Goal: Task Accomplishment & Management: Use online tool/utility

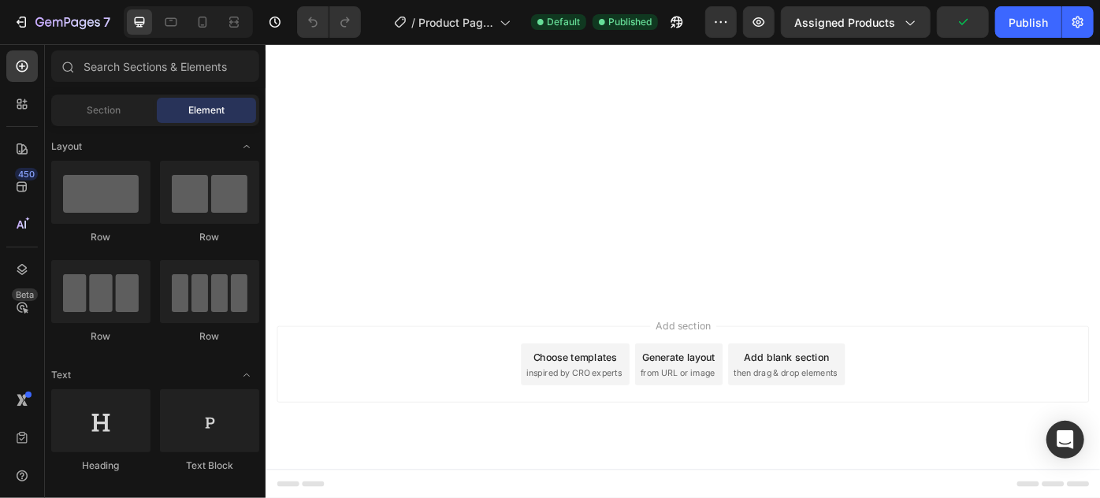
scroll to position [2742, 0]
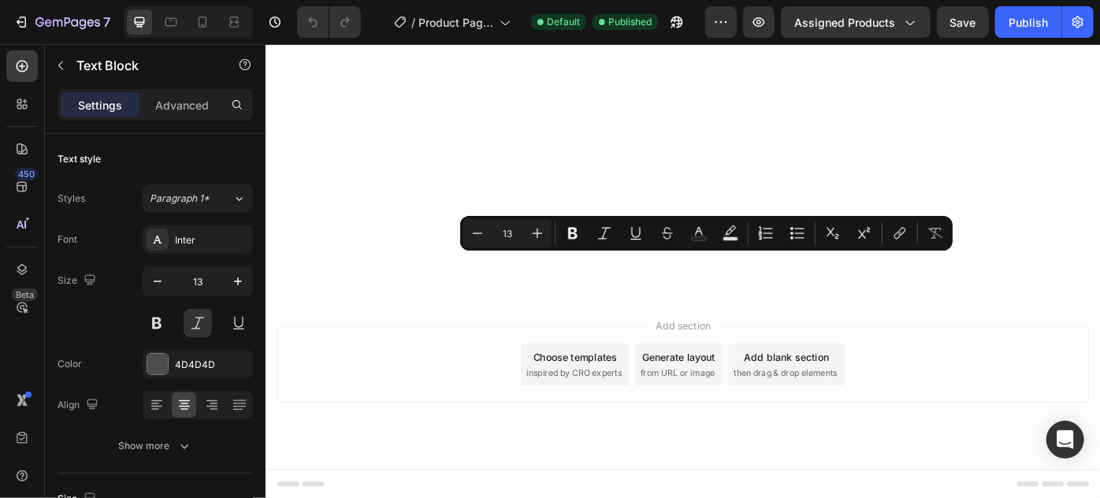
click at [209, 242] on div "Inter" at bounding box center [212, 240] width 74 height 14
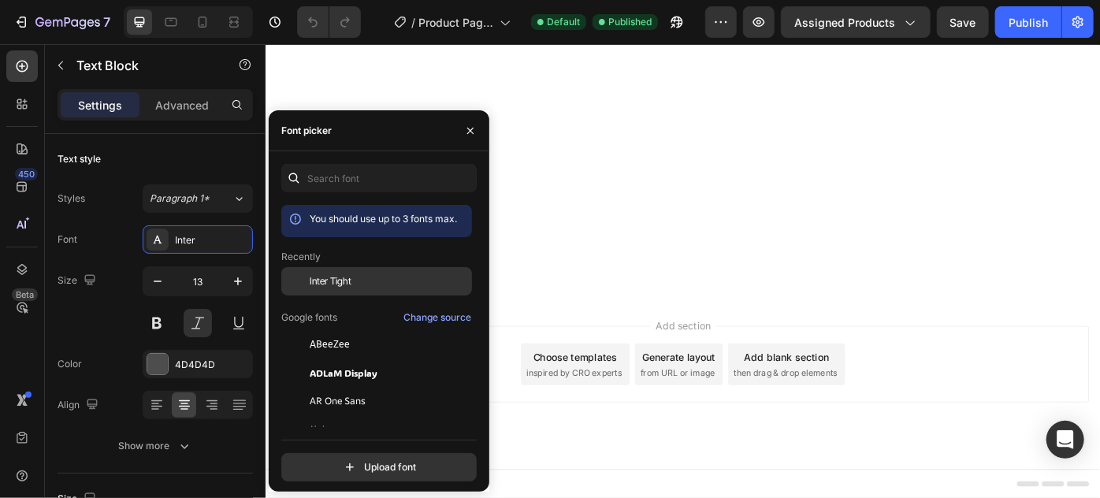
click at [317, 277] on span "Inter Tight" at bounding box center [331, 281] width 42 height 14
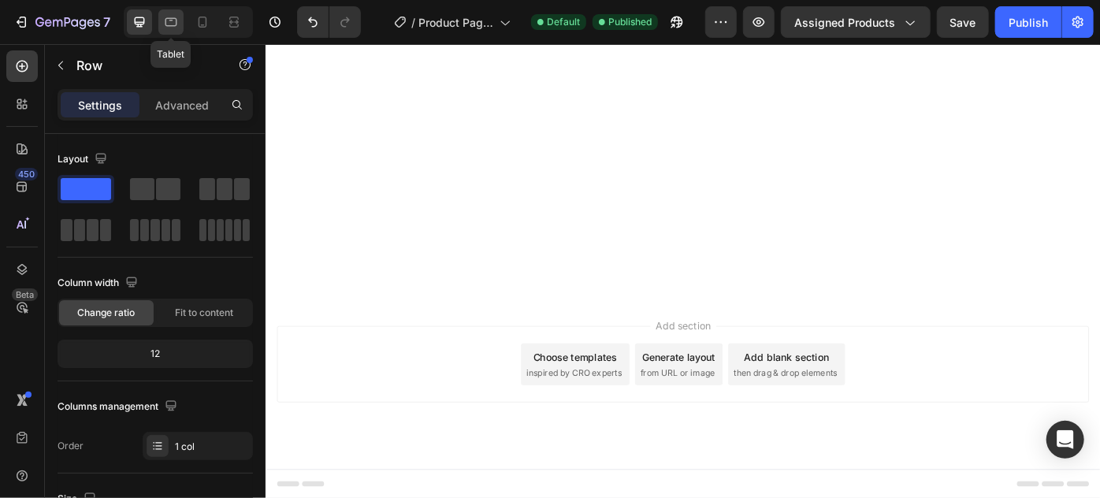
click at [171, 20] on icon at bounding box center [171, 22] width 12 height 9
type input "100%"
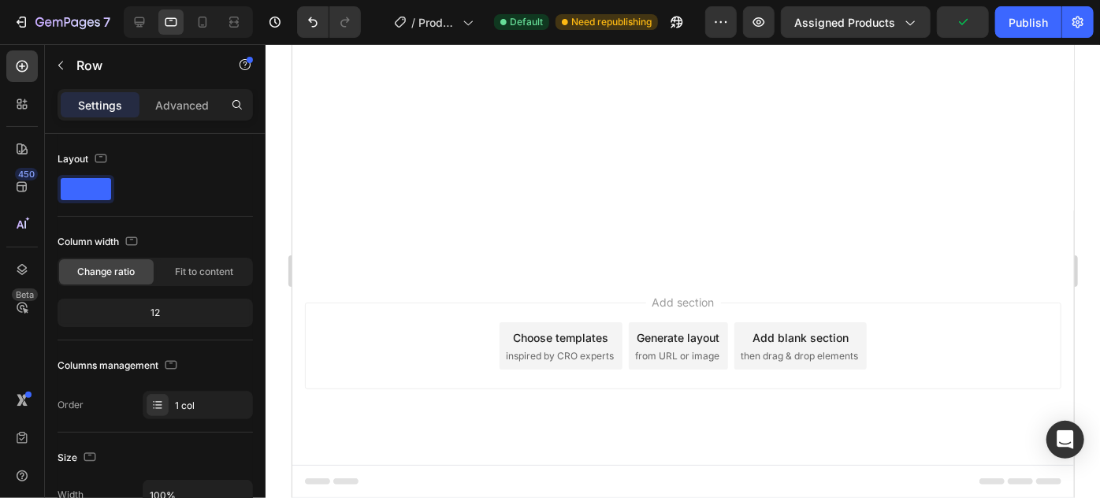
scroll to position [2408, 0]
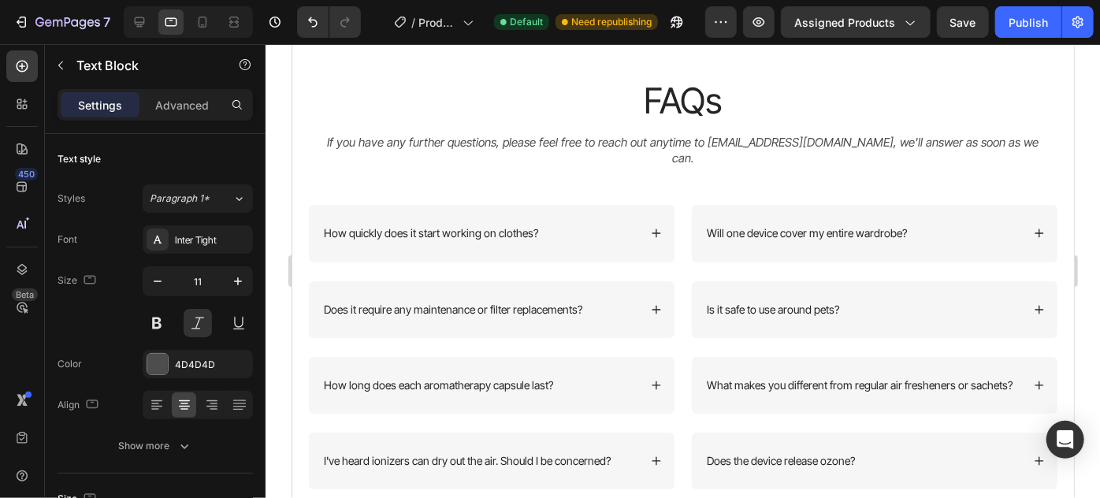
scroll to position [3024, 0]
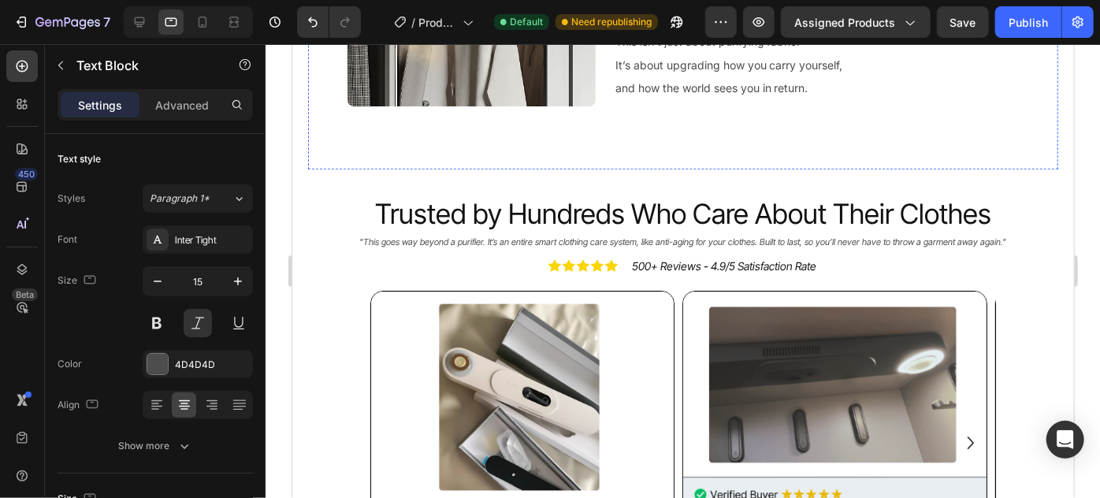
scroll to position [2422, 0]
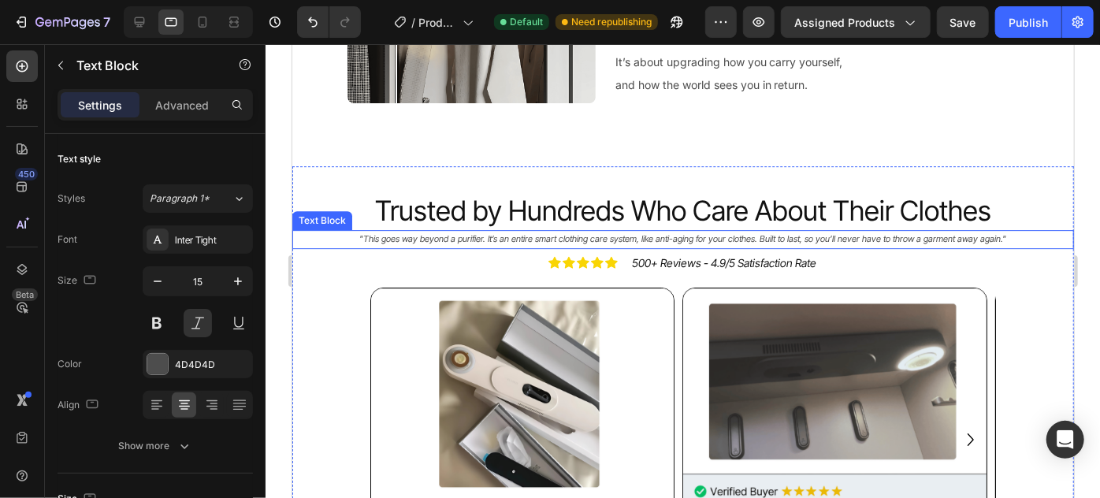
click at [493, 231] on p ""This goes way beyond a purifier. It’s an entire smart clothing care system, li…" at bounding box center [682, 239] width 778 height 16
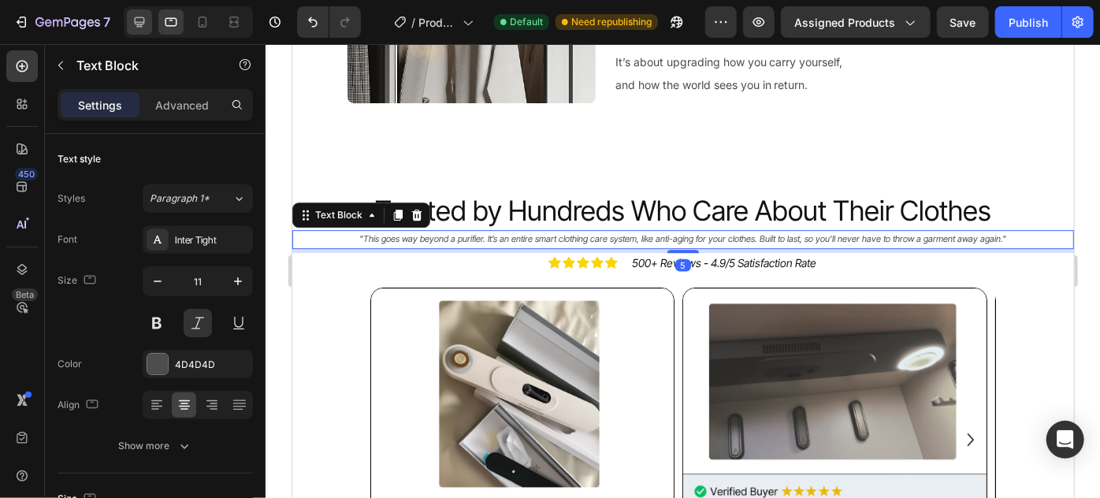
click at [143, 18] on icon at bounding box center [140, 22] width 10 height 10
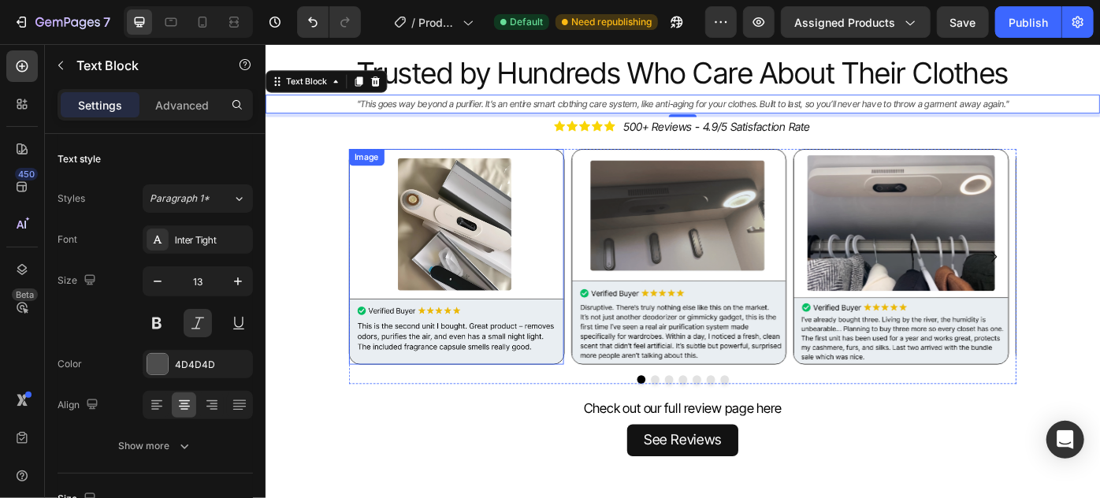
scroll to position [2921, 0]
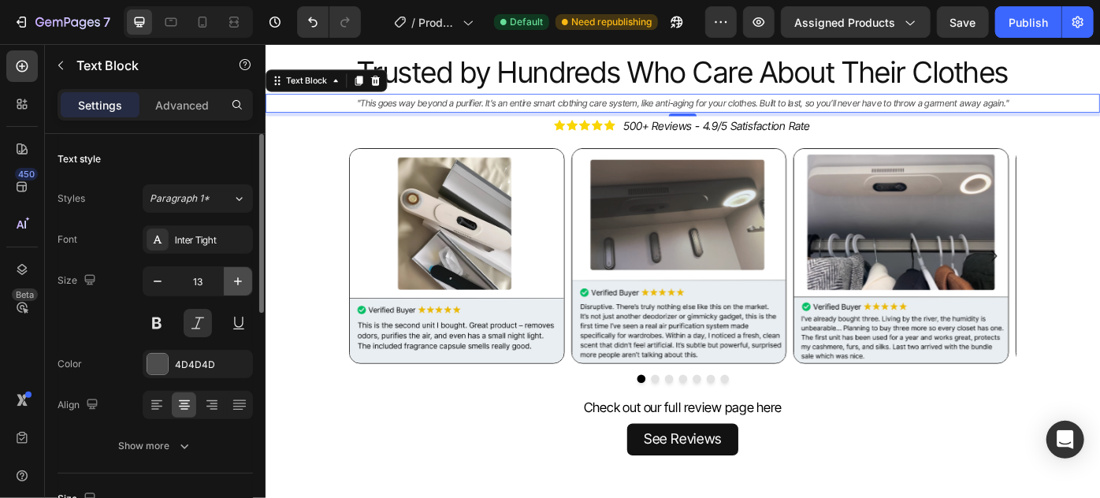
click at [233, 277] on icon "button" at bounding box center [238, 281] width 16 height 16
type input "14"
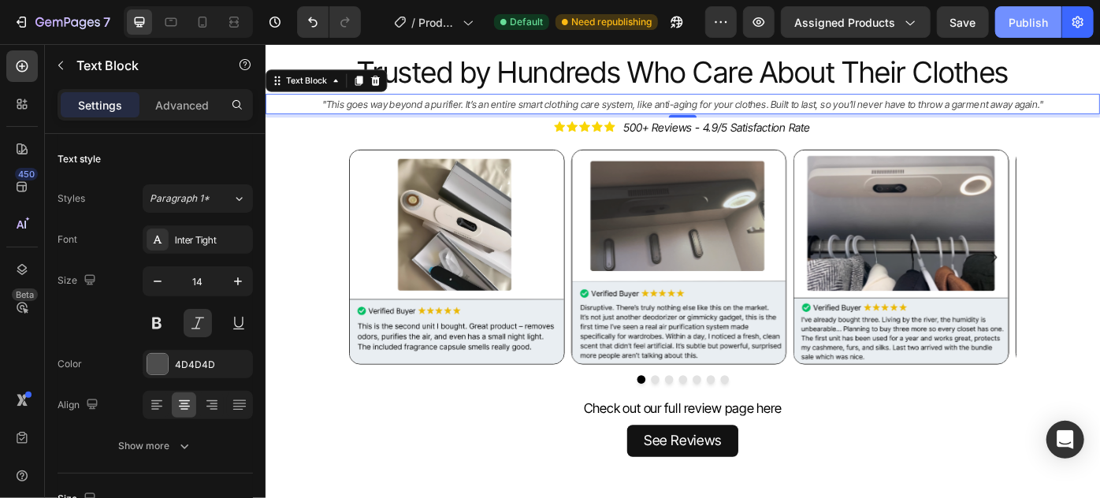
click at [1026, 19] on div "Publish" at bounding box center [1028, 22] width 39 height 17
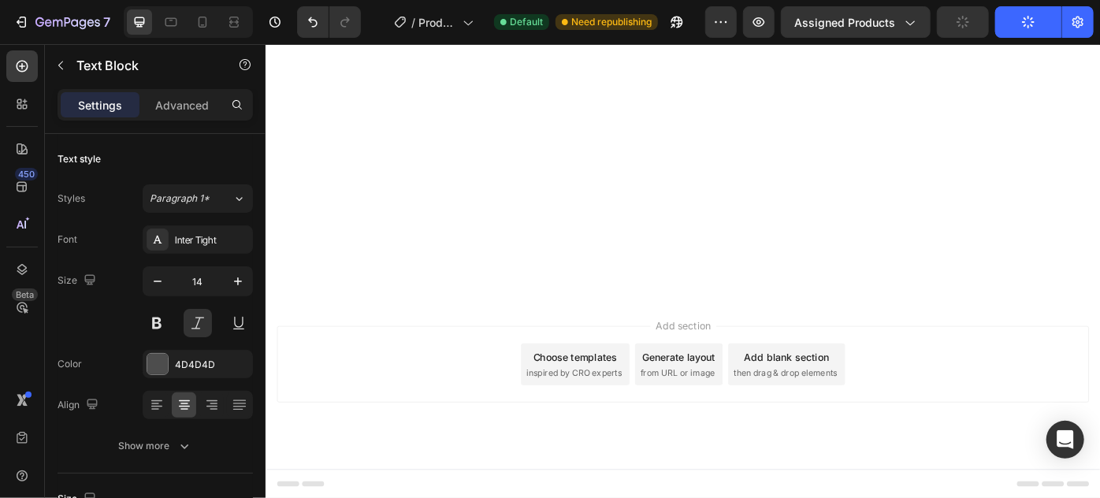
scroll to position [2847, 0]
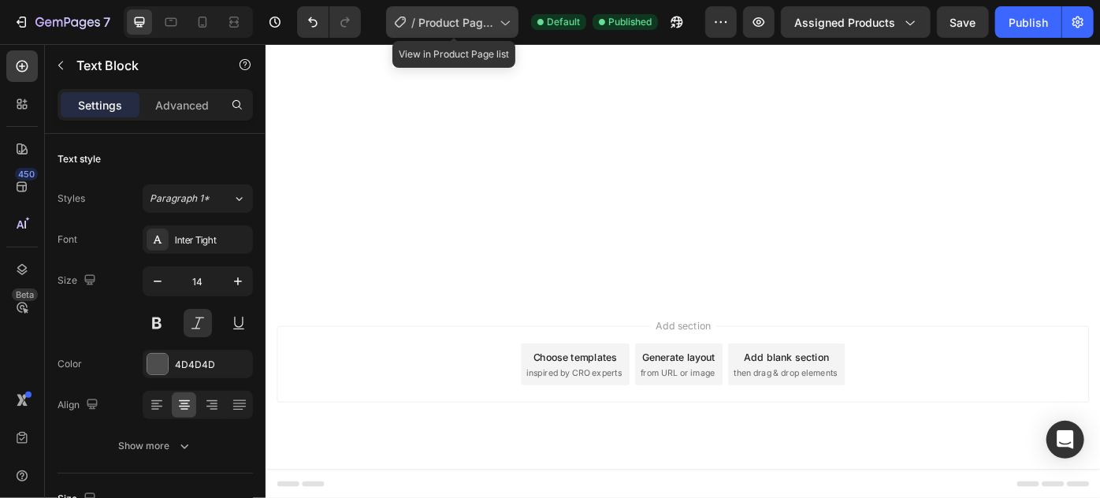
click at [466, 28] on span "Product Page - G" at bounding box center [455, 22] width 75 height 17
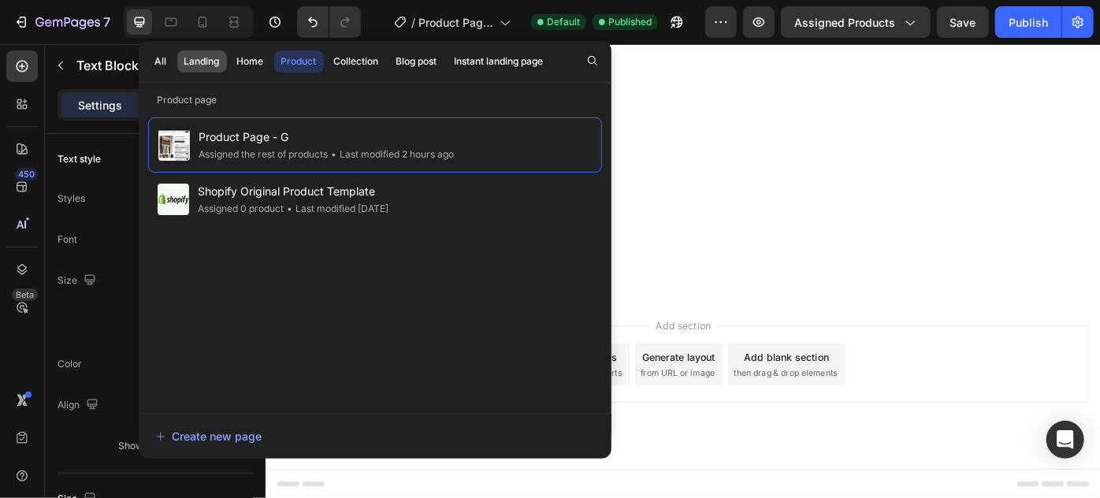
click at [230, 62] on button "Landing" at bounding box center [250, 61] width 41 height 22
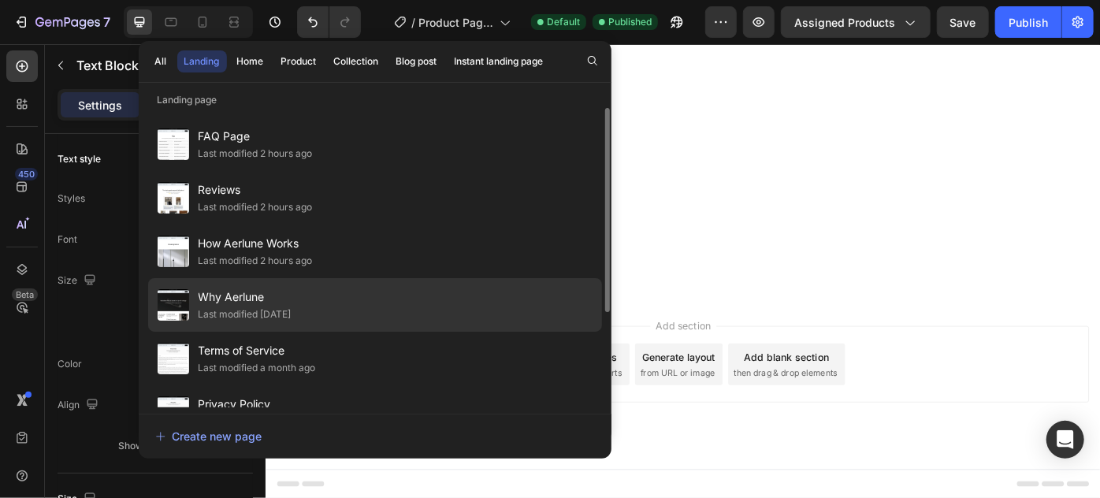
click at [277, 292] on span "Why Aerlune" at bounding box center [245, 297] width 93 height 19
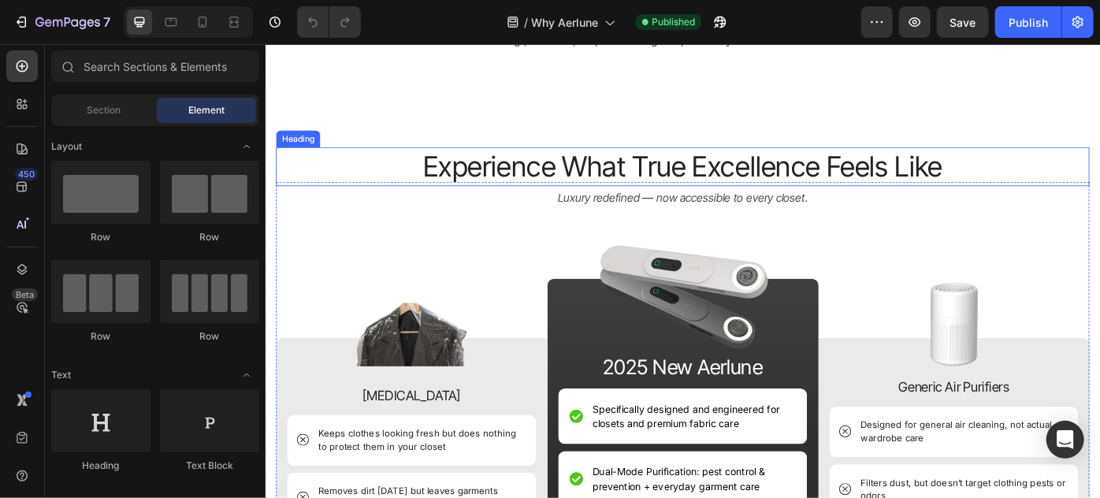
scroll to position [890, 0]
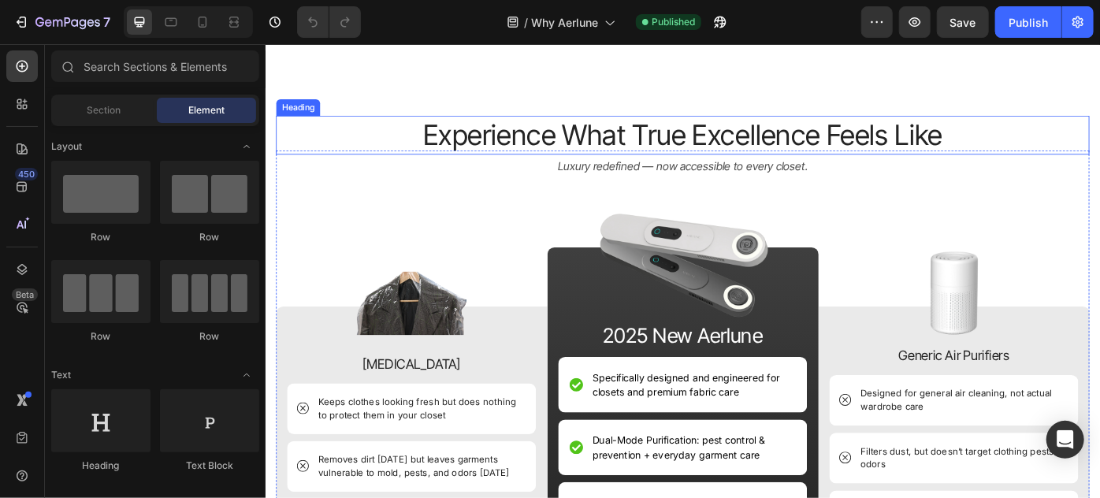
click at [744, 143] on h2 "Experience What True Excellence Feels Like" at bounding box center [738, 146] width 922 height 44
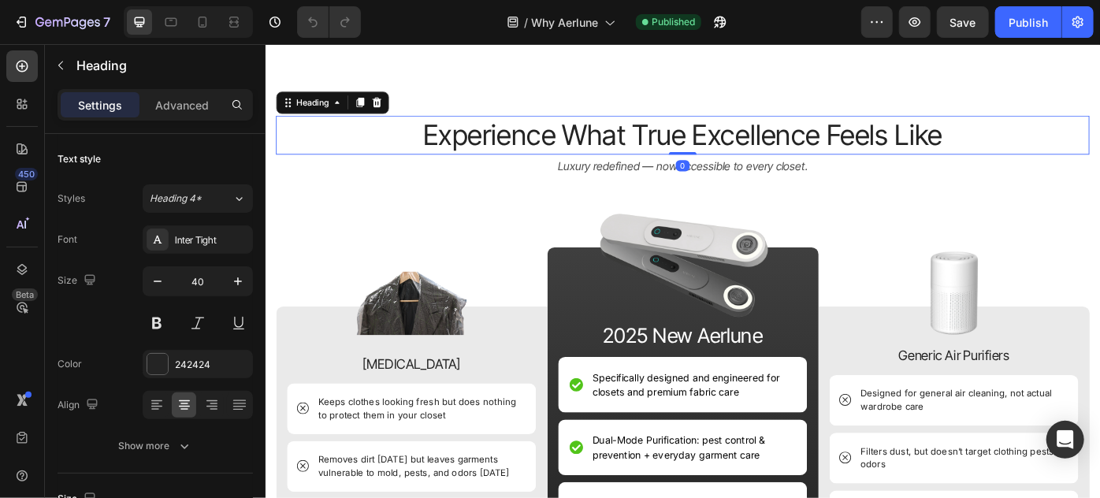
drag, startPoint x: 736, startPoint y: 164, endPoint x: 775, endPoint y: 135, distance: 48.4
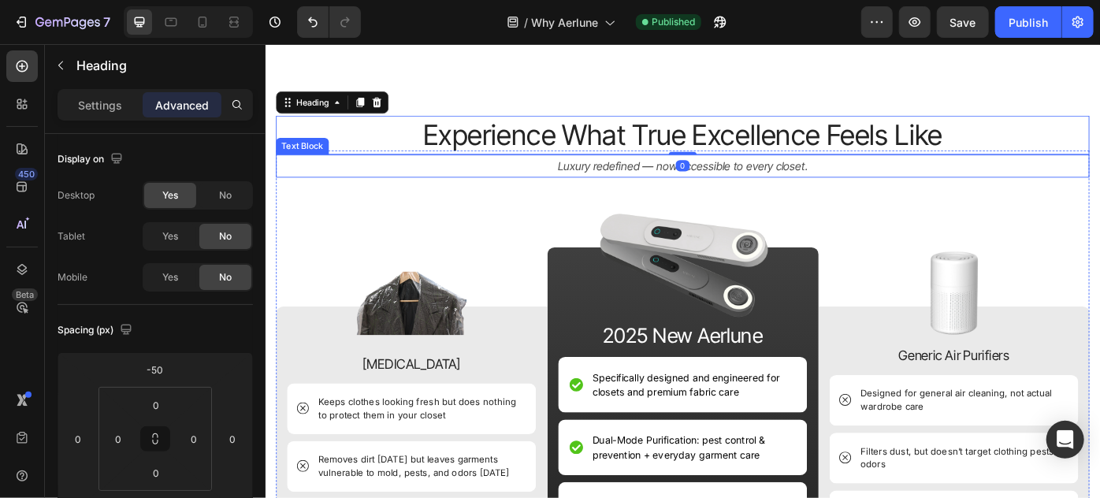
click at [786, 173] on p "Luxury redefined — now accessible to every closet." at bounding box center [737, 181] width 919 height 23
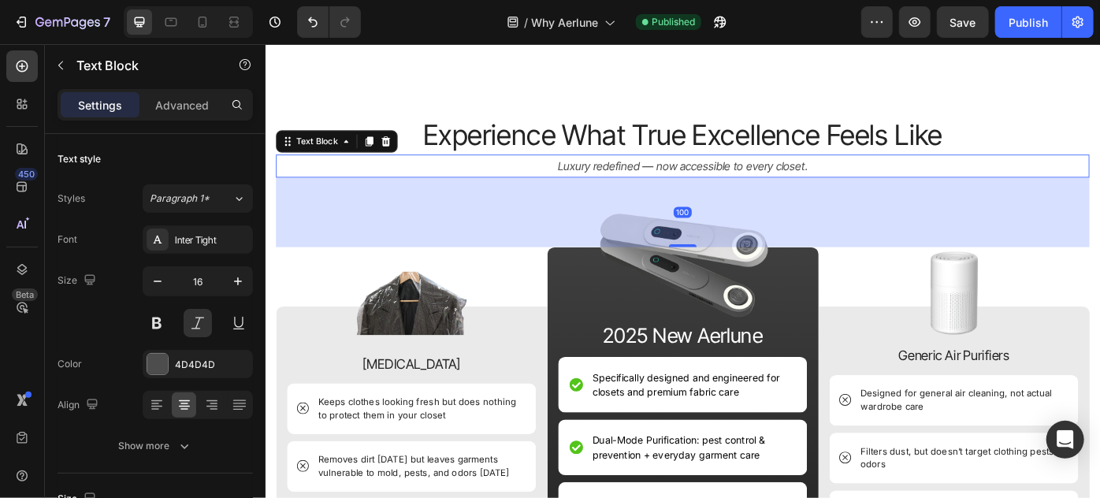
click at [866, 236] on div "100" at bounding box center [738, 234] width 922 height 79
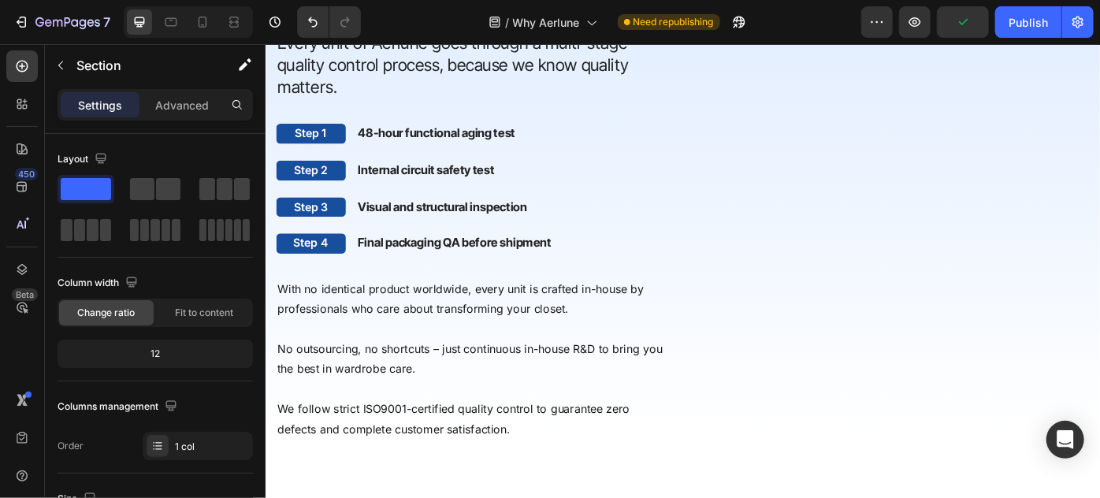
scroll to position [1882, 0]
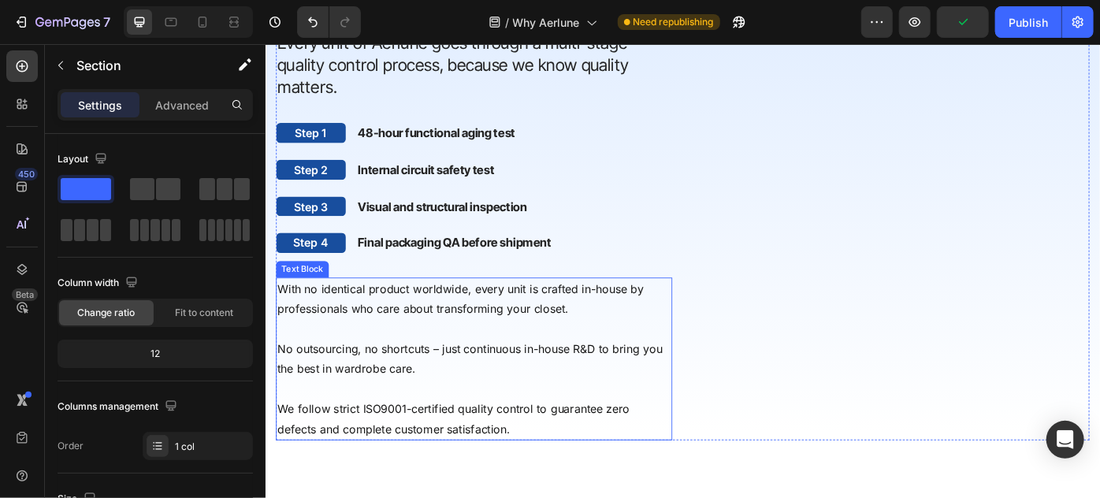
click at [517, 359] on p at bounding box center [501, 366] width 446 height 23
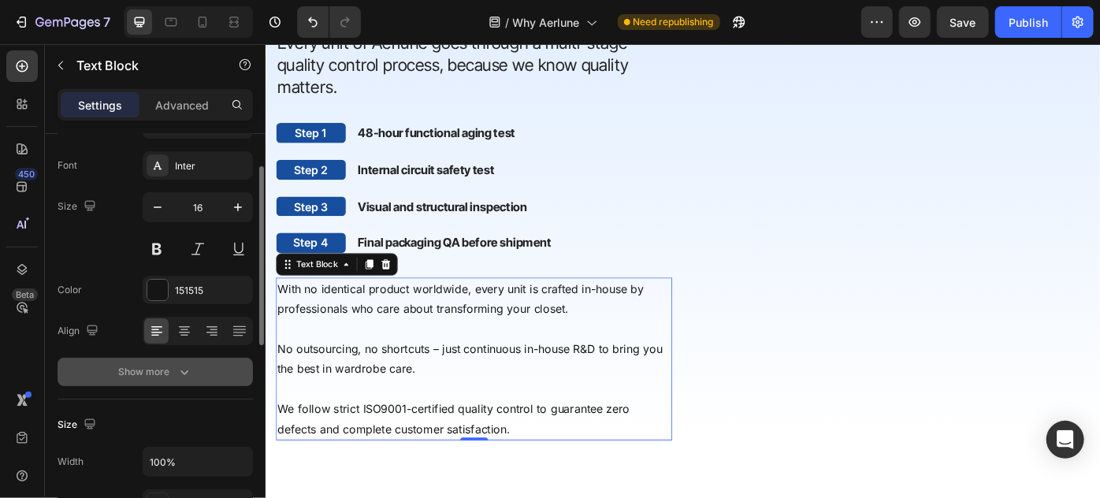
click at [182, 364] on icon "button" at bounding box center [184, 372] width 16 height 16
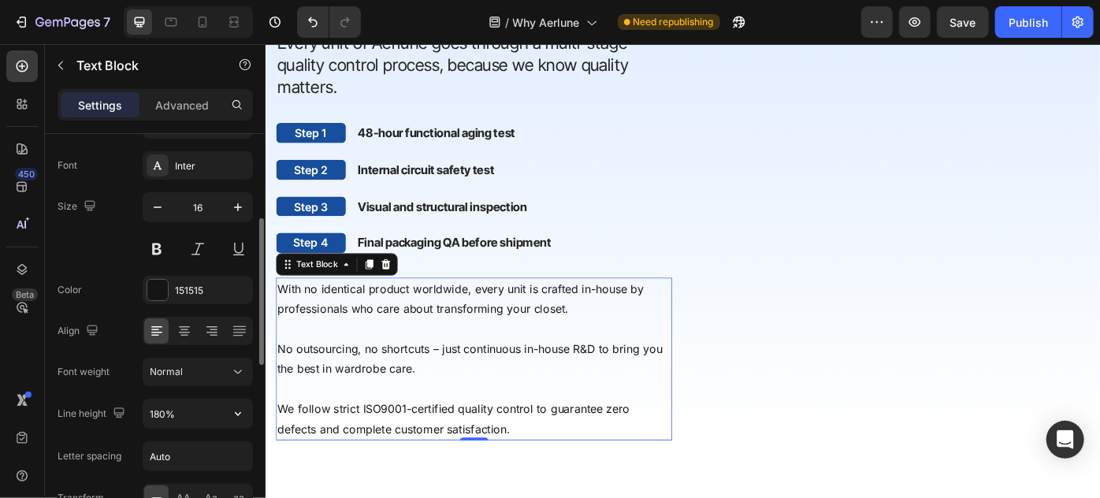
scroll to position [136, 0]
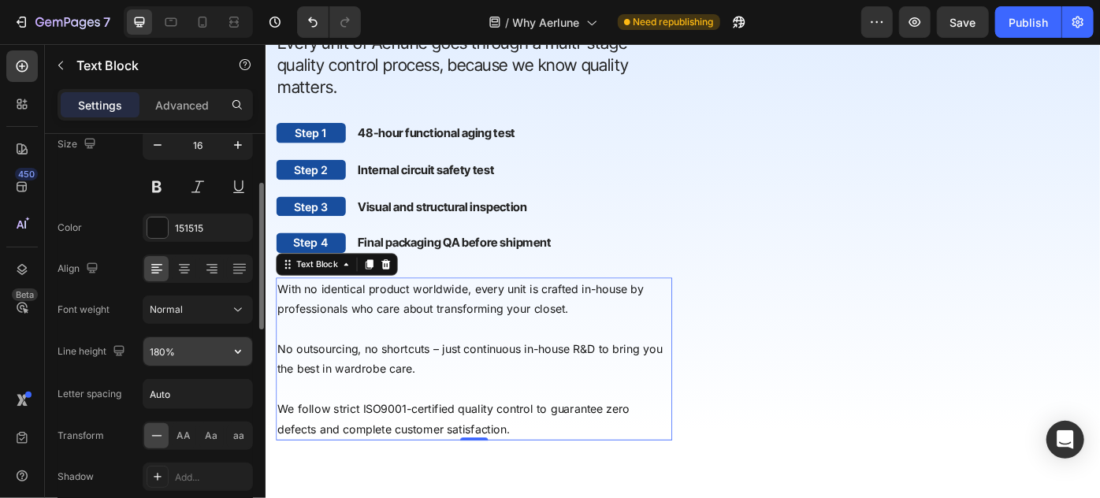
click at [169, 355] on input "180%" at bounding box center [197, 351] width 109 height 28
click at [233, 352] on icon "button" at bounding box center [238, 352] width 16 height 16
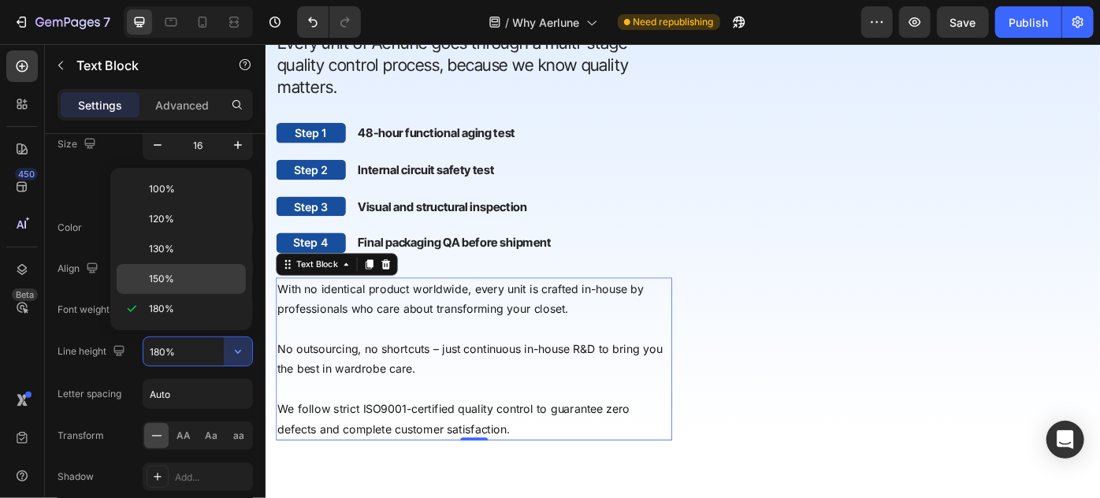
click at [187, 274] on p "150%" at bounding box center [194, 279] width 90 height 14
type input "150%"
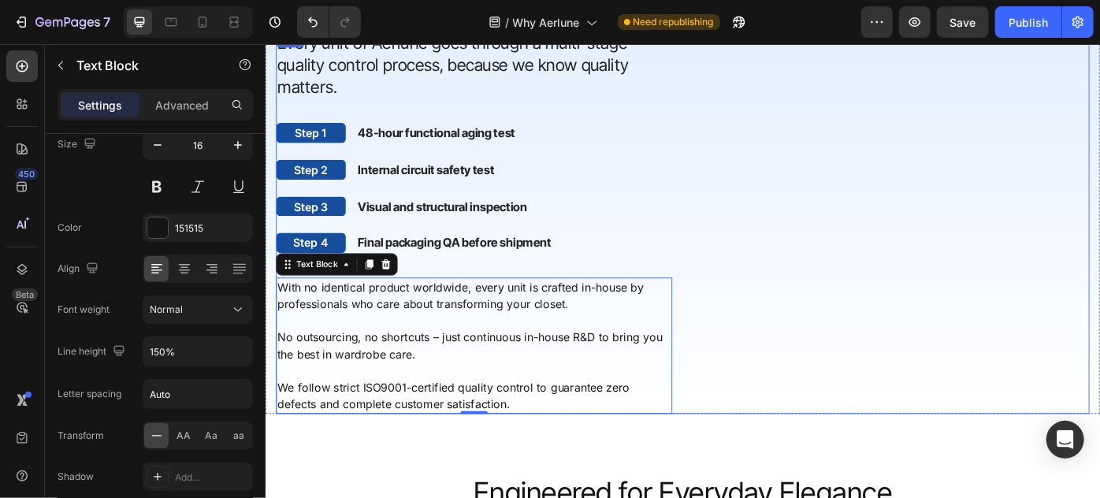
click at [623, 242] on div "Every unit of Aerlune goes through a multi-stage quality control process, becau…" at bounding box center [501, 245] width 449 height 434
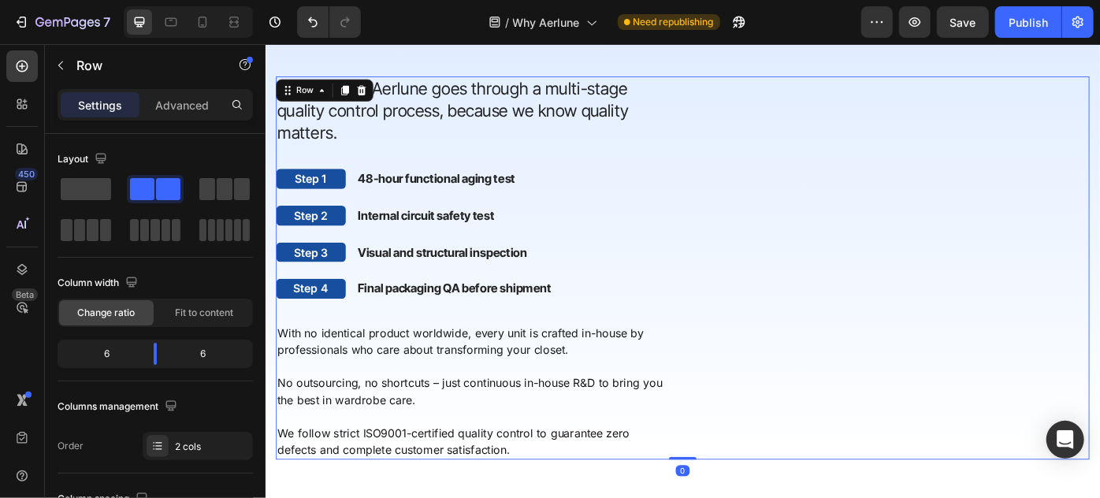
scroll to position [1810, 0]
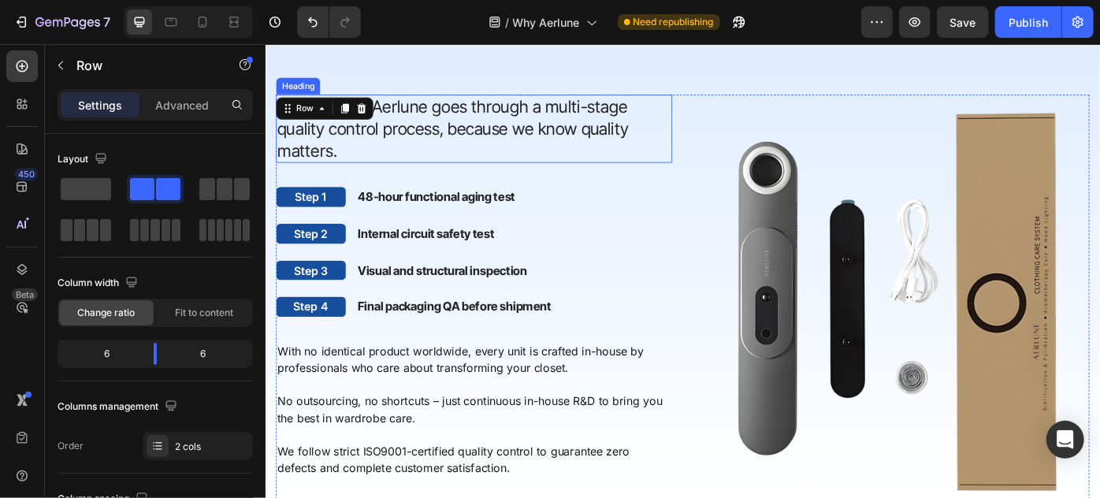
click at [601, 151] on h2 "Every unit of Aerlune goes through a multi-stage quality control process, becau…" at bounding box center [501, 138] width 449 height 77
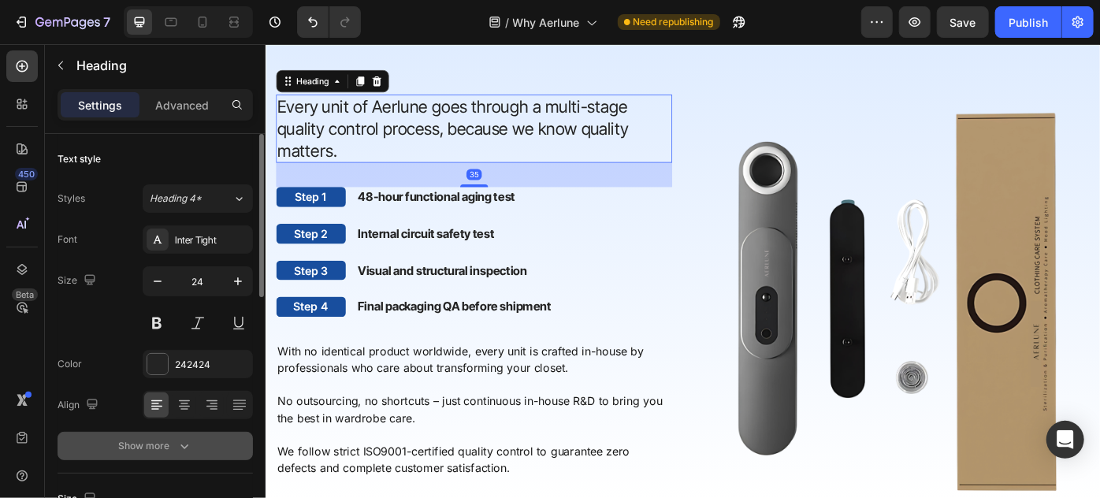
click at [176, 447] on icon "button" at bounding box center [184, 446] width 16 height 16
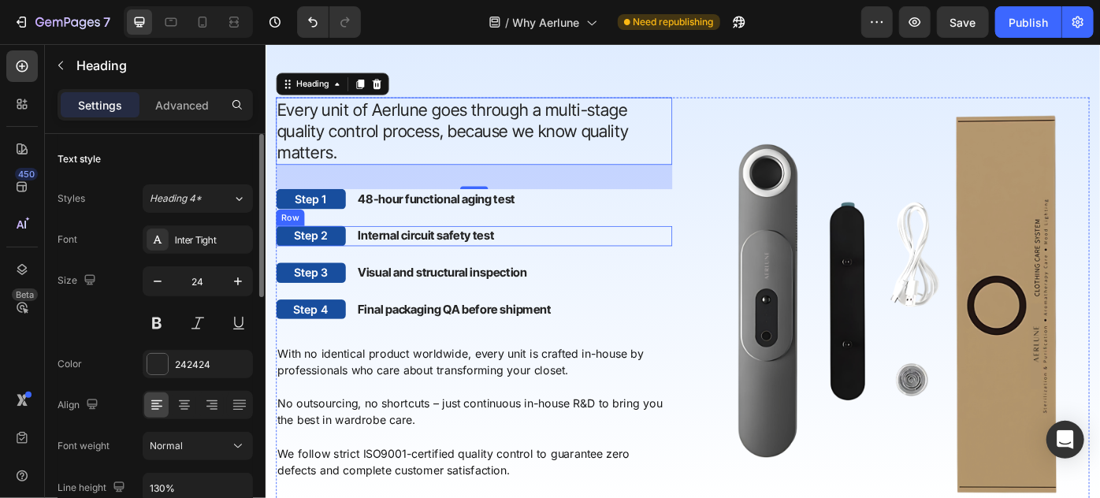
scroll to position [1835, 0]
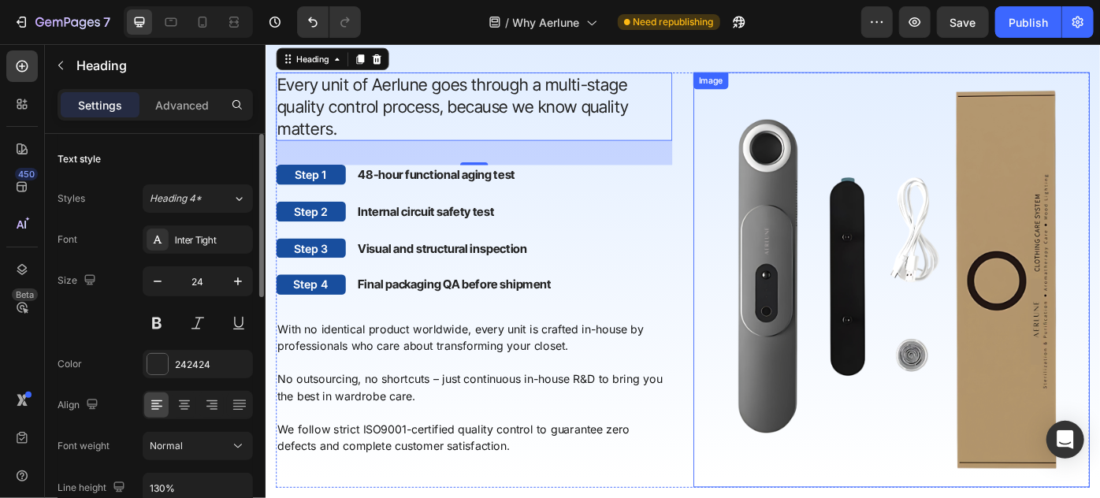
click at [793, 162] on img at bounding box center [973, 310] width 449 height 470
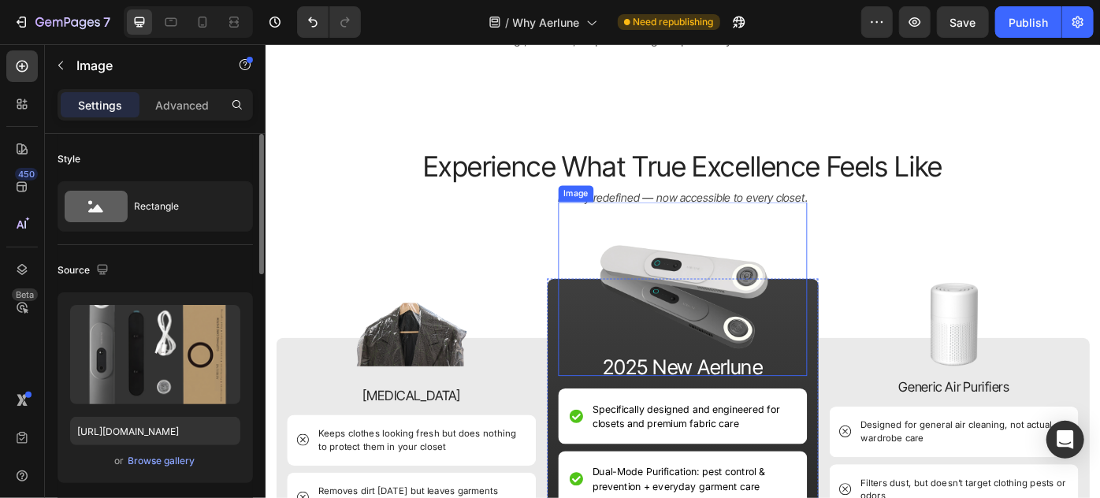
scroll to position [852, 0]
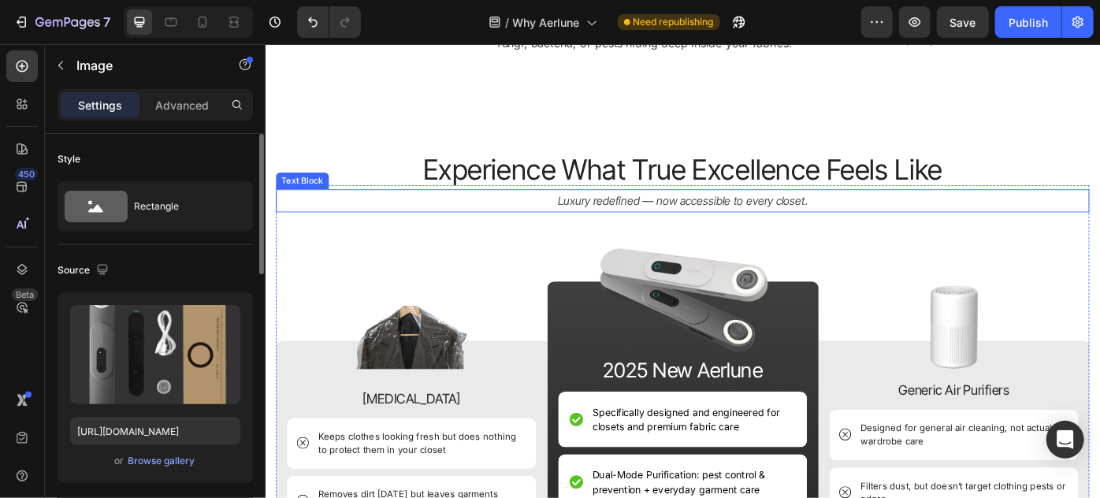
click at [829, 222] on p "Luxury redefined — now accessible to every closet." at bounding box center [737, 220] width 919 height 23
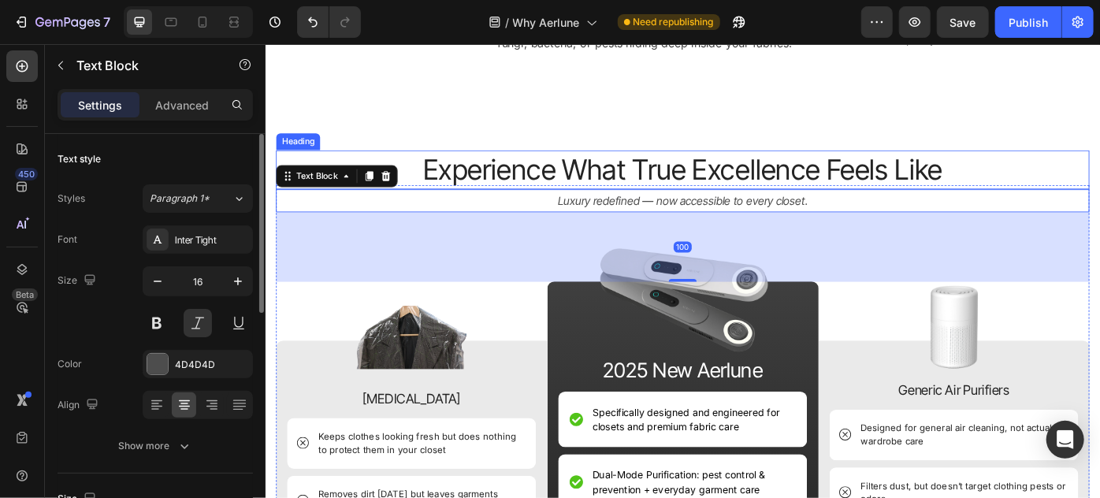
click at [835, 173] on h2 "Experience What True Excellence Feels Like" at bounding box center [738, 185] width 922 height 44
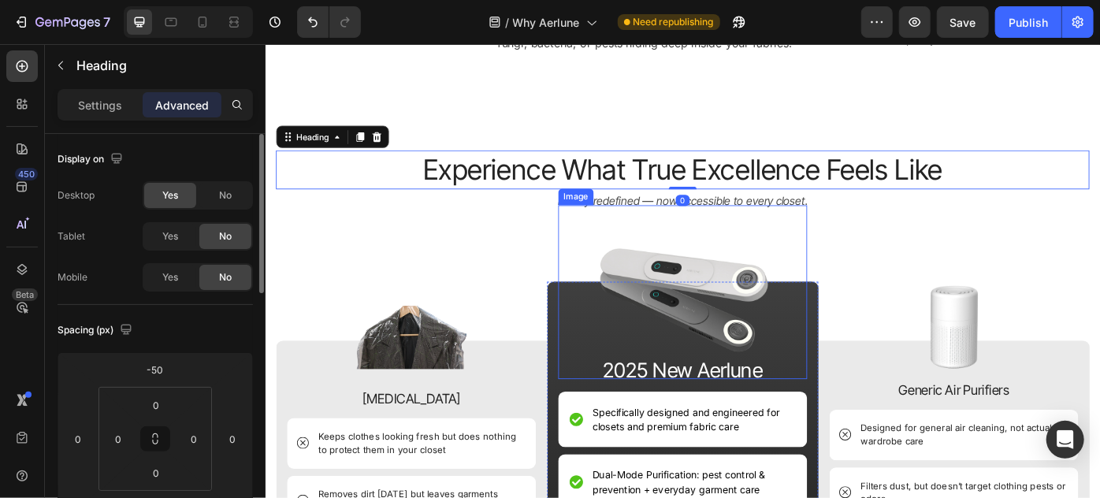
click at [810, 228] on img at bounding box center [737, 323] width 197 height 197
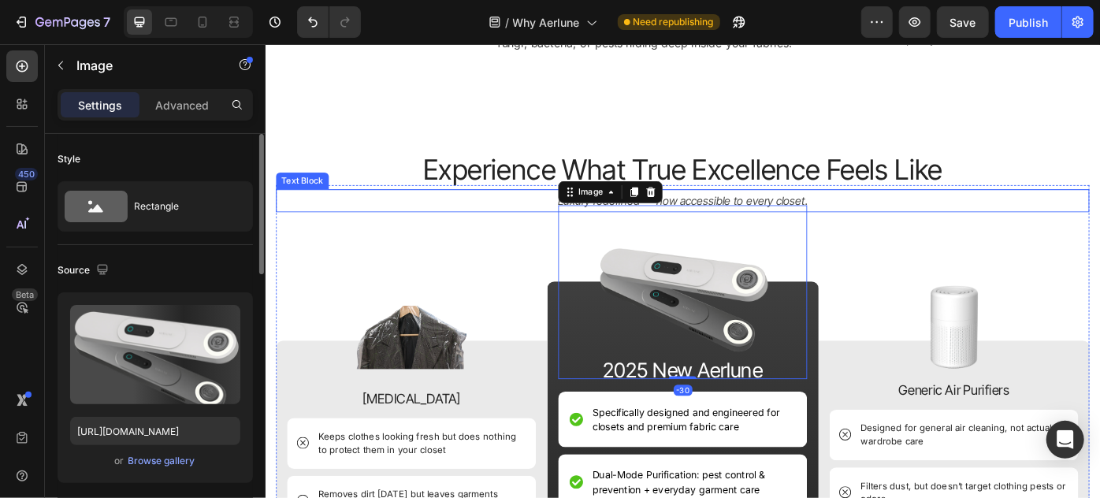
click at [828, 215] on p "Luxury redefined — now accessible to every closet." at bounding box center [737, 220] width 919 height 23
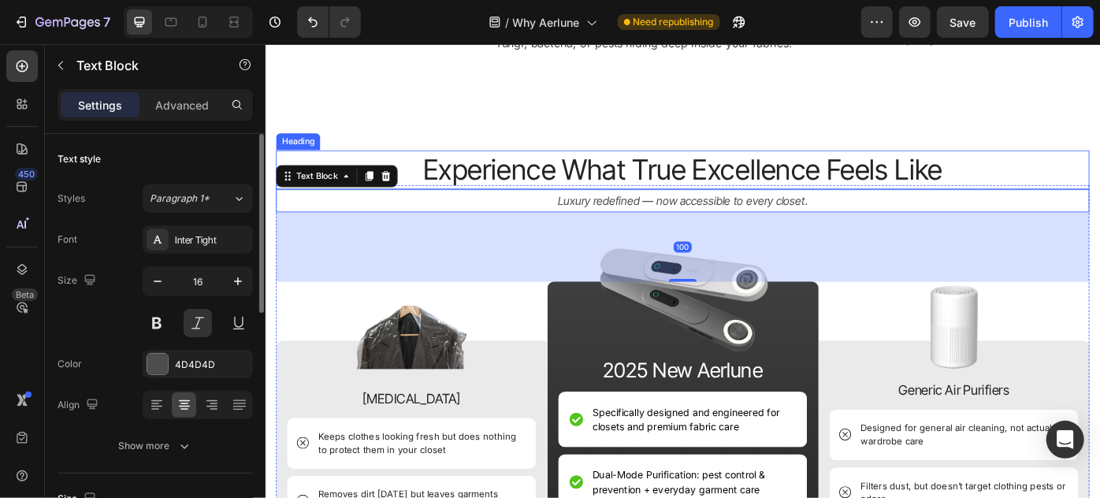
click at [964, 171] on h2 "Experience What True Excellence Feels Like" at bounding box center [738, 185] width 922 height 44
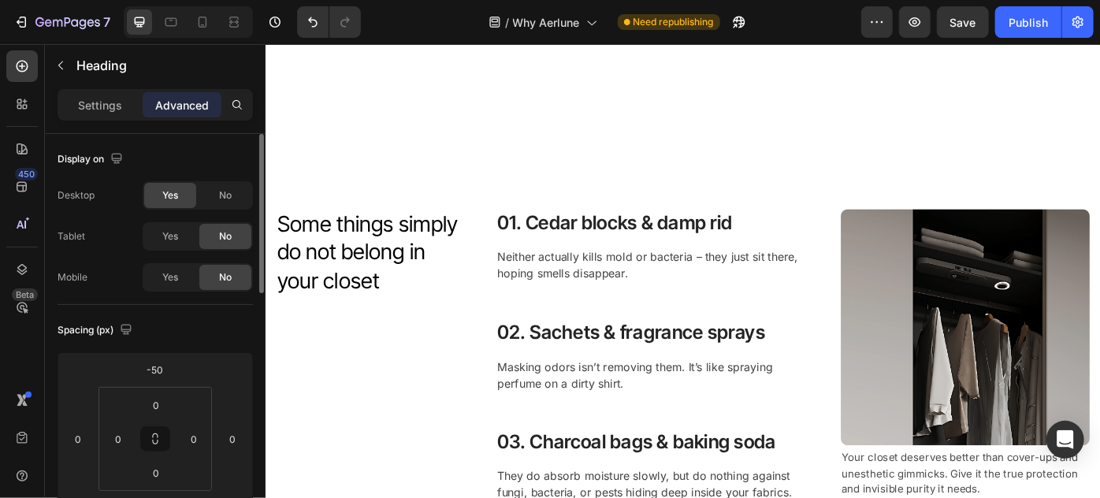
scroll to position [485, 0]
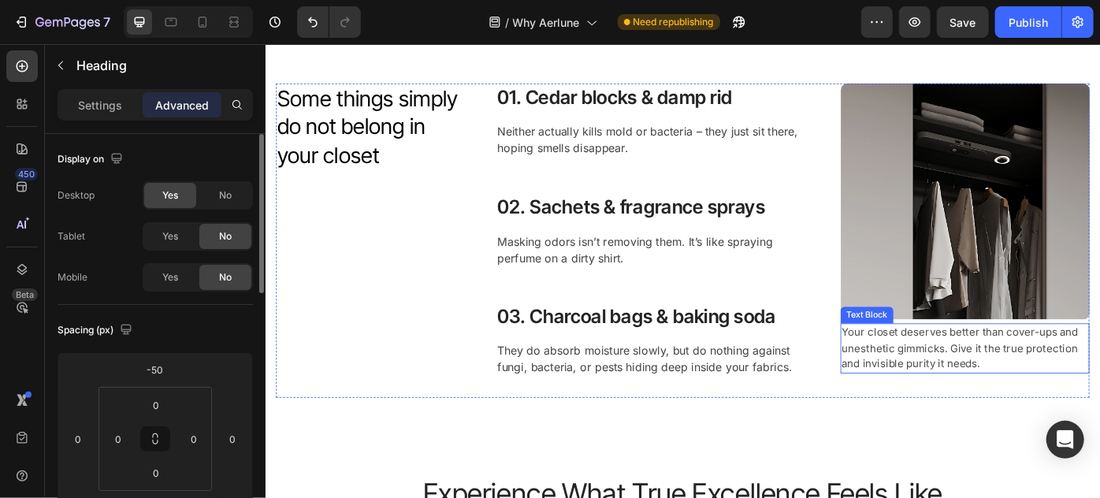
click at [960, 388] on p "Your closet deserves better than cover-ups and unesthetic gimmicks. Give it the…" at bounding box center [1057, 388] width 279 height 54
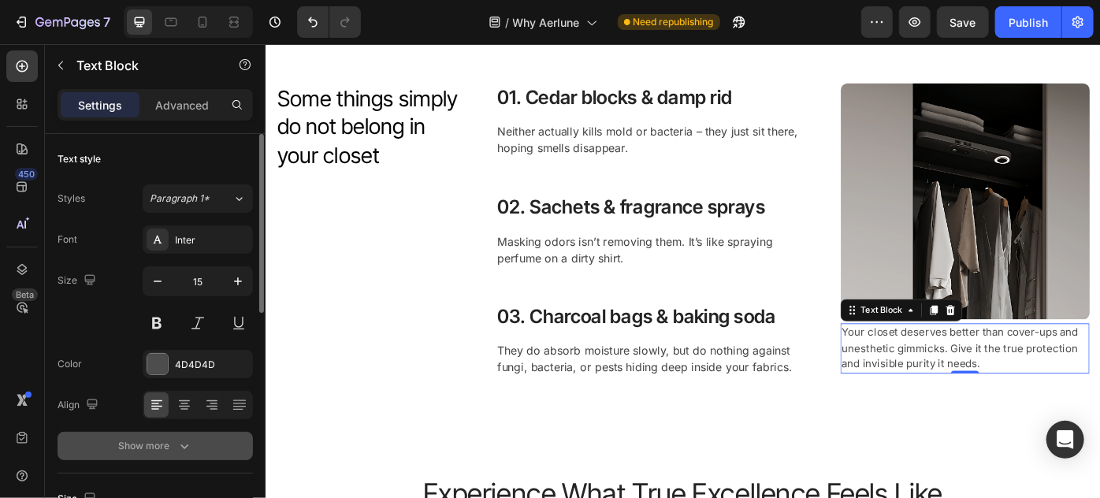
click at [192, 437] on button "Show more" at bounding box center [155, 446] width 195 height 28
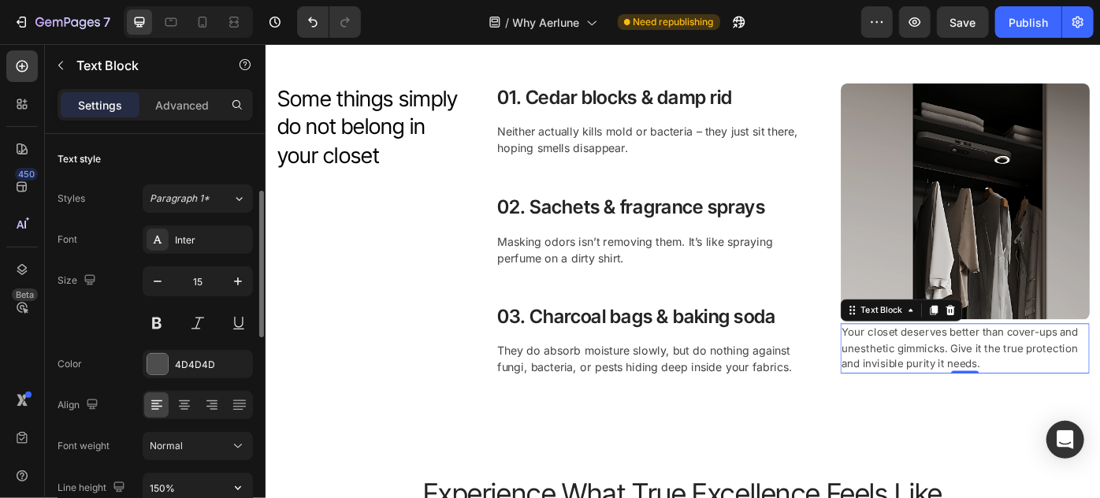
scroll to position [72, 0]
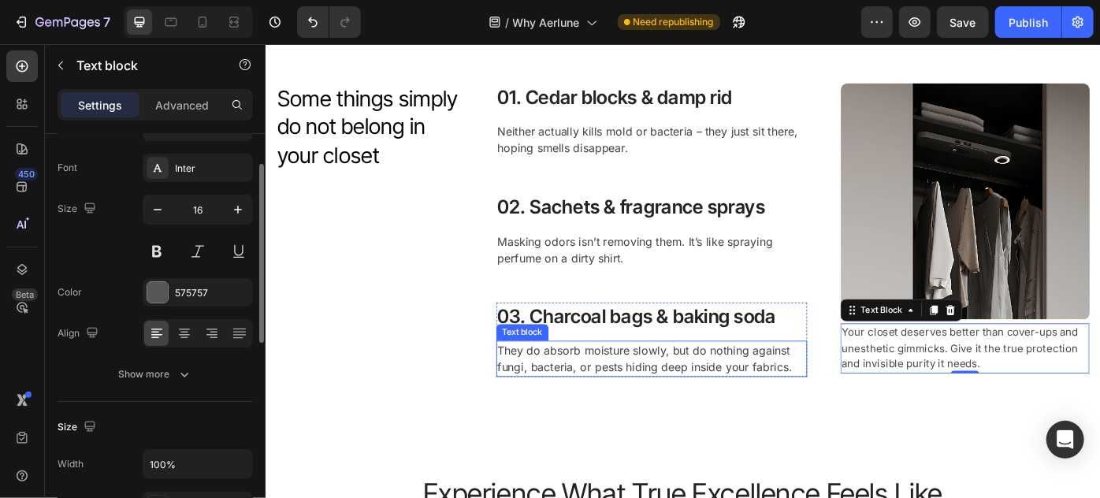
click at [612, 397] on p "They do absorb moisture slowly, but do nothing against fungi, bacteria, or pest…" at bounding box center [703, 400] width 350 height 38
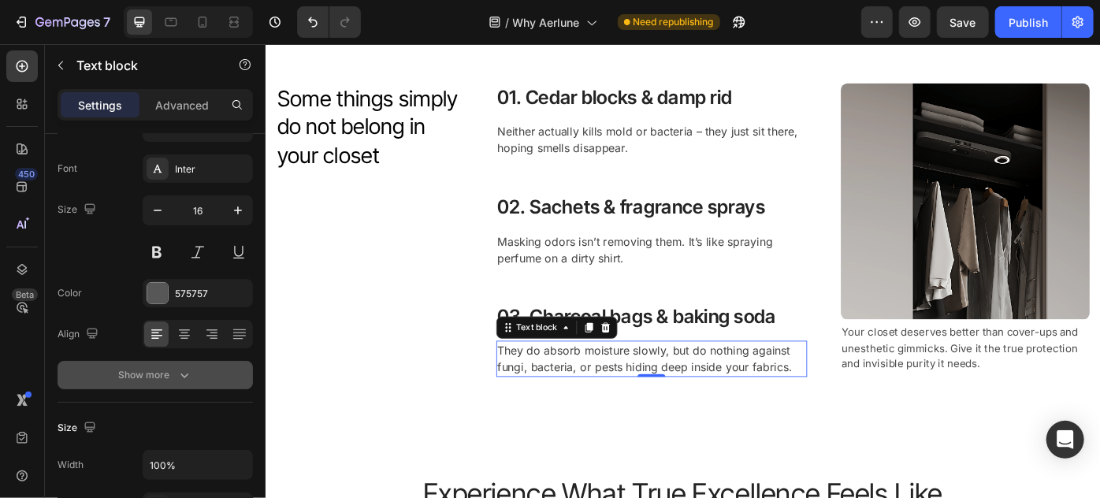
click at [191, 380] on icon "button" at bounding box center [184, 375] width 16 height 16
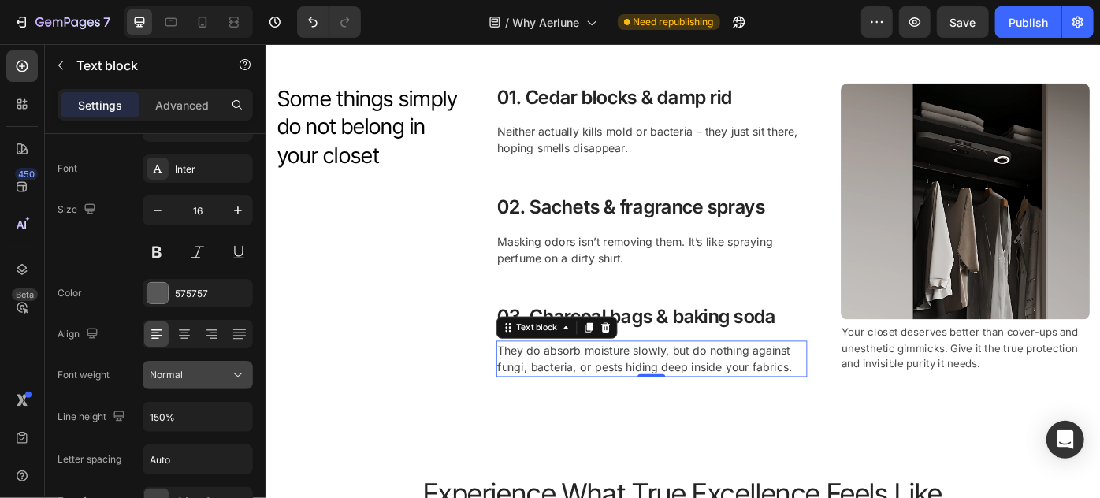
click at [218, 372] on div "Normal" at bounding box center [190, 375] width 80 height 14
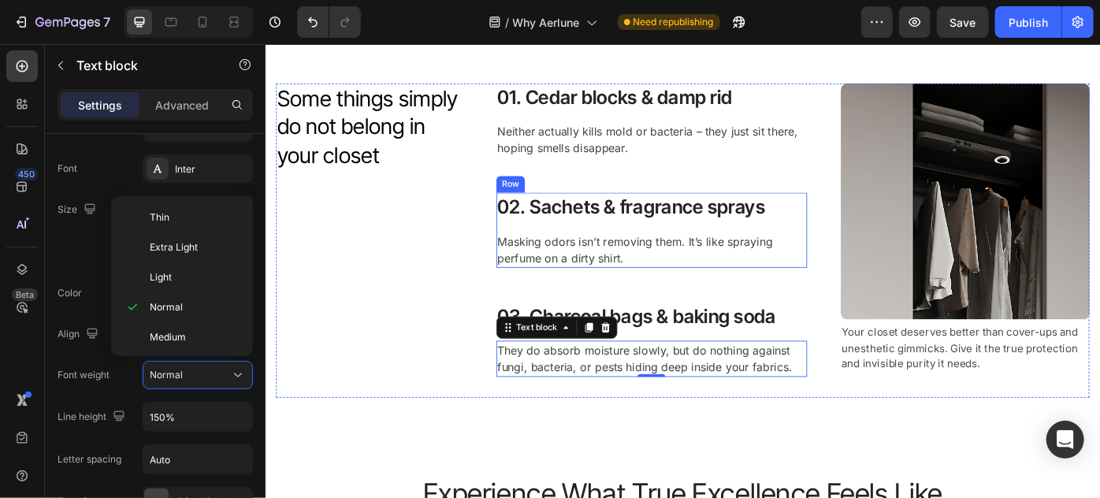
scroll to position [613, 0]
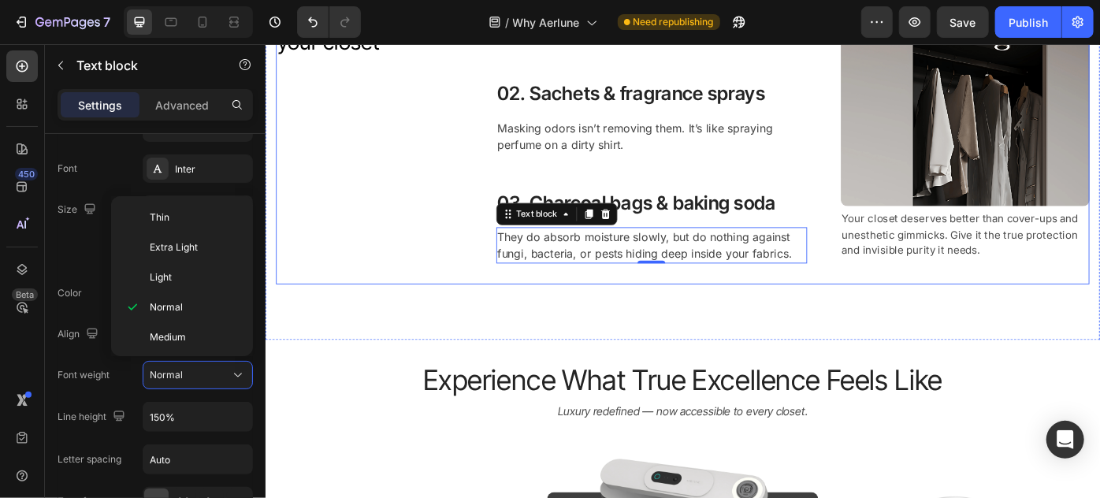
click at [838, 329] on div "Some things simply do not belong in your closet Heading Some things simply do n…" at bounding box center [737, 137] width 945 height 482
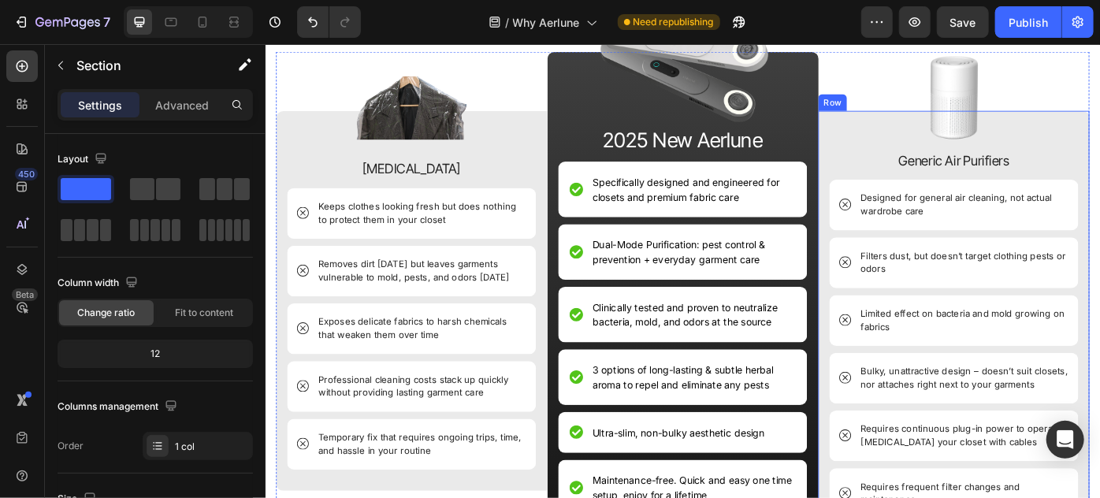
scroll to position [1154, 0]
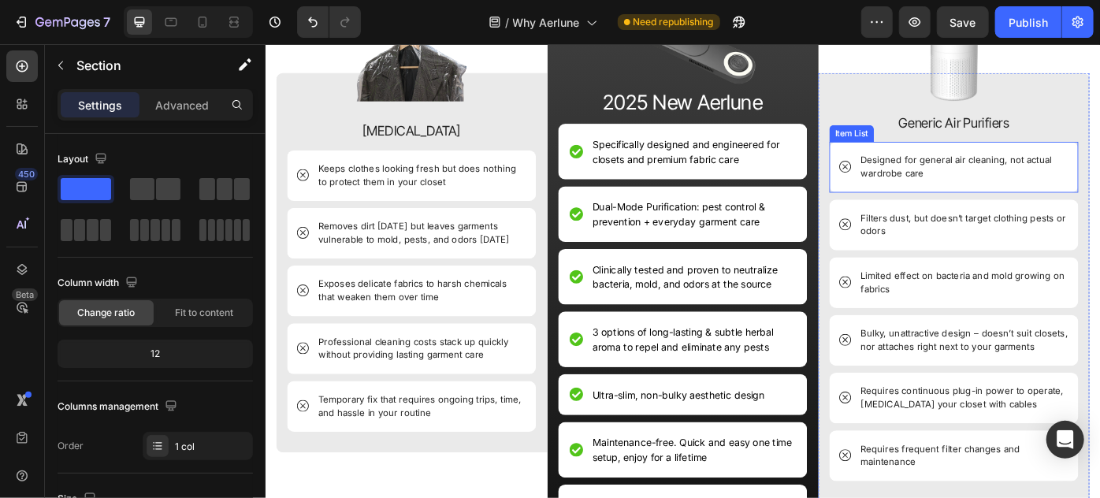
click at [975, 189] on p "Designed for general air cleaning, not actual wardrobe care" at bounding box center [1055, 182] width 233 height 31
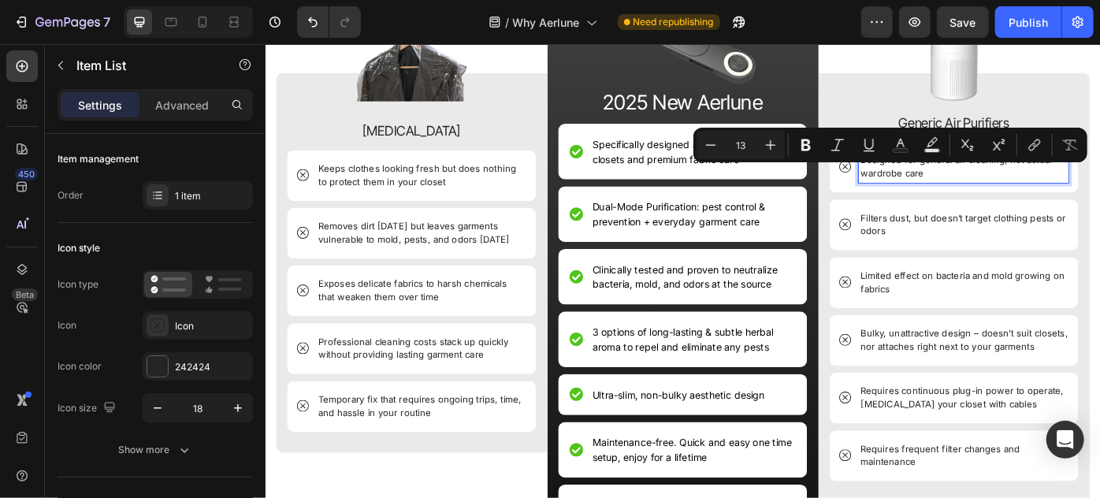
click at [939, 193] on p "Designed for general air cleaning, not actual wardrobe care" at bounding box center [1055, 182] width 233 height 31
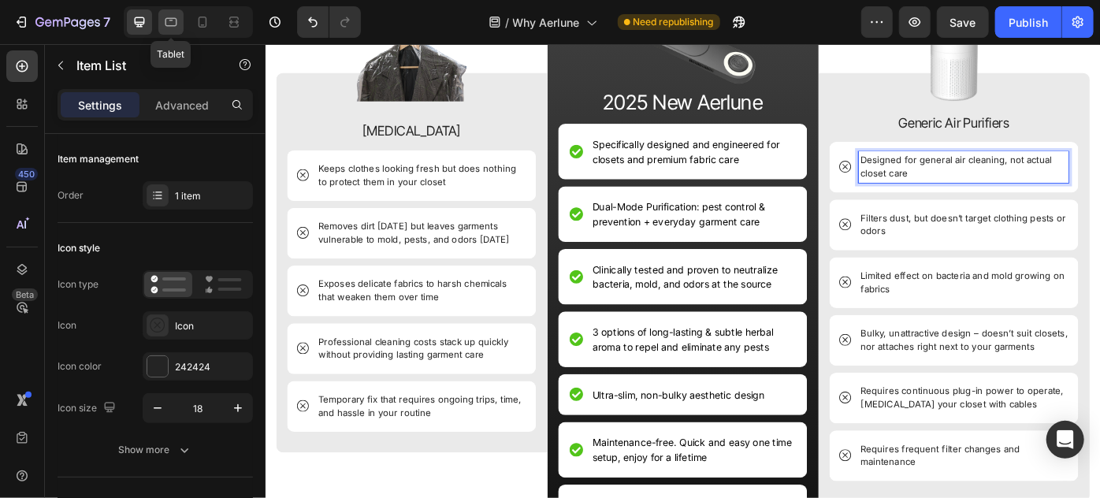
click at [178, 24] on icon at bounding box center [171, 22] width 16 height 16
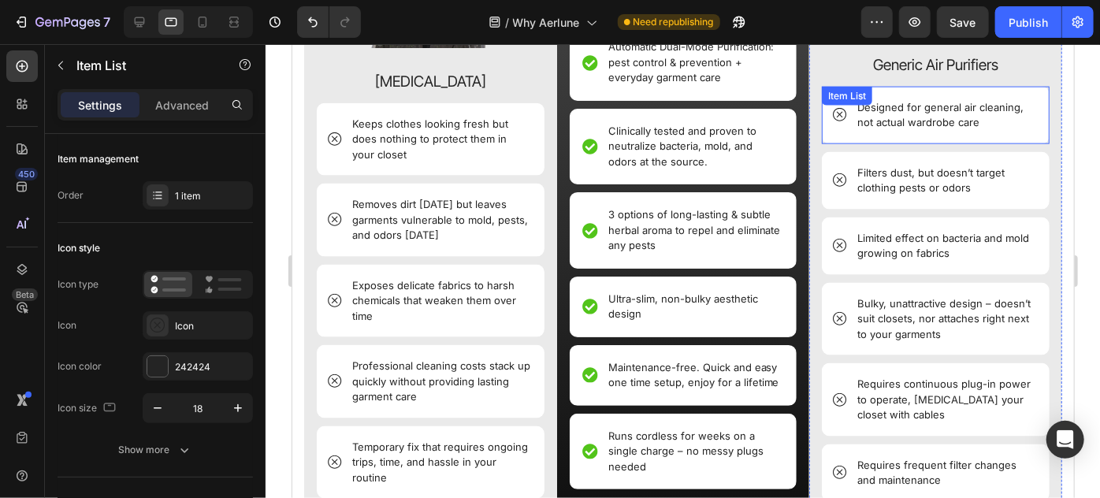
scroll to position [1123, 0]
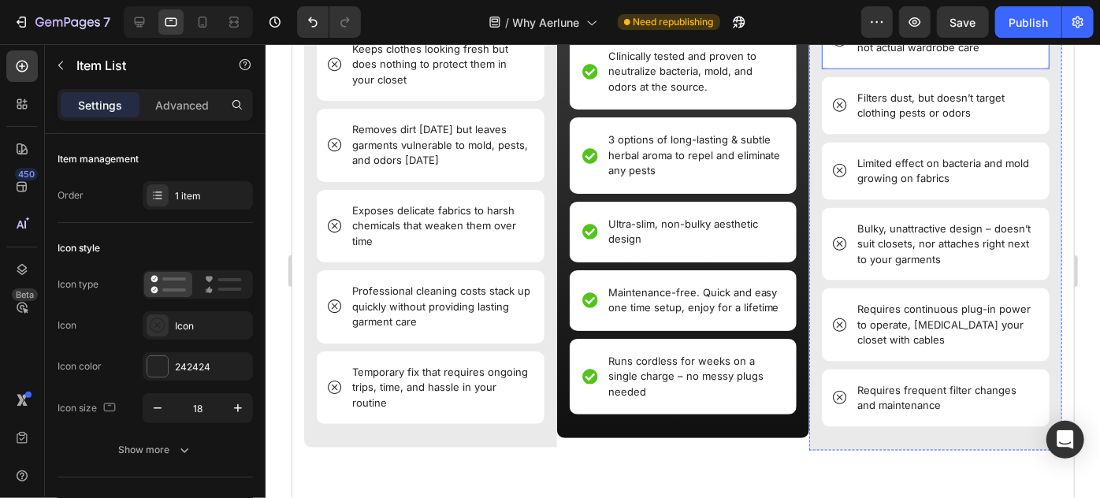
click at [928, 54] on span "Designed for general air cleaning, not actual wardrobe care" at bounding box center [939, 39] width 166 height 28
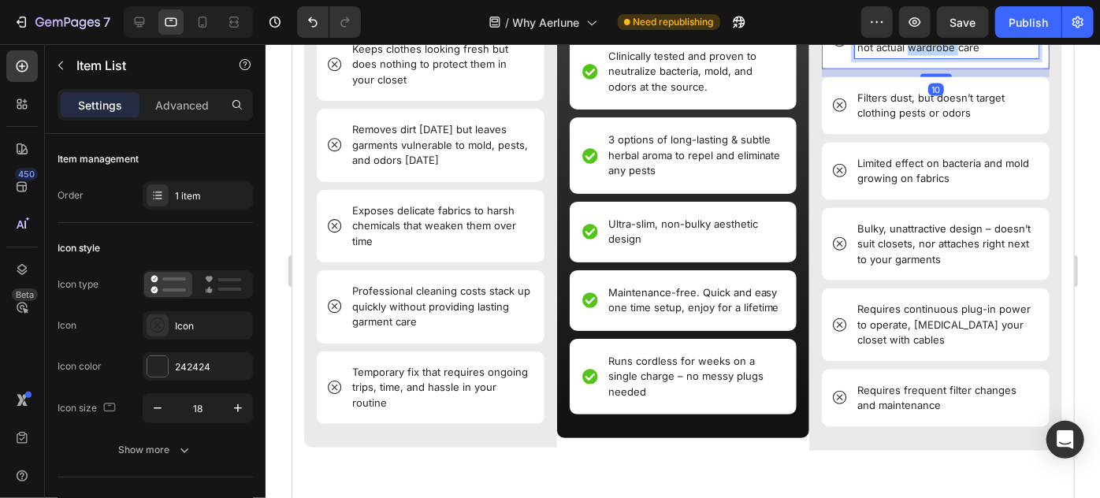
click at [928, 54] on span "Designed for general air cleaning, not actual wardrobe care" at bounding box center [939, 39] width 166 height 28
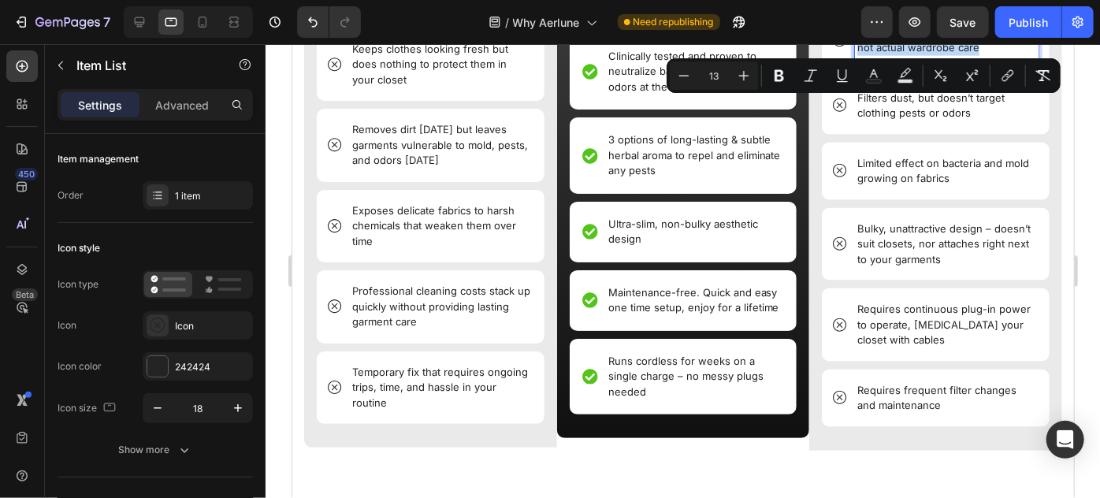
click at [918, 54] on span "Designed for general air cleaning, not actual wardrobe care" at bounding box center [939, 39] width 166 height 28
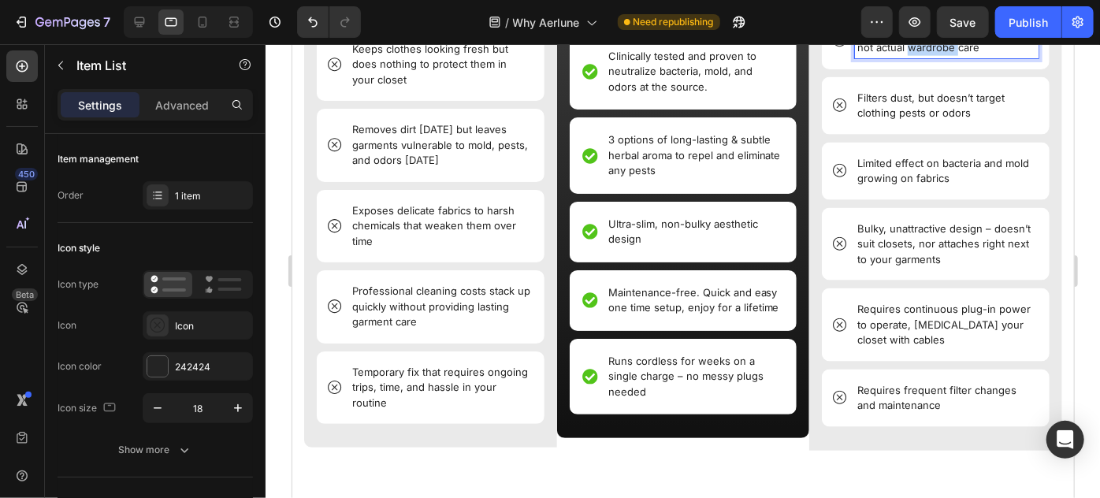
click at [918, 54] on span "Designed for general air cleaning, not actual wardrobe care" at bounding box center [939, 39] width 166 height 28
click at [206, 20] on icon at bounding box center [203, 22] width 9 height 11
type input "12"
type input "14"
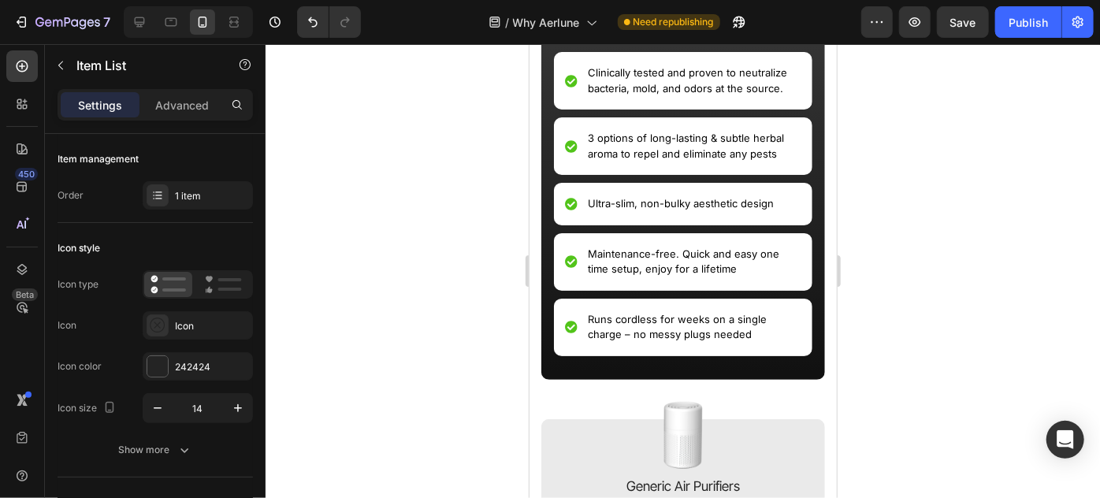
scroll to position [2238, 0]
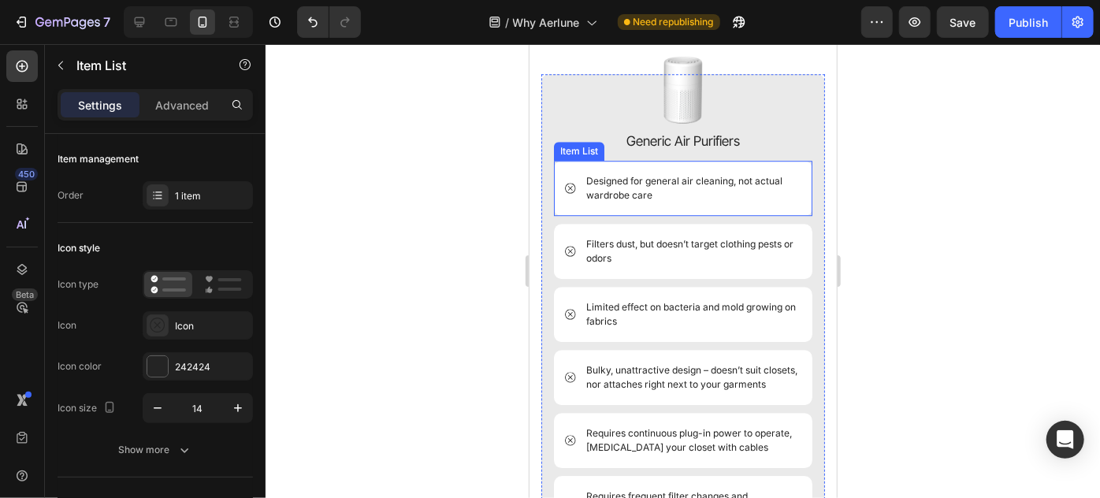
click at [635, 202] on p "Designed for general air cleaning, not actual wardrobe care" at bounding box center [691, 187] width 213 height 28
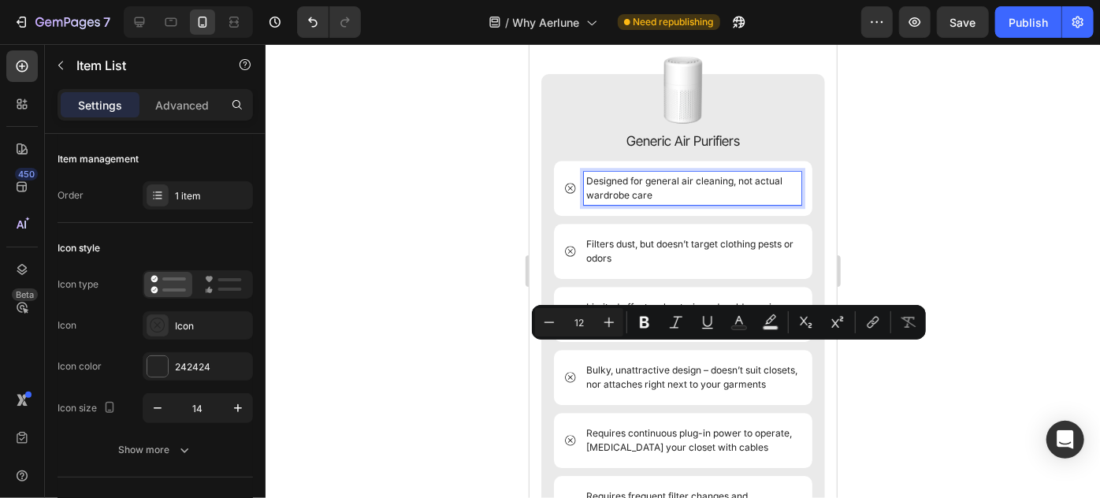
click at [609, 202] on p "Designed for general air cleaning, not actual wardrobe care" at bounding box center [691, 187] width 213 height 28
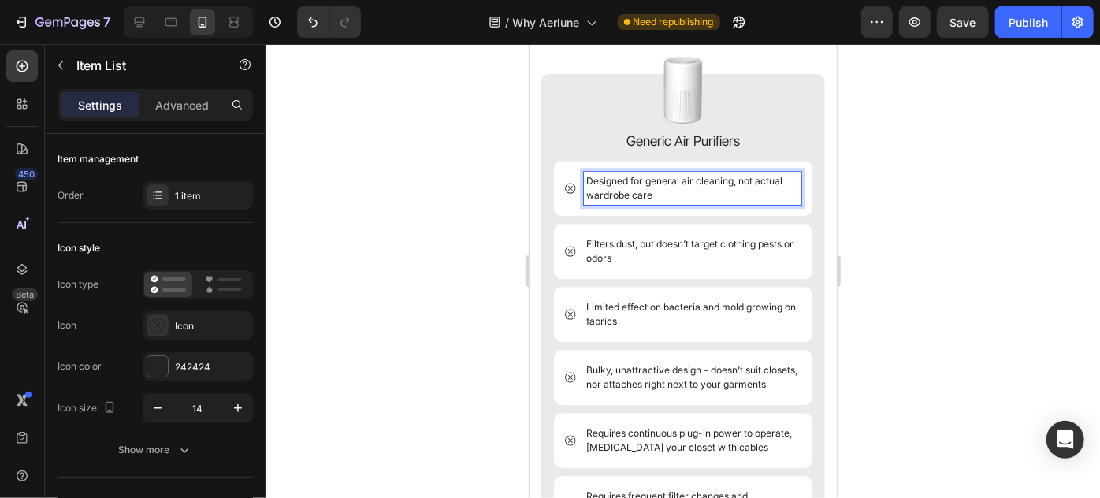
click at [609, 202] on p "Designed for general air cleaning, not actual wardrobe care" at bounding box center [691, 187] width 213 height 28
click at [336, 222] on div at bounding box center [683, 271] width 834 height 454
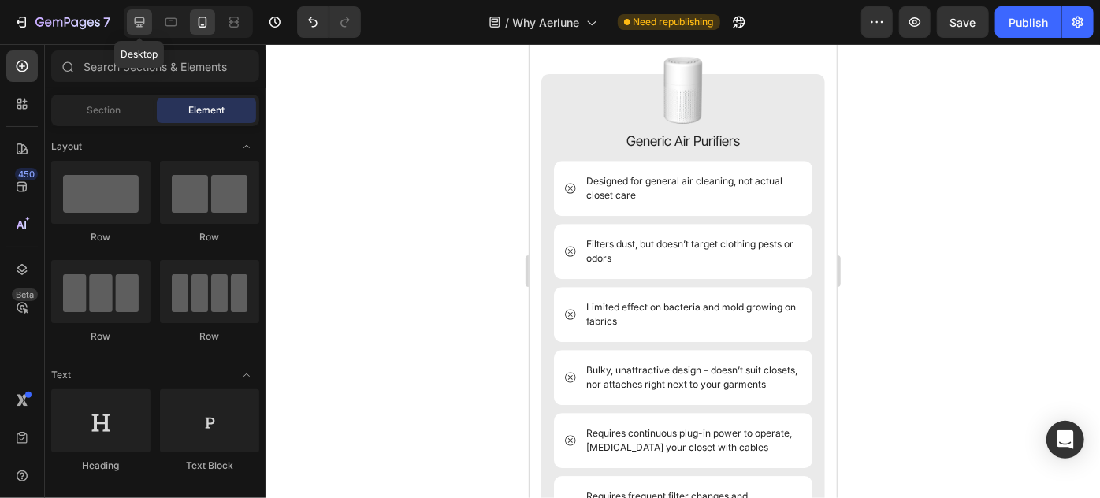
click at [143, 28] on icon at bounding box center [140, 22] width 16 height 16
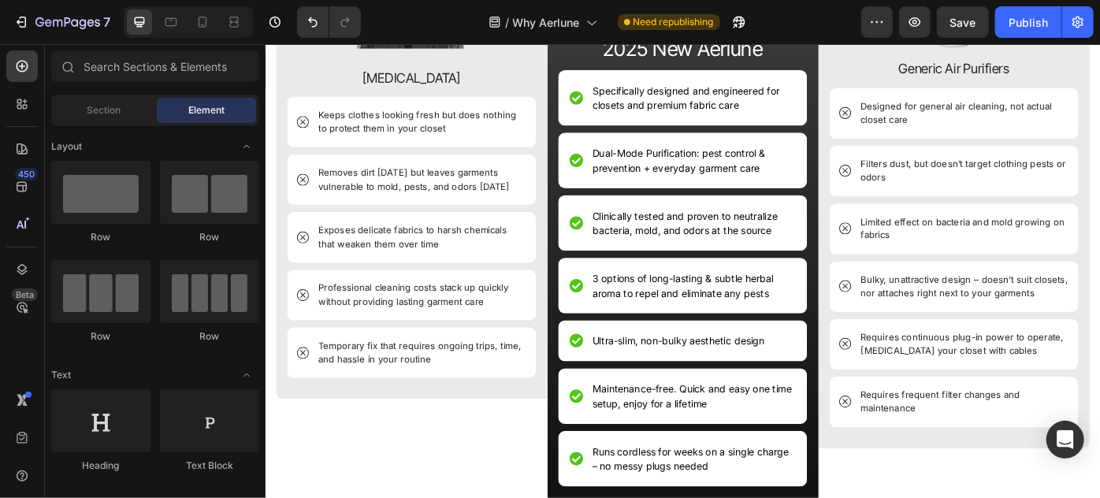
scroll to position [1269, 0]
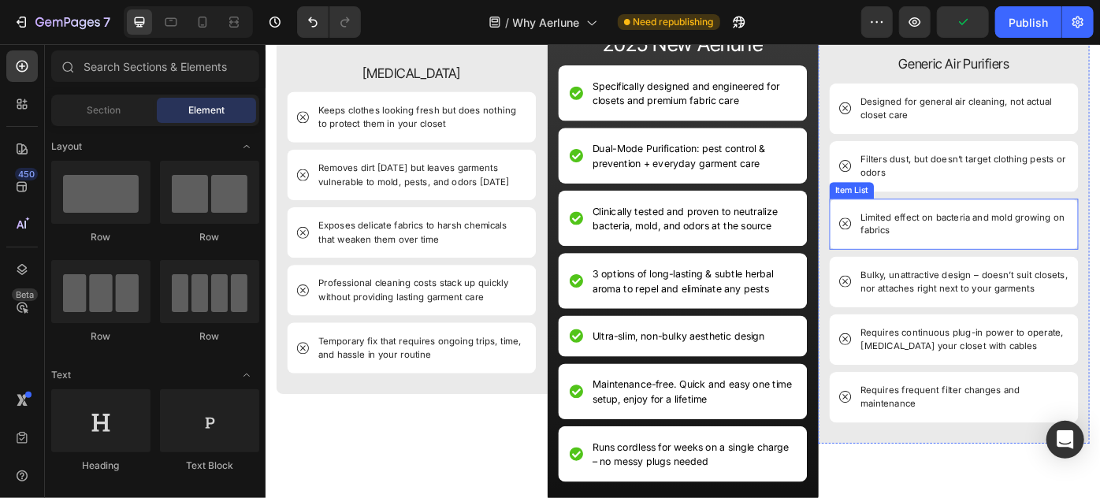
click at [981, 240] on p "Limited effect on bacteria and mold growing on fabrics" at bounding box center [1055, 247] width 233 height 31
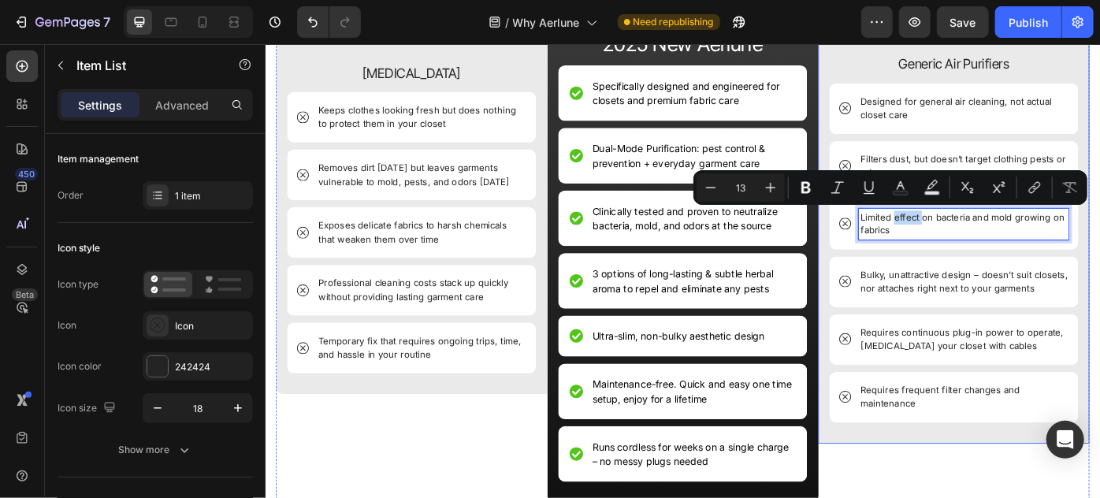
click at [1003, 275] on div "Image Generic Air Purifiers Text Block Designed for general air cleaning, not a…" at bounding box center [1045, 252] width 282 height 486
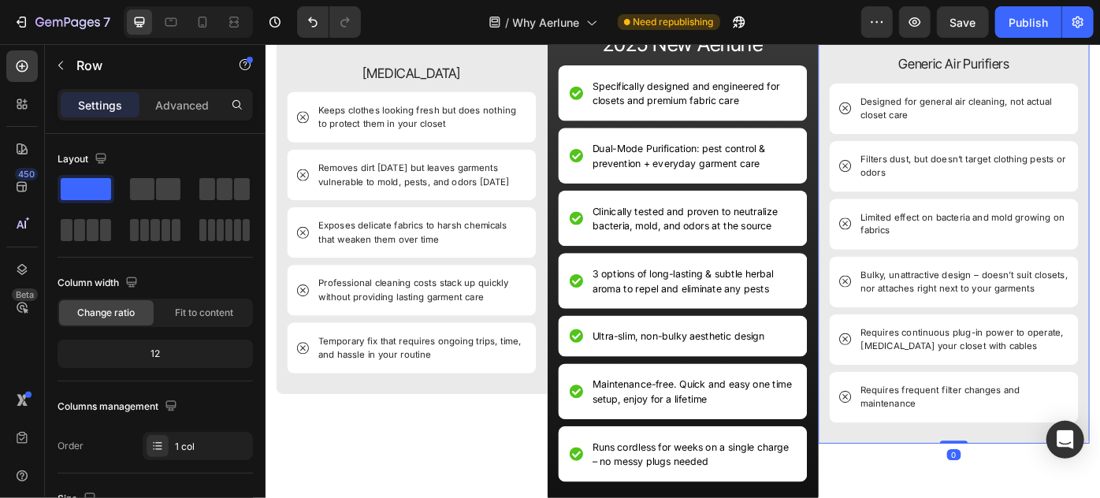
scroll to position [1319, 0]
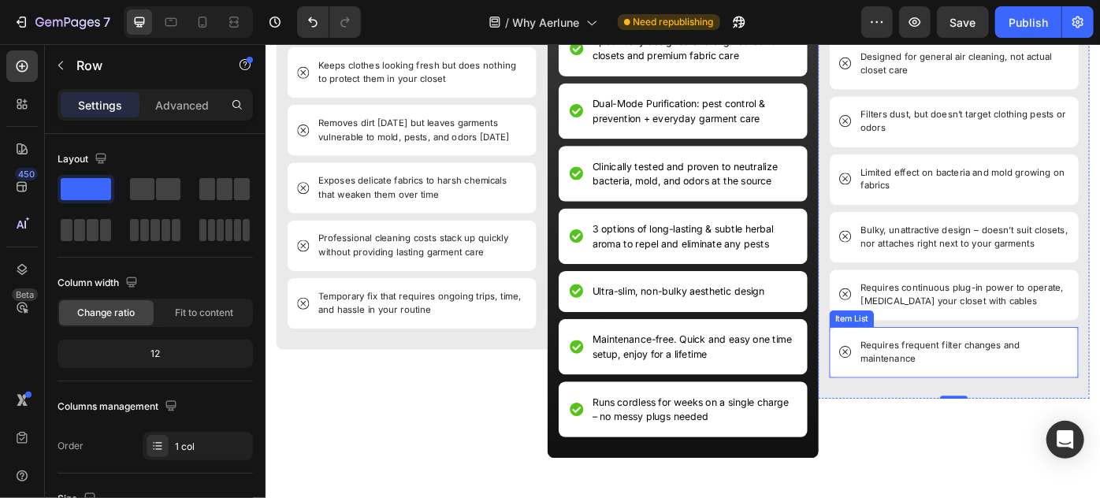
click at [1008, 392] on p "Requires frequent filter changes and maintenance" at bounding box center [1055, 392] width 233 height 31
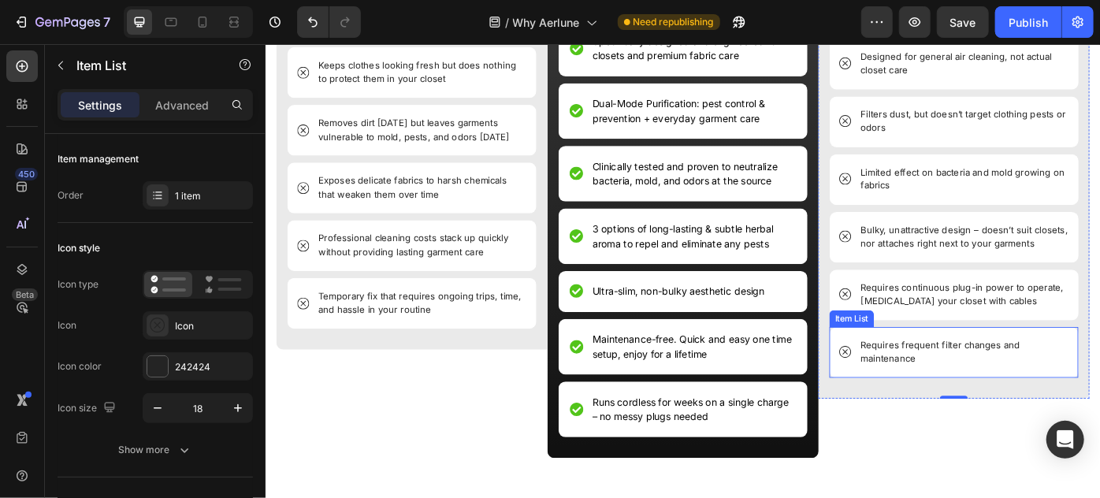
click at [1008, 392] on p "Requires frequent filter changes and maintenance" at bounding box center [1055, 392] width 233 height 31
click at [990, 381] on p "Requires frequent filter changes and maintenance" at bounding box center [1055, 392] width 233 height 31
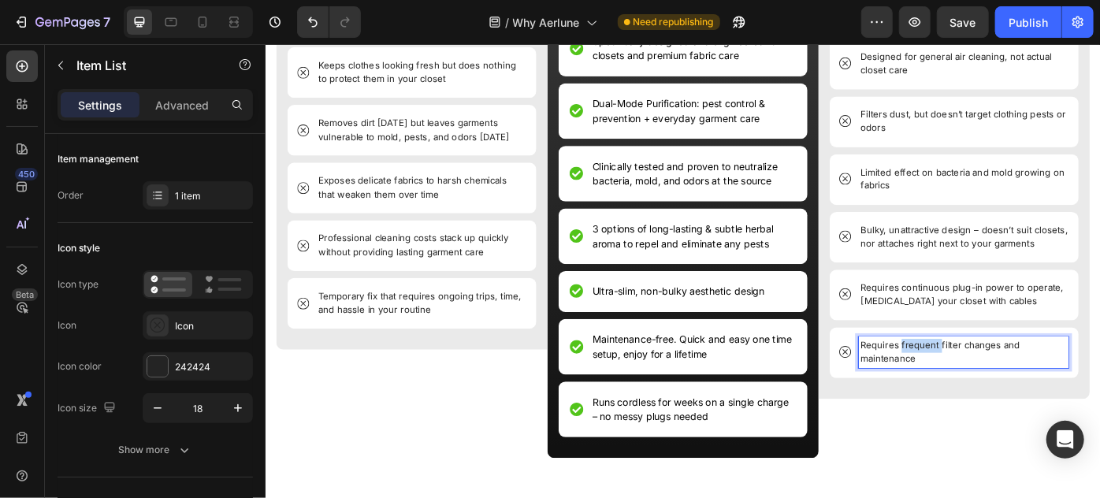
click at [990, 381] on p "Requires frequent filter changes and maintenance" at bounding box center [1055, 392] width 233 height 31
click at [990, 381] on p "Requires constant filter changes and maintenance" at bounding box center [1055, 392] width 233 height 31
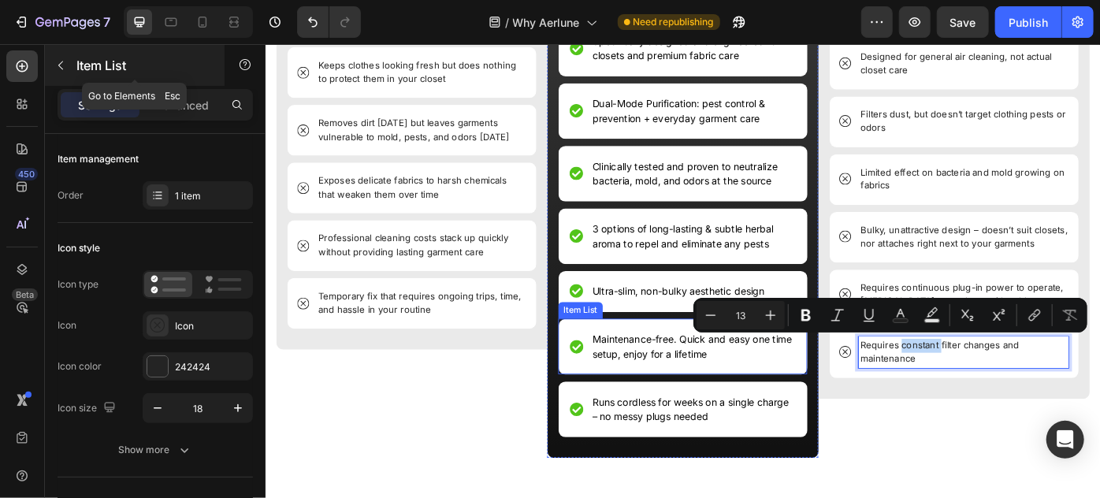
copy p "constant"
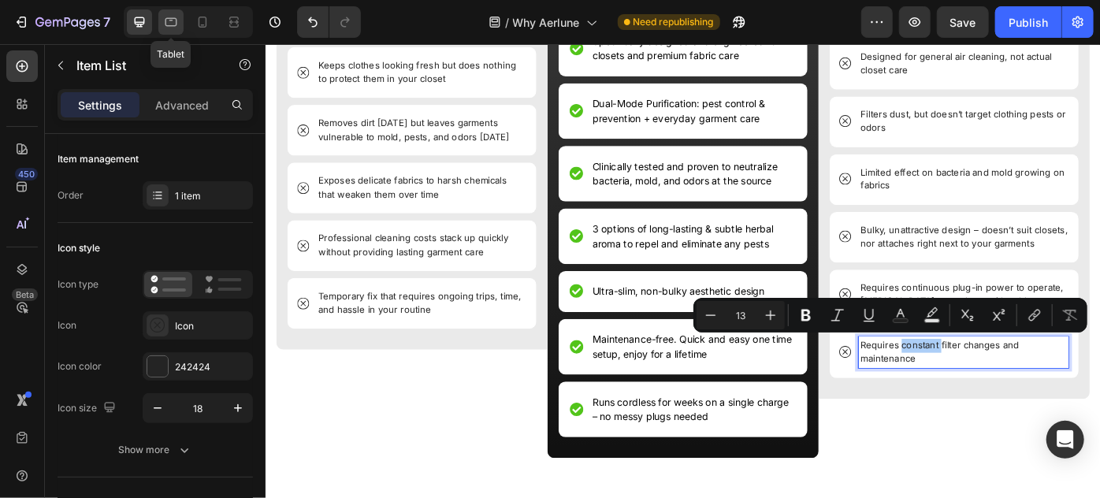
click at [173, 28] on icon at bounding box center [171, 22] width 16 height 16
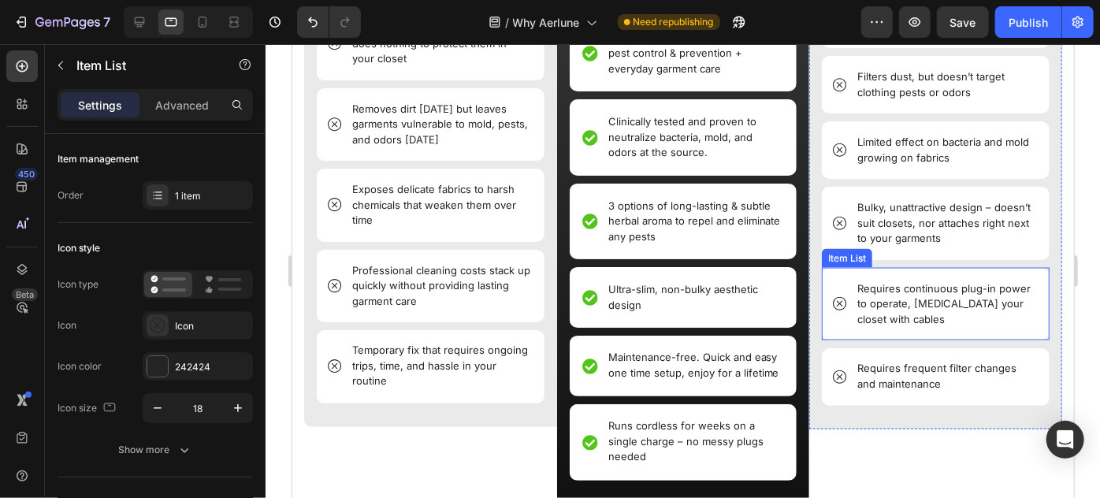
scroll to position [1165, 0]
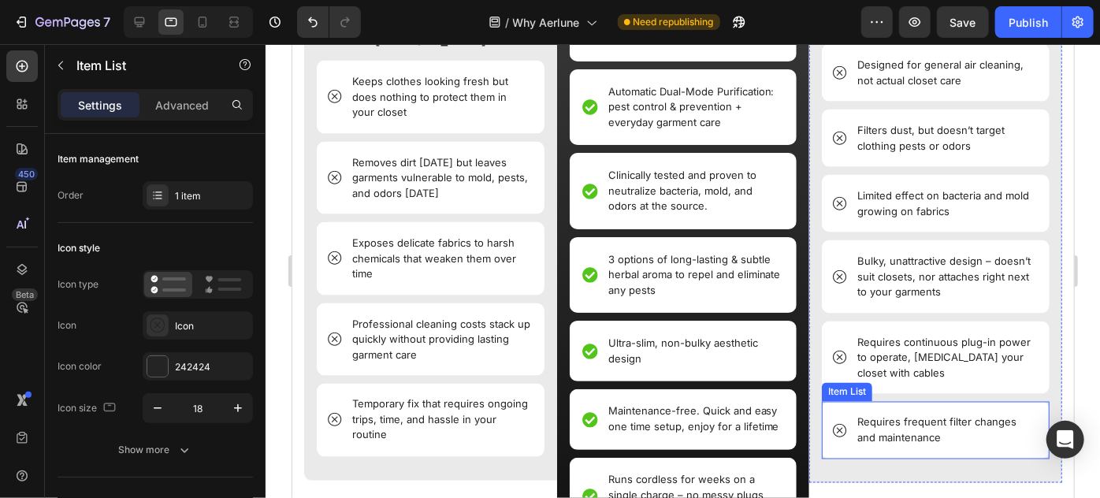
click at [901, 425] on p "Requires frequent filter changes and maintenance" at bounding box center [945, 429] width 179 height 31
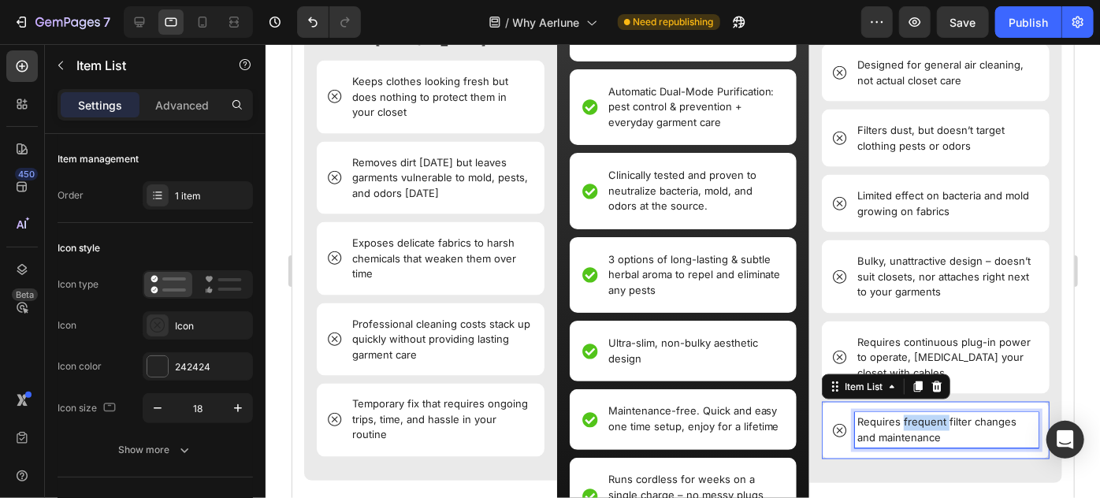
click at [901, 425] on p "Requires frequent filter changes and maintenance" at bounding box center [945, 429] width 179 height 31
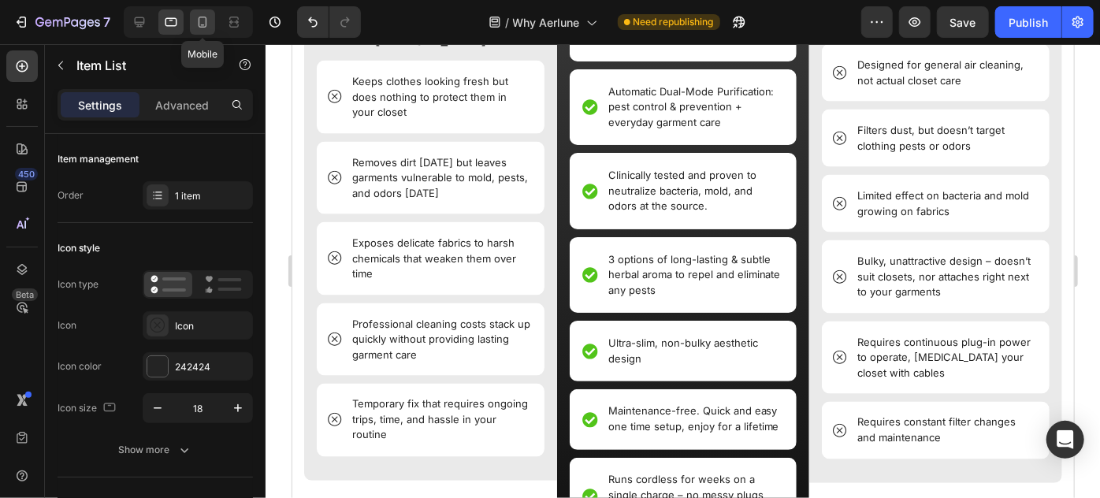
click at [202, 24] on icon at bounding box center [203, 22] width 9 height 11
type input "12"
type input "14"
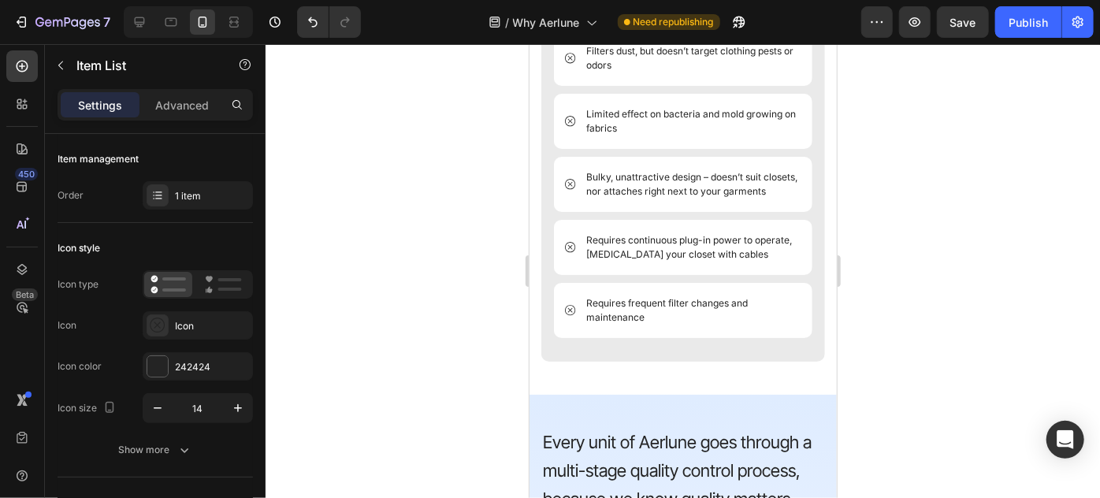
scroll to position [2626, 0]
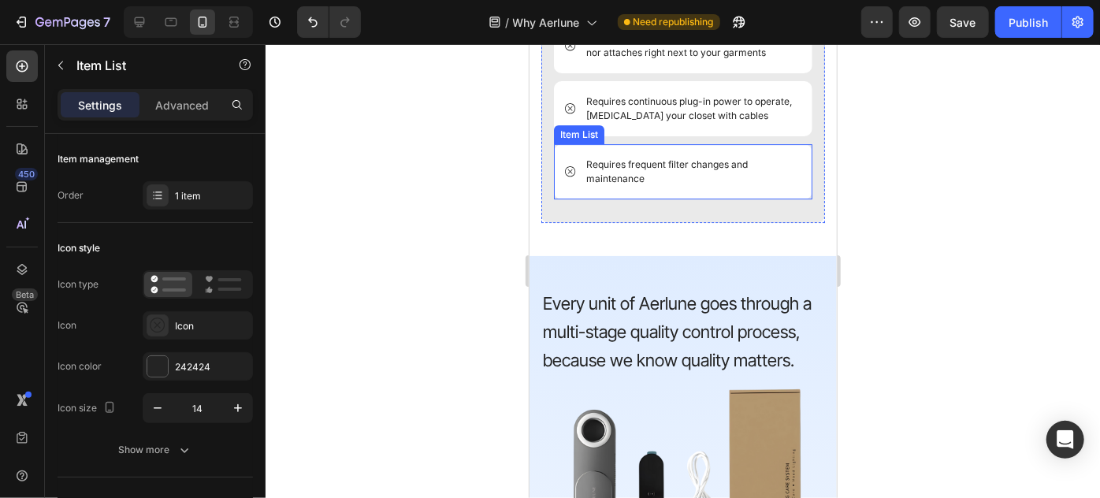
click at [669, 180] on p "Requires frequent filter changes and maintenance" at bounding box center [691, 171] width 213 height 28
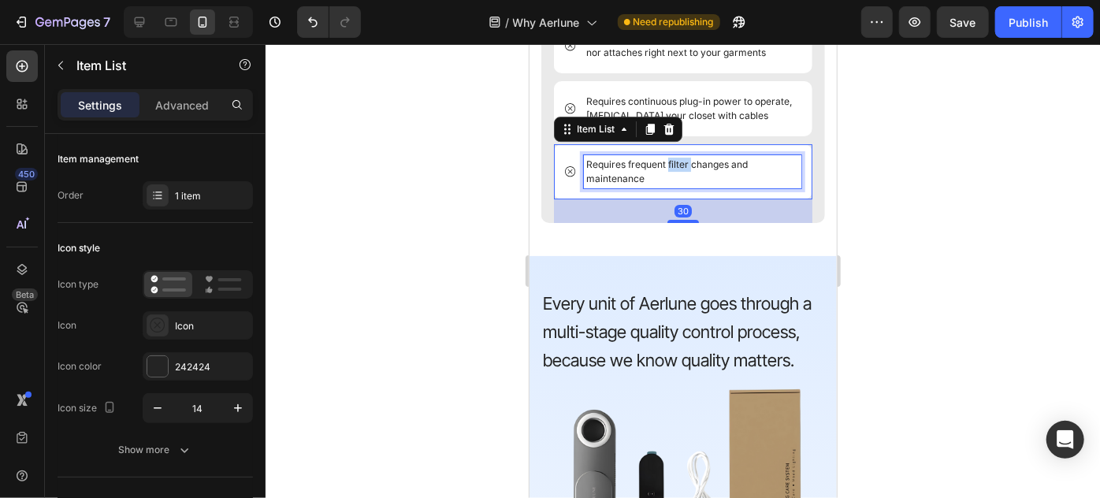
click at [669, 180] on p "Requires frequent filter changes and maintenance" at bounding box center [691, 171] width 213 height 28
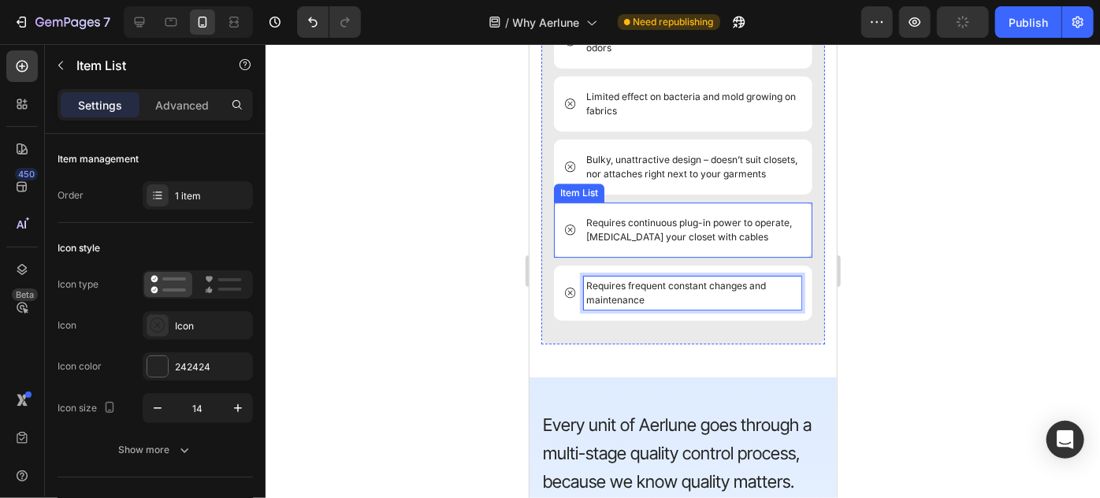
scroll to position [2504, 0]
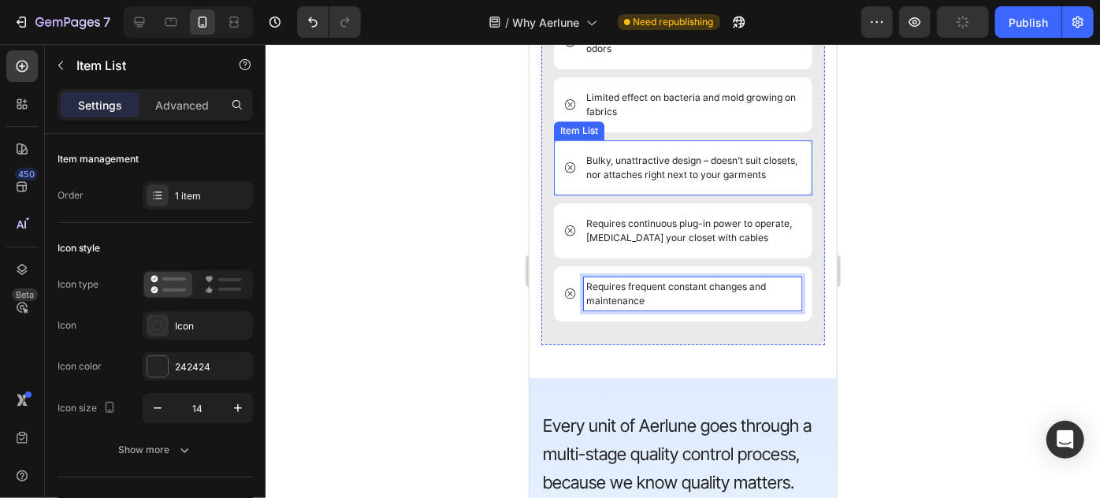
click at [714, 171] on p "Bulky, unattractive design – doesn’t suit closets, nor attaches right next to y…" at bounding box center [691, 167] width 213 height 28
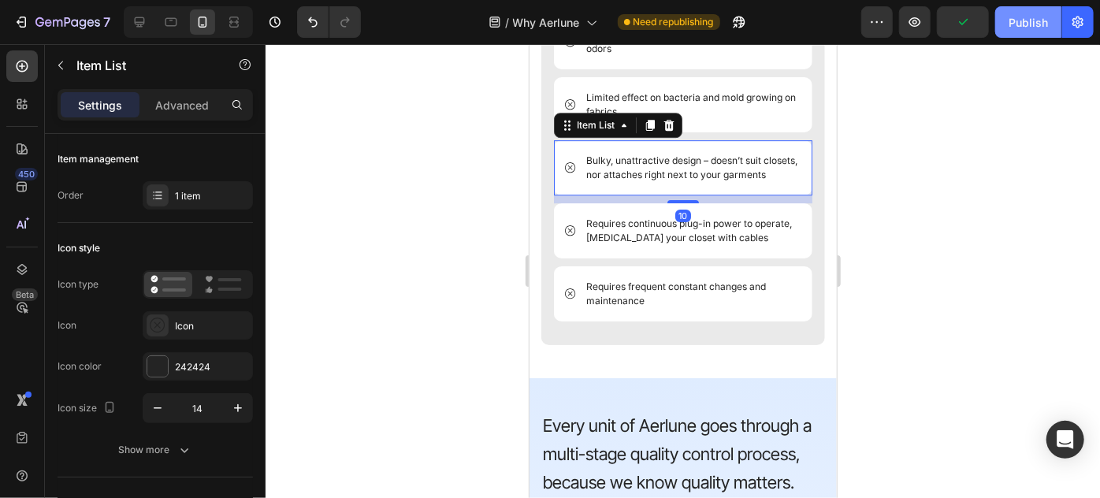
click at [1053, 18] on button "Publish" at bounding box center [1028, 22] width 66 height 32
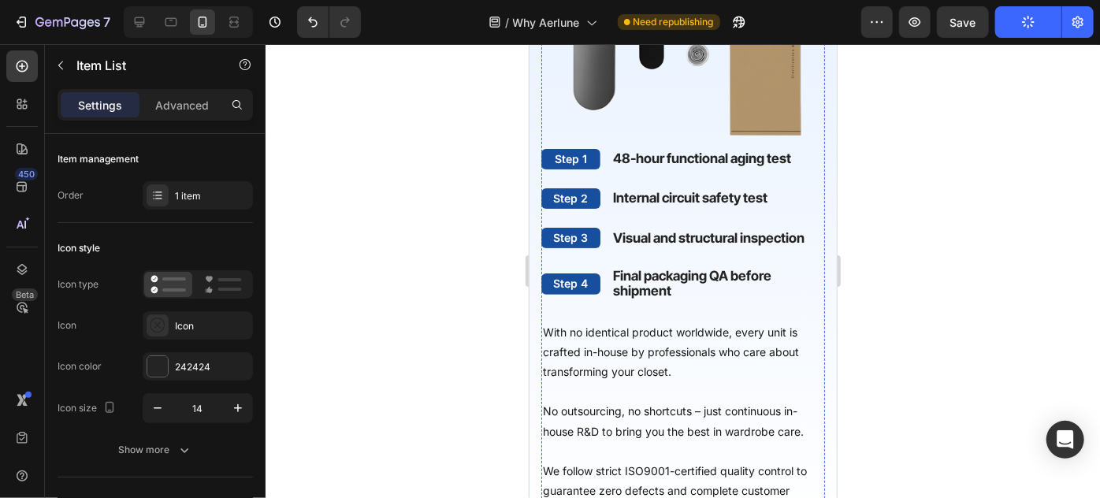
scroll to position [3349, 0]
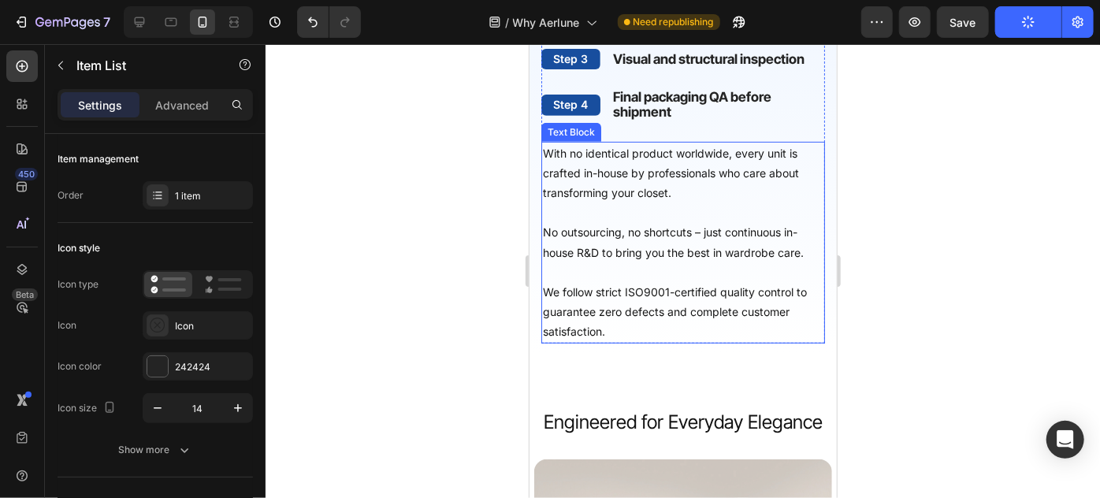
click at [671, 261] on p "No outsourcing, no shortcuts – just continuous in-house R&D to bring you the be…" at bounding box center [682, 240] width 280 height 39
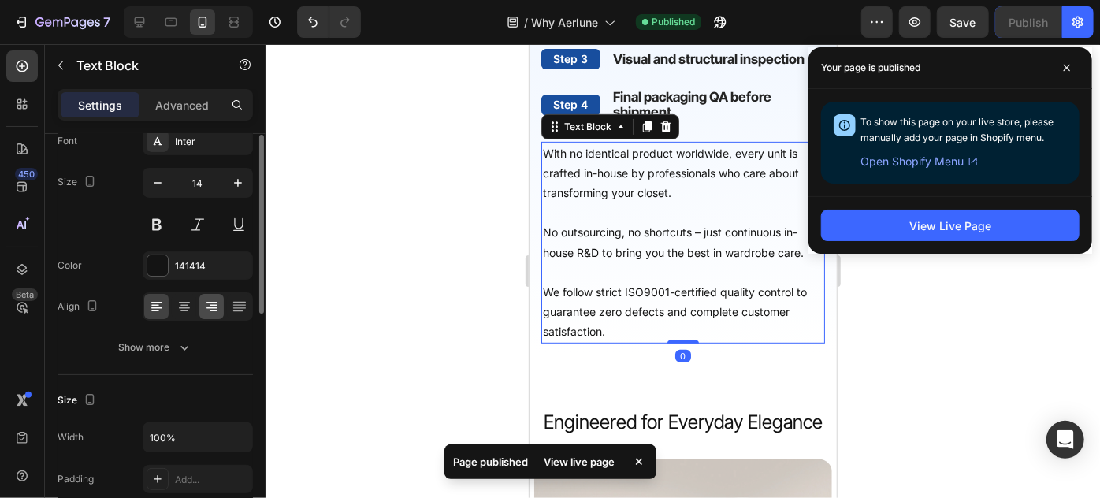
scroll to position [106, 0]
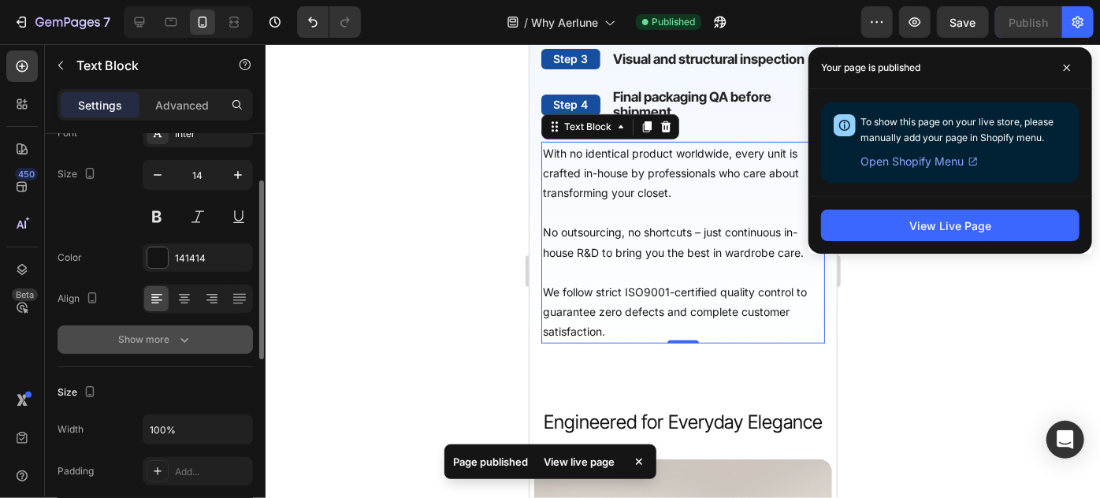
click at [191, 346] on icon "button" at bounding box center [184, 340] width 16 height 16
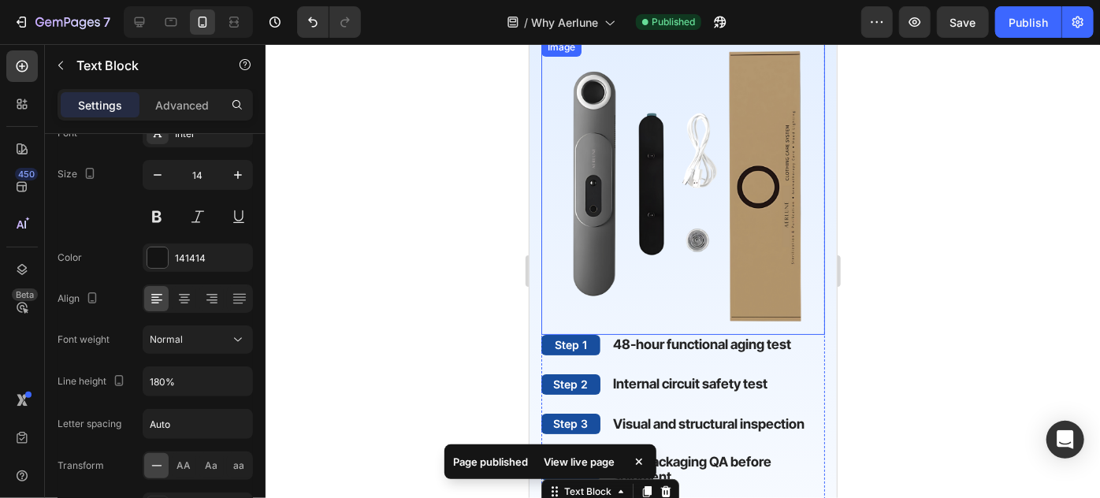
scroll to position [3142, 0]
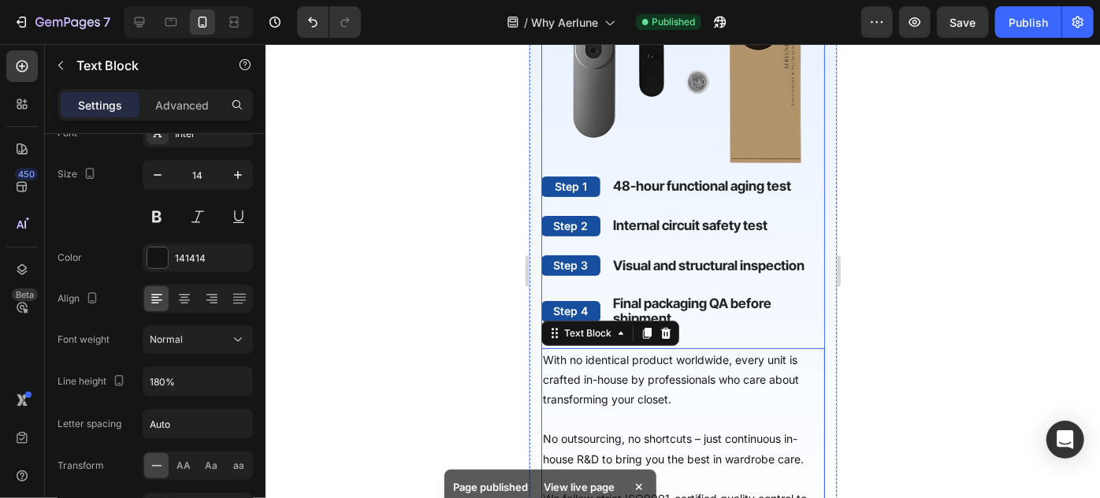
click at [667, 301] on div "Step 1 Text Block 48-hour functional aging test Text Block Row Step 2 Text Bloc…" at bounding box center [683, 362] width 284 height 373
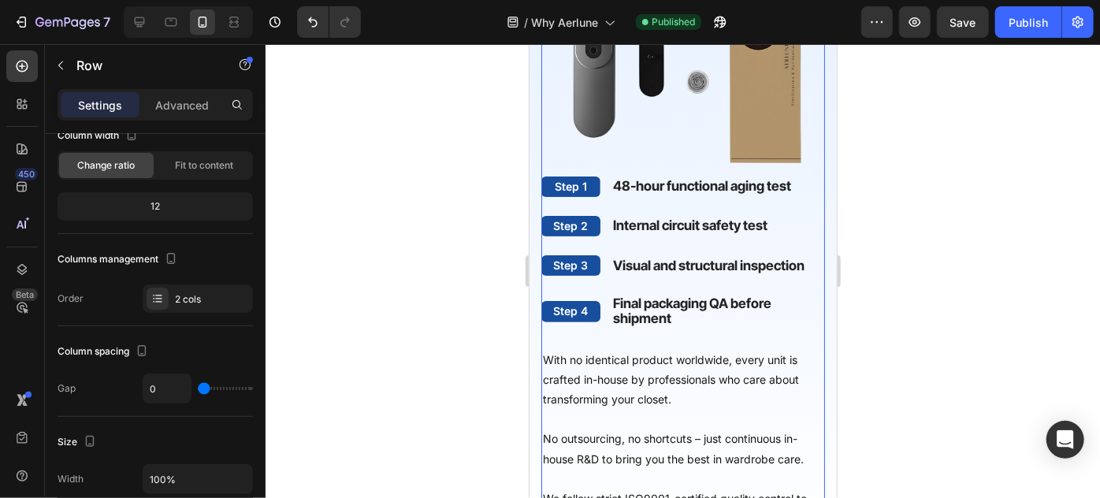
scroll to position [0, 0]
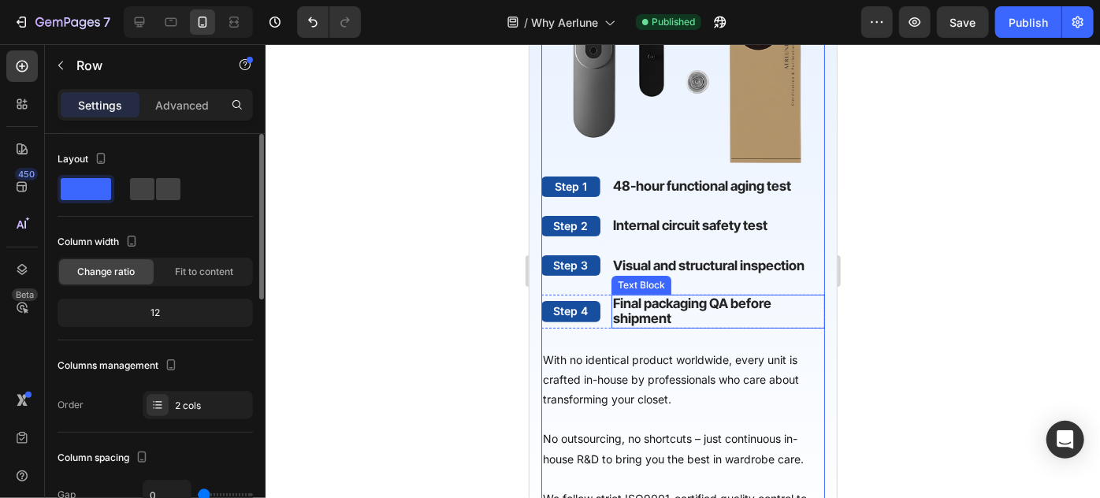
click at [665, 325] on strong "Final packaging QA before shipment" at bounding box center [691, 310] width 158 height 31
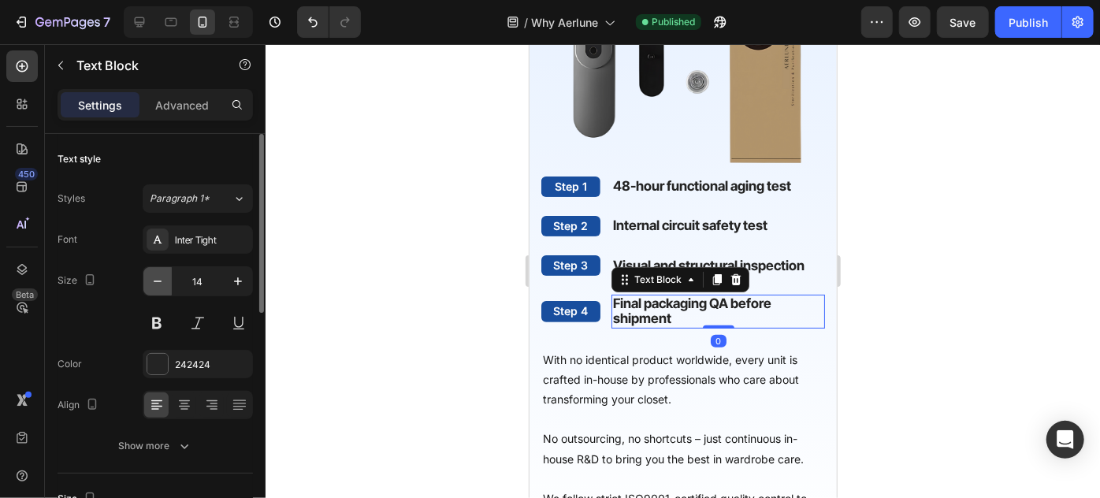
click at [162, 285] on icon "button" at bounding box center [158, 281] width 16 height 16
type input "13"
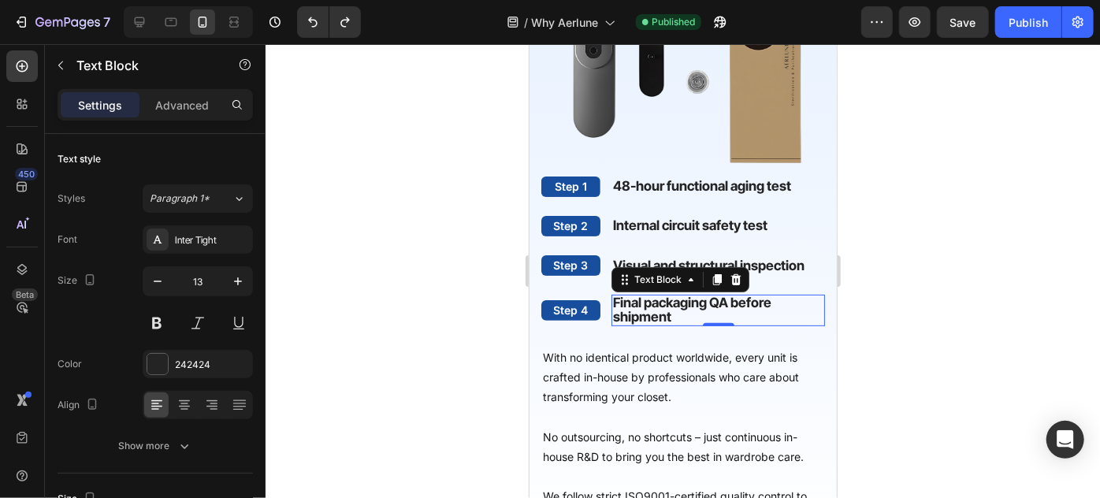
click at [672, 320] on strong "Final packaging QA before shipment" at bounding box center [691, 309] width 158 height 30
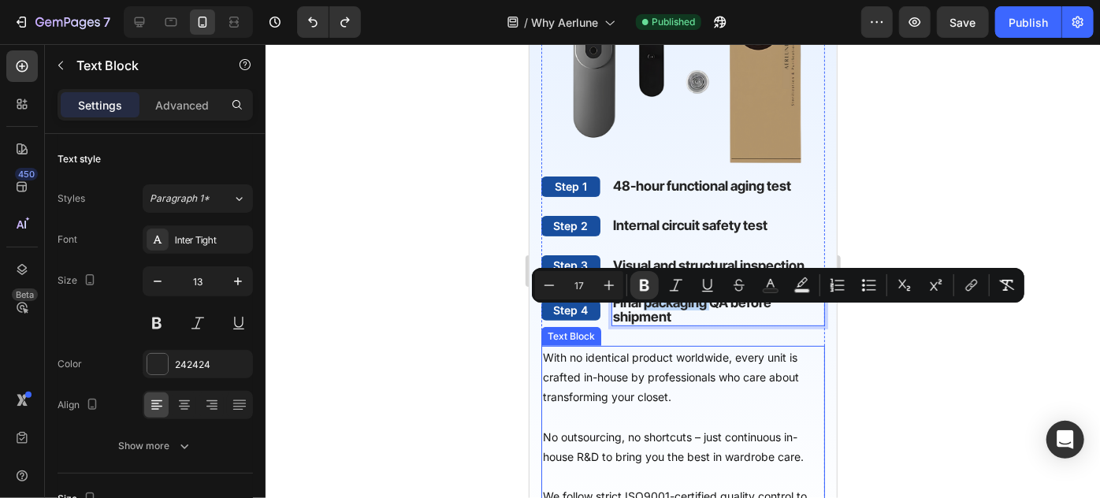
click at [578, 364] on p "With no identical product worldwide, every unit is crafted in-house by professi…" at bounding box center [682, 377] width 280 height 60
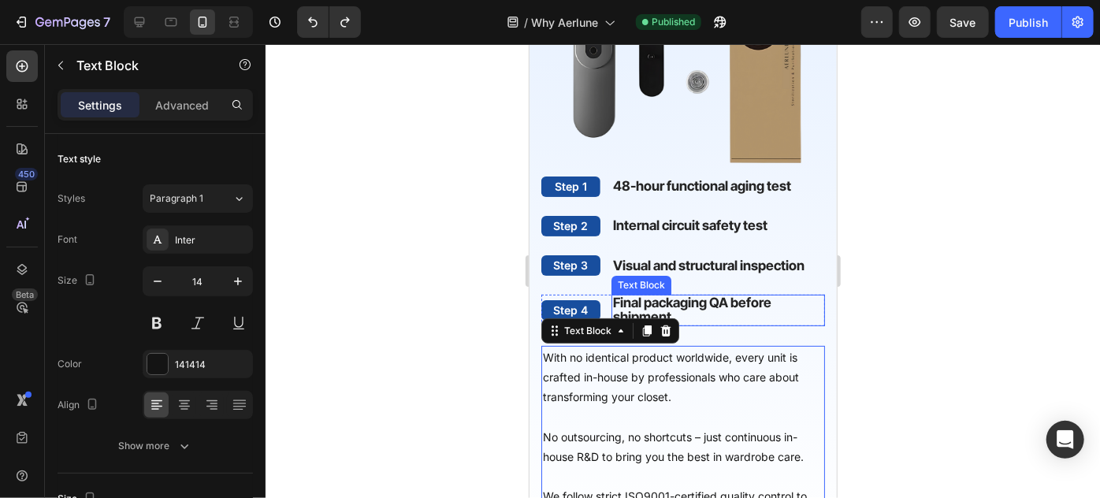
click at [680, 316] on strong "Final packaging QA before shipment" at bounding box center [691, 309] width 158 height 30
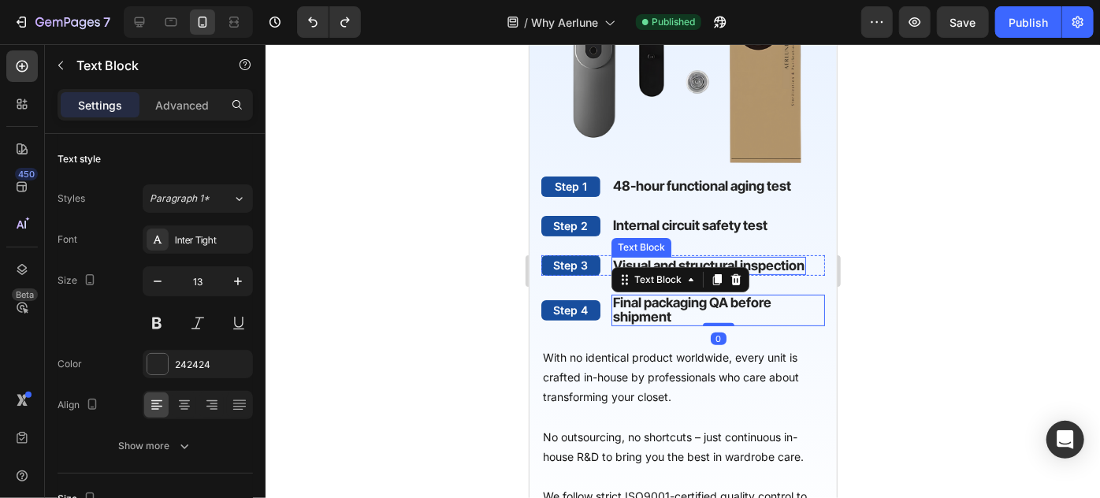
click at [760, 273] on strong "Visual and structural inspection" at bounding box center [707, 265] width 191 height 16
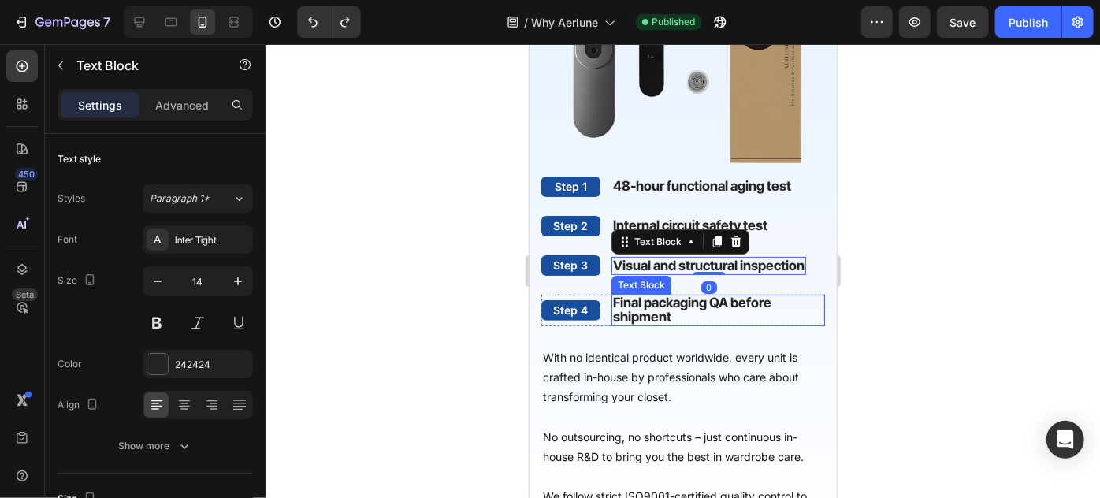
click at [692, 324] on p "Final packaging QA before shipment" at bounding box center [717, 309] width 210 height 28
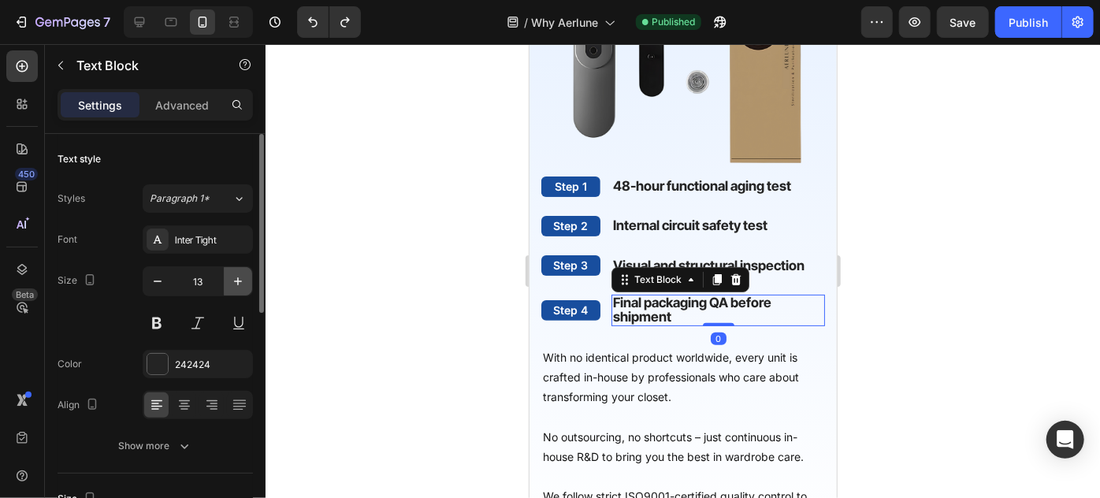
click at [235, 281] on icon "button" at bounding box center [238, 281] width 16 height 16
type input "14"
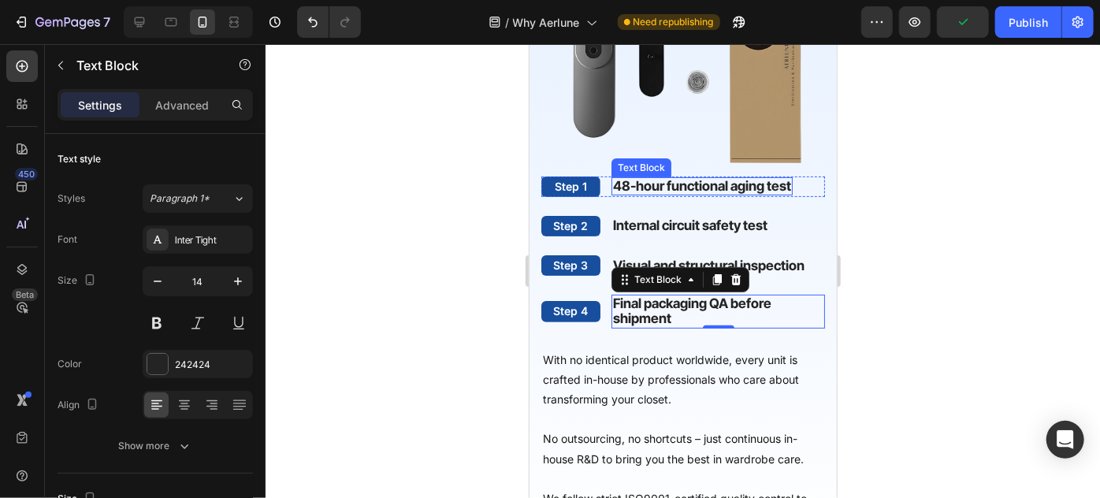
click at [677, 193] on strong "48-hour functional aging test" at bounding box center [701, 185] width 178 height 16
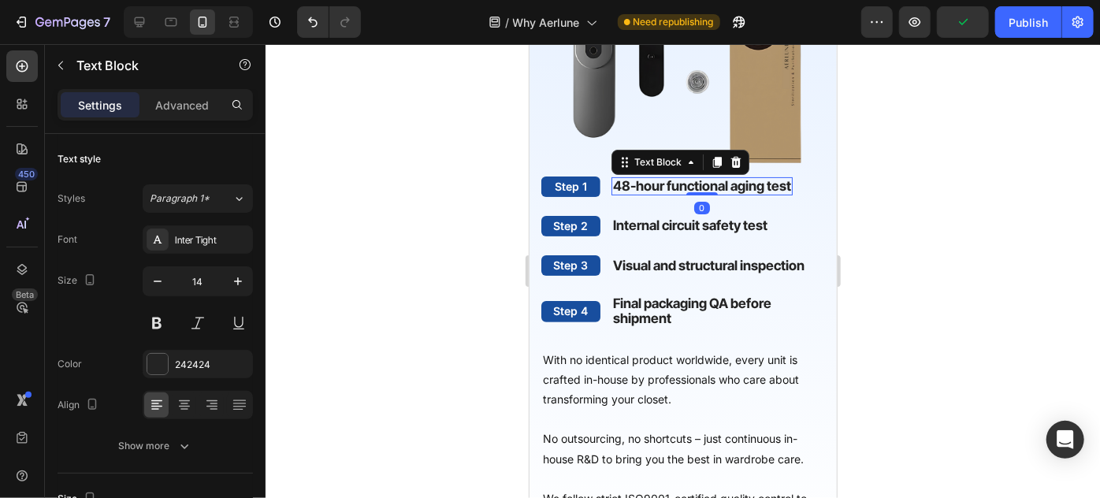
click at [663, 193] on strong "48-hour functional aging test" at bounding box center [701, 185] width 178 height 16
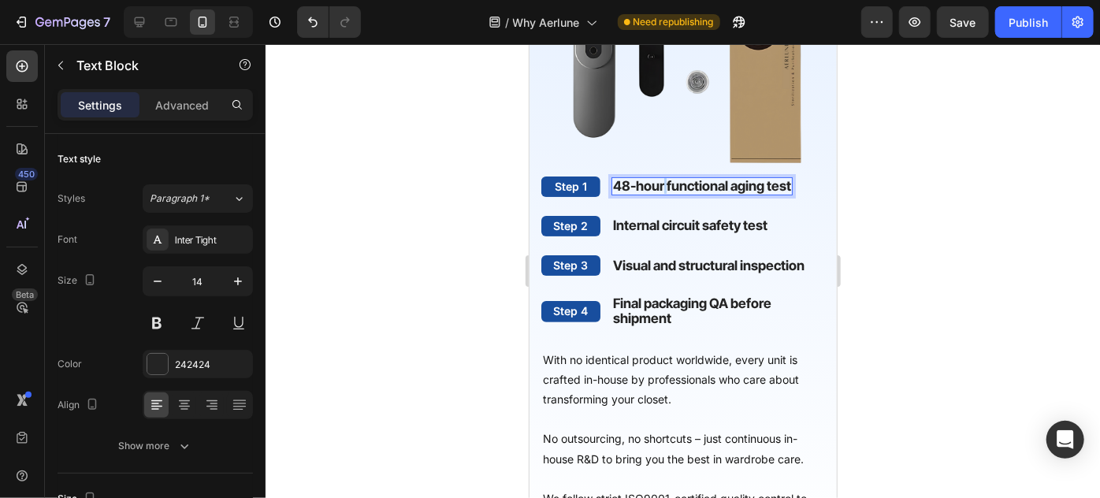
click at [663, 193] on strong "48-hour functional aging test" at bounding box center [701, 185] width 178 height 16
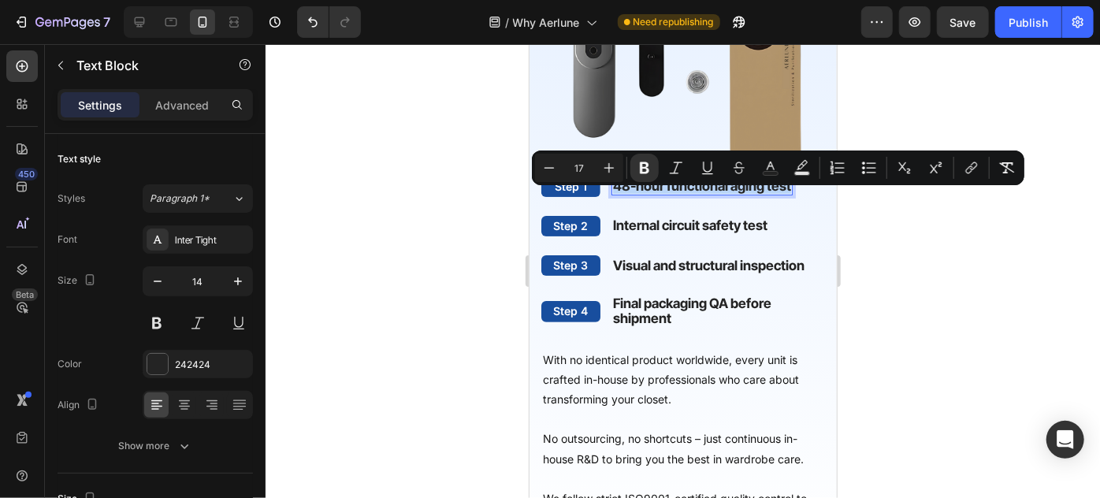
click at [663, 193] on strong "48-hour functional aging test" at bounding box center [701, 185] width 178 height 16
click at [1003, 172] on icon "Editor contextual toolbar" at bounding box center [1007, 167] width 15 height 11
type input "14"
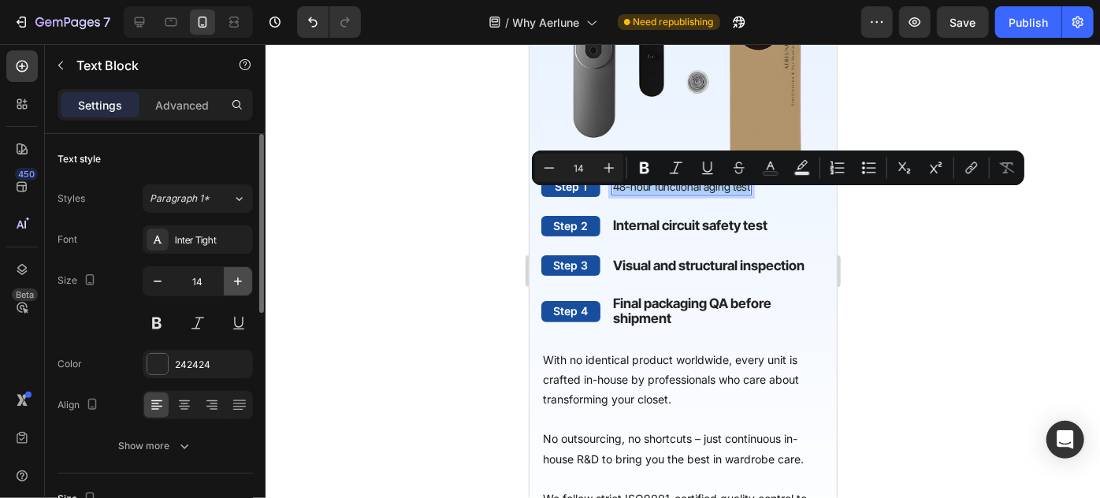
click at [236, 277] on icon "button" at bounding box center [238, 281] width 16 height 16
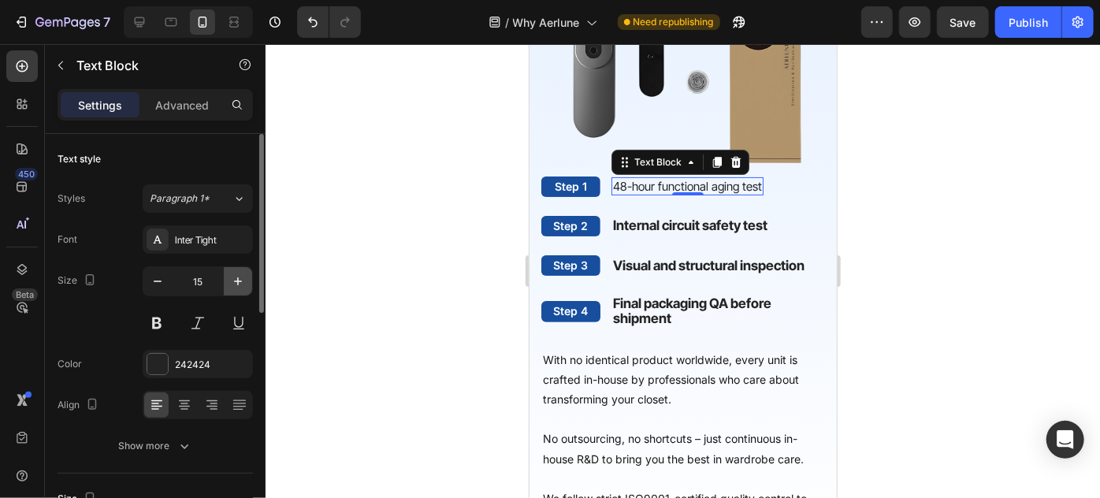
click at [236, 277] on icon "button" at bounding box center [238, 281] width 16 height 16
click at [155, 284] on icon "button" at bounding box center [158, 281] width 16 height 16
type input "16"
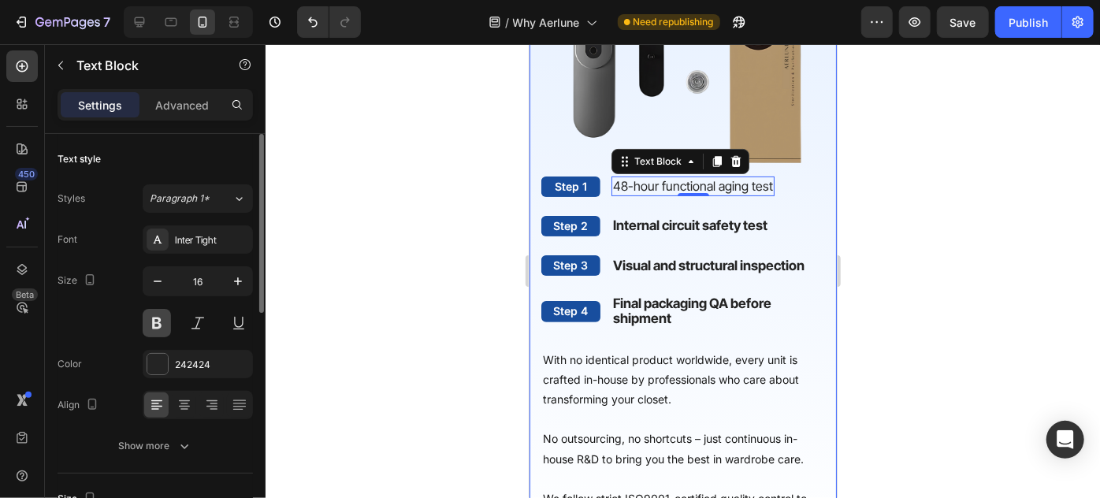
click at [156, 317] on button at bounding box center [157, 323] width 28 height 28
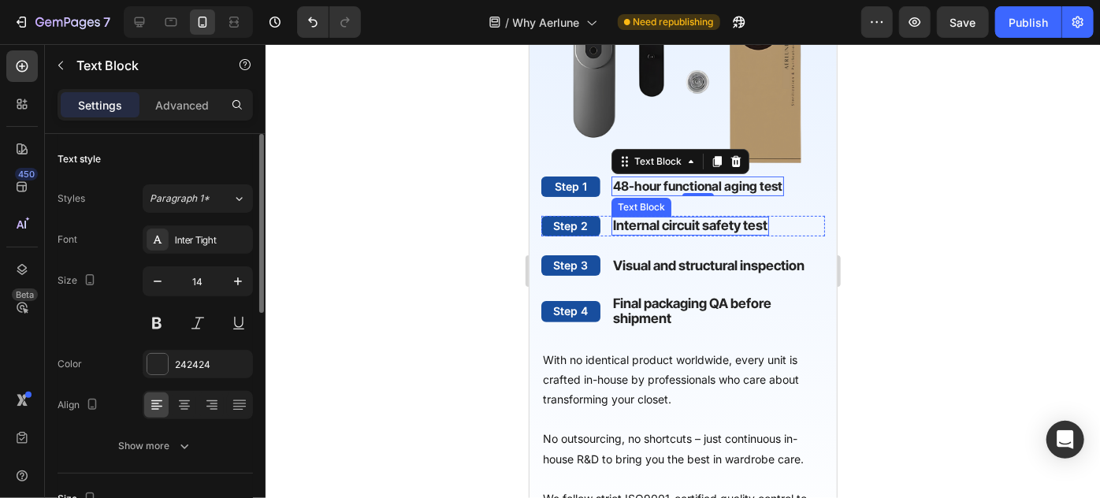
click at [646, 232] on strong "Internal circuit safety test" at bounding box center [689, 225] width 154 height 16
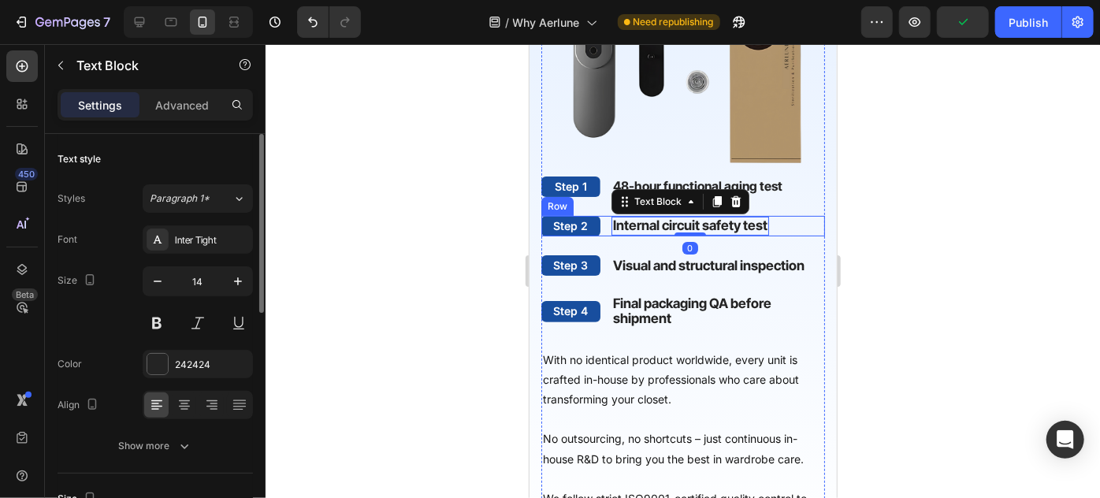
click at [758, 232] on strong "Internal circuit safety test" at bounding box center [689, 225] width 154 height 16
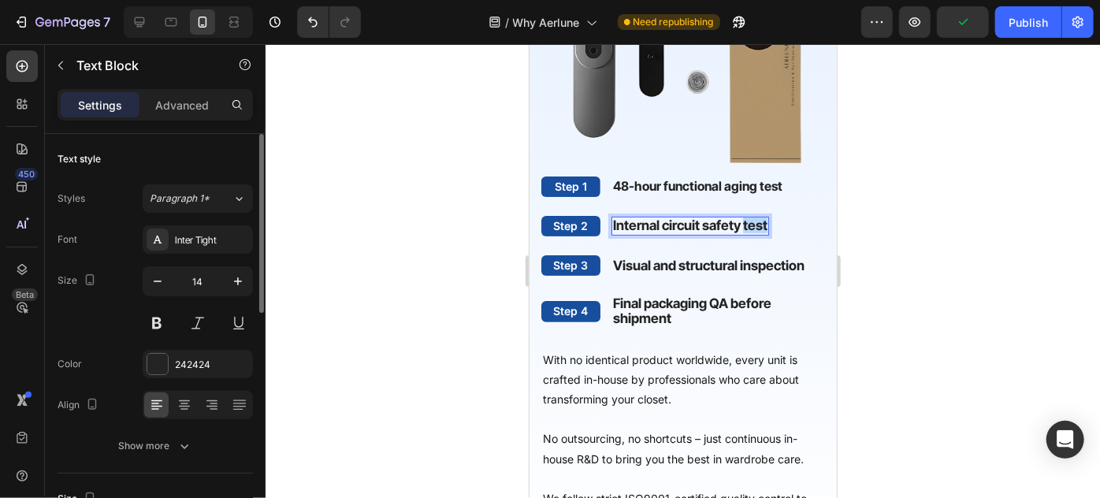
click at [758, 232] on strong "Internal circuit safety test" at bounding box center [689, 225] width 154 height 16
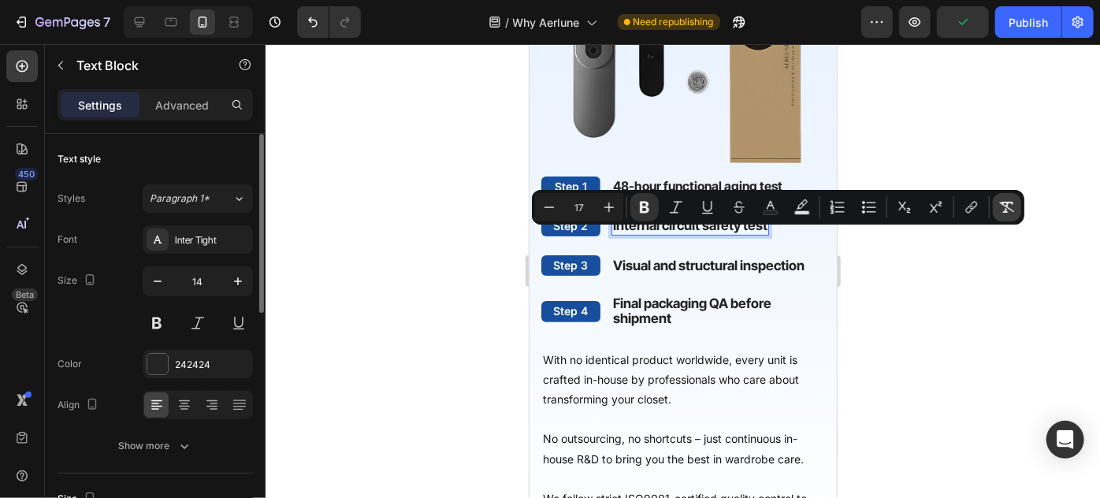
click at [1002, 211] on icon "Editor contextual toolbar" at bounding box center [1007, 207] width 16 height 16
type input "14"
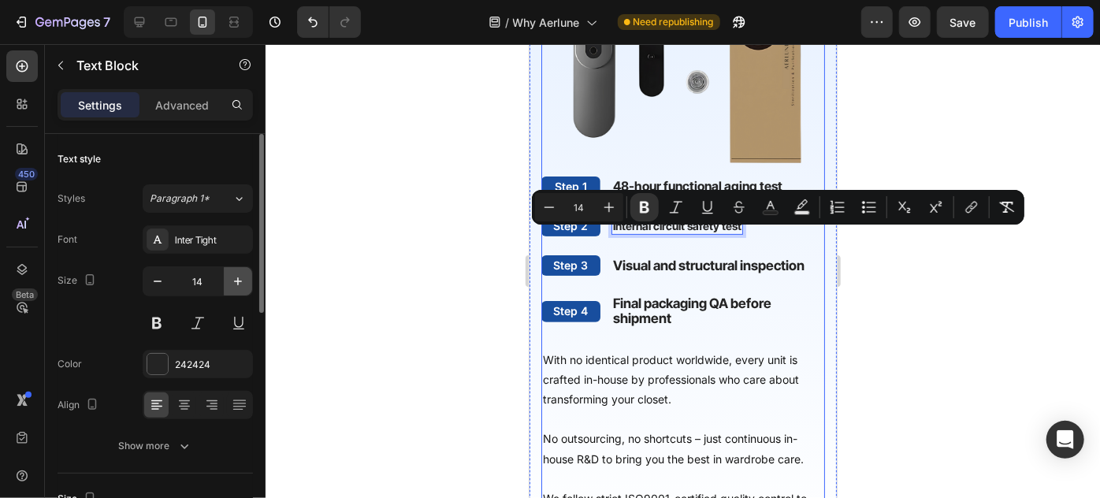
click at [235, 283] on icon "button" at bounding box center [238, 281] width 16 height 16
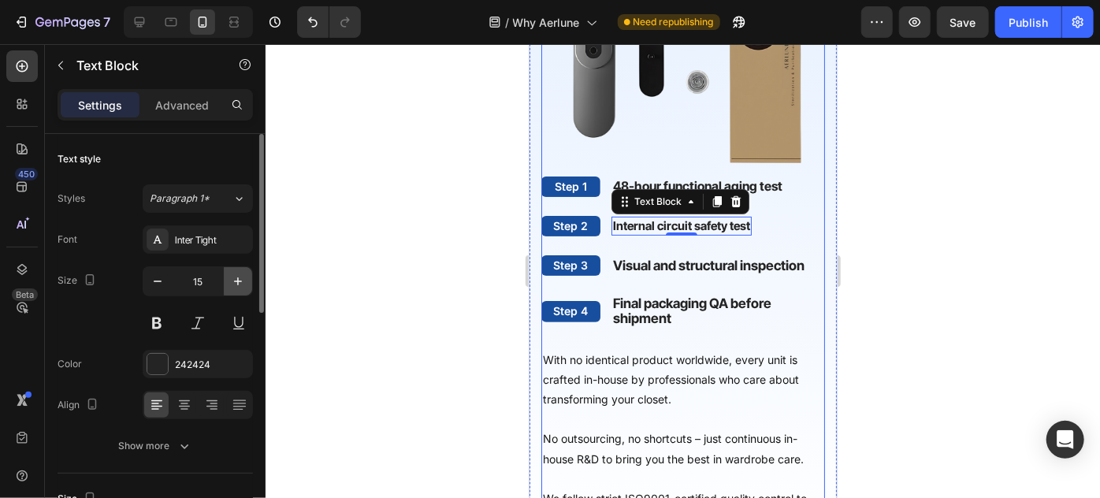
click at [235, 283] on icon "button" at bounding box center [238, 281] width 16 height 16
type input "16"
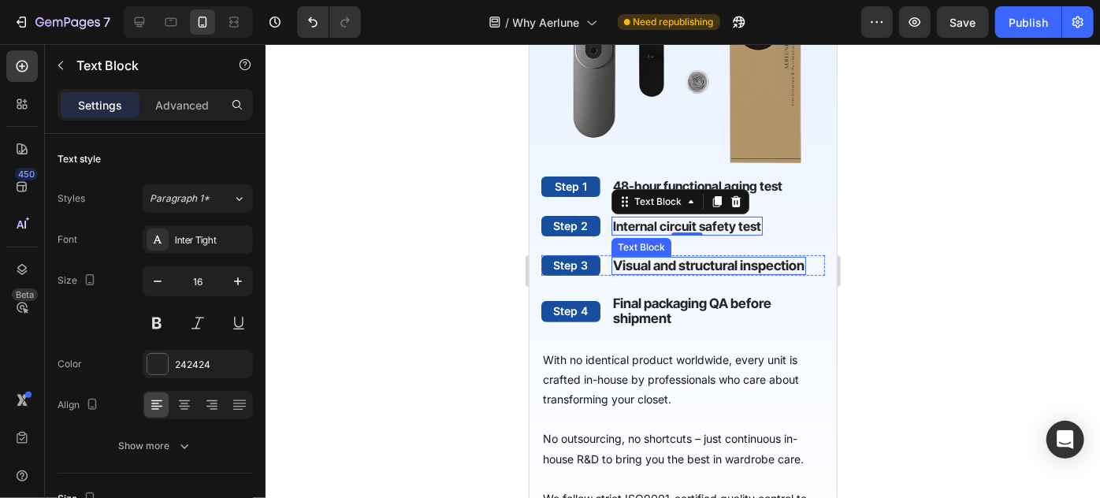
click at [693, 273] on strong "Visual and structural inspection" at bounding box center [707, 265] width 191 height 16
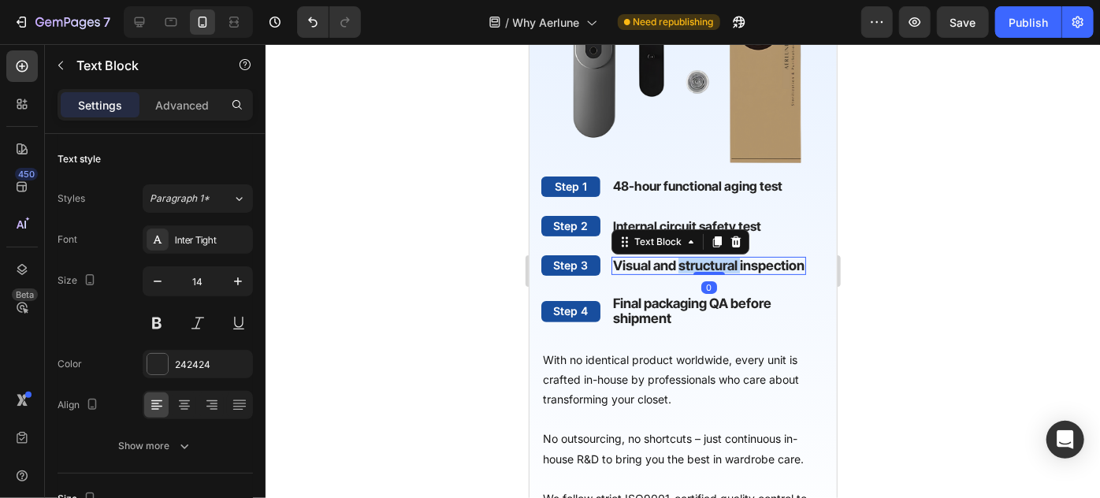
click at [693, 273] on strong "Visual and structural inspection" at bounding box center [707, 265] width 191 height 16
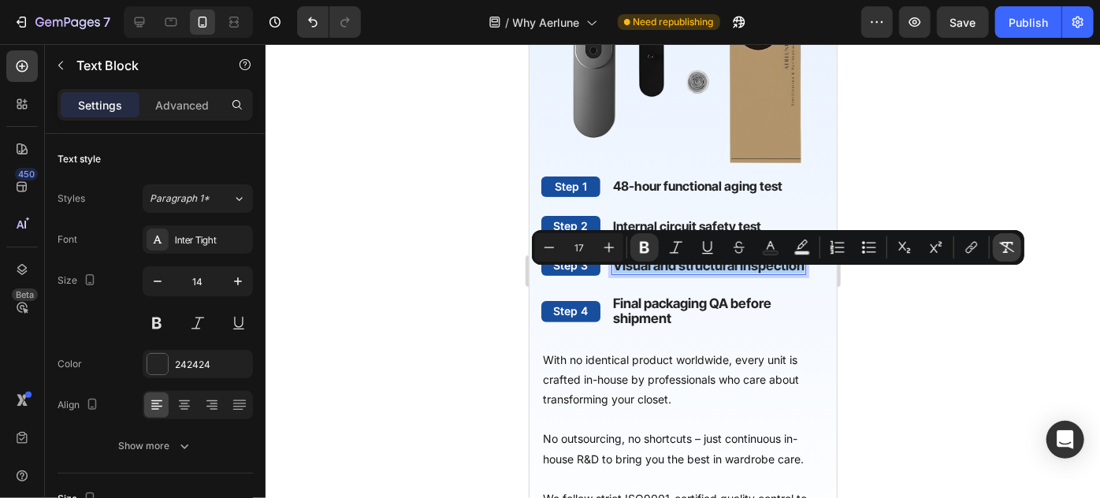
click at [1014, 249] on icon "Editor contextual toolbar" at bounding box center [1007, 248] width 16 height 16
type input "14"
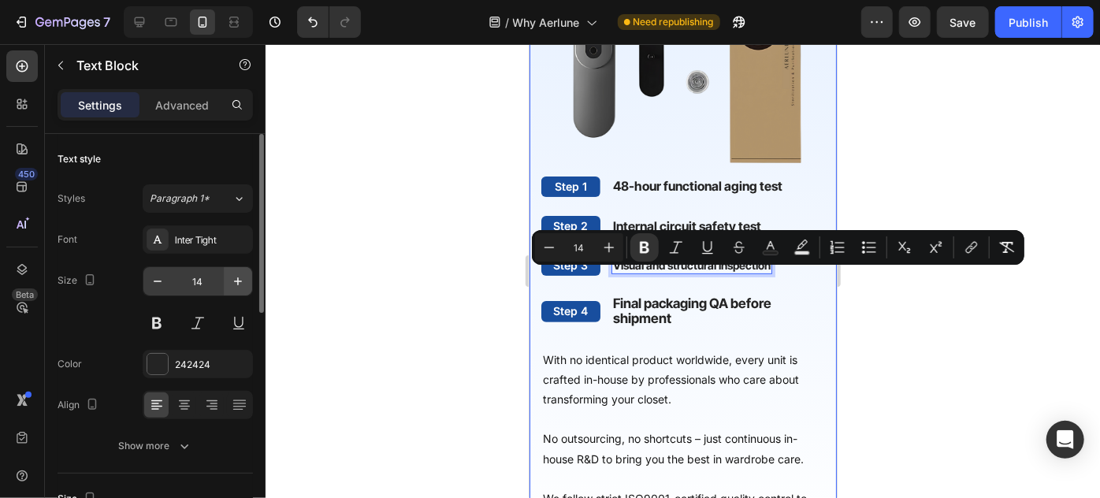
click at [233, 278] on icon "button" at bounding box center [238, 281] width 16 height 16
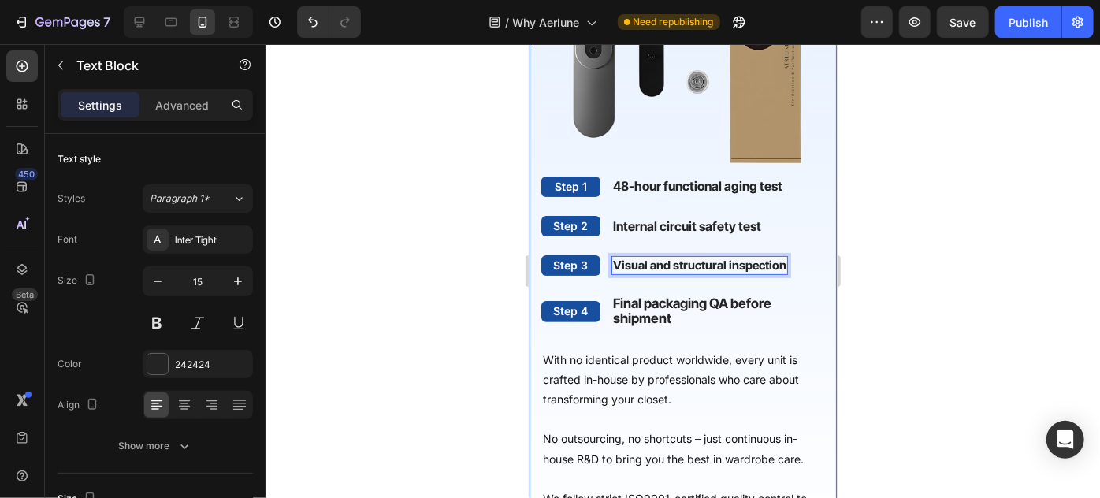
type input "16"
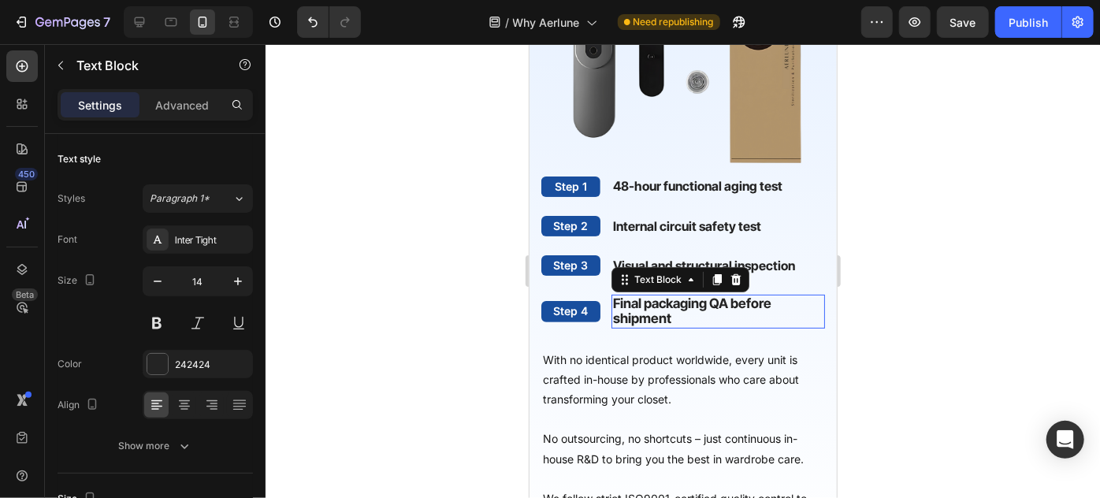
click at [680, 325] on p "Final packaging QA before shipment" at bounding box center [717, 310] width 210 height 30
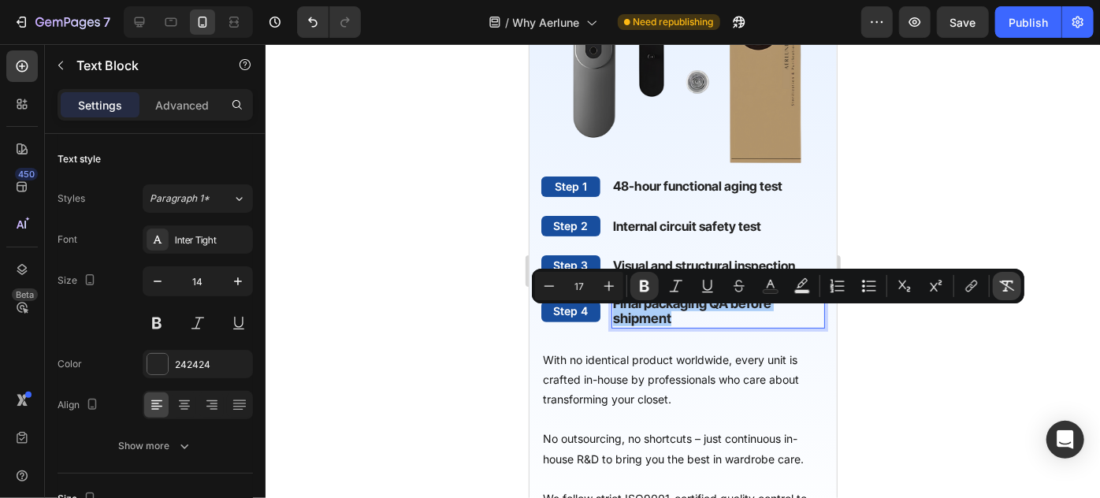
click at [1008, 289] on icon "Editor contextual toolbar" at bounding box center [1007, 286] width 16 height 16
type input "14"
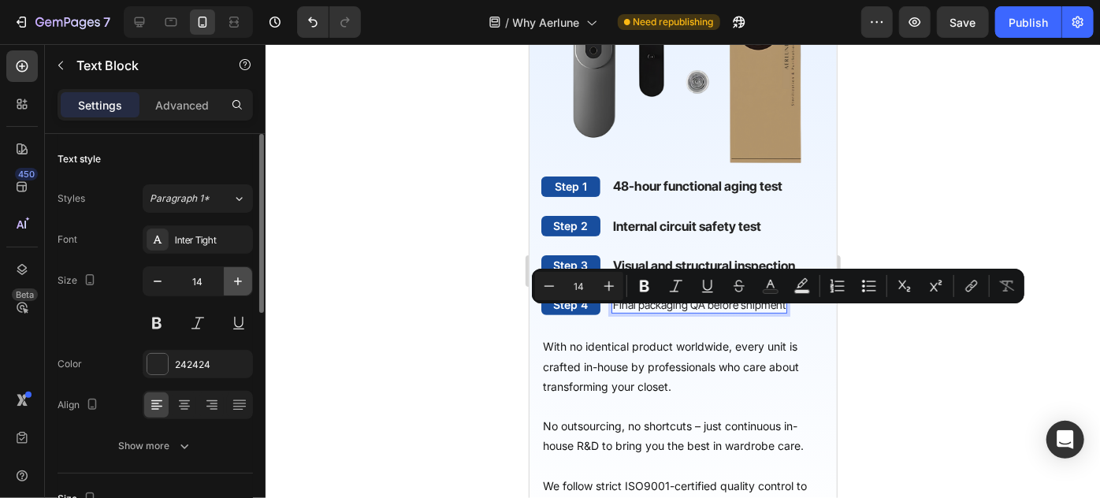
click at [233, 280] on icon "button" at bounding box center [238, 281] width 16 height 16
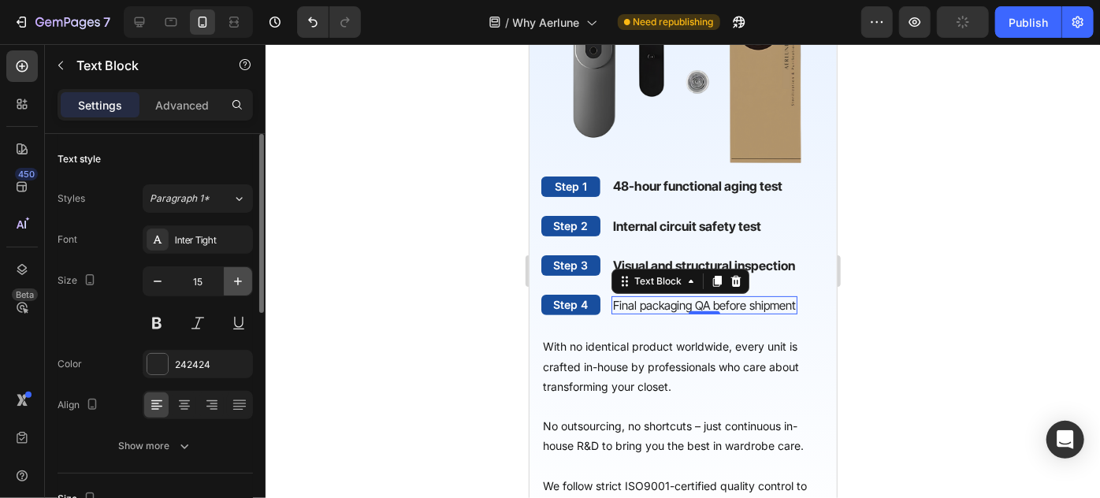
click at [233, 280] on icon "button" at bounding box center [238, 281] width 16 height 16
type input "16"
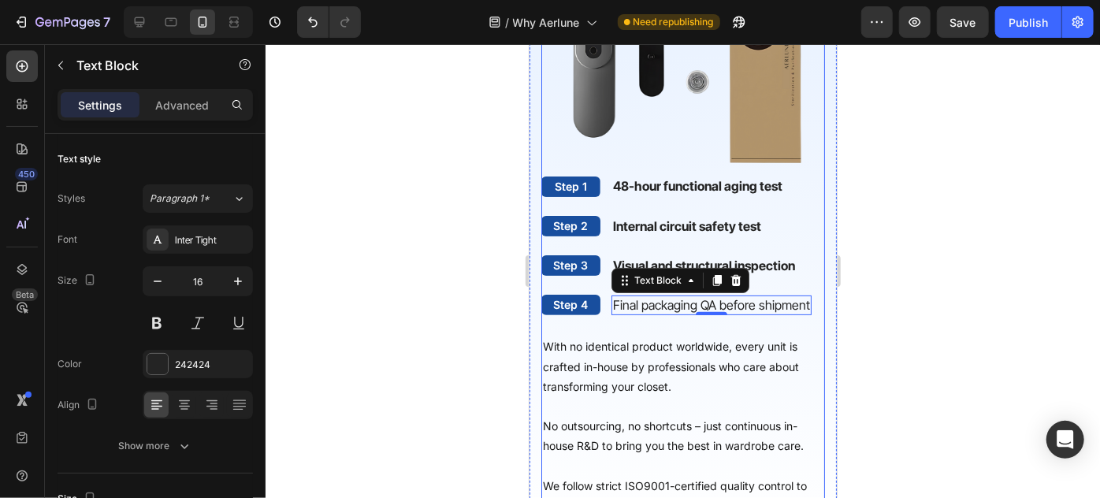
click at [641, 340] on div "Step 1 Text Block 48-hour functional aging test Text Block Row Step 2 Text Bloc…" at bounding box center [683, 356] width 284 height 361
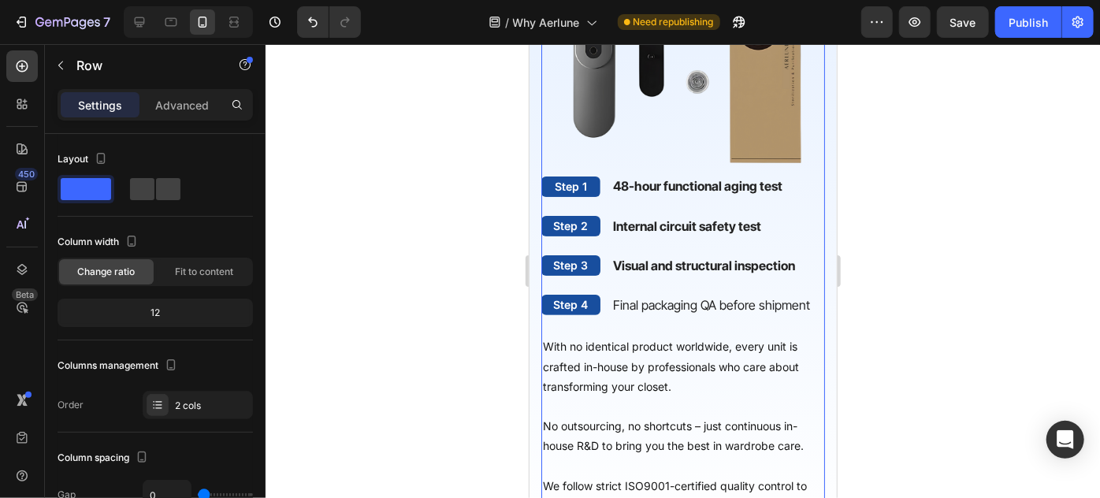
click at [639, 332] on div "Step 1 Text Block 48-hour functional aging test Text Block Row Step 2 Text Bloc…" at bounding box center [683, 356] width 284 height 361
click at [622, 313] on p "Final packaging QA before shipment" at bounding box center [710, 304] width 197 height 17
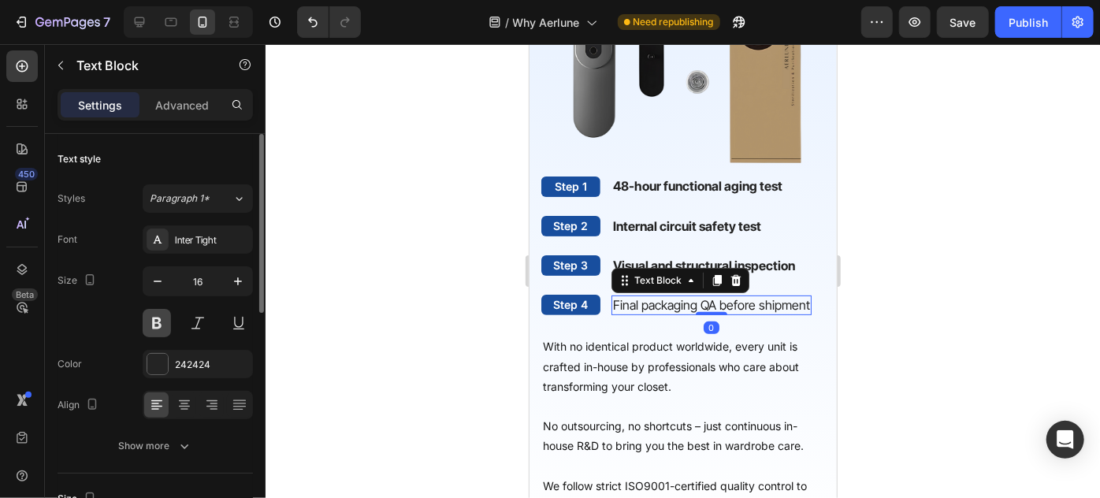
click at [164, 319] on button at bounding box center [157, 323] width 28 height 28
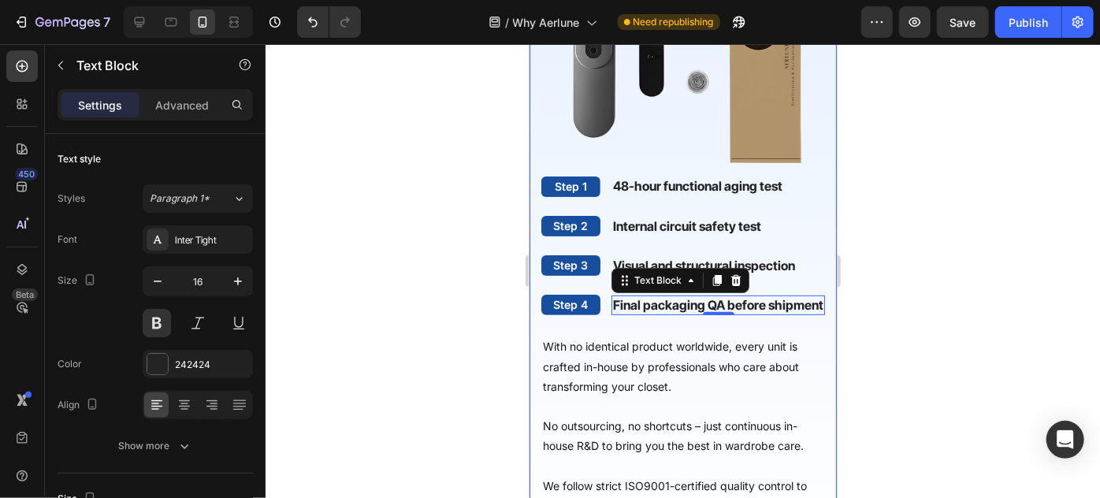
click at [814, 178] on div "Step 1 Text Block 48-hour functional aging test Text Block Row Step 2 Text Bloc…" at bounding box center [682, 160] width 307 height 802
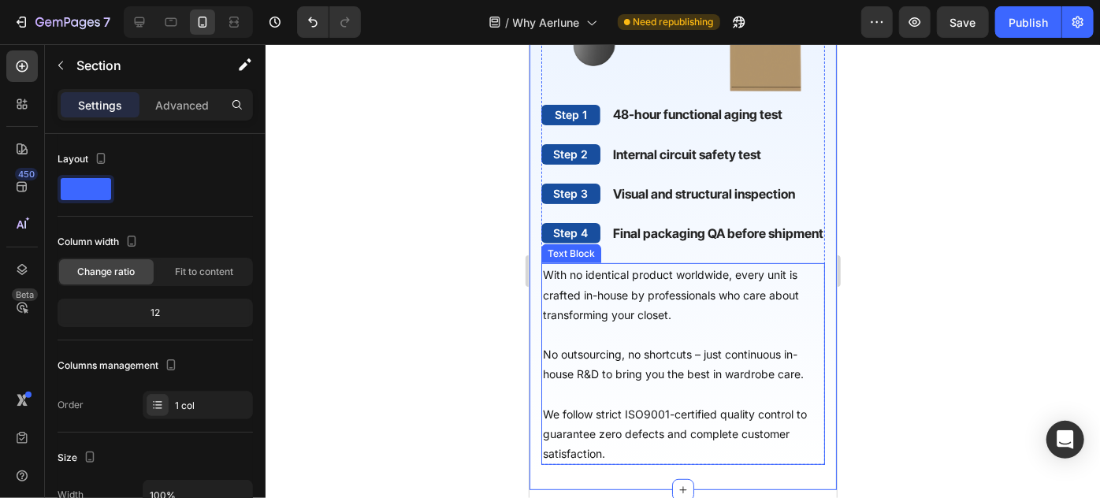
scroll to position [3230, 0]
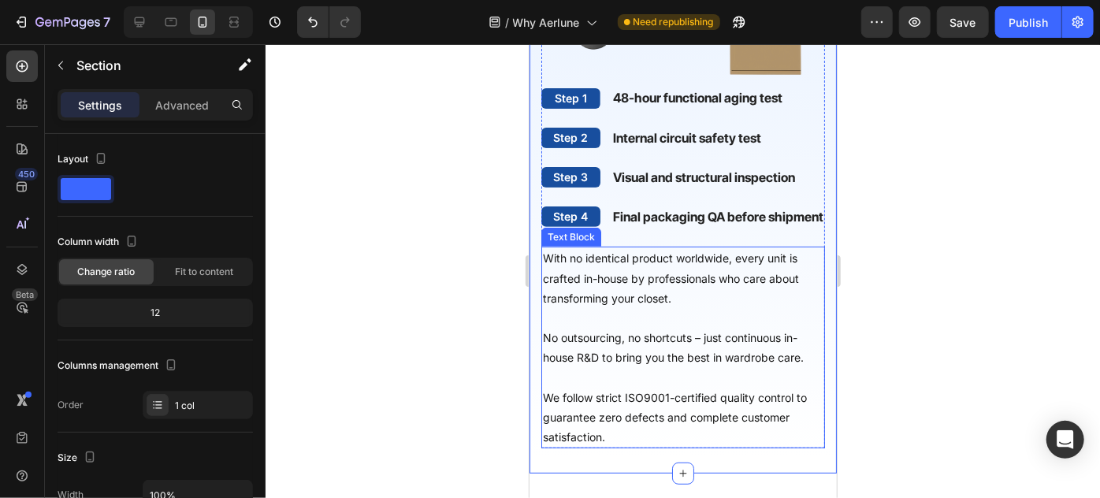
click at [677, 307] on p "With no identical product worldwide, every unit is crafted in-house by professi…" at bounding box center [682, 277] width 280 height 60
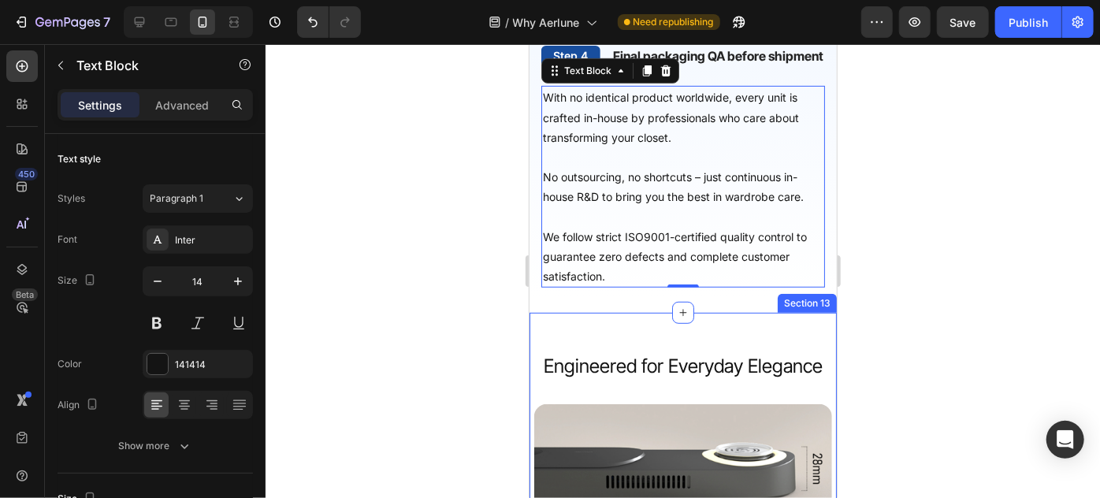
scroll to position [3546, 0]
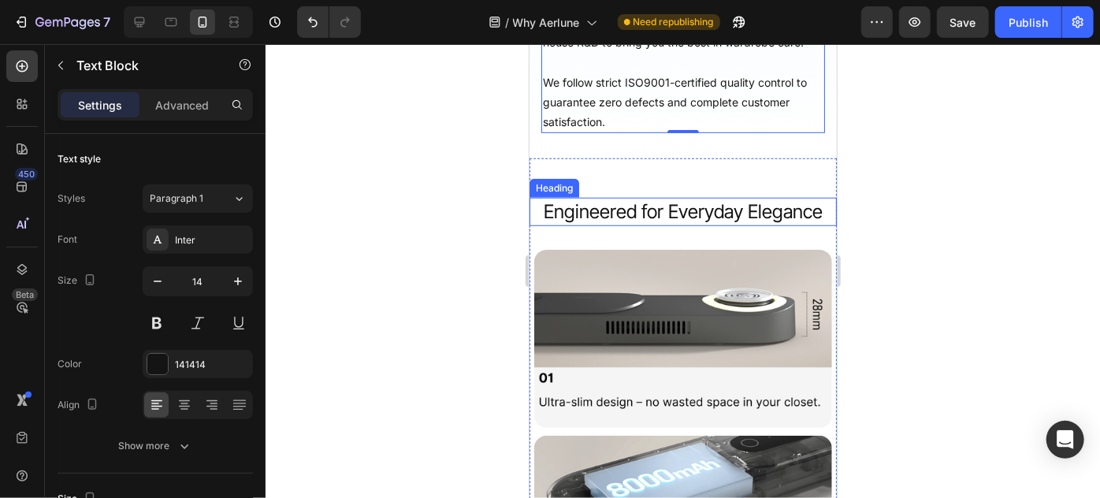
click at [693, 225] on h2 "Engineered for Everyday Elegance" at bounding box center [682, 211] width 307 height 28
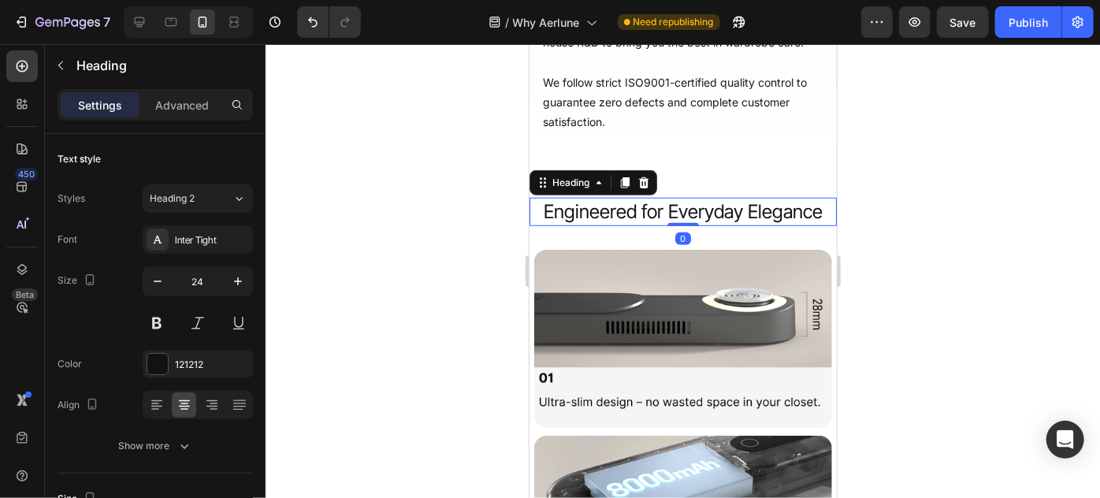
click at [720, 189] on div "Engineered for Everyday Elegance Heading 0 Image Image Image Row Section 13" at bounding box center [682, 505] width 307 height 695
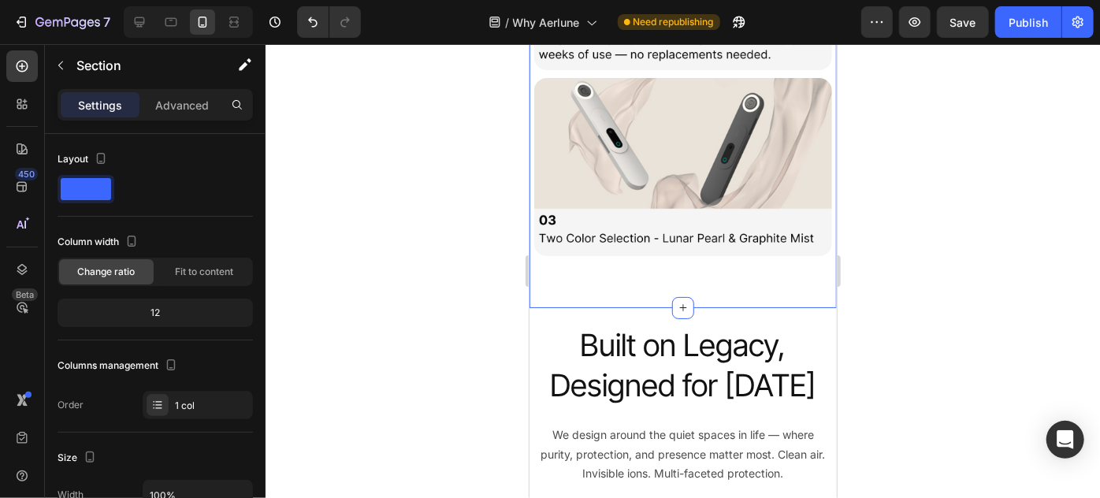
scroll to position [4130, 0]
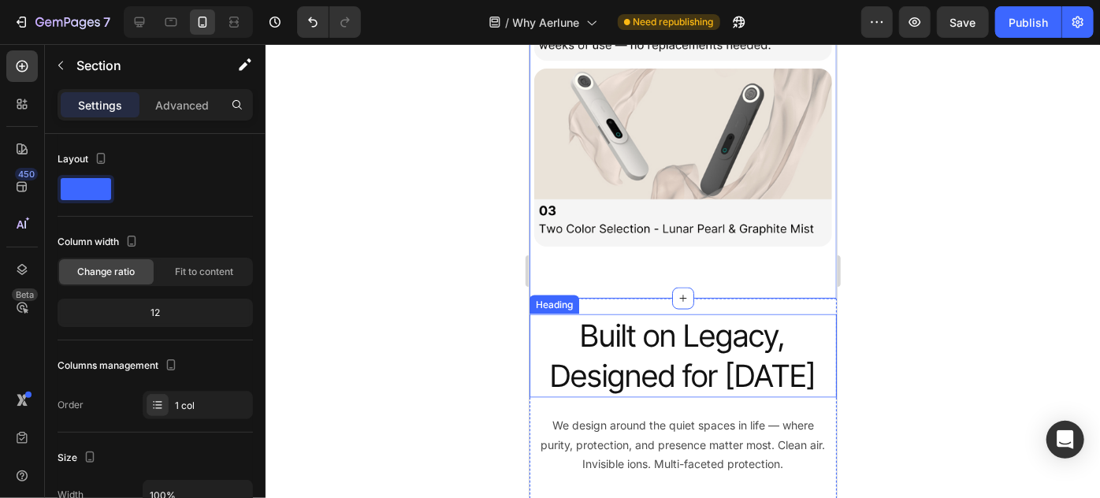
click at [666, 320] on h2 "Built on Legacy, Designed for [DATE]" at bounding box center [682, 355] width 307 height 83
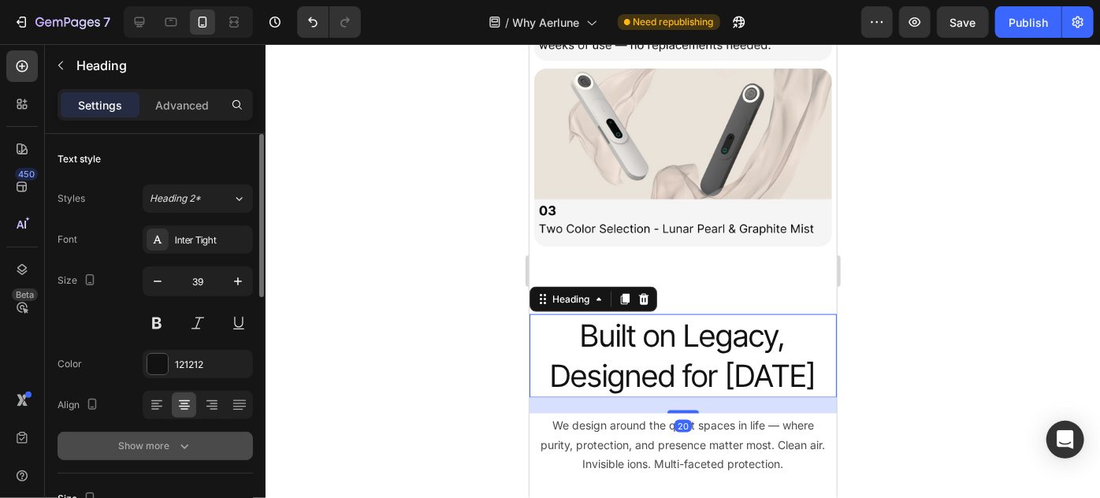
click at [188, 437] on button "Show more" at bounding box center [155, 446] width 195 height 28
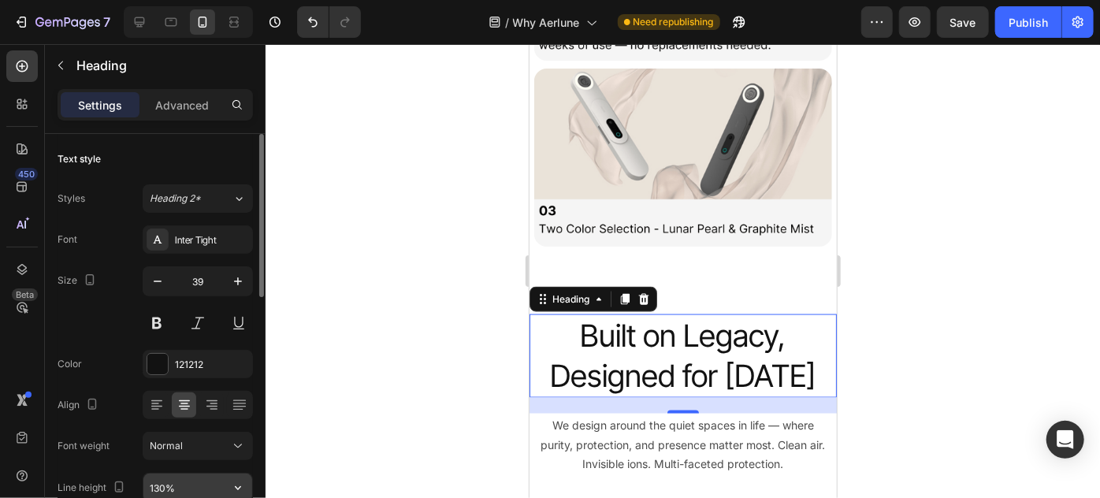
click at [174, 483] on input "130%" at bounding box center [197, 488] width 109 height 28
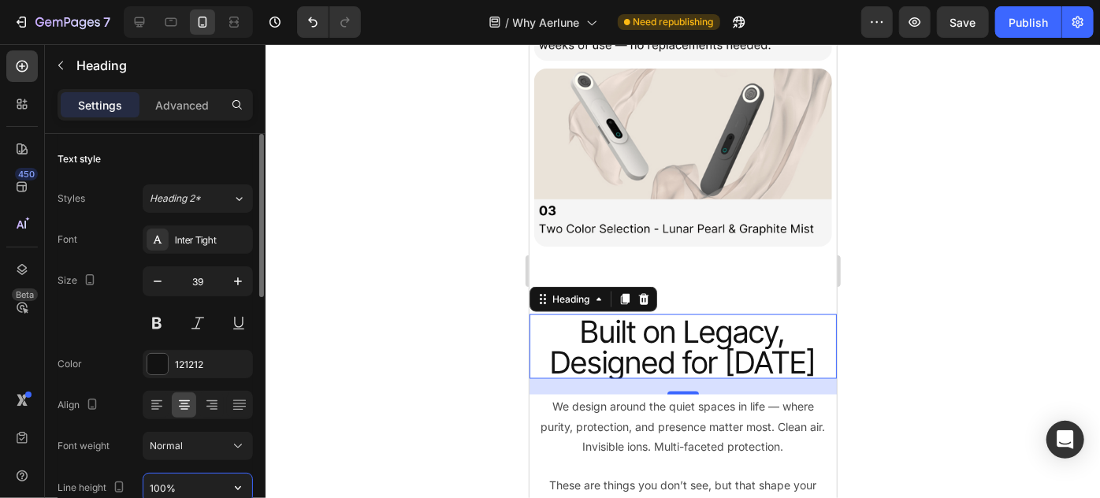
click at [160, 484] on input "100%" at bounding box center [197, 488] width 109 height 28
type input "110%"
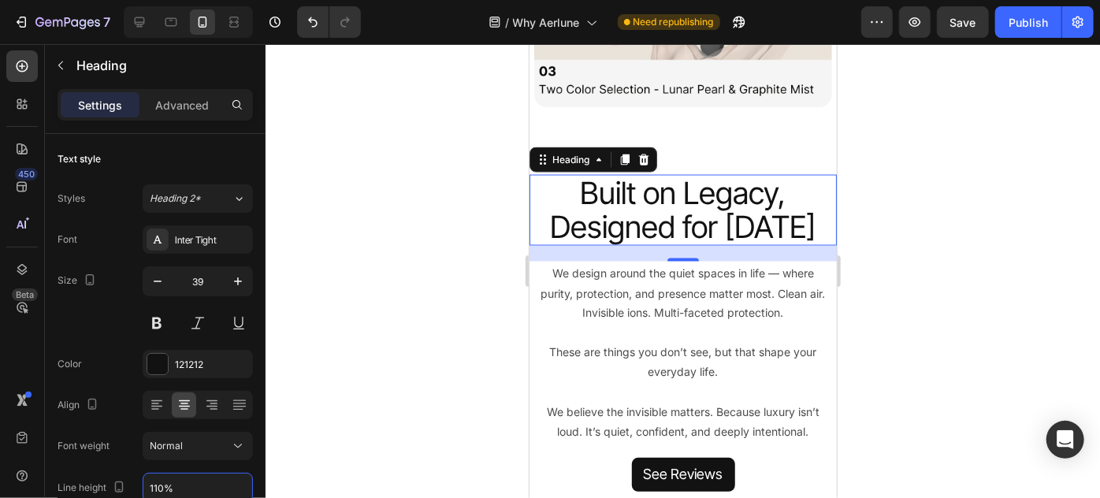
scroll to position [4270, 0]
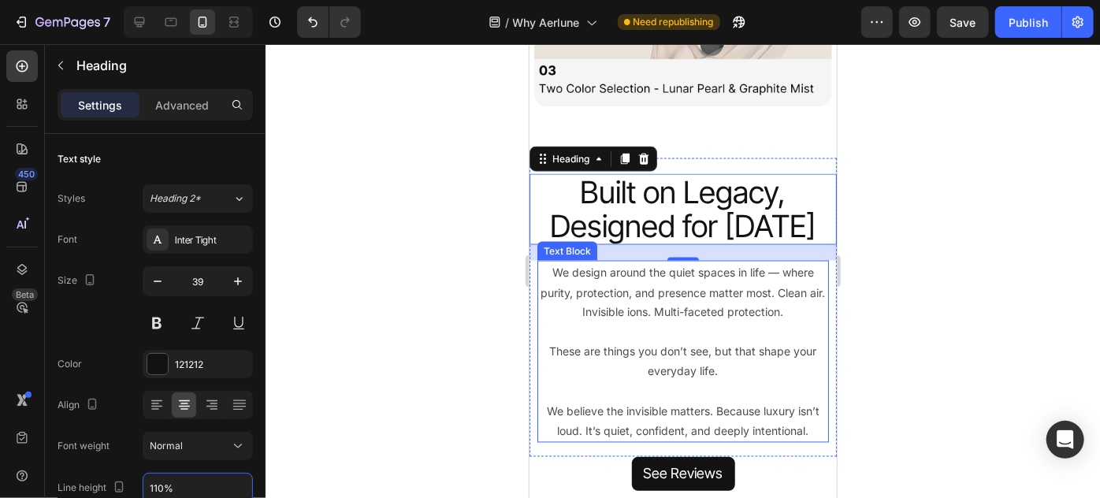
click at [701, 288] on p "We design around the quiet spaces in life — where purity, protection, and prese…" at bounding box center [682, 292] width 288 height 60
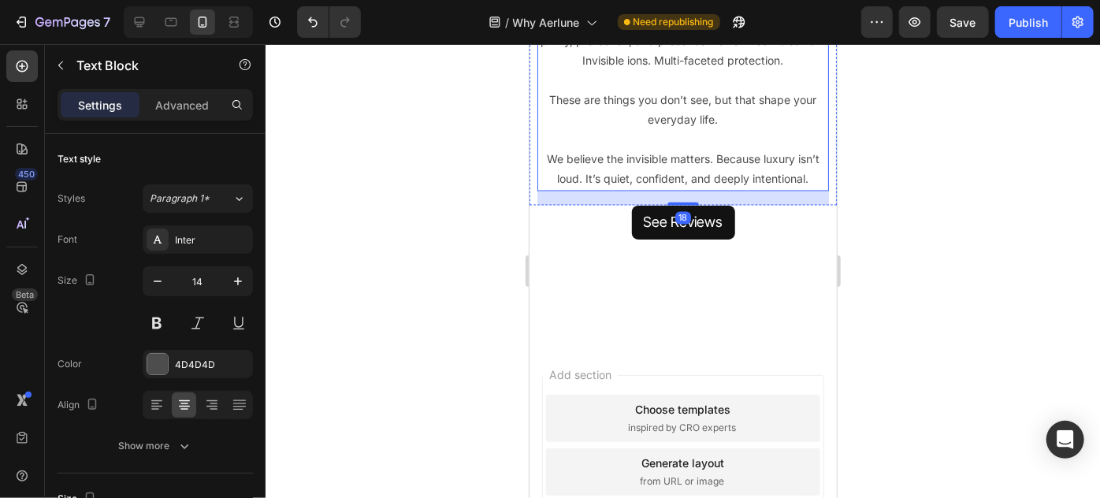
scroll to position [4508, 0]
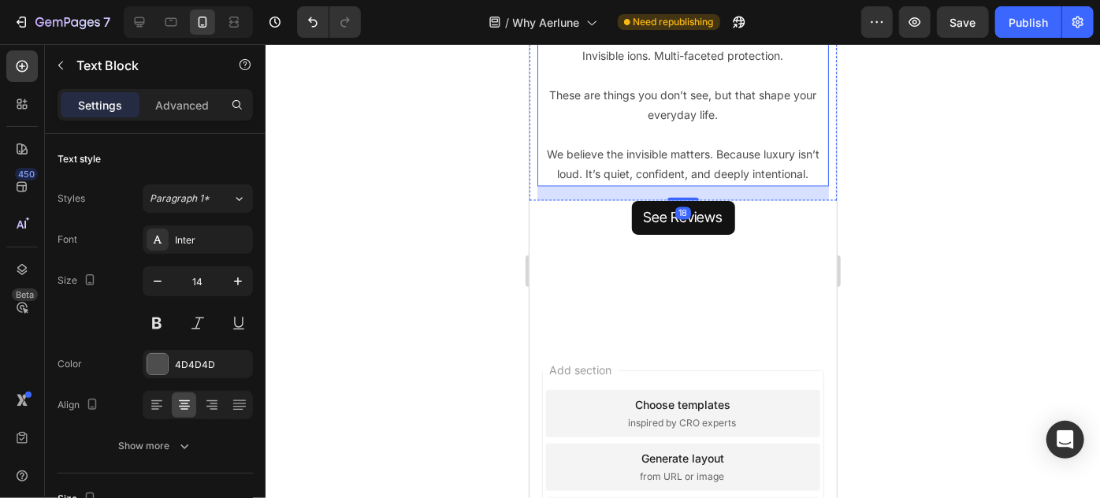
click at [737, 242] on div "See Reviews Button" at bounding box center [682, 256] width 307 height 113
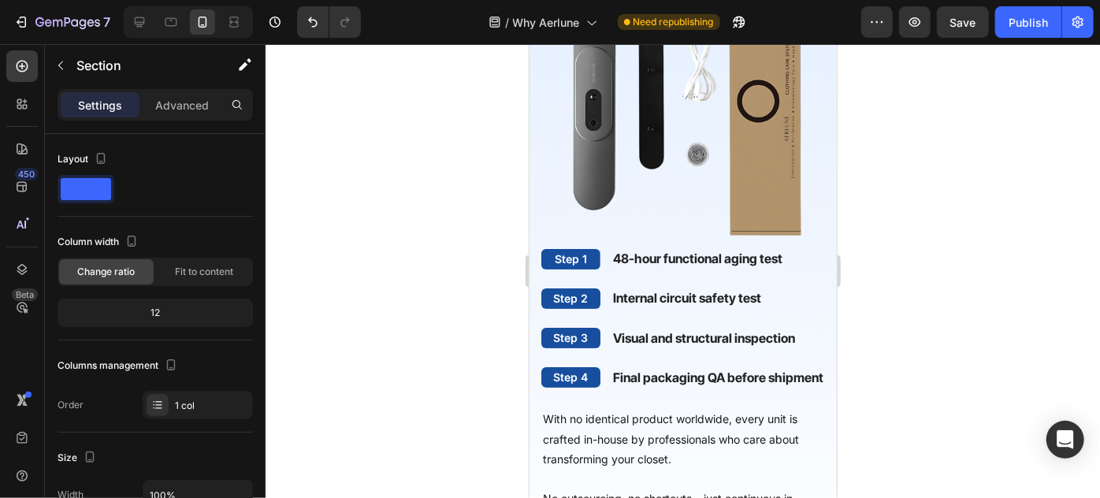
scroll to position [2758, 0]
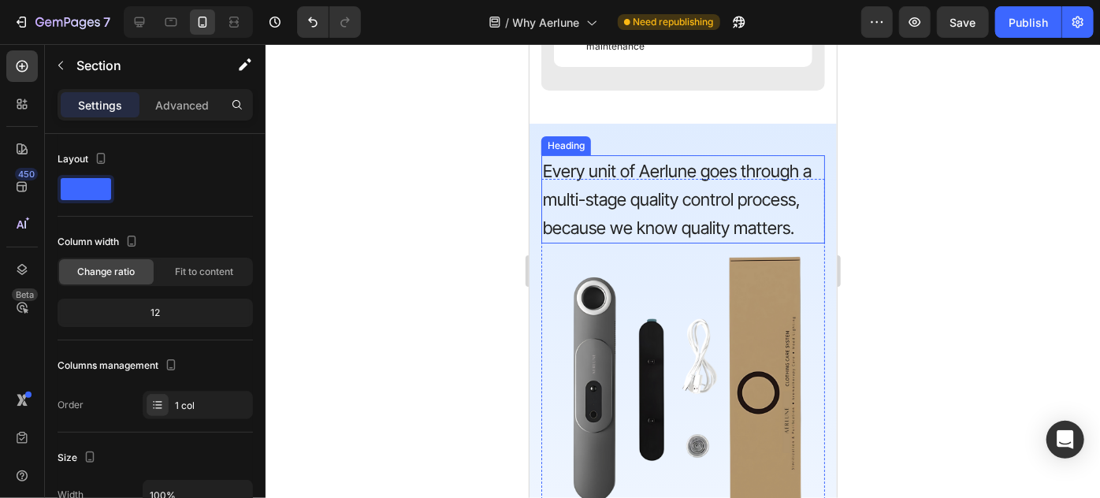
click at [678, 191] on span "Every unit of Aerlune goes through a multi-stage quality control process, becau…" at bounding box center [676, 198] width 269 height 77
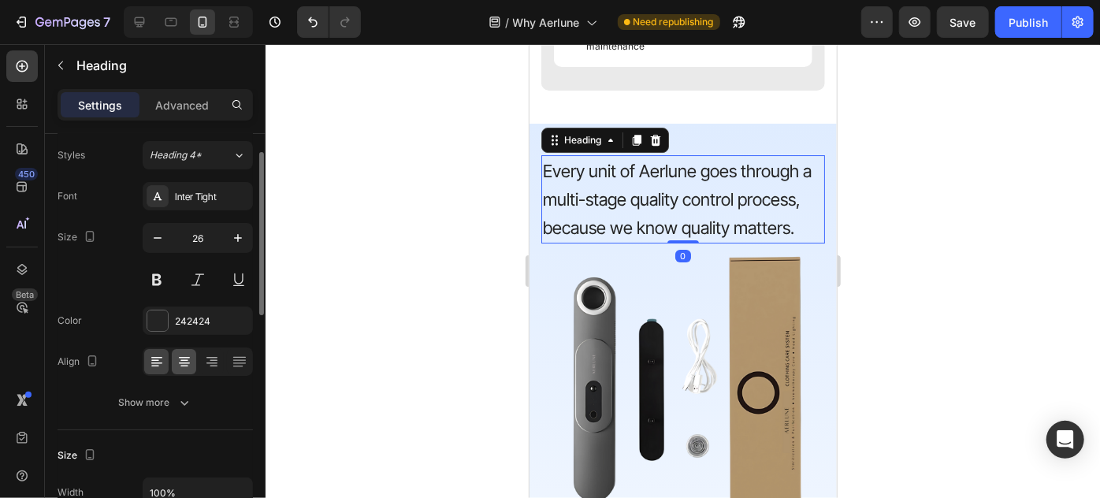
scroll to position [44, 0]
click at [182, 399] on icon "button" at bounding box center [184, 402] width 16 height 16
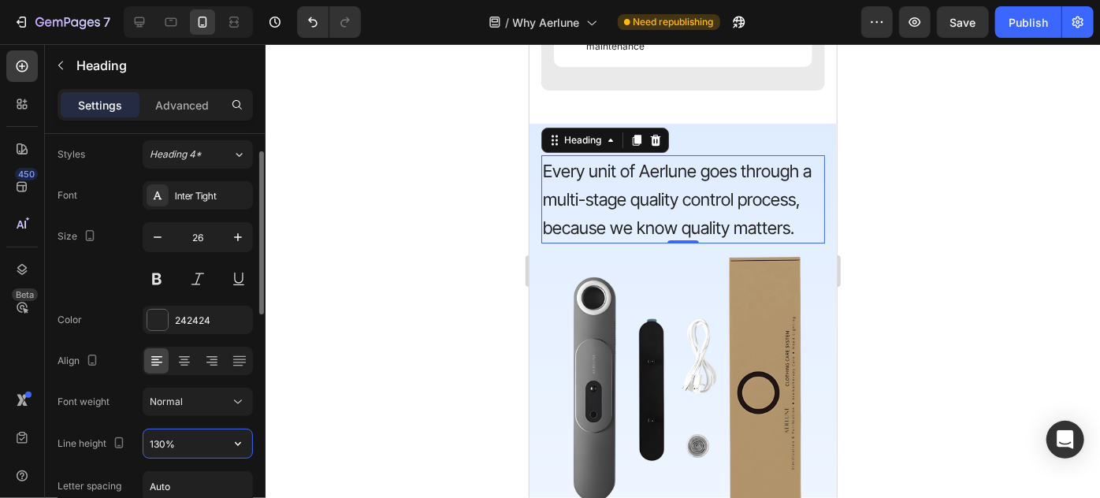
click at [158, 442] on input "130%" at bounding box center [197, 443] width 109 height 28
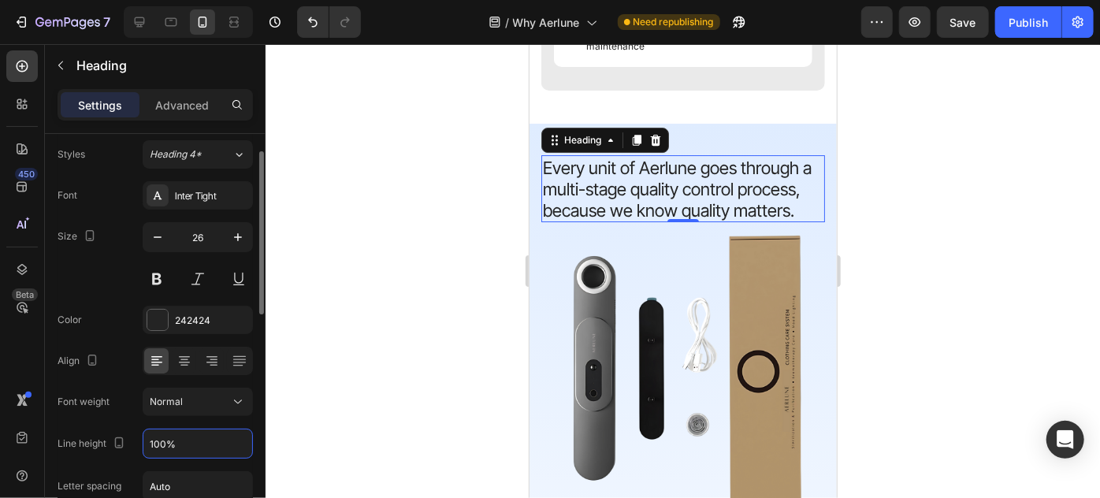
click at [116, 380] on div "Font Inter Tight Size 26 Color 242424 Align Font weight Normal Line height 100%…" at bounding box center [155, 402] width 195 height 443
click at [153, 444] on input "100%" at bounding box center [197, 443] width 109 height 28
click at [162, 443] on input "100%" at bounding box center [197, 443] width 109 height 28
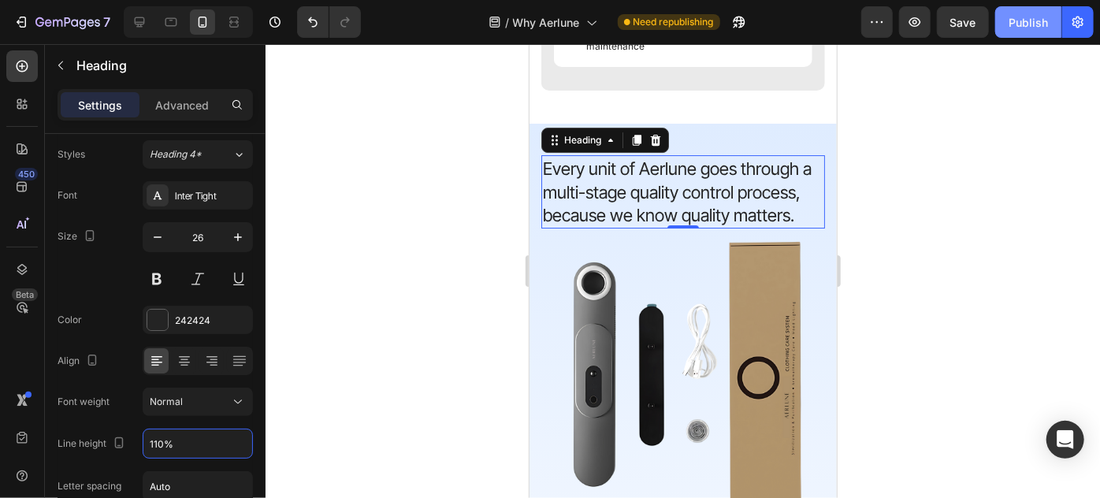
type input "110%"
click at [1023, 28] on div "Publish" at bounding box center [1028, 22] width 39 height 17
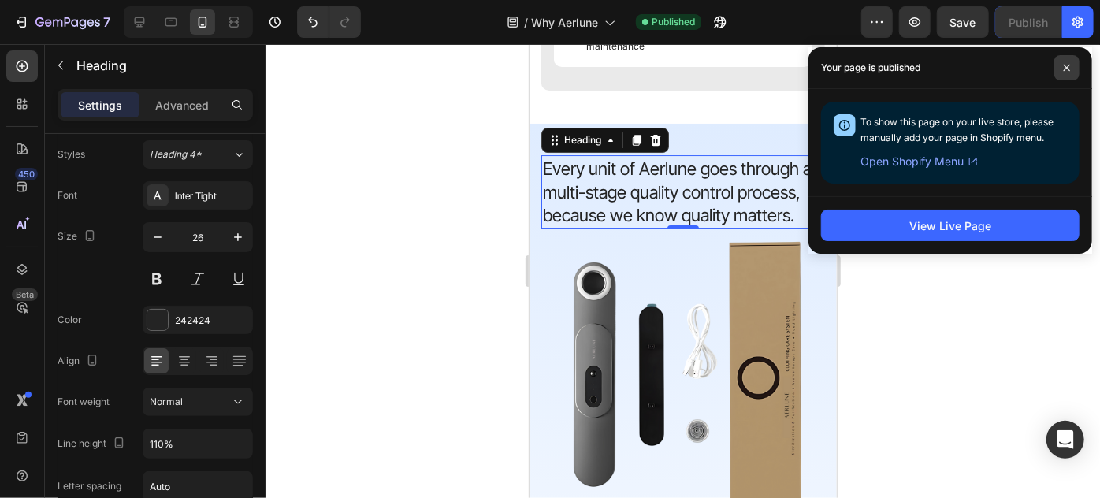
click at [1072, 68] on span at bounding box center [1066, 67] width 25 height 25
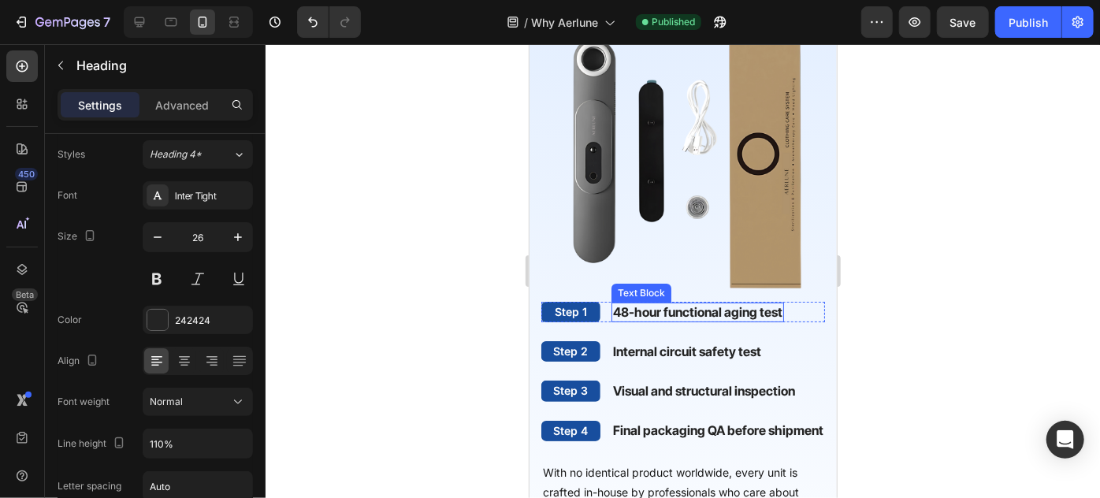
scroll to position [3124, 0]
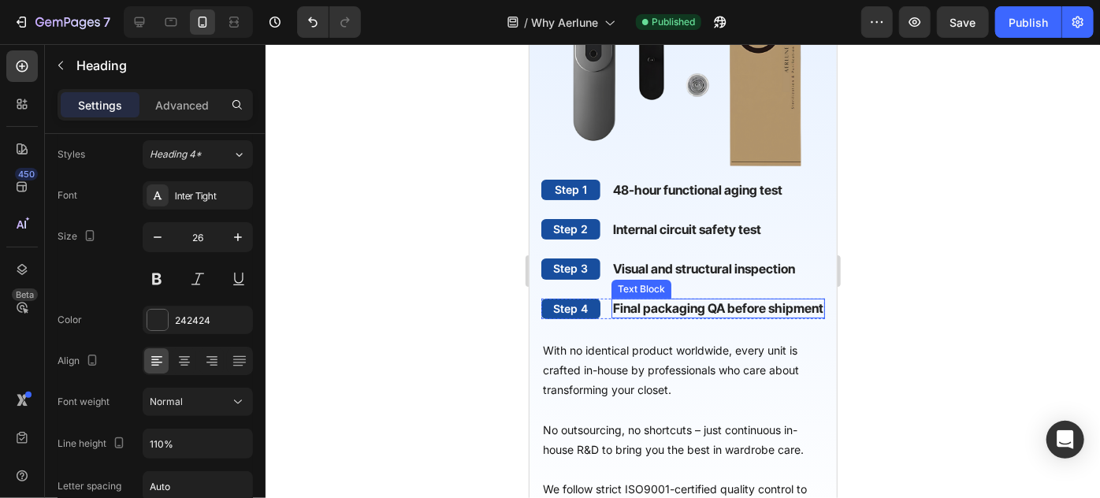
click at [657, 316] on p "Final packaging QA before shipment" at bounding box center [717, 307] width 210 height 17
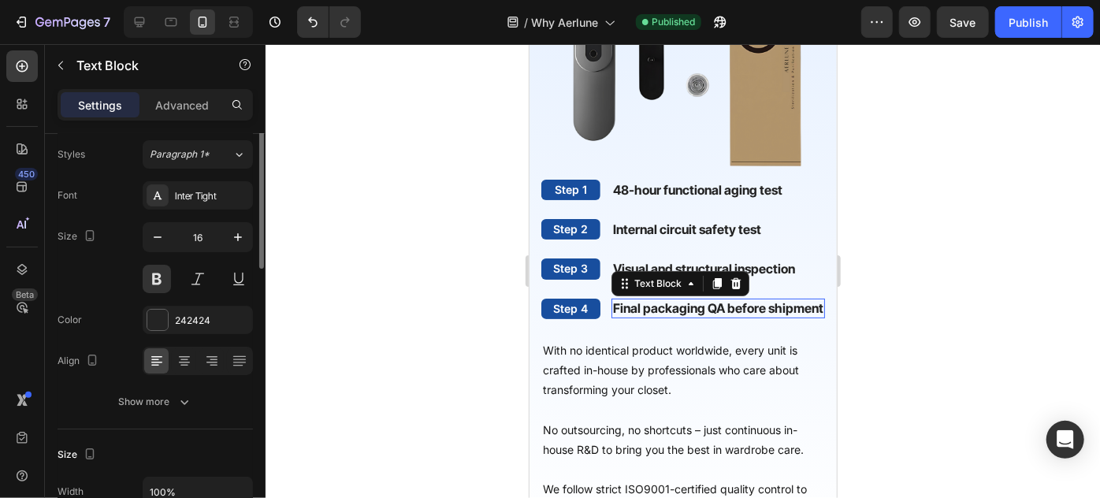
scroll to position [0, 0]
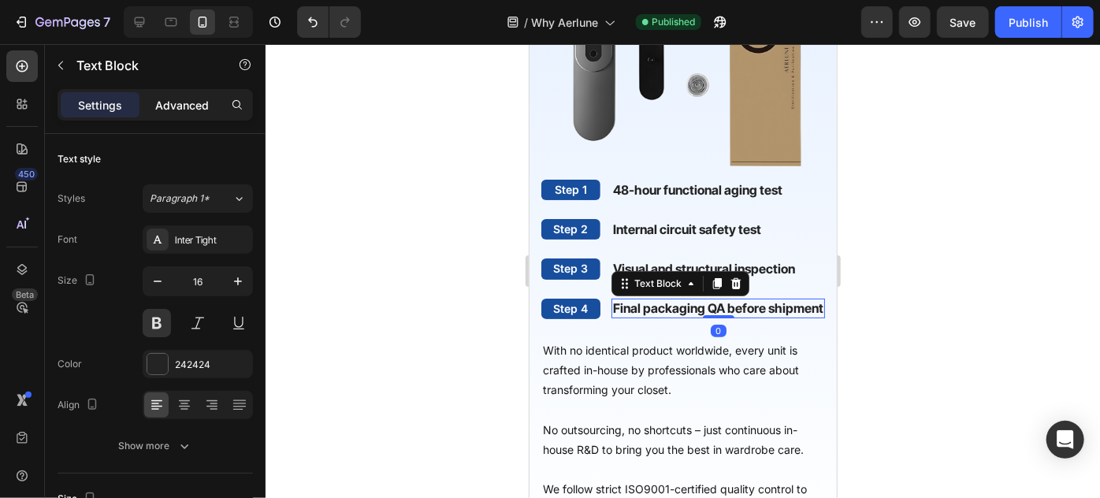
click at [174, 114] on div "Advanced" at bounding box center [182, 104] width 79 height 25
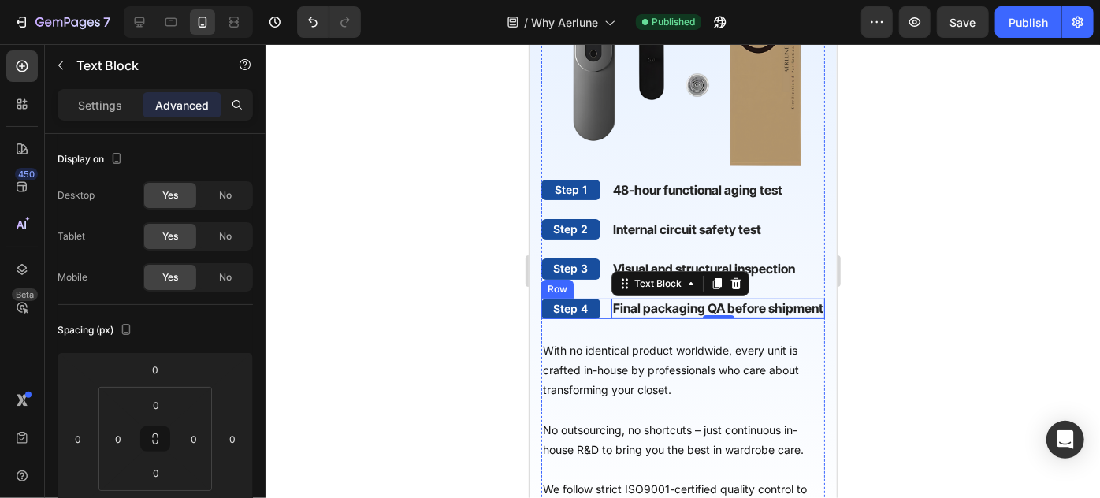
click at [603, 318] on div "Step 4 Text Block Final packaging QA before shipment Text Block 0 Row" at bounding box center [683, 308] width 284 height 20
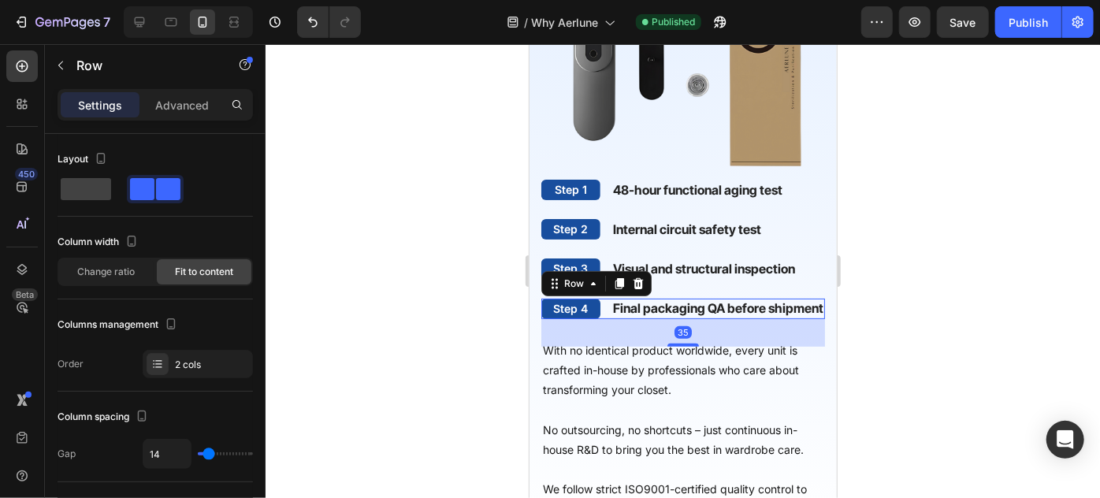
click at [589, 318] on div "Step 4" at bounding box center [570, 308] width 59 height 20
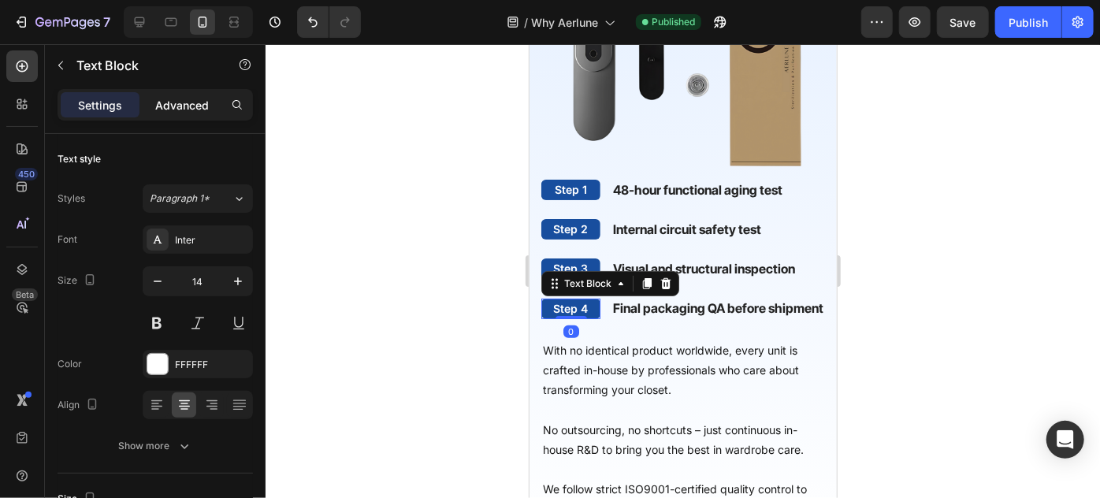
click at [191, 97] on p "Advanced" at bounding box center [182, 105] width 54 height 17
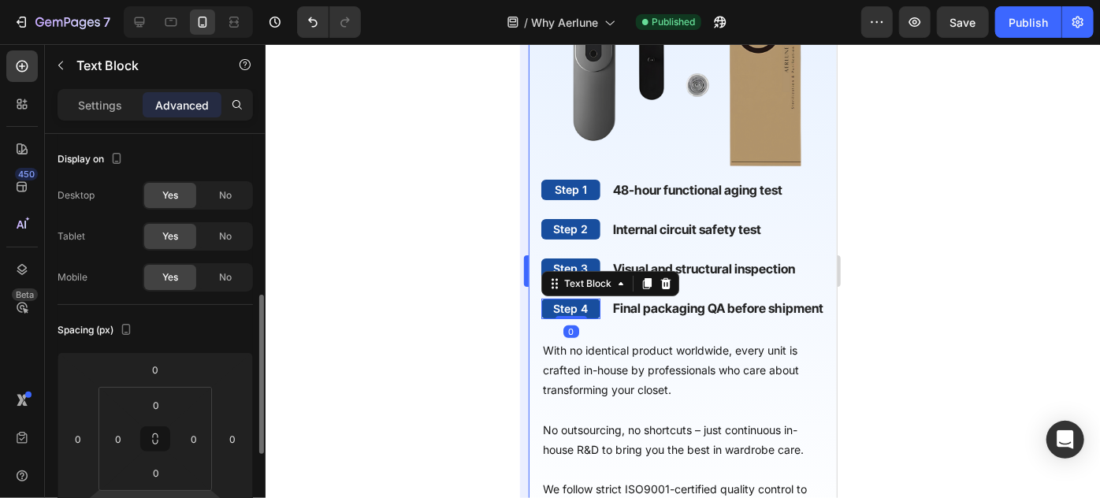
scroll to position [116, 0]
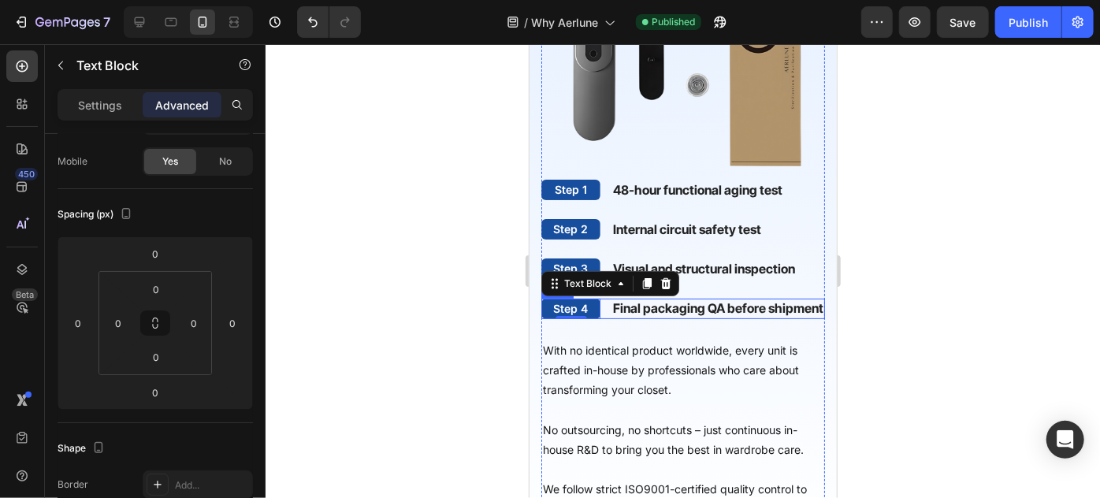
click at [606, 318] on div "Step 4 Text Block 0 Final packaging QA before shipment Text Block Row" at bounding box center [683, 308] width 284 height 20
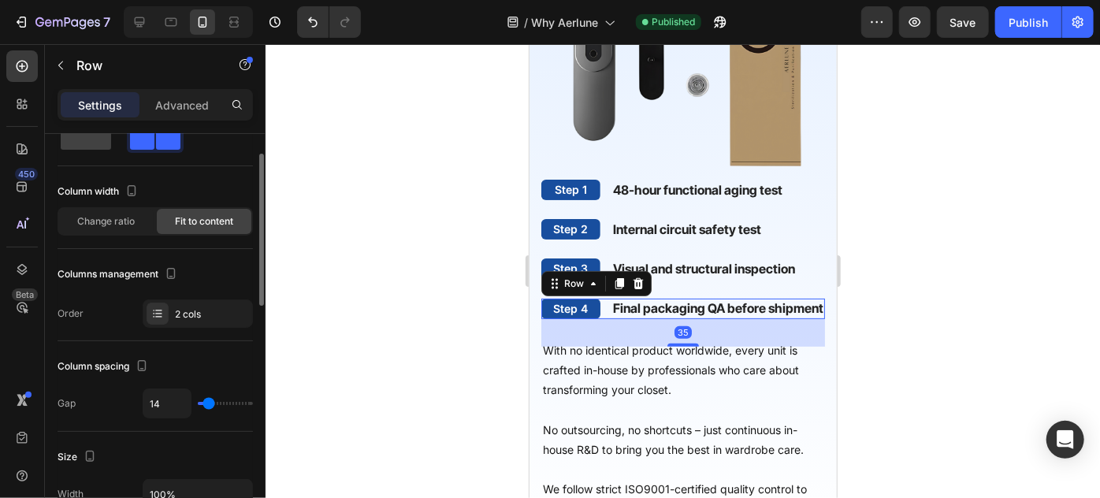
scroll to position [52, 0]
click at [161, 398] on input "14" at bounding box center [166, 402] width 47 height 28
type input "1"
type input "12"
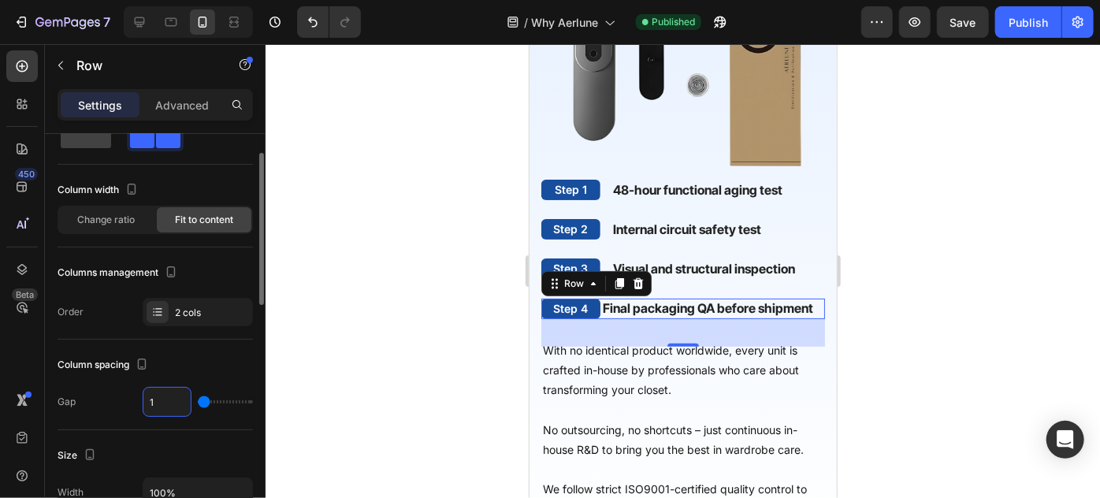
type input "12"
type input "1"
type input "10"
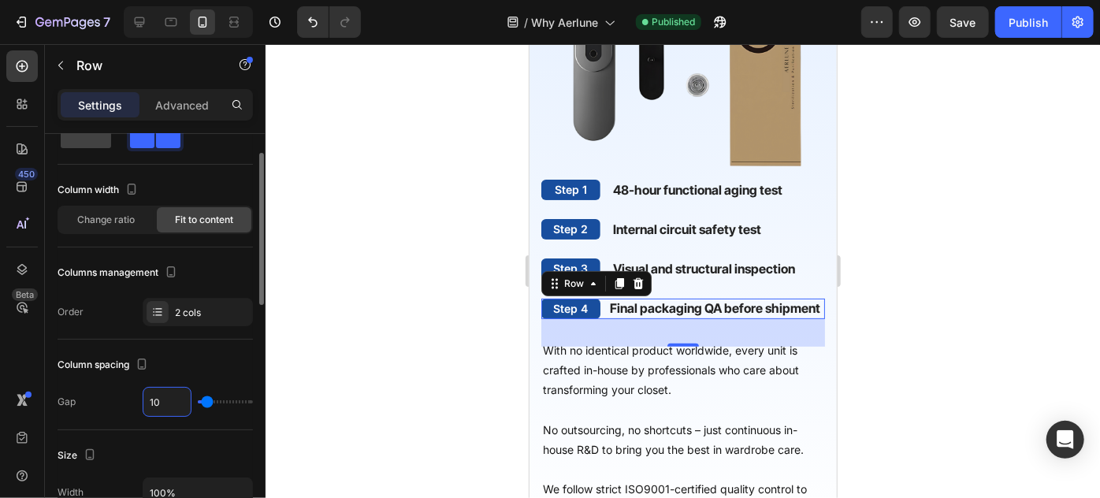
type input "12"
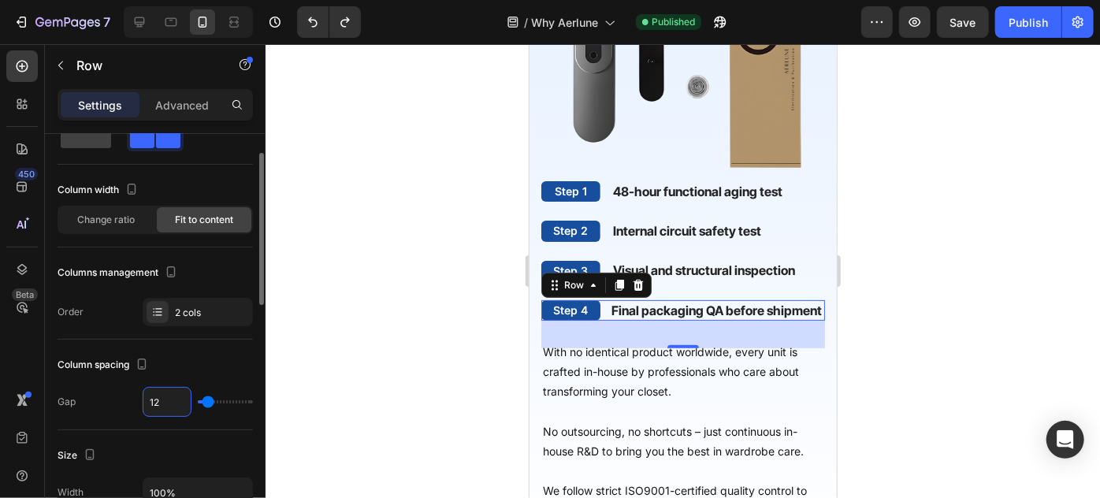
scroll to position [3141, 0]
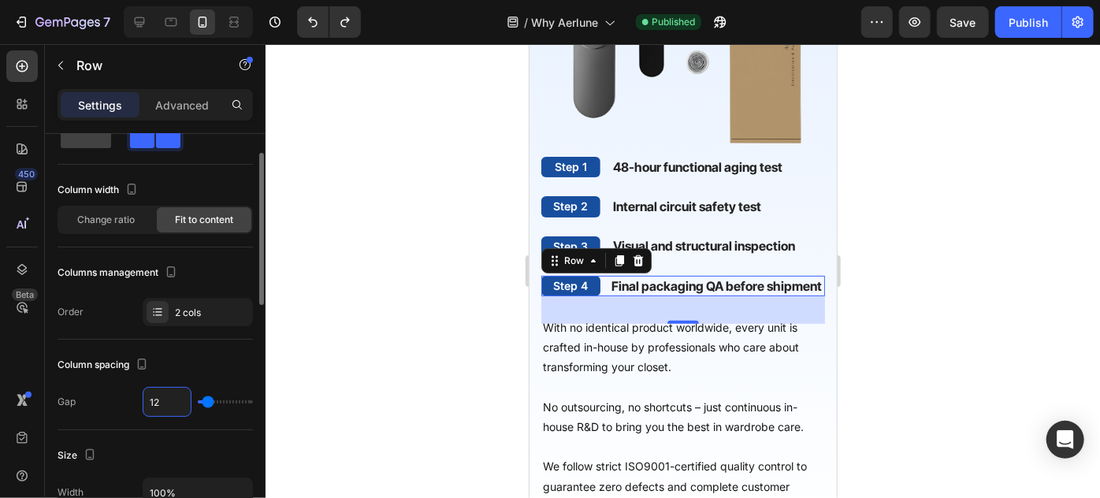
type input "14"
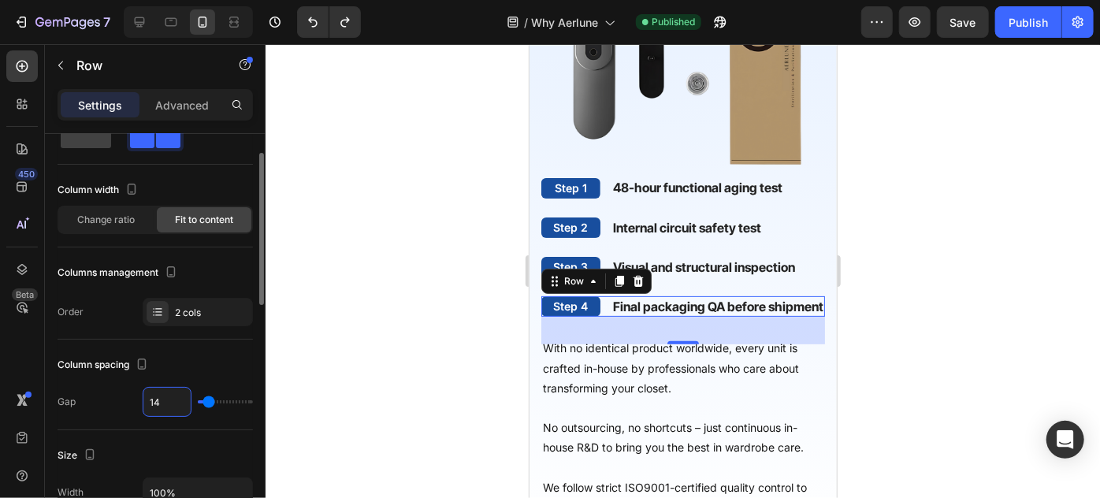
click at [198, 366] on div "Column spacing" at bounding box center [155, 364] width 195 height 25
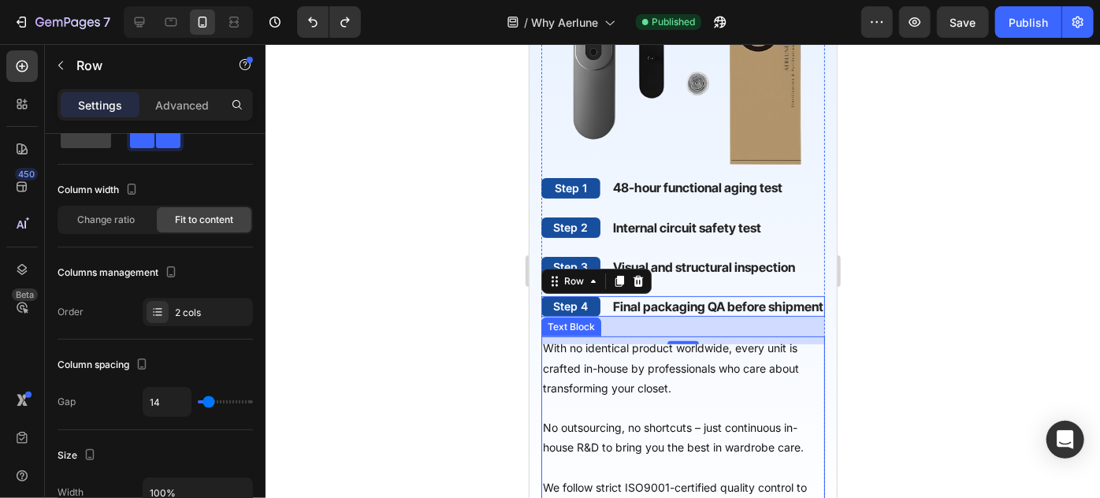
click at [683, 397] on p "With no identical product worldwide, every unit is crafted in-house by professi…" at bounding box center [682, 367] width 280 height 60
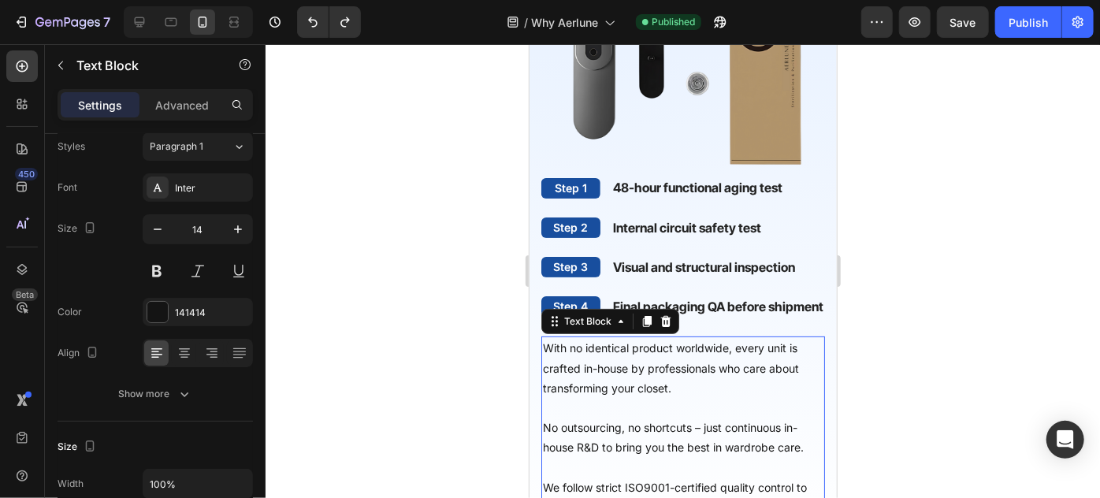
scroll to position [0, 0]
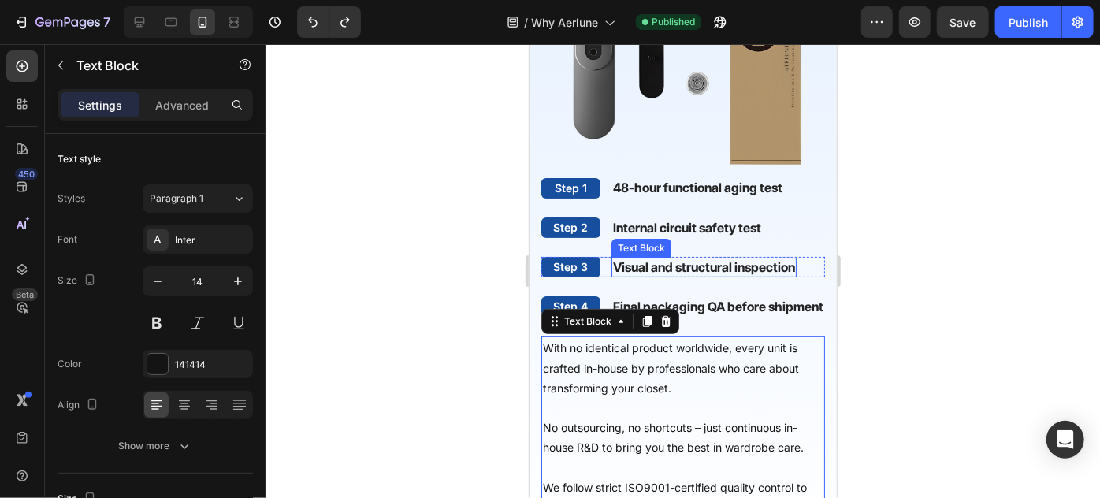
click at [721, 274] on strong "Visual and structural inspection" at bounding box center [703, 266] width 182 height 16
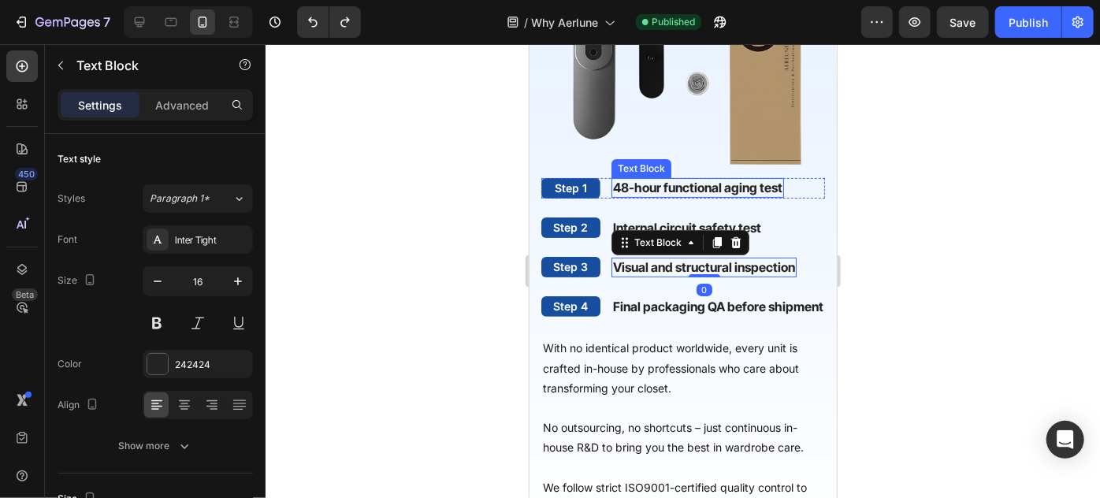
click at [775, 173] on img at bounding box center [683, 28] width 284 height 297
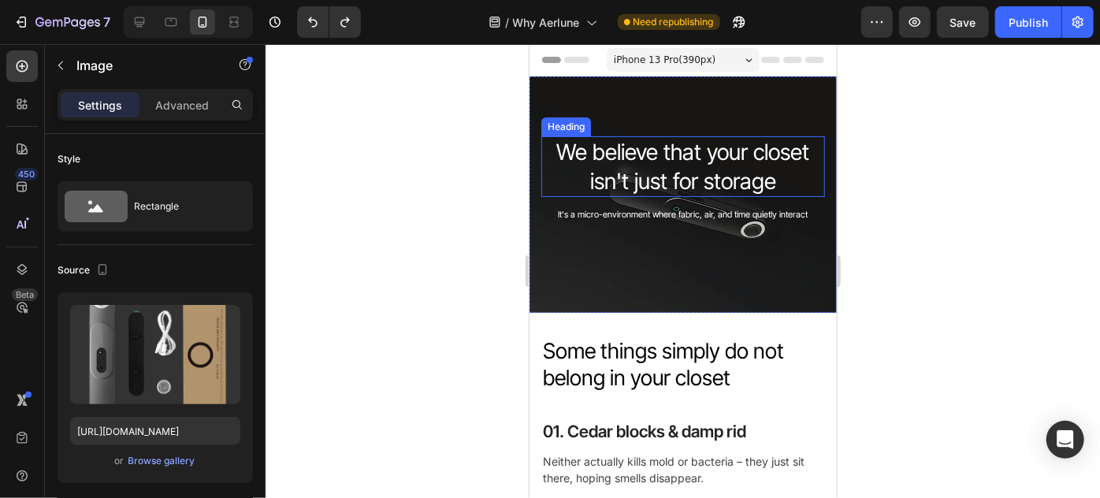
click at [713, 153] on h2 "We believe that your closet isn't just for storage" at bounding box center [683, 166] width 284 height 61
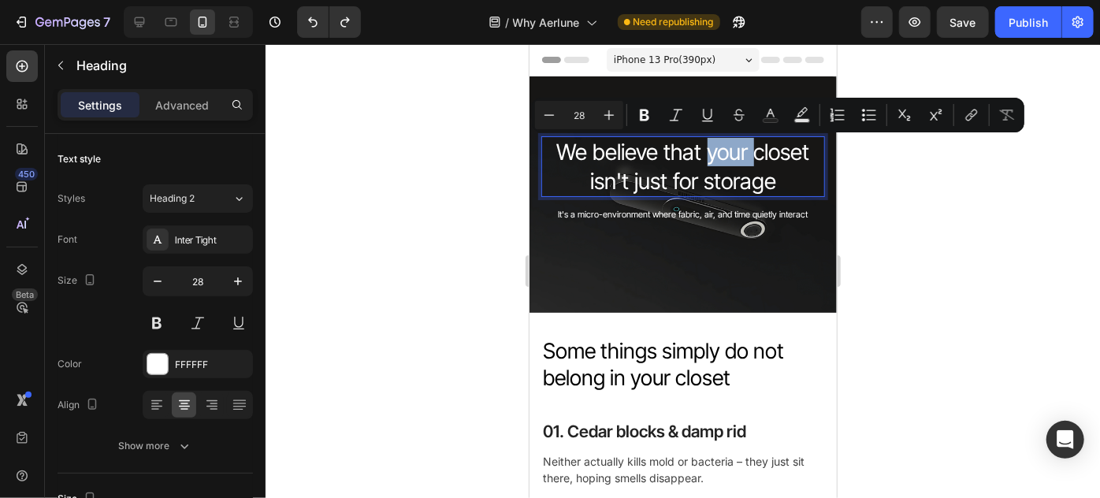
click at [700, 160] on p "We believe that your closet isn't just for storage" at bounding box center [682, 166] width 280 height 58
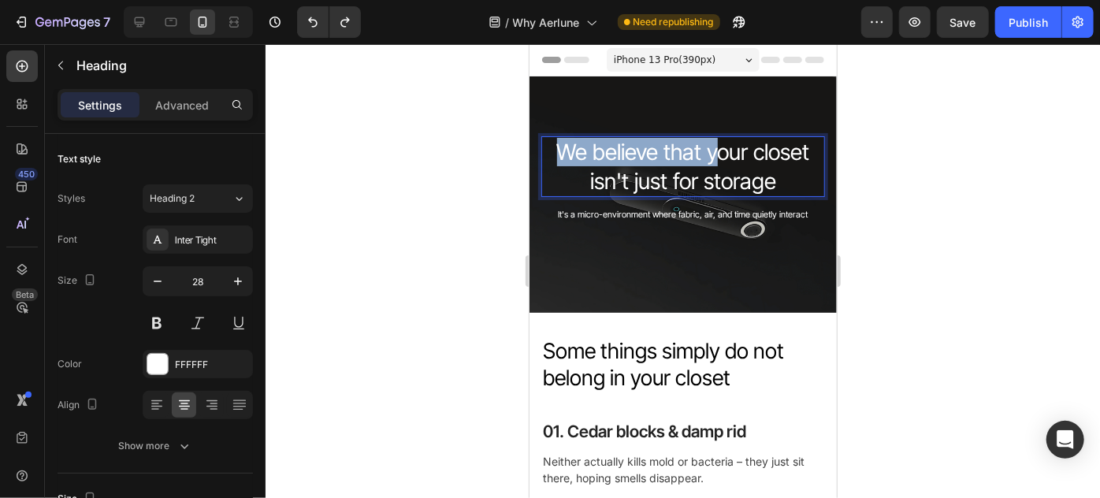
drag, startPoint x: 710, startPoint y: 156, endPoint x: 549, endPoint y: 149, distance: 160.9
click at [549, 149] on p "We believe that your closet isn't just for storage" at bounding box center [682, 166] width 280 height 58
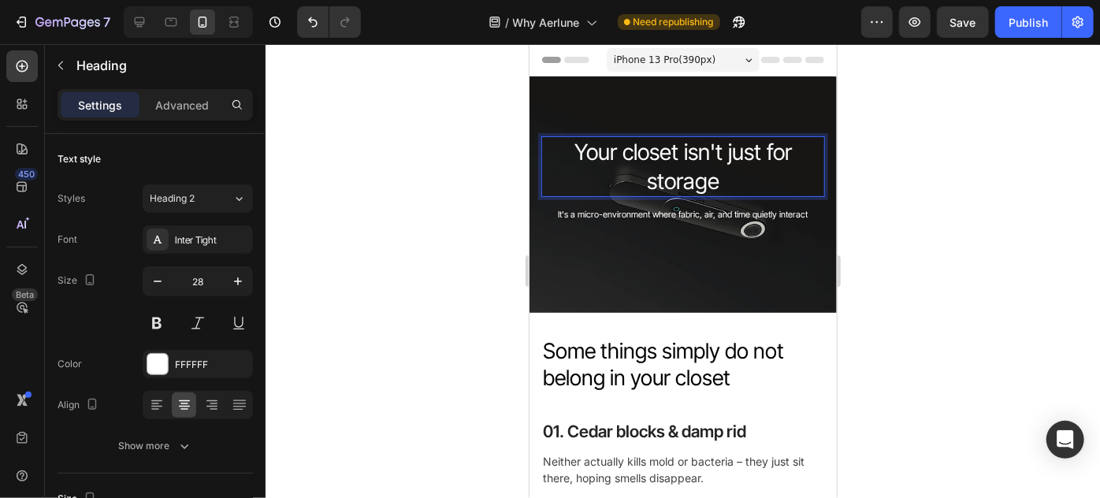
click at [771, 154] on p "Your closet isn't just for storage" at bounding box center [682, 166] width 280 height 58
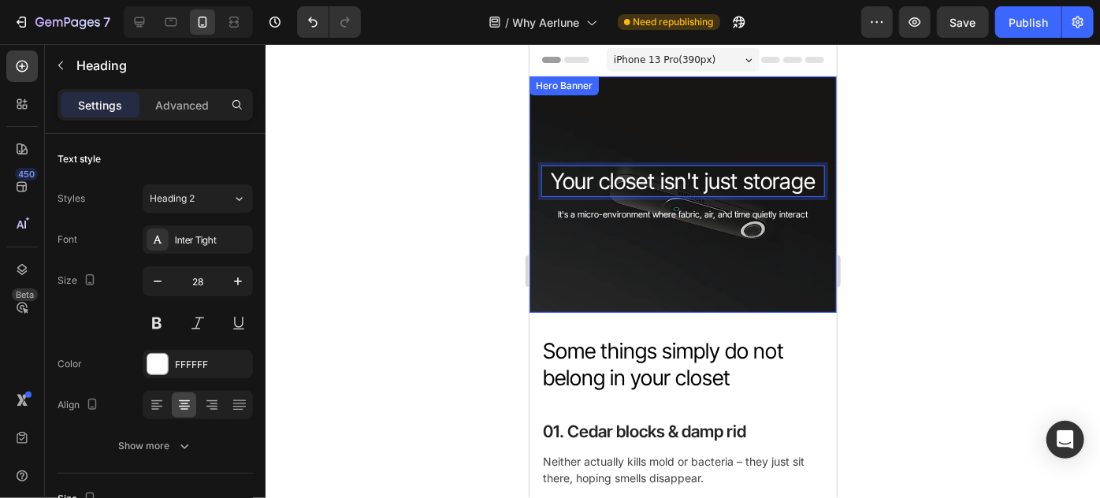
click at [731, 114] on div "Overlay" at bounding box center [682, 194] width 307 height 236
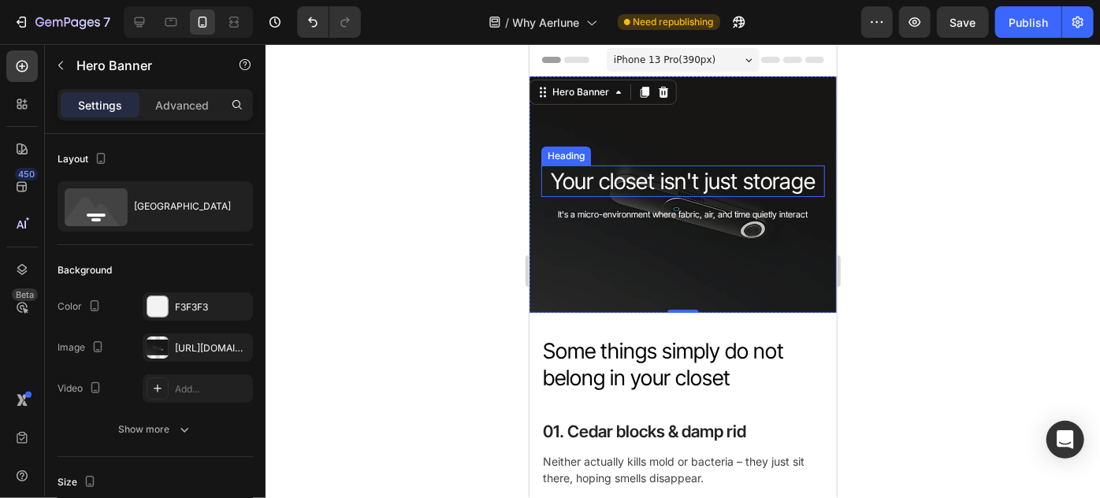
click at [614, 177] on p "Your closet isn't just storage" at bounding box center [682, 180] width 280 height 28
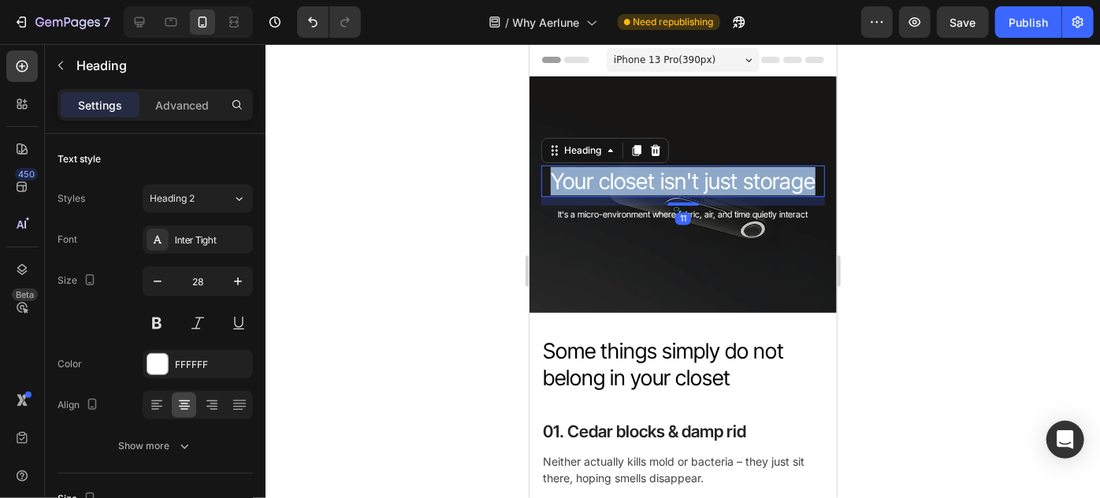
click at [614, 177] on p "Your closet isn't just storage" at bounding box center [682, 180] width 280 height 28
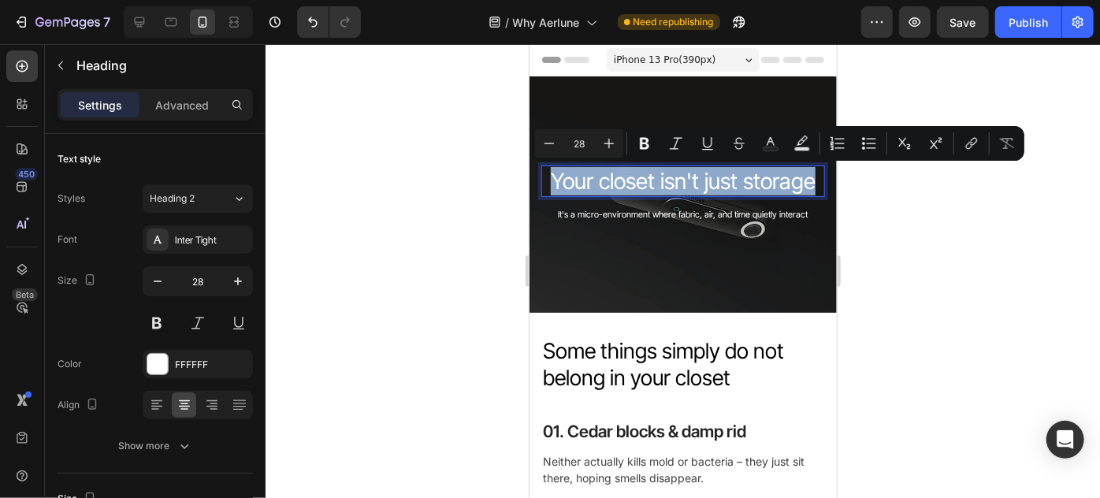
copy p "Your closet isn't just storage"
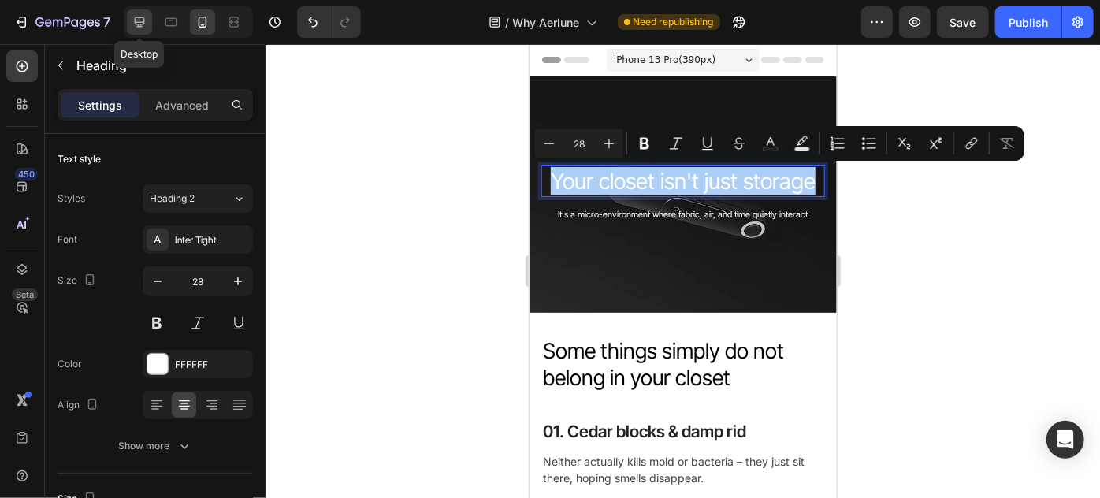
click at [141, 24] on icon at bounding box center [140, 22] width 10 height 10
type input "46"
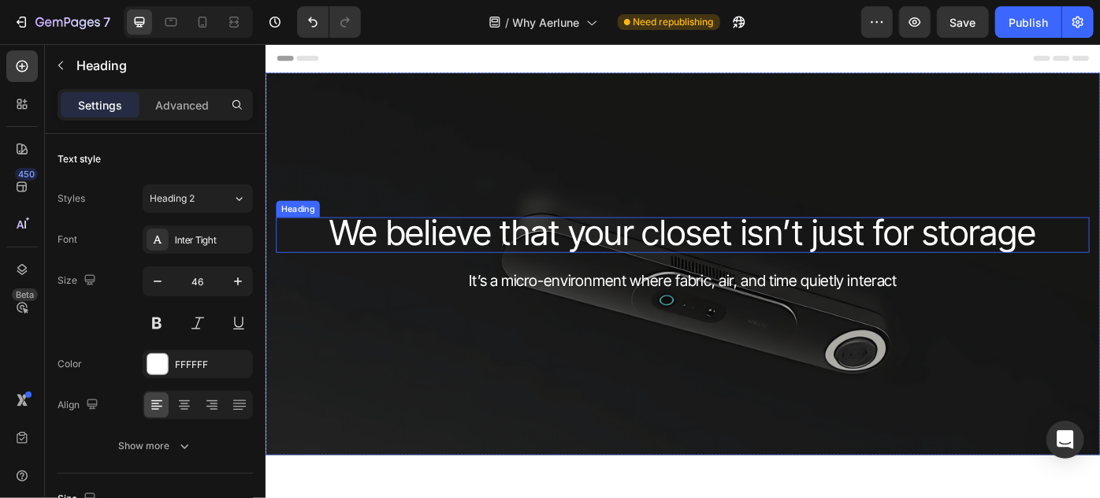
click at [674, 262] on span "We believe that your closet isn’t just for storage" at bounding box center [737, 256] width 801 height 47
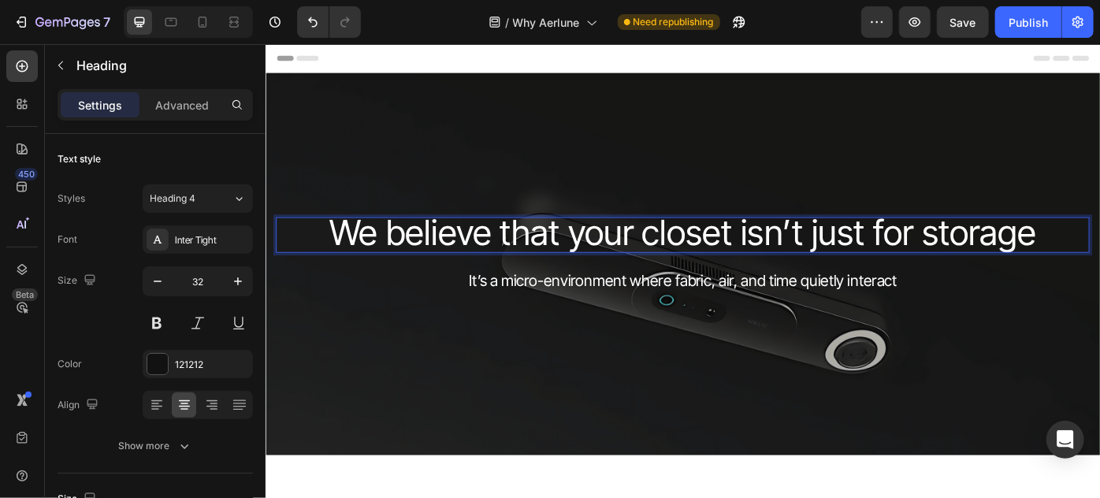
click at [674, 262] on span "We believe that your closet isn’t just for storage" at bounding box center [737, 256] width 801 height 47
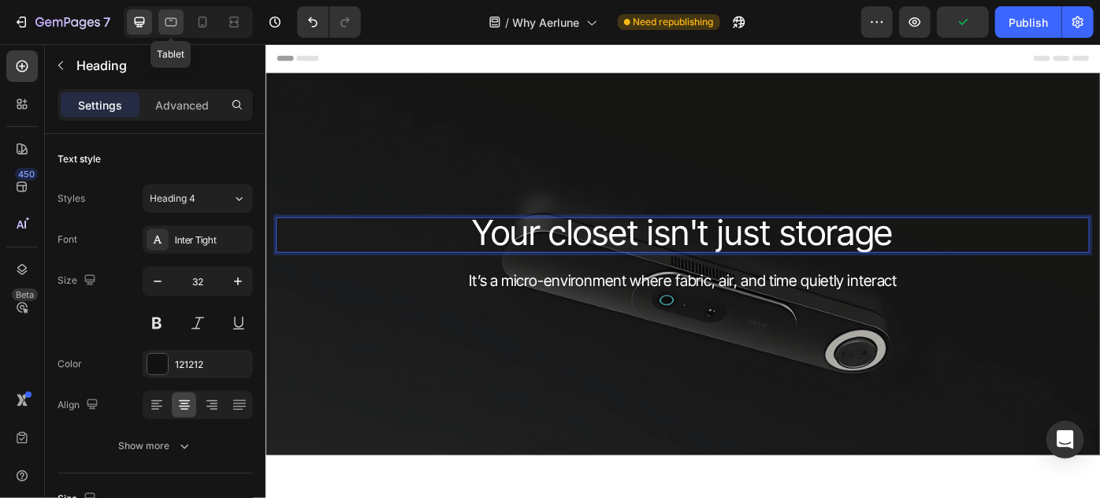
click at [169, 24] on icon at bounding box center [171, 22] width 16 height 16
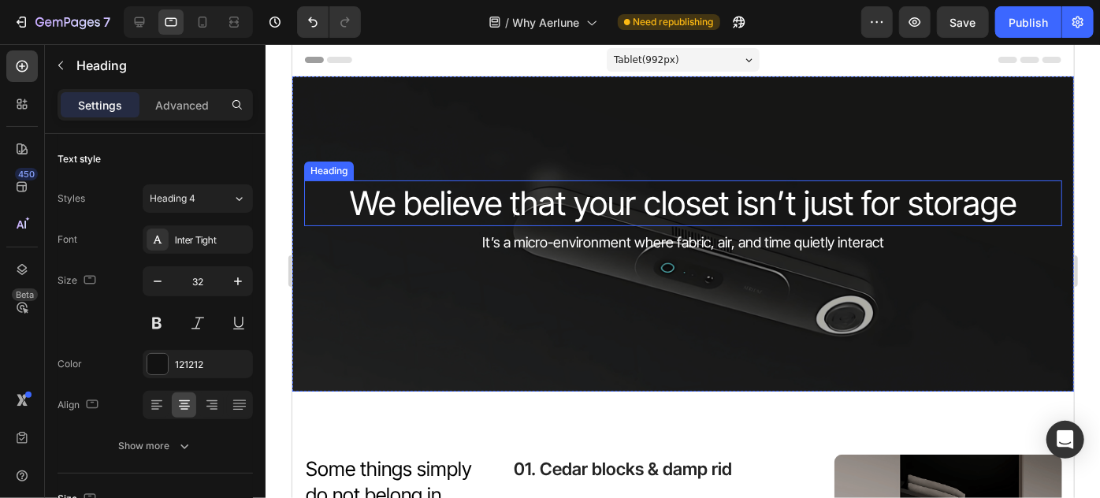
click at [564, 210] on h2 "We believe that your closet isn’t just for storage" at bounding box center [682, 203] width 758 height 46
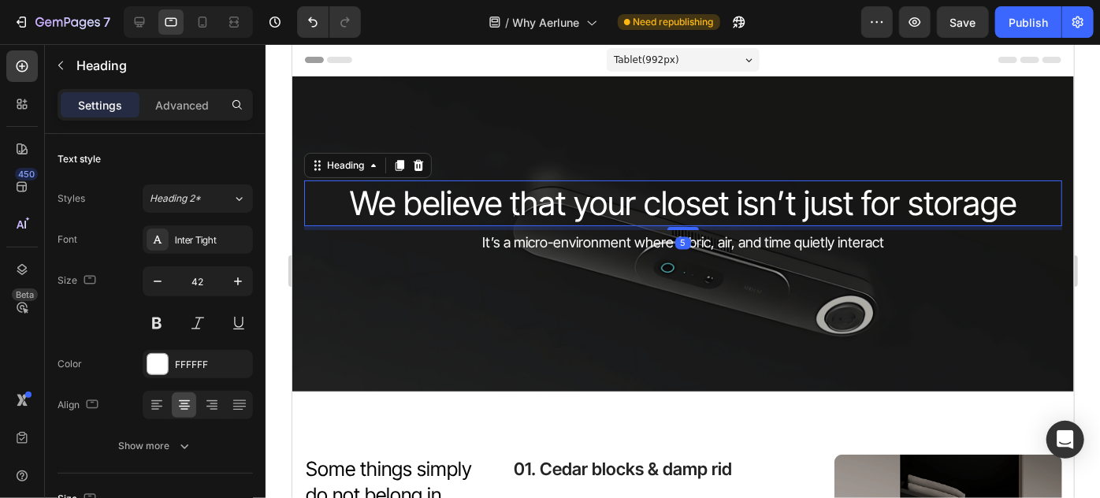
click at [564, 210] on h2 "We believe that your closet isn’t just for storage" at bounding box center [682, 203] width 758 height 46
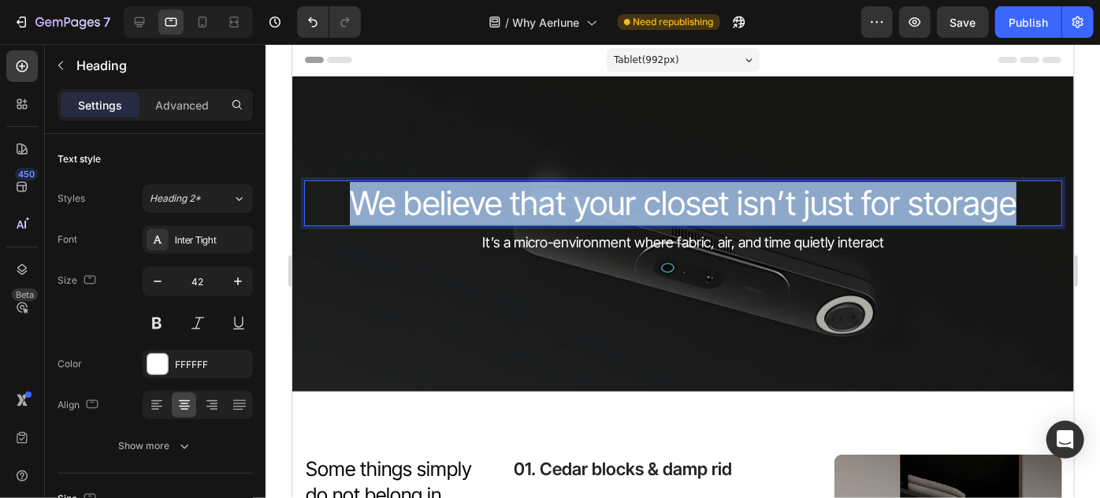
click at [564, 210] on p "We believe that your closet isn’t just for storage" at bounding box center [682, 202] width 755 height 43
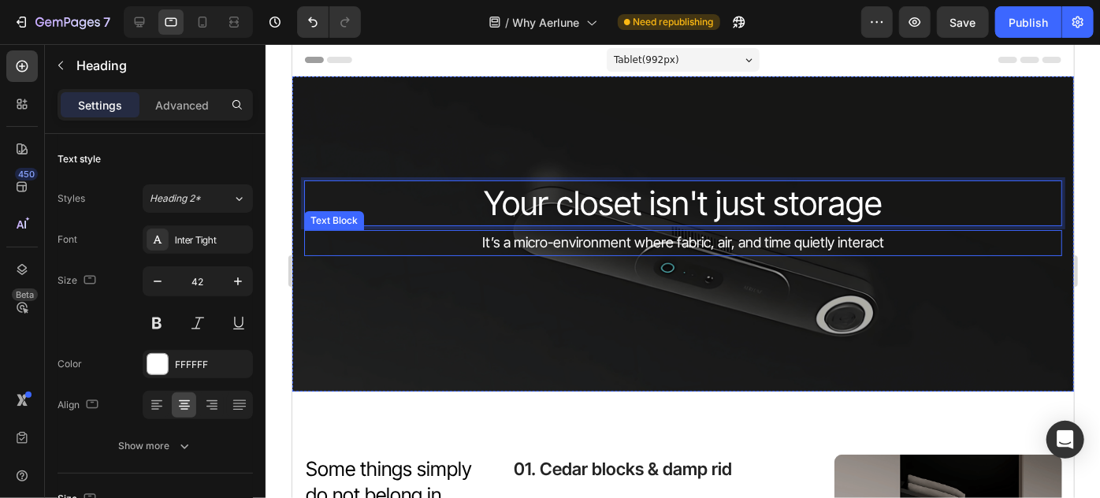
click at [511, 267] on div "Your closet isn't just storage Heading 5 It’s a micro-environment where fabric,…" at bounding box center [682, 233] width 758 height 233
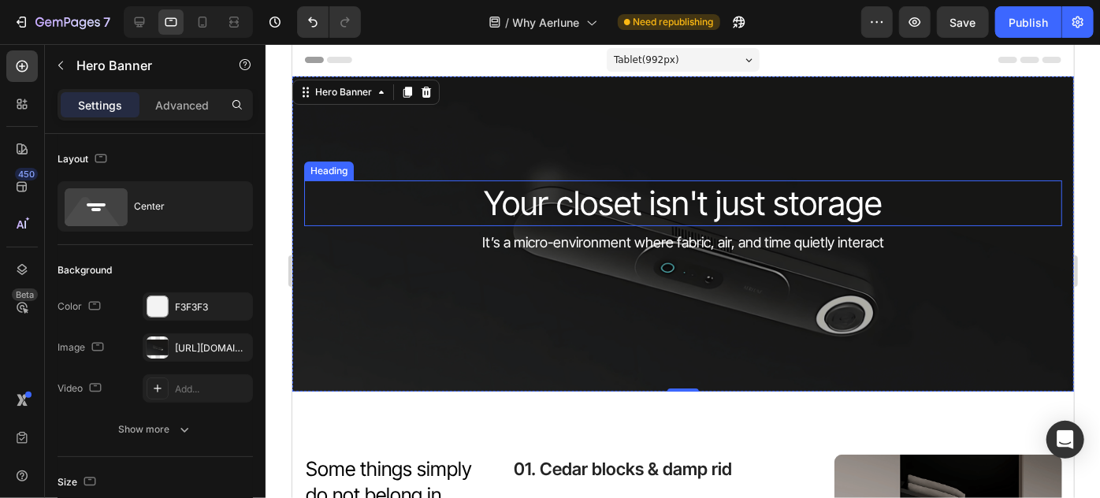
click at [542, 214] on p "Your closet isn't just storage" at bounding box center [682, 202] width 755 height 43
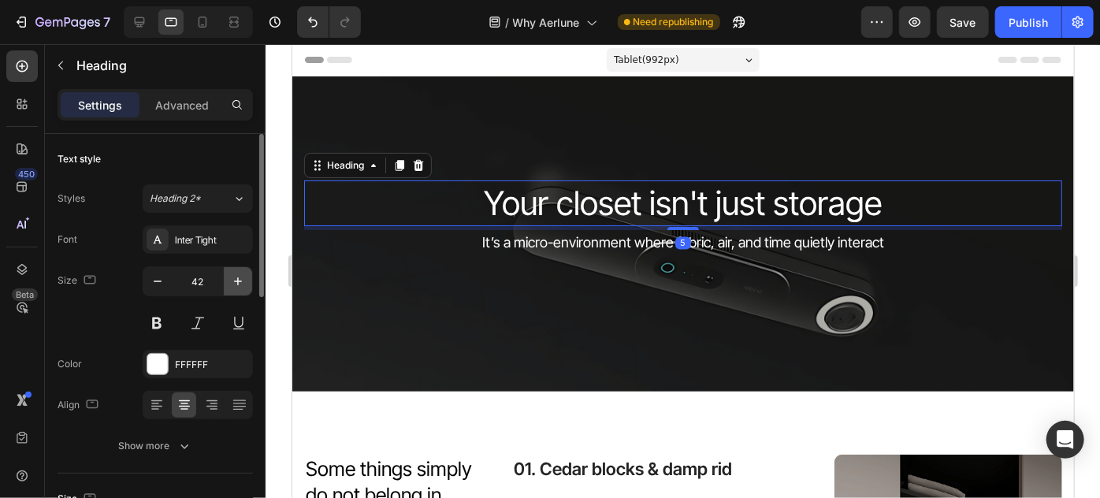
click at [233, 280] on icon "button" at bounding box center [238, 281] width 16 height 16
type input "45"
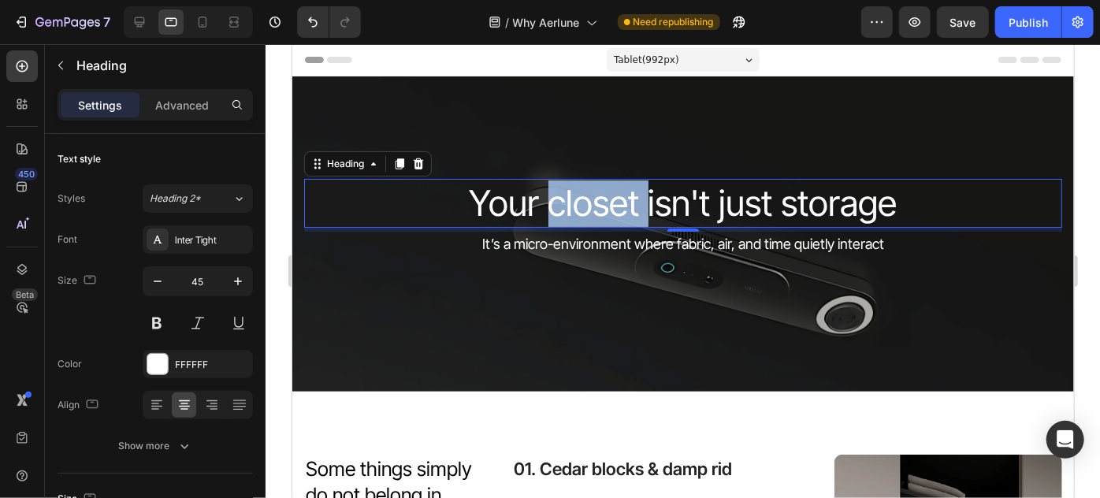
click at [619, 195] on p "Your closet isn't just storage" at bounding box center [682, 203] width 755 height 46
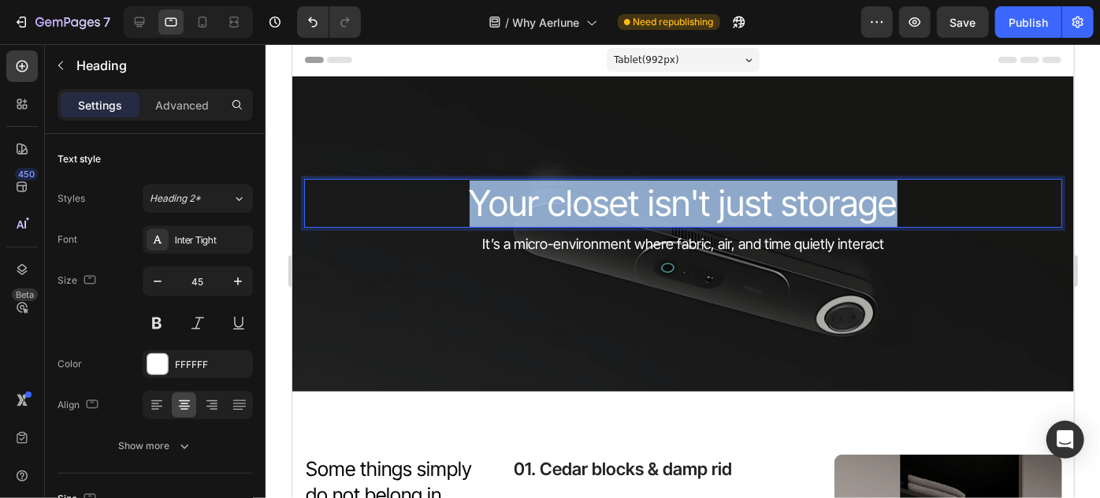
click at [619, 195] on p "Your closet isn't just storage" at bounding box center [682, 203] width 755 height 46
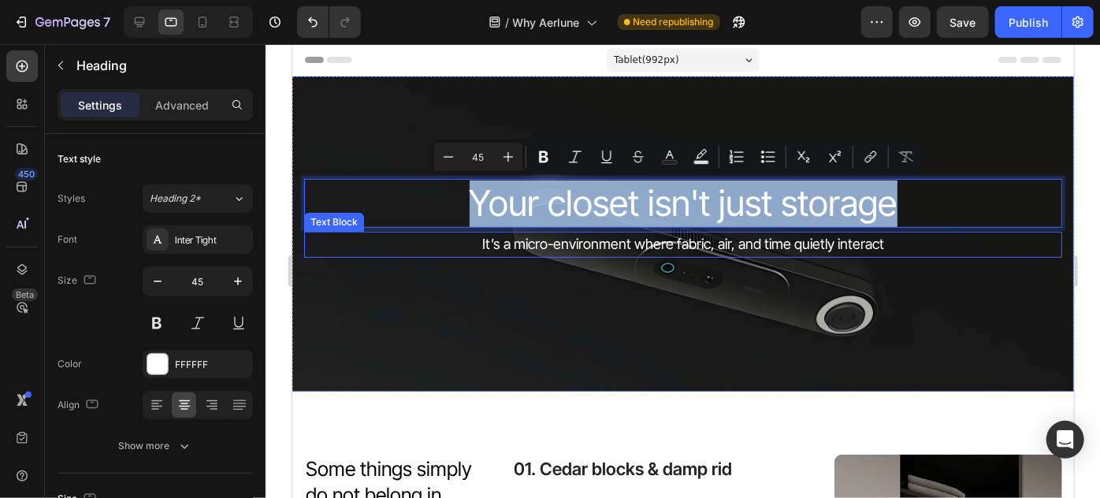
click at [613, 246] on span "It’s a micro-environment where fabric, air, and time quietly interact" at bounding box center [682, 243] width 402 height 17
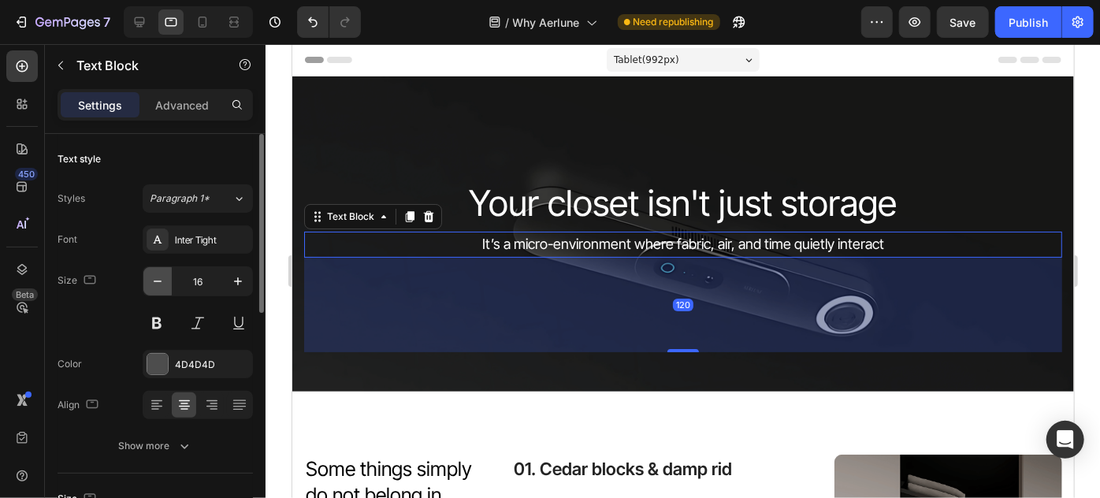
click at [155, 282] on icon "button" at bounding box center [158, 281] width 16 height 16
type input "14"
click at [542, 252] on p "It’s a micro-environment where fabric, air, and time quietly interact" at bounding box center [682, 244] width 755 height 20
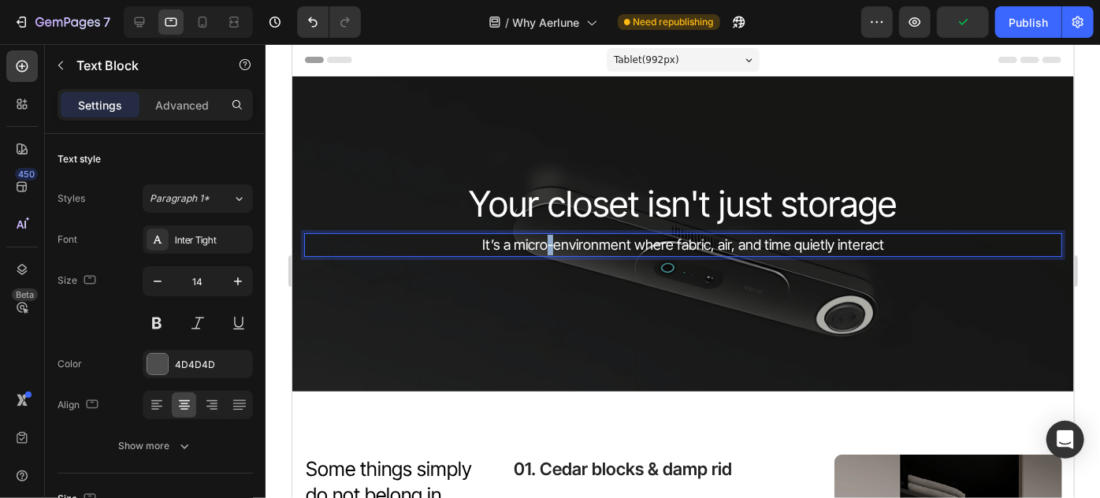
click at [542, 252] on p "It’s a micro-environment where fabric, air, and time quietly interact" at bounding box center [682, 244] width 755 height 20
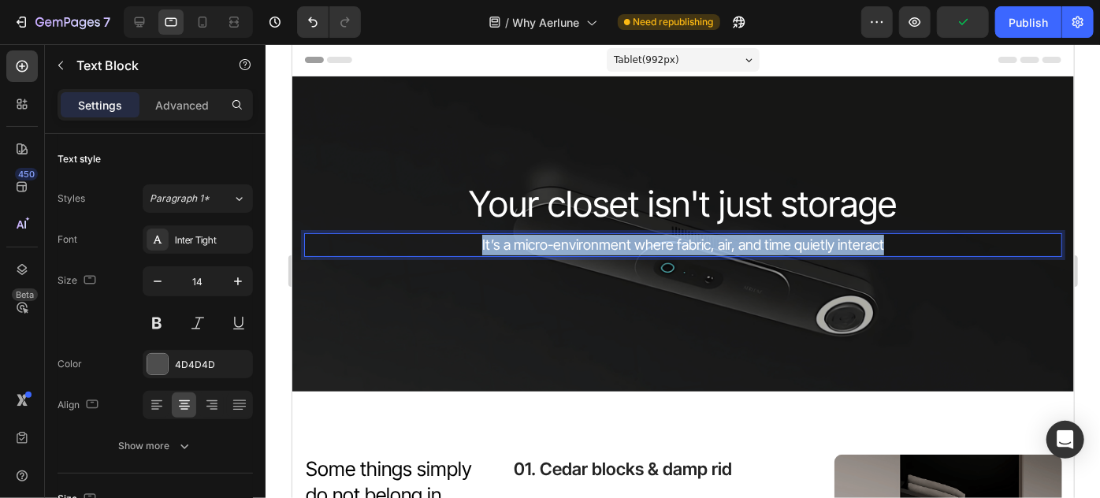
click at [542, 252] on p "It’s a micro-environment where fabric, air, and time quietly interact" at bounding box center [682, 244] width 755 height 20
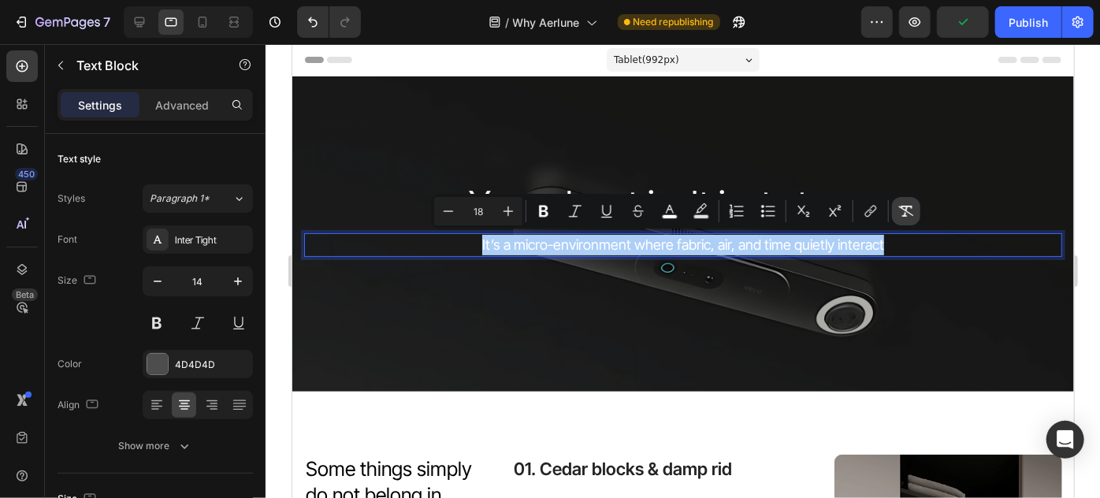
click at [910, 207] on icon "Editor contextual toolbar" at bounding box center [906, 211] width 16 height 16
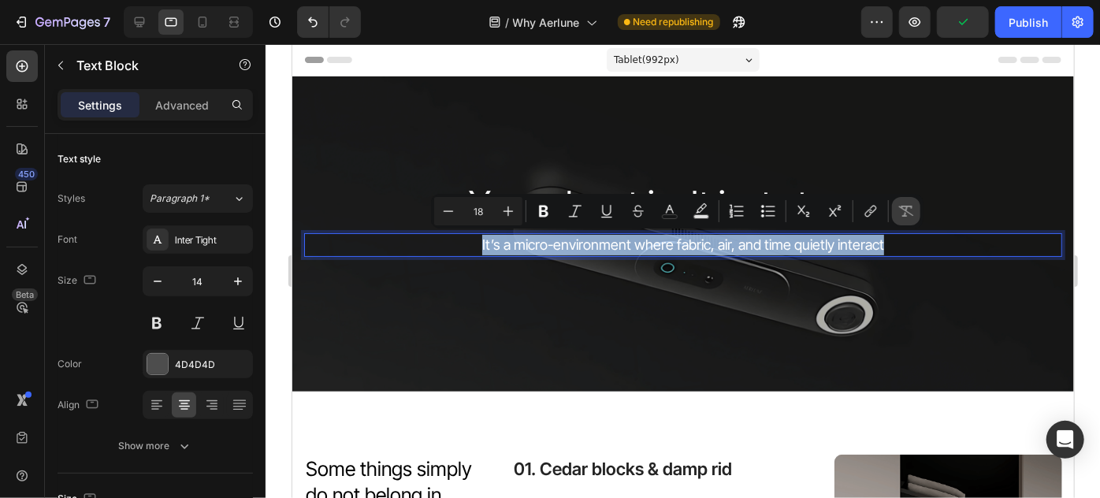
type input "14"
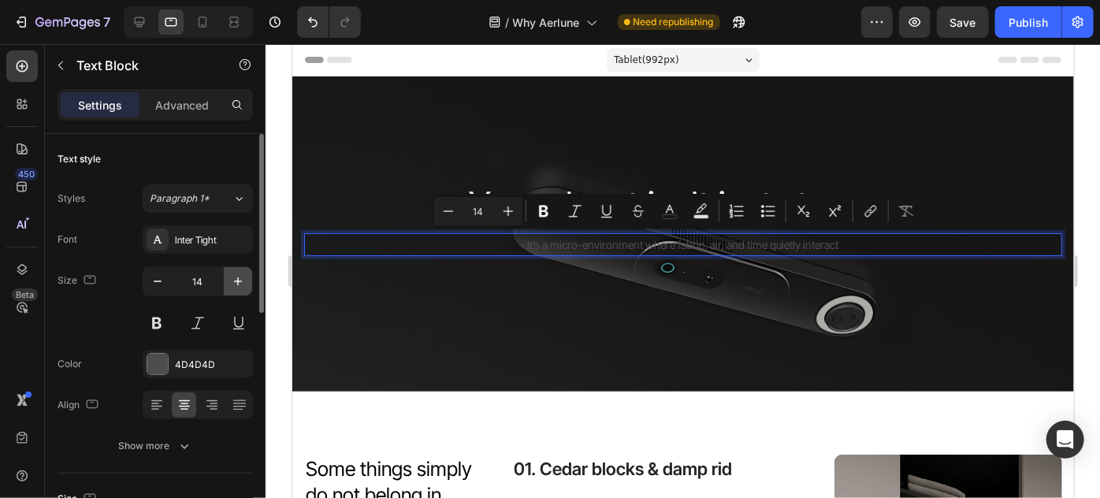
click at [243, 279] on icon "button" at bounding box center [238, 281] width 16 height 16
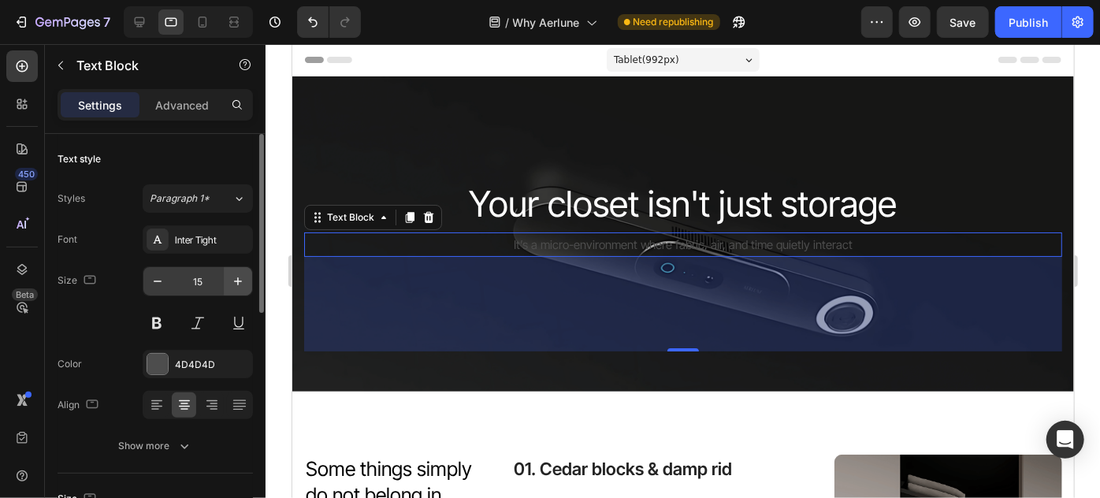
click at [228, 283] on button "button" at bounding box center [238, 281] width 28 height 28
type input "16"
click at [507, 295] on div "120" at bounding box center [682, 304] width 758 height 95
click at [148, 360] on div at bounding box center [157, 364] width 20 height 20
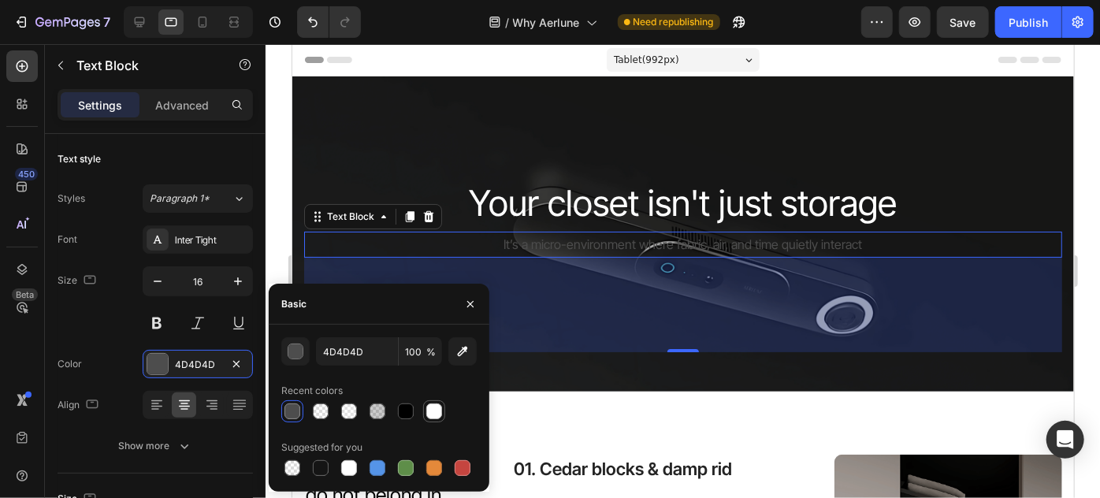
click at [433, 409] on div at bounding box center [434, 411] width 16 height 16
type input "FFFFFF"
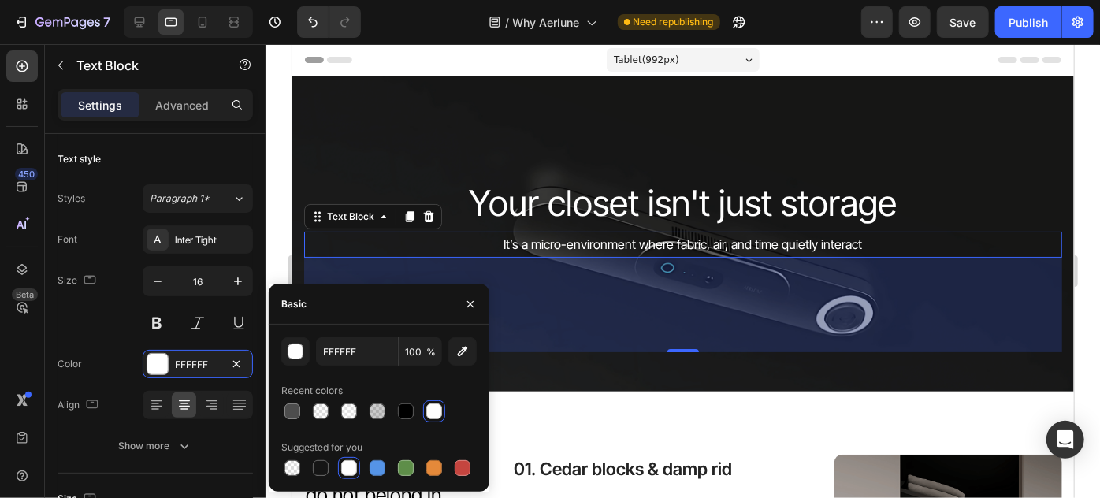
click at [643, 314] on div "120" at bounding box center [682, 304] width 758 height 95
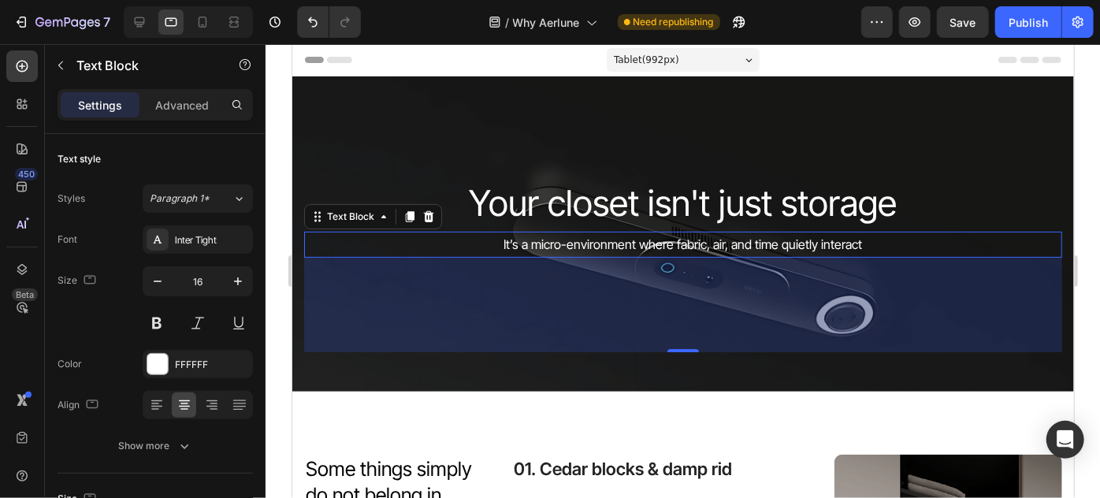
click at [518, 131] on div "Your closet isn't just storage Heading It’s a micro-environment where fabric, a…" at bounding box center [682, 233] width 758 height 236
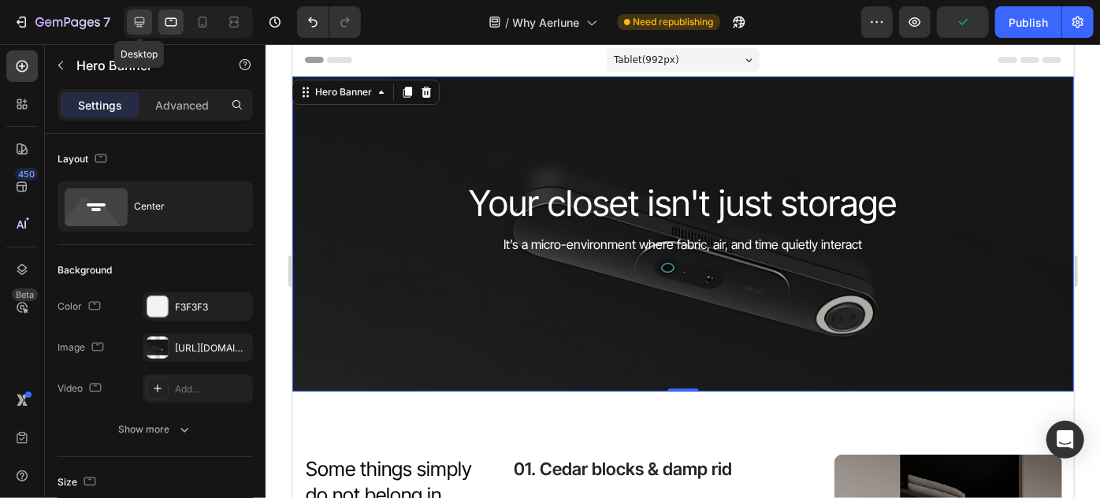
click at [144, 22] on icon at bounding box center [140, 22] width 16 height 16
type input "550"
type input "1200"
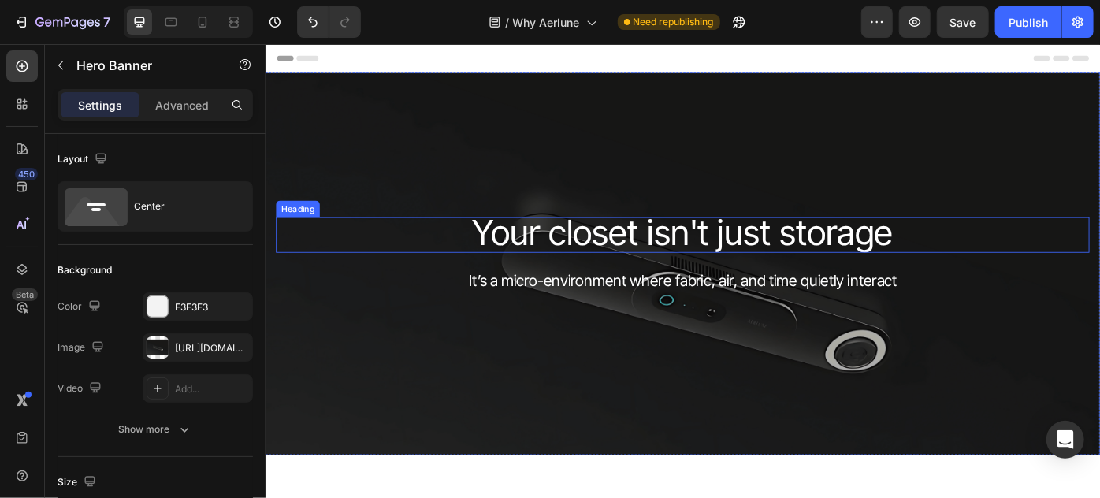
click at [589, 256] on span "Your closet isn't just storage" at bounding box center [738, 256] width 477 height 47
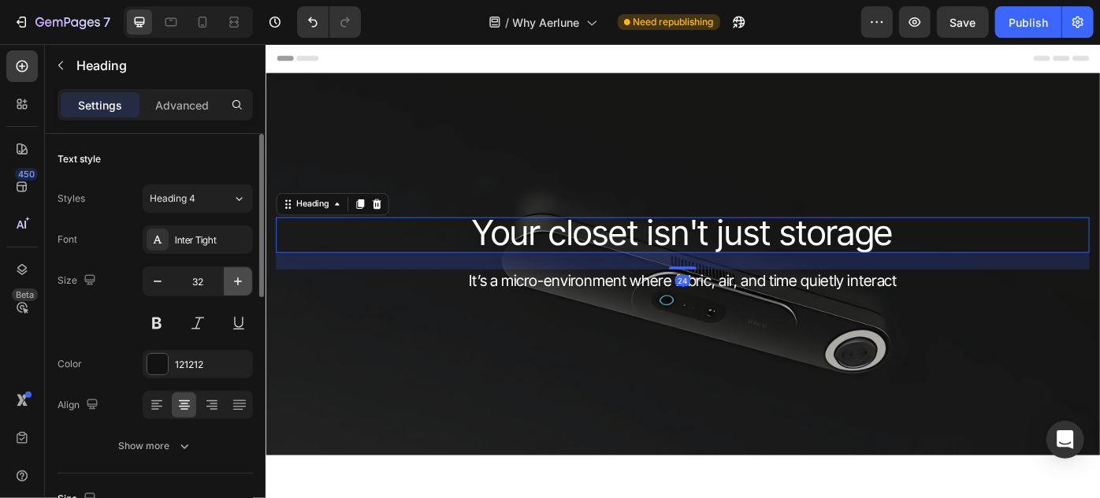
click at [239, 282] on icon "button" at bounding box center [238, 281] width 16 height 16
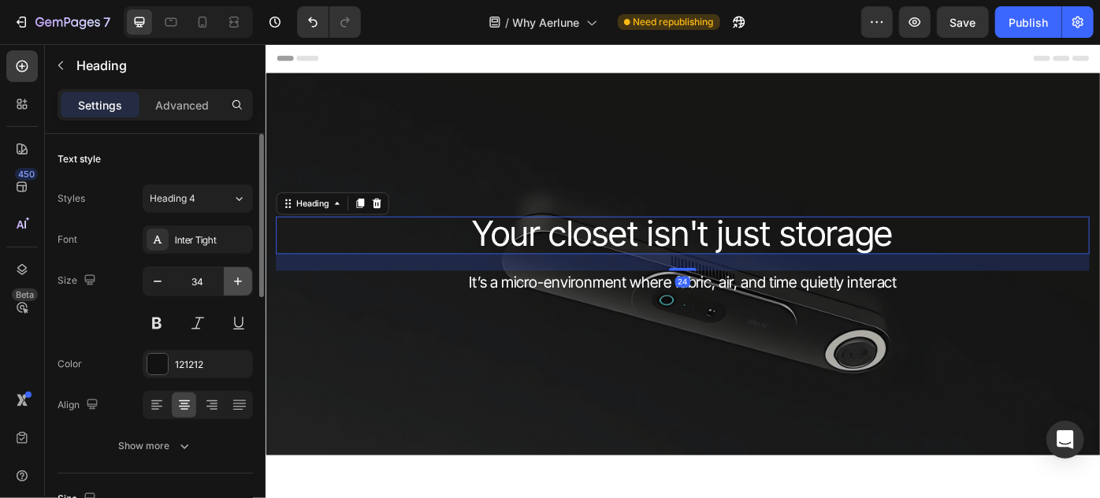
click at [239, 282] on icon "button" at bounding box center [238, 281] width 16 height 16
type input "36"
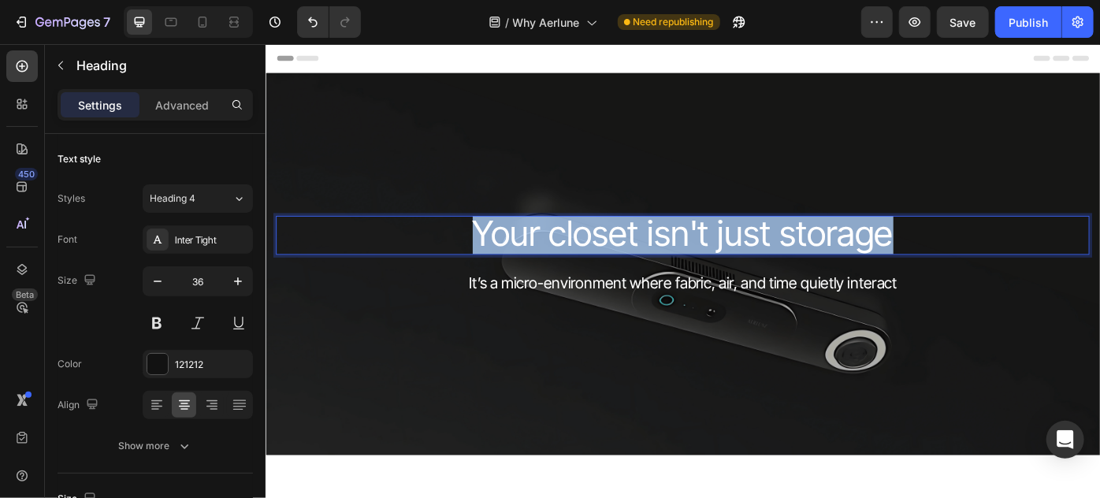
click at [607, 246] on span "Your closet isn't just storage" at bounding box center [738, 257] width 477 height 47
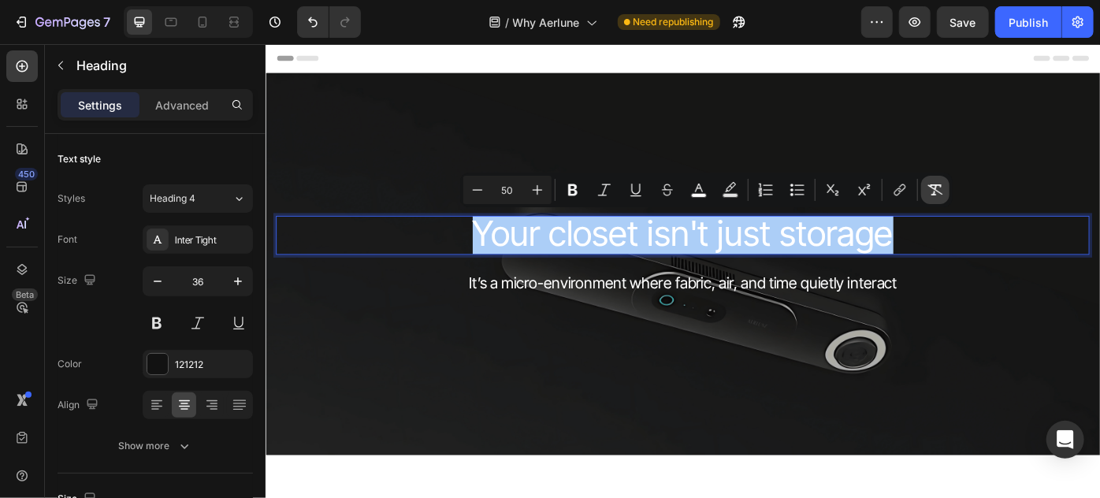
click at [934, 184] on icon "Editor contextual toolbar" at bounding box center [935, 190] width 16 height 16
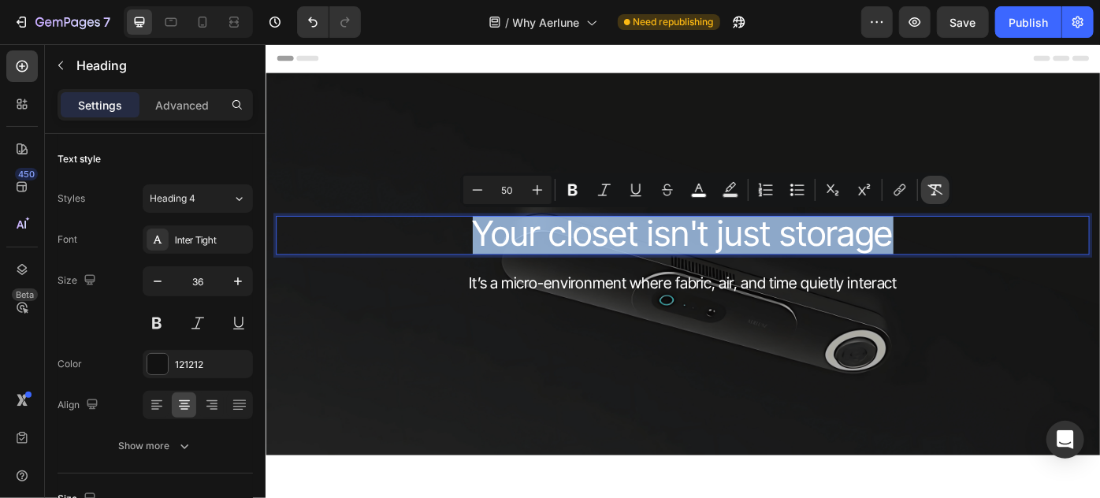
type input "36"
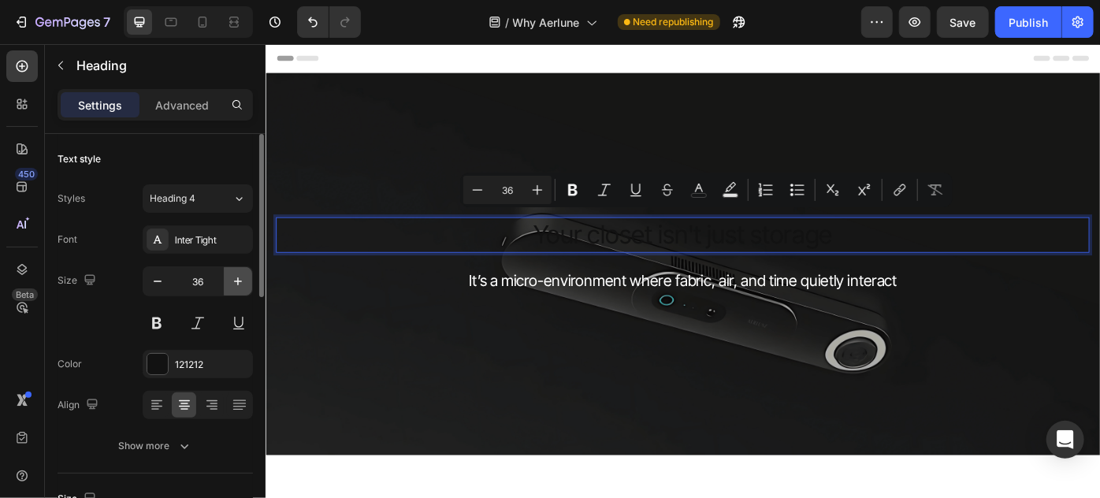
click at [243, 279] on icon "button" at bounding box center [238, 281] width 16 height 16
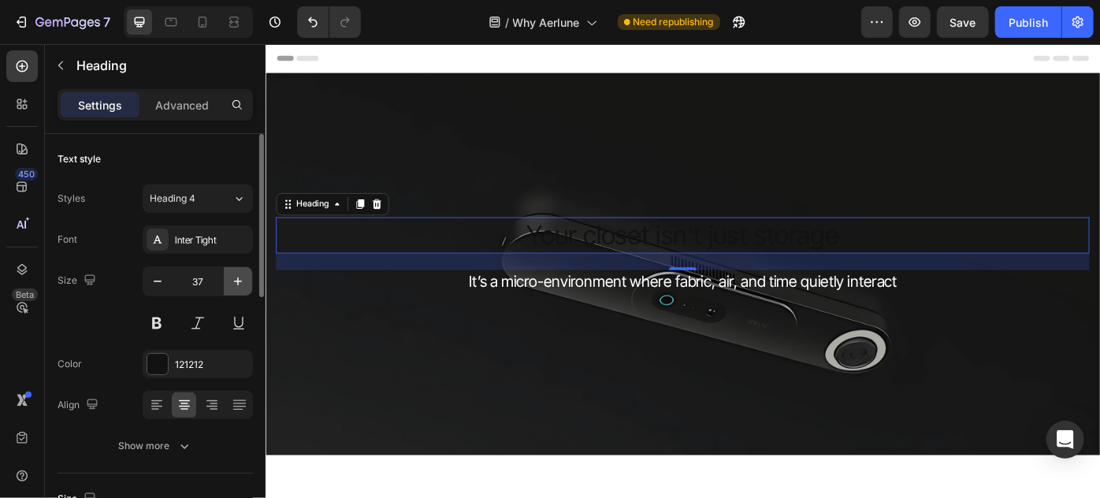
click at [243, 279] on icon "button" at bounding box center [238, 281] width 16 height 16
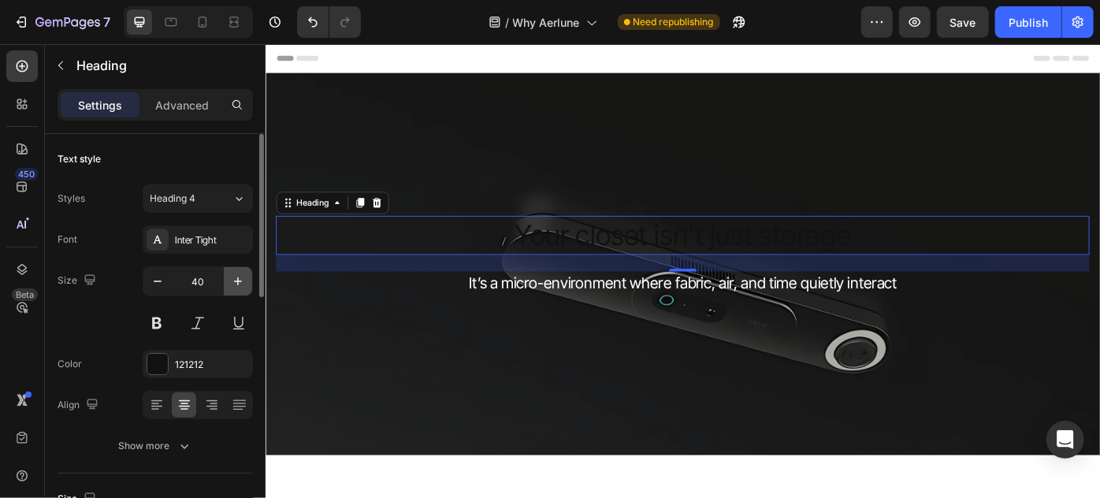
click at [243, 279] on icon "button" at bounding box center [238, 281] width 16 height 16
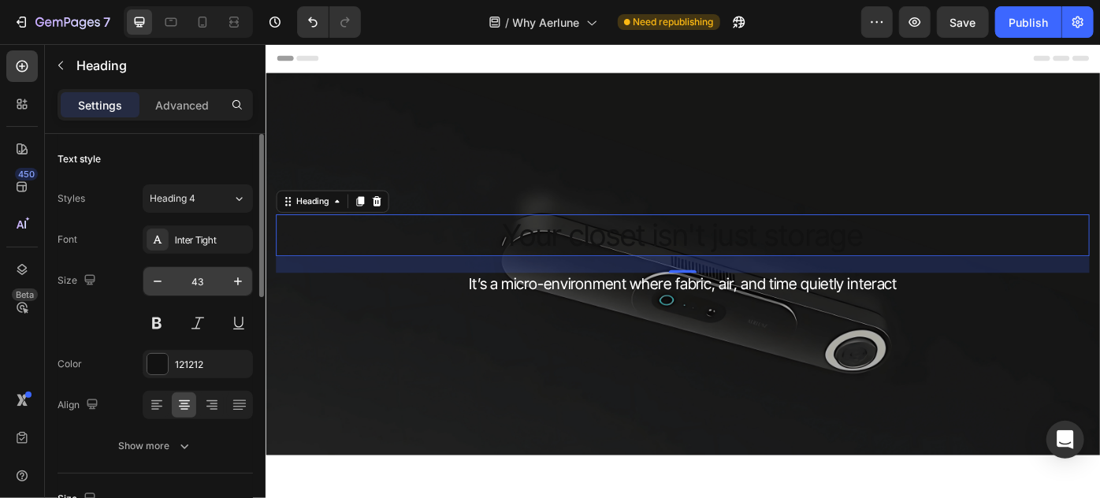
click at [196, 277] on input "43" at bounding box center [198, 281] width 52 height 28
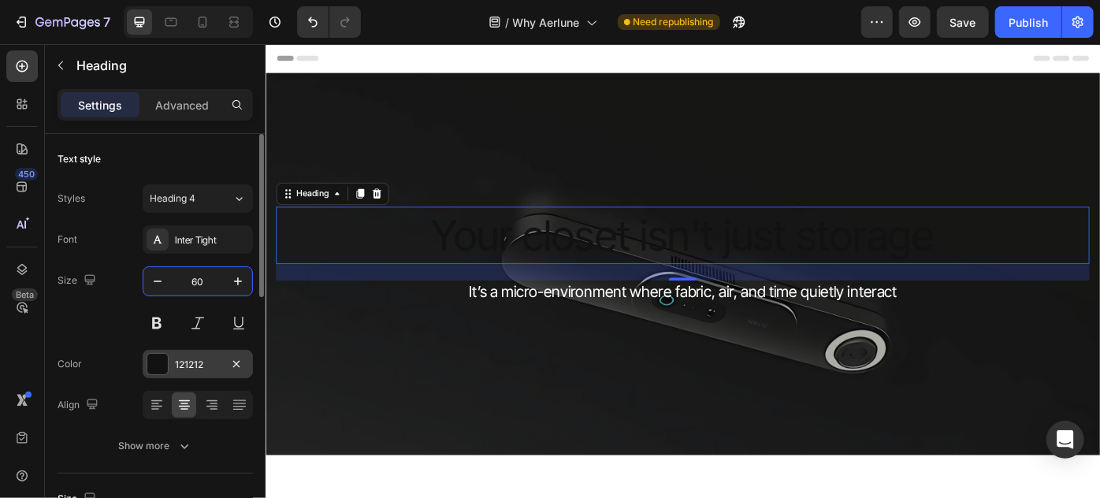
type input "60"
click at [151, 365] on div at bounding box center [157, 364] width 20 height 20
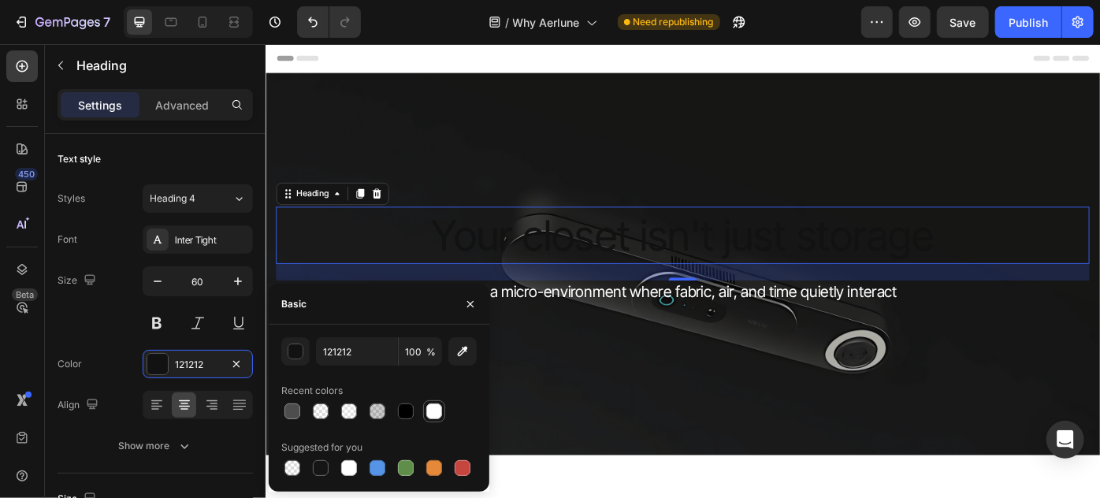
click at [430, 410] on div at bounding box center [434, 411] width 16 height 16
type input "FFFFFF"
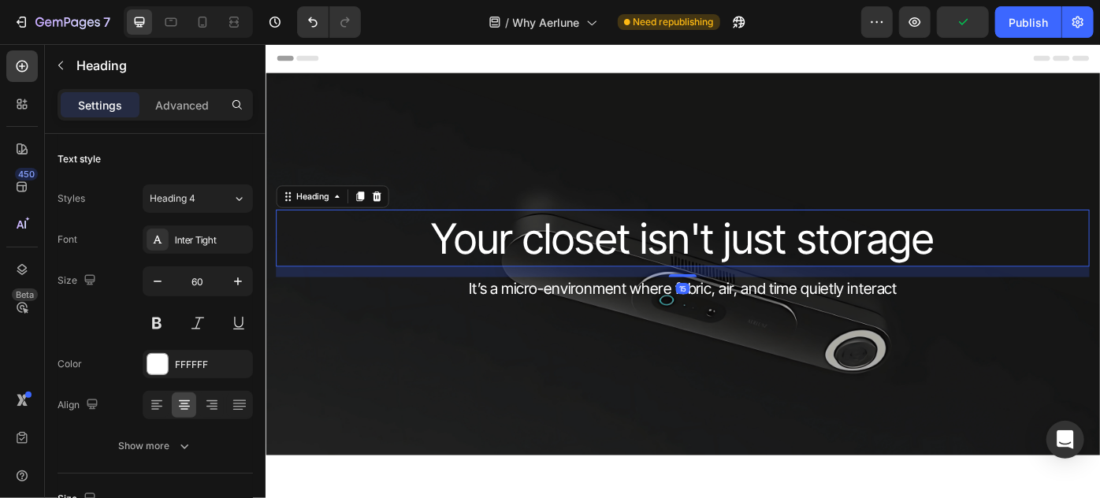
click at [738, 295] on div "15" at bounding box center [738, 295] width 922 height 0
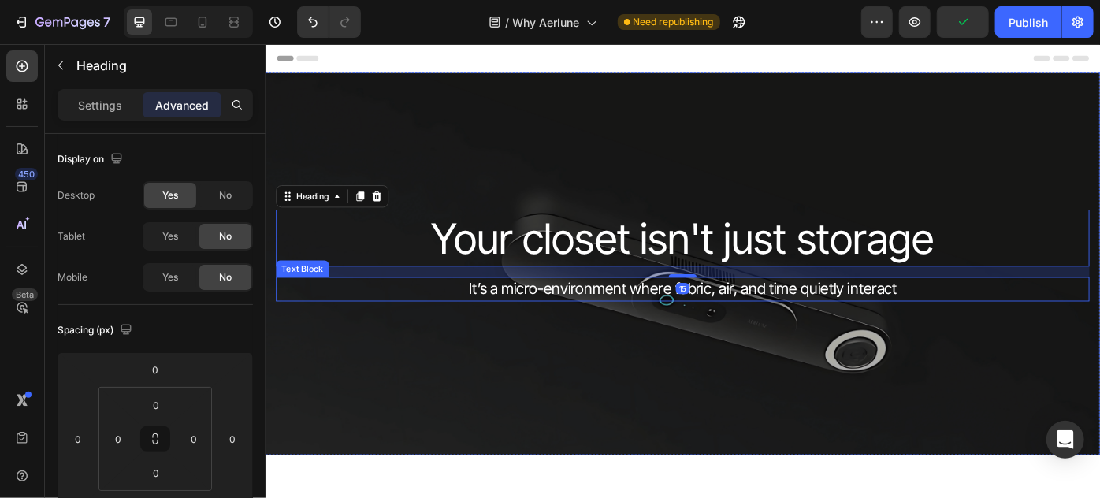
click at [693, 322] on span "It’s a micro-environment where fabric, air, and time quietly interact" at bounding box center [737, 320] width 485 height 20
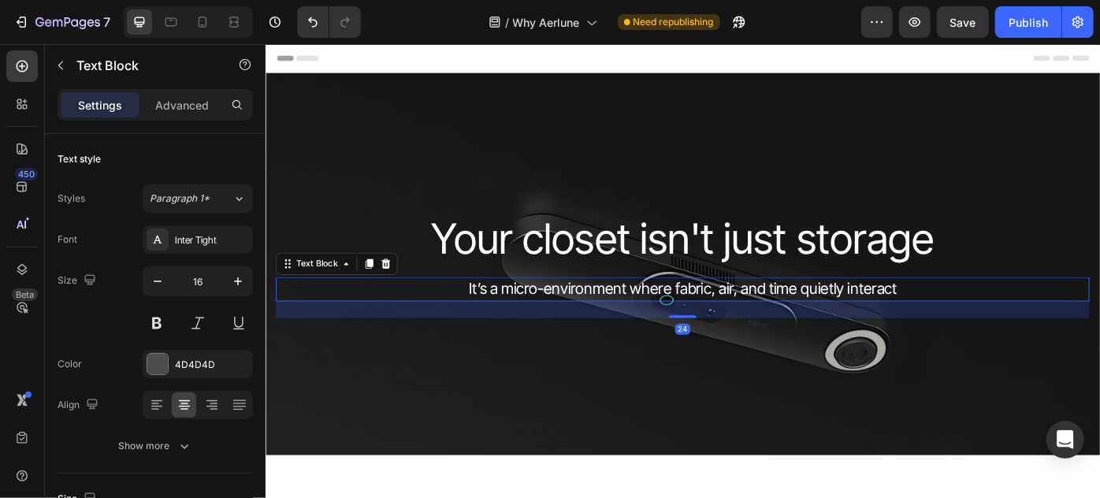
click at [556, 326] on span "It’s a micro-environment where fabric, air, and time quietly interact" at bounding box center [737, 320] width 485 height 20
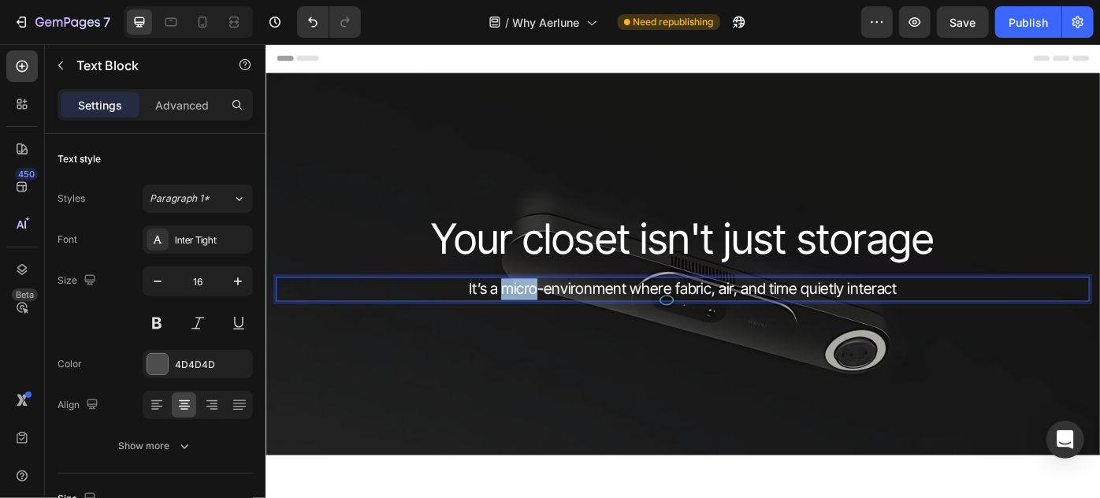
click at [556, 326] on span "It’s a micro-environment where fabric, air, and time quietly interact" at bounding box center [737, 320] width 485 height 20
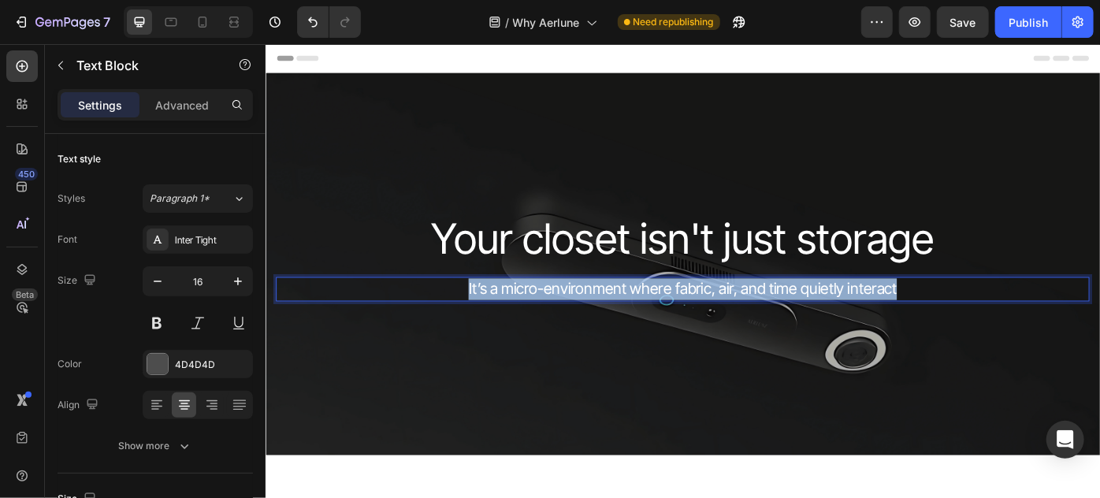
click at [556, 326] on span "It’s a micro-environment where fabric, air, and time quietly interact" at bounding box center [737, 320] width 485 height 20
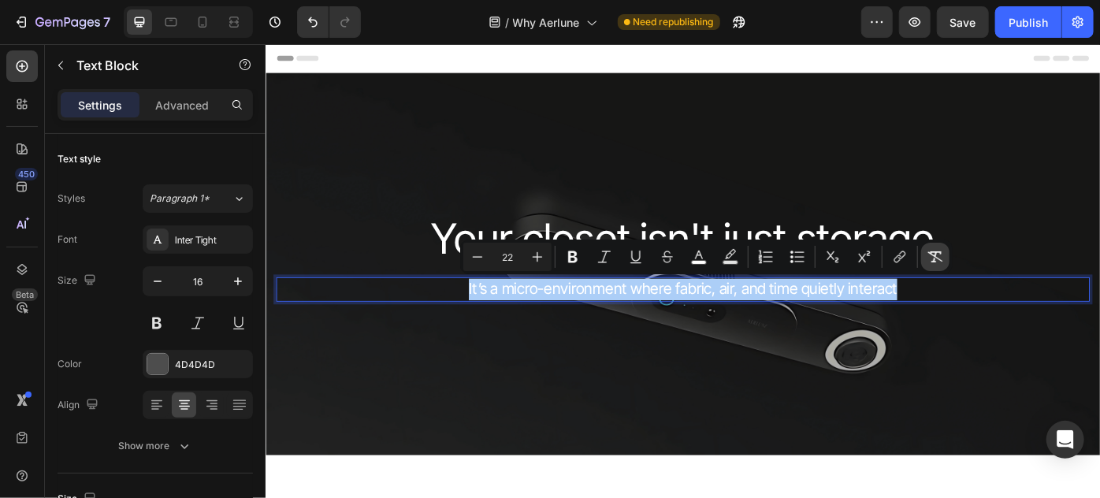
click at [934, 260] on icon "Editor contextual toolbar" at bounding box center [935, 257] width 16 height 16
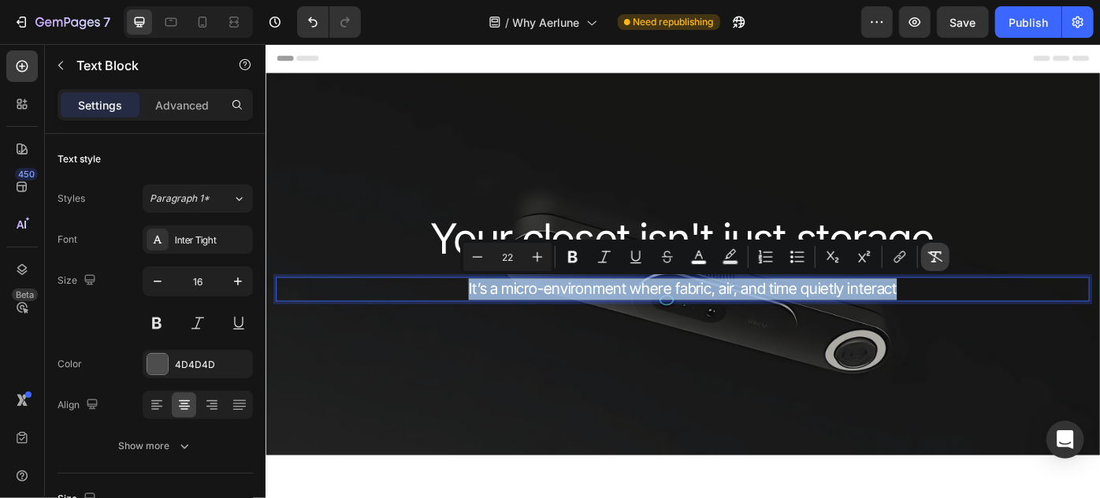
type input "16"
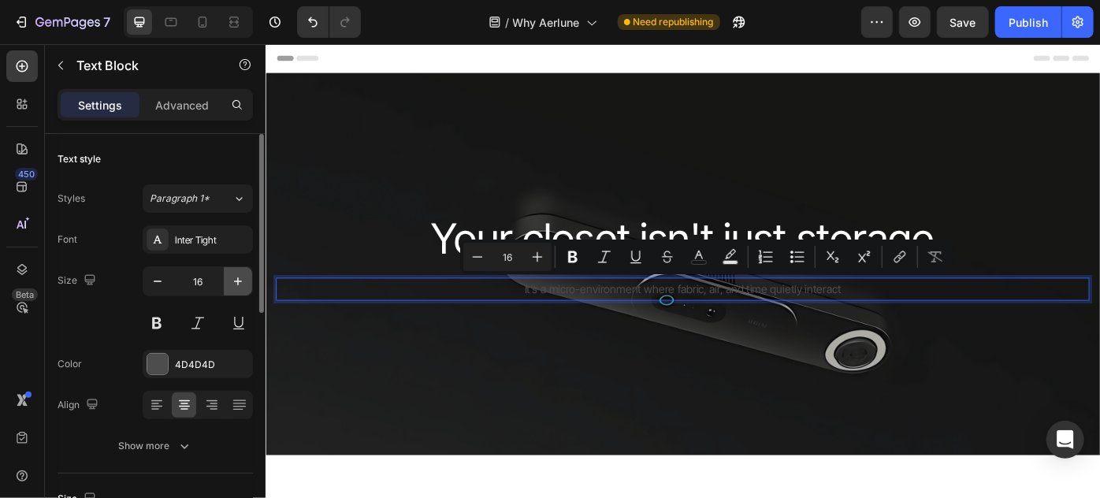
click at [235, 283] on icon "button" at bounding box center [238, 281] width 16 height 16
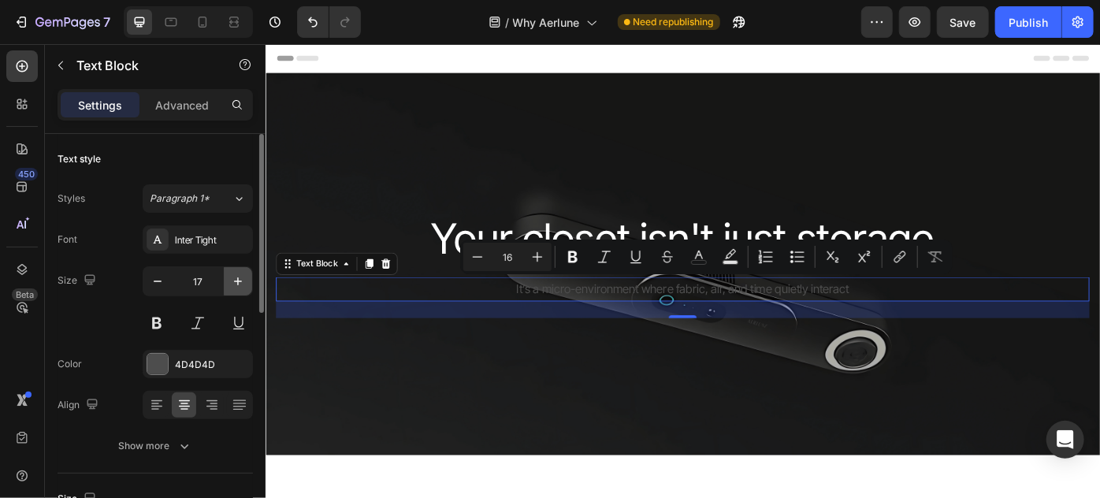
click at [235, 283] on icon "button" at bounding box center [238, 281] width 16 height 16
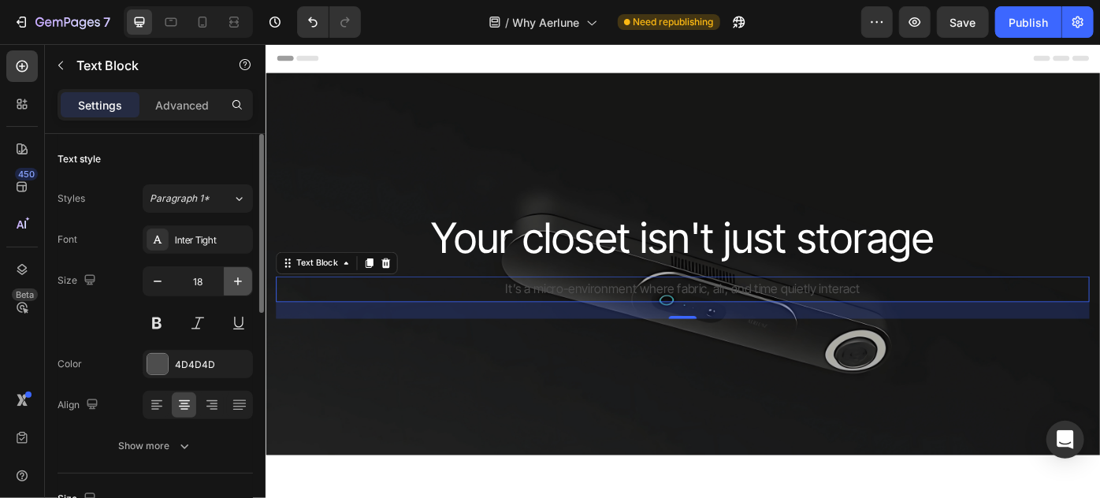
click at [235, 283] on icon "button" at bounding box center [238, 281] width 16 height 16
type input "19"
click at [151, 360] on div at bounding box center [157, 364] width 20 height 20
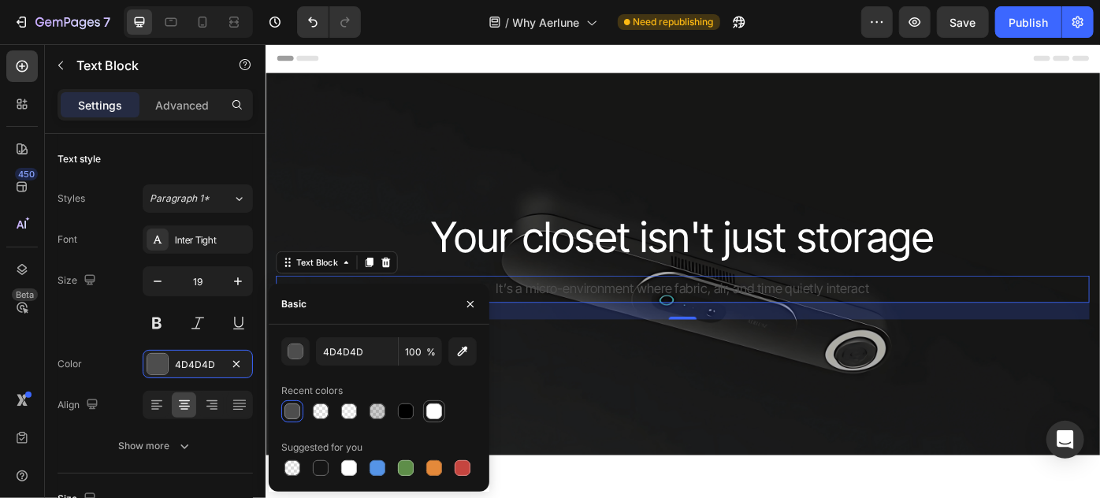
click at [429, 407] on div at bounding box center [434, 411] width 16 height 16
type input "FFFFFF"
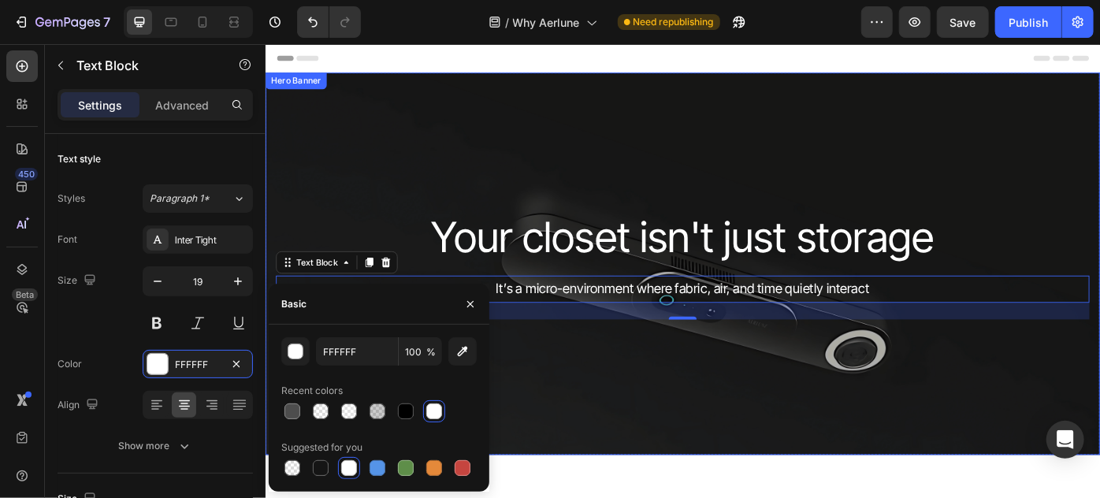
click at [734, 439] on div "Overlay" at bounding box center [737, 292] width 945 height 433
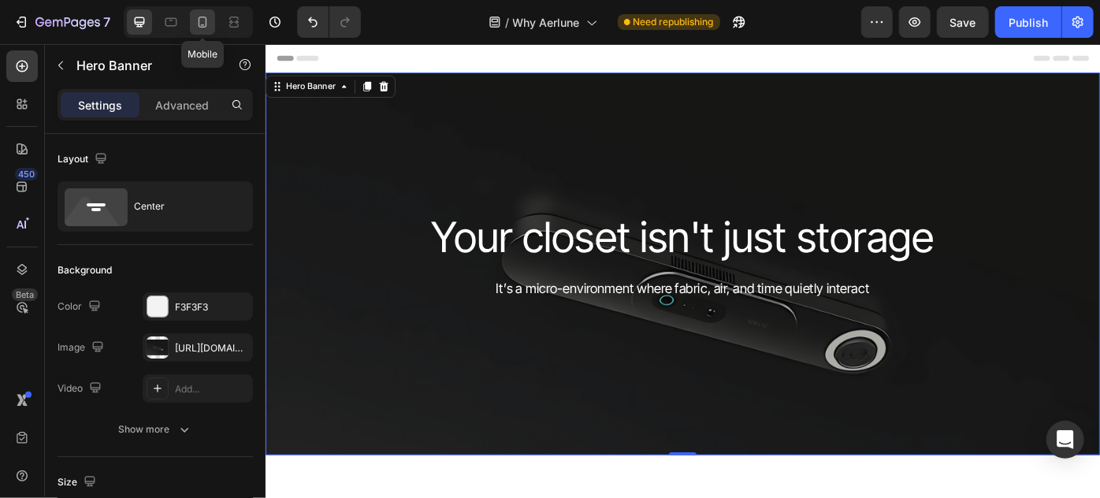
click at [201, 24] on icon at bounding box center [203, 22] width 9 height 11
type input "100%"
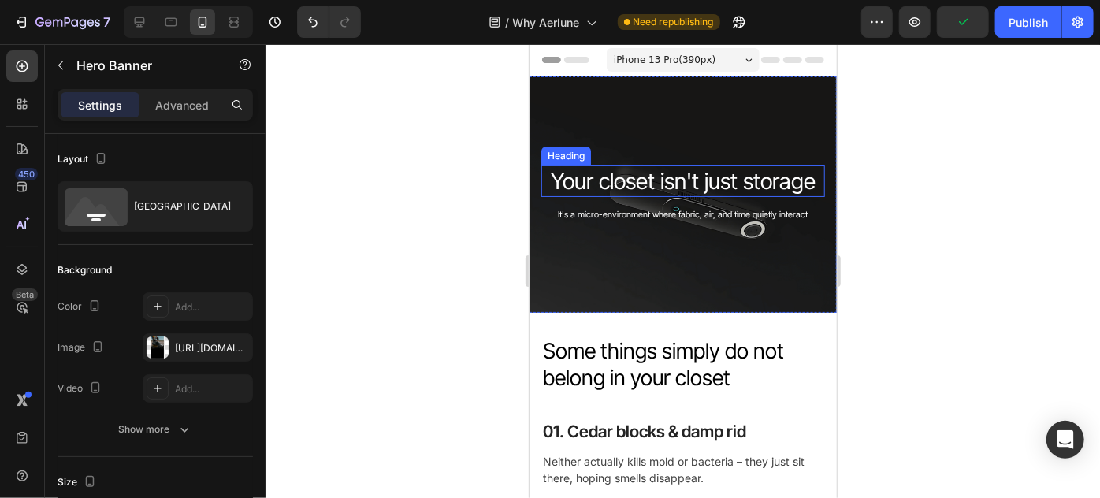
click at [659, 188] on p "Your closet isn't just storage" at bounding box center [682, 180] width 280 height 28
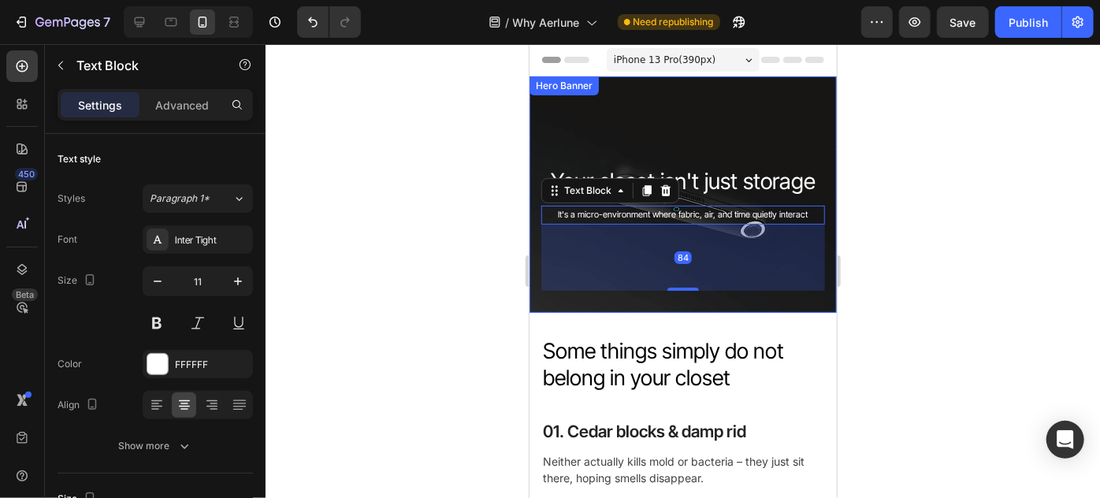
click at [753, 184] on p "Your closet isn't just storage" at bounding box center [682, 180] width 280 height 28
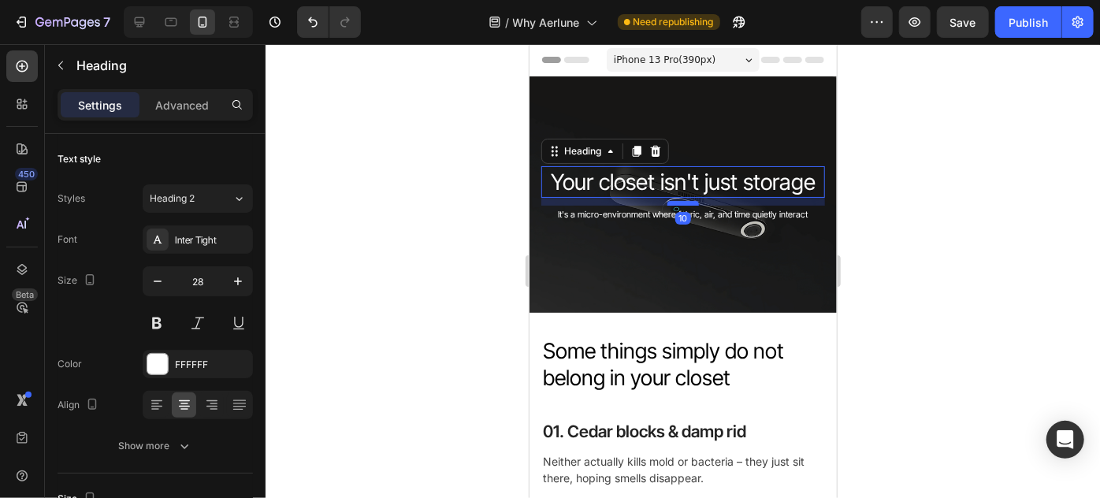
click at [675, 202] on div at bounding box center [683, 202] width 32 height 5
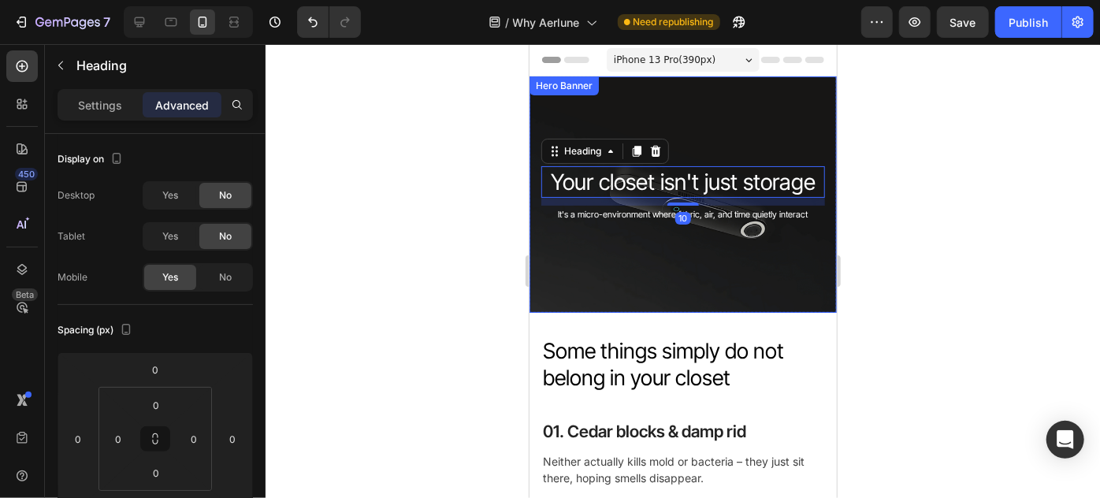
click at [696, 288] on div "Your closet isn't just storage Heading 10 It's a micro-environment where fabric…" at bounding box center [683, 227] width 284 height 124
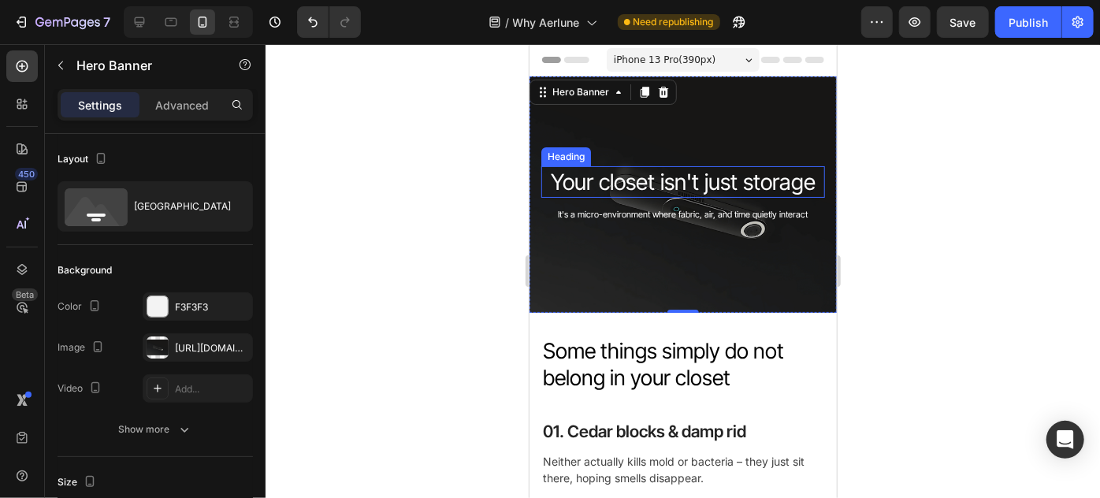
click at [742, 177] on p "Your closet isn't just storage" at bounding box center [682, 181] width 280 height 28
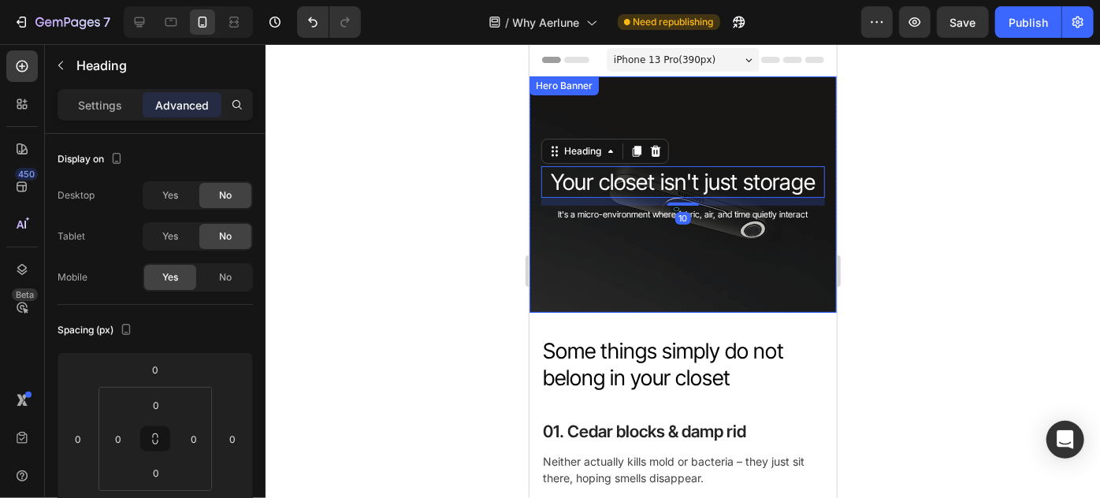
click at [715, 223] on div "Your closet isn't just storage Heading 10 It's a micro-environment where fabric…" at bounding box center [683, 227] width 284 height 124
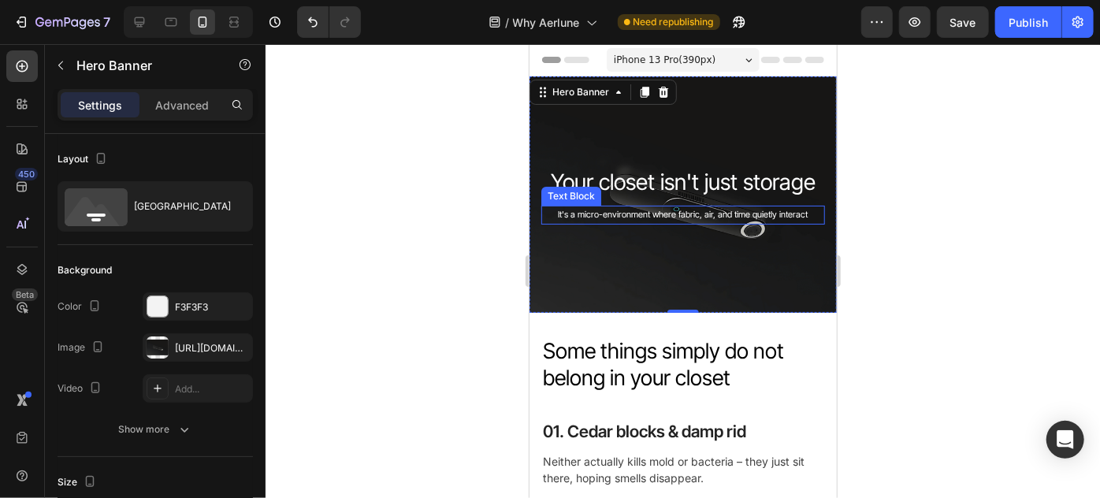
click at [728, 216] on p "It's a micro-environment where fabric, air, and time quietly interact" at bounding box center [682, 214] width 280 height 16
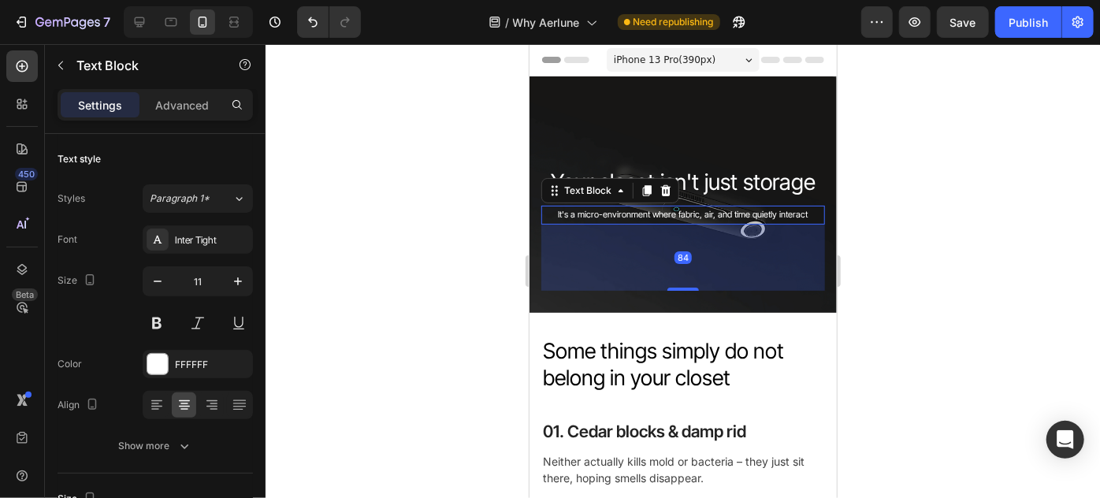
click at [586, 271] on div "84" at bounding box center [683, 257] width 284 height 66
click at [1031, 21] on div "Publish" at bounding box center [1028, 22] width 39 height 17
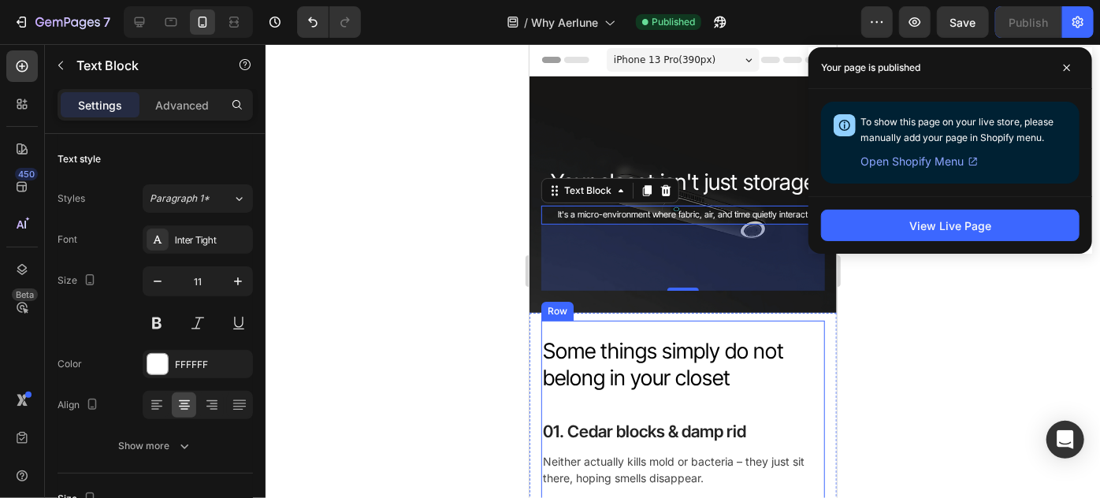
scroll to position [165, 0]
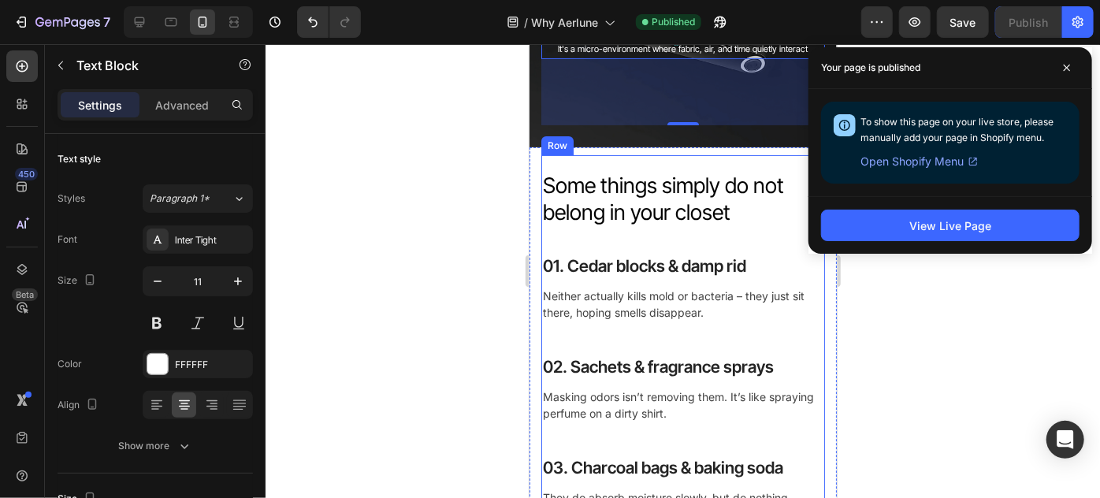
click at [729, 213] on span "Some things simply do not belong in your closet" at bounding box center [662, 198] width 241 height 53
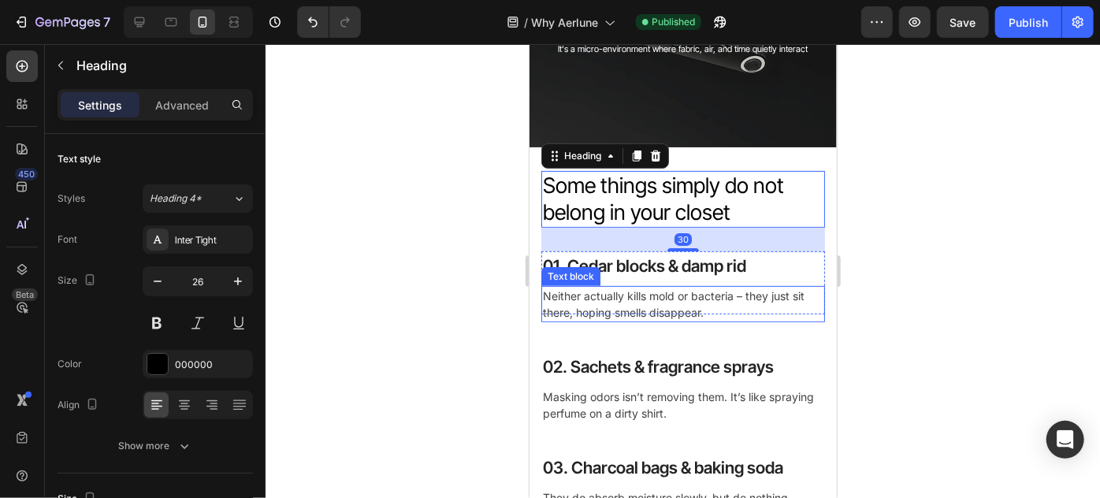
click at [736, 299] on span "Neither actually kills mold or bacteria – they just sit there, hoping smells di…" at bounding box center [673, 303] width 262 height 30
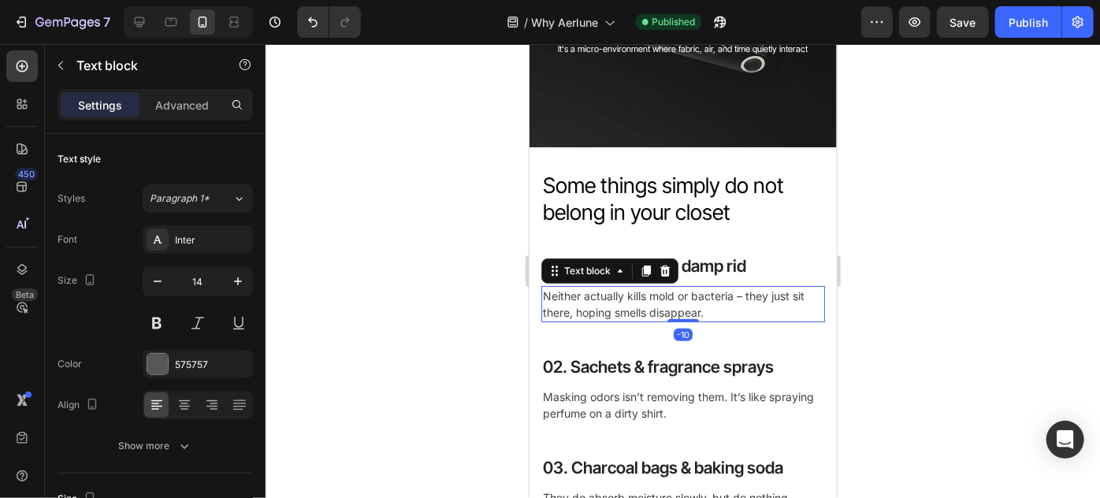
scroll to position [234, 0]
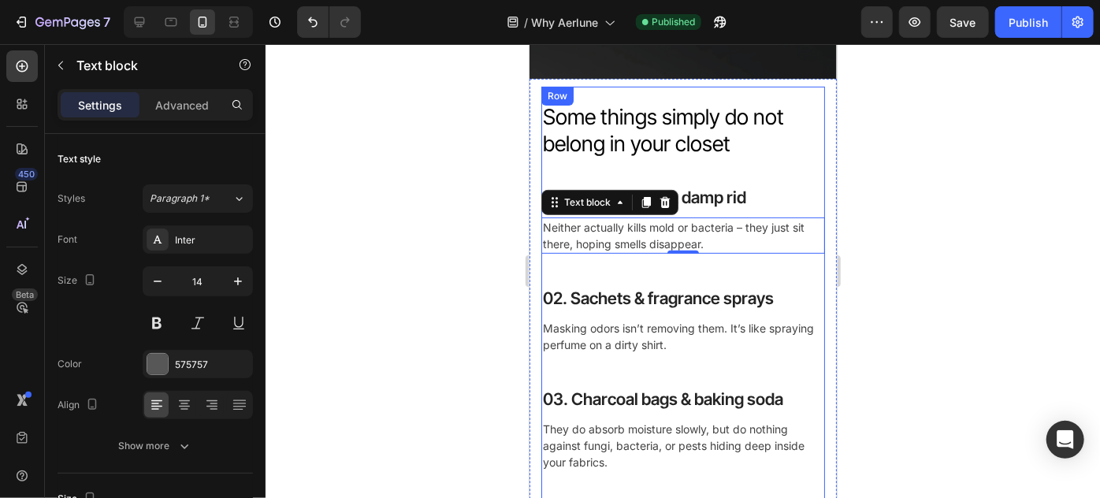
click at [750, 257] on div "01. Cedar blocks & damp rid Heading Neither actually kills mold or bacteria – t…" at bounding box center [683, 342] width 284 height 320
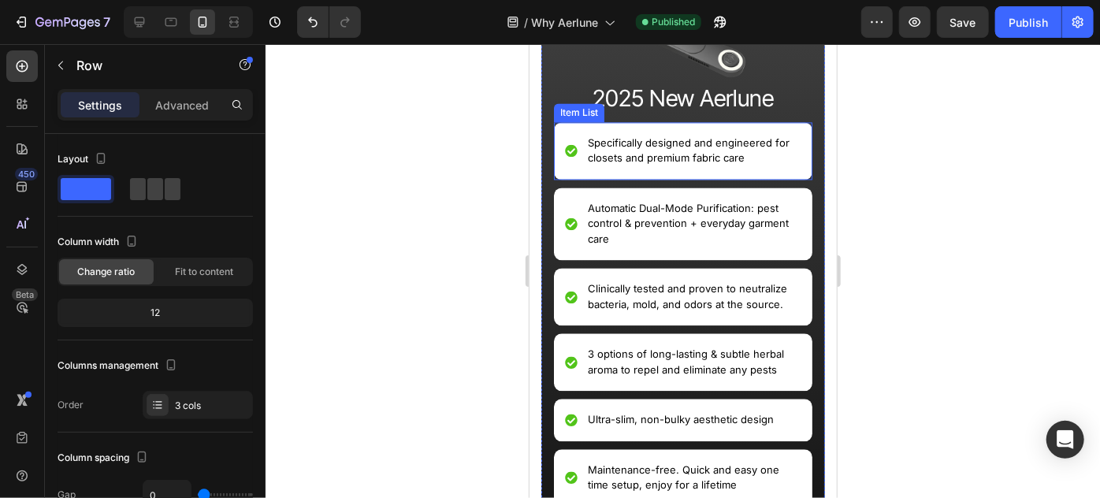
scroll to position [1630, 0]
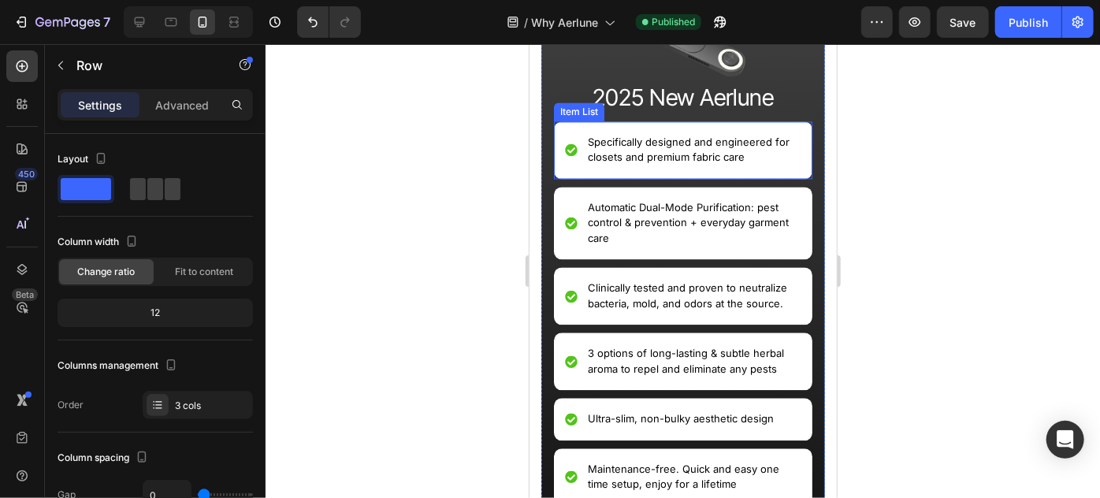
click at [708, 158] on p "Specifically designed and engineered for closets and premium fabric care" at bounding box center [692, 149] width 211 height 31
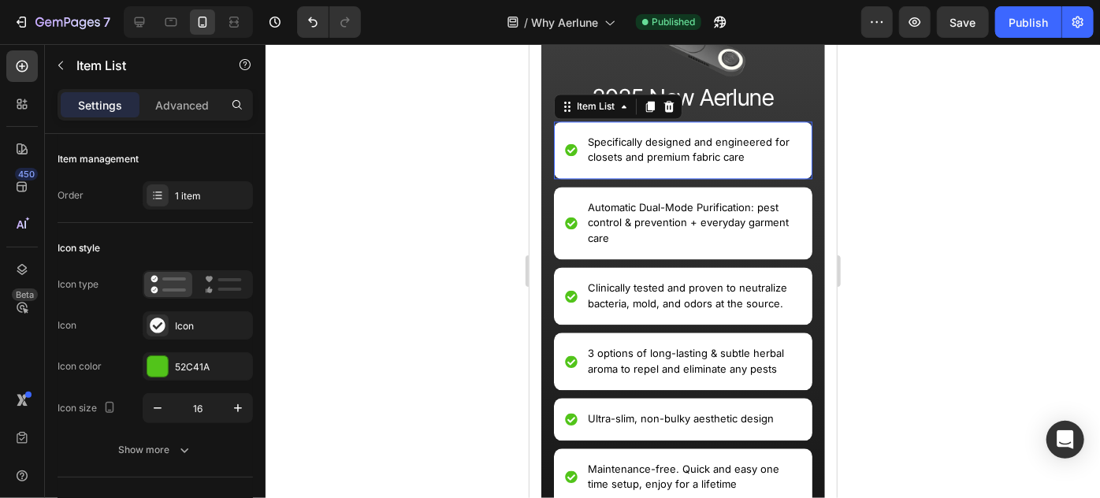
click at [708, 158] on p "Specifically designed and engineered for closets and premium fabric care" at bounding box center [692, 149] width 211 height 31
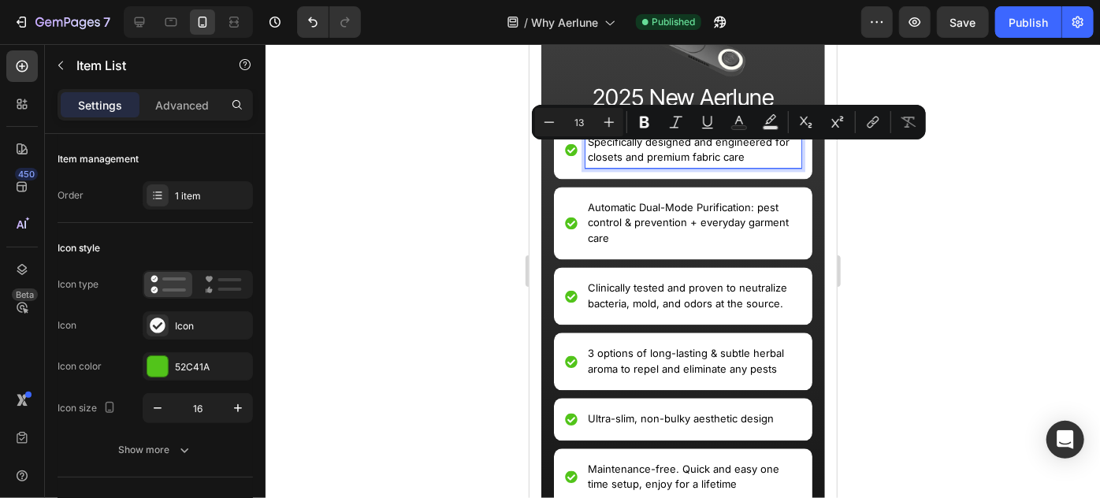
click at [618, 154] on p "Specifically designed and engineered for closets and premium fabric care" at bounding box center [692, 149] width 211 height 31
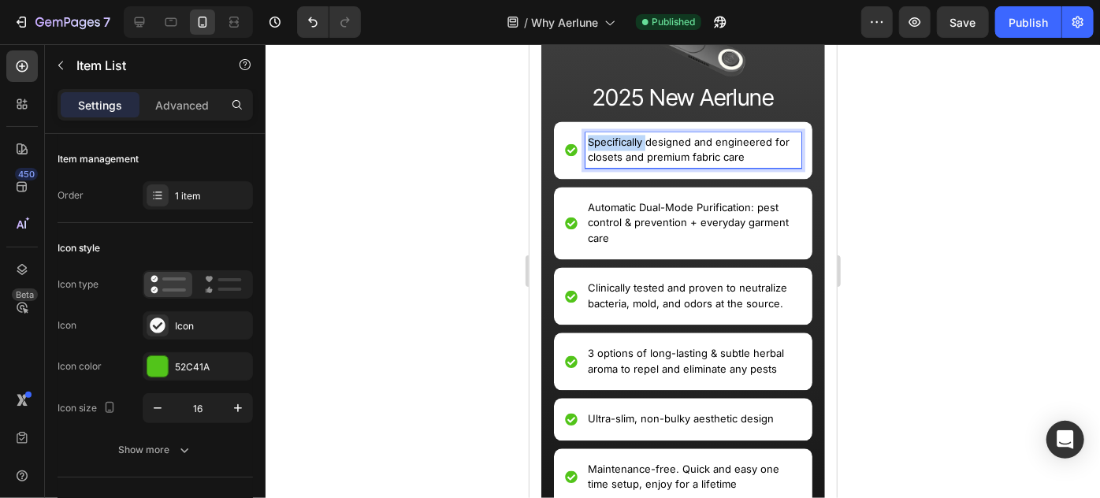
click at [618, 154] on p "Specifically designed and engineered for closets and premium fabric care" at bounding box center [692, 149] width 211 height 31
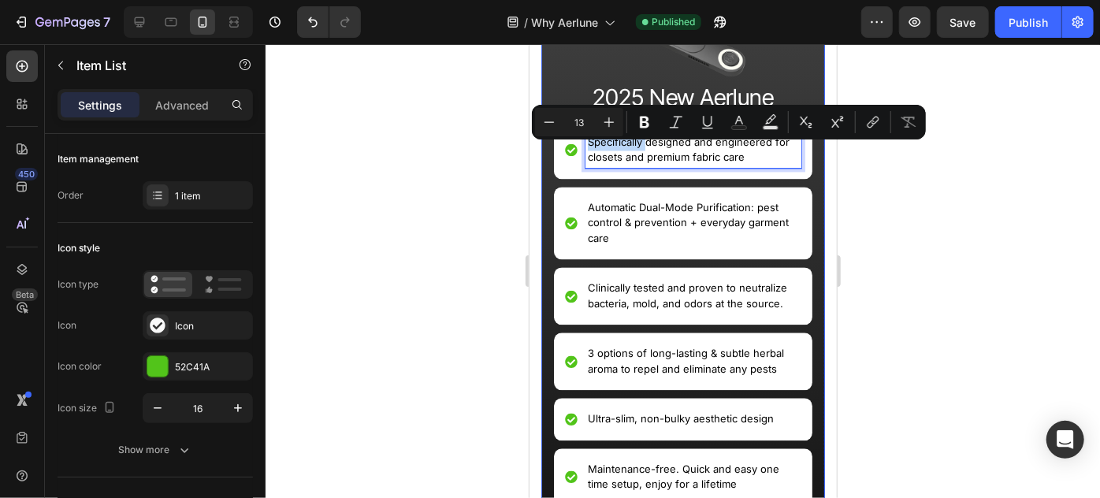
click at [657, 194] on div "Image 2025 New Aerlune Text Block Specifically designed and engineered for clos…" at bounding box center [682, 301] width 258 height 585
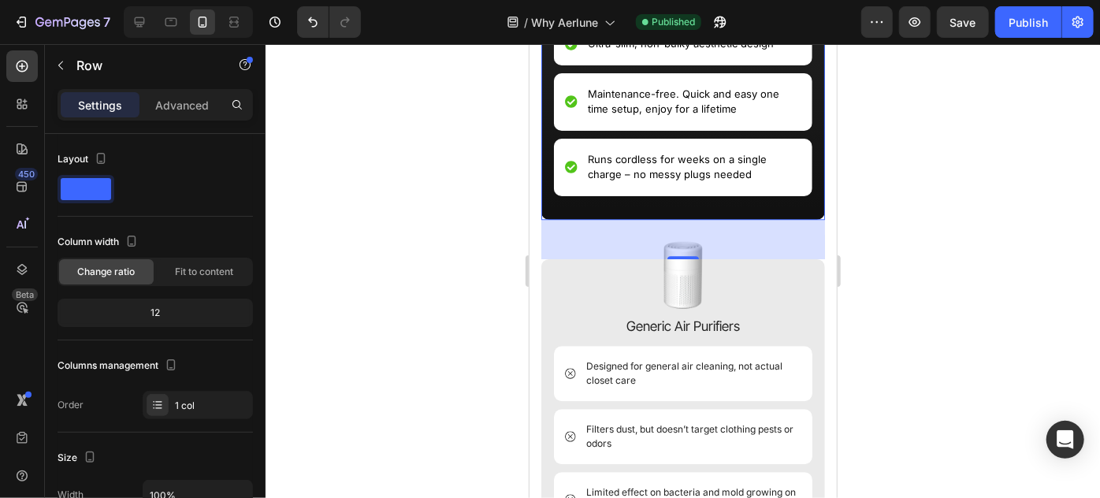
scroll to position [2180, 0]
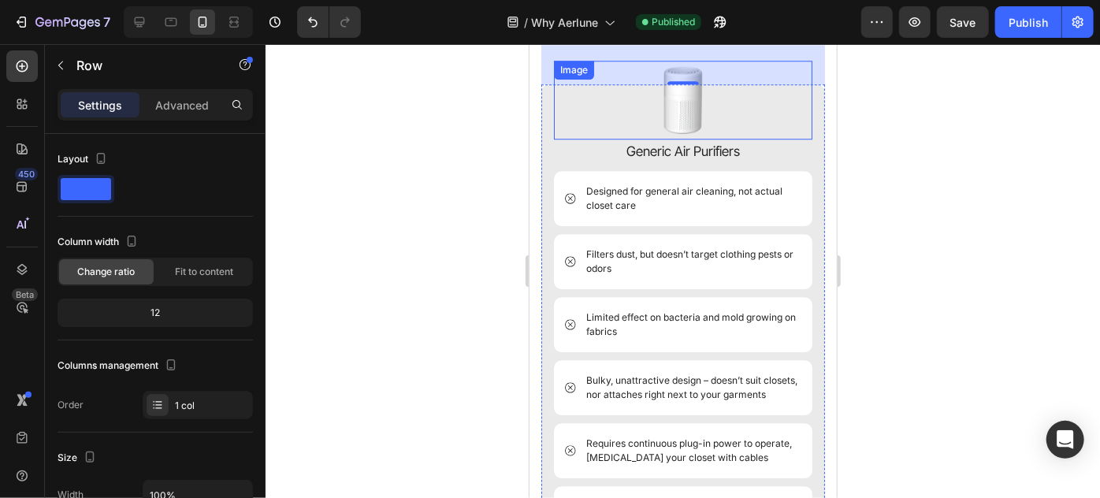
click at [600, 135] on div at bounding box center [682, 99] width 258 height 79
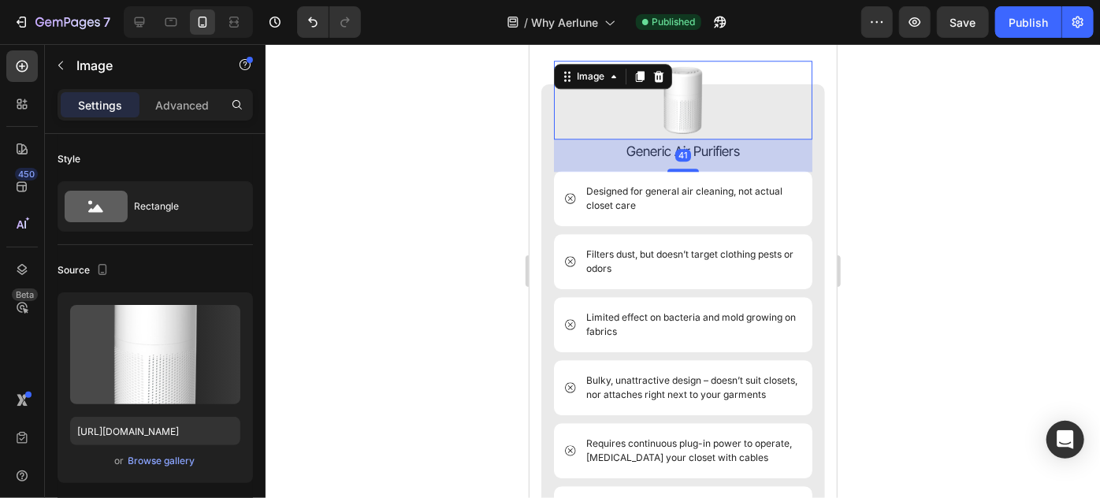
scroll to position [2274, 0]
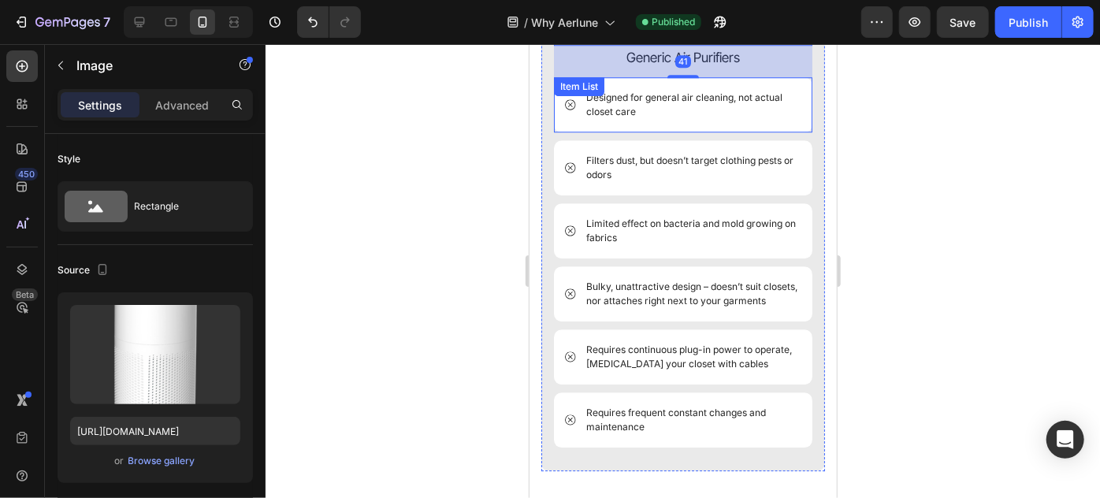
click at [610, 118] on p "Designed for general air cleaning, not actual closet care" at bounding box center [691, 104] width 213 height 28
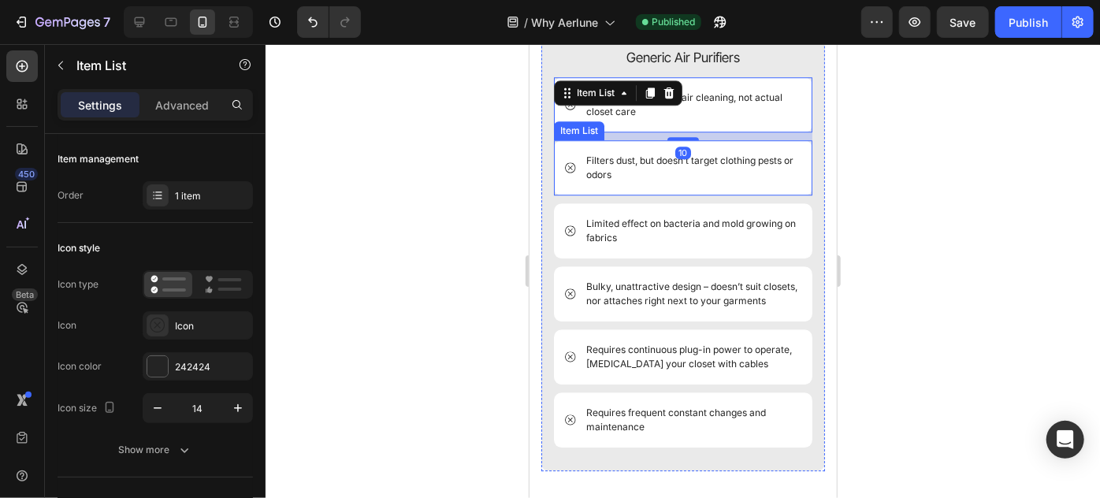
click at [636, 173] on p "Filters dust, but doesn’t target clothing pests or odors" at bounding box center [691, 167] width 213 height 28
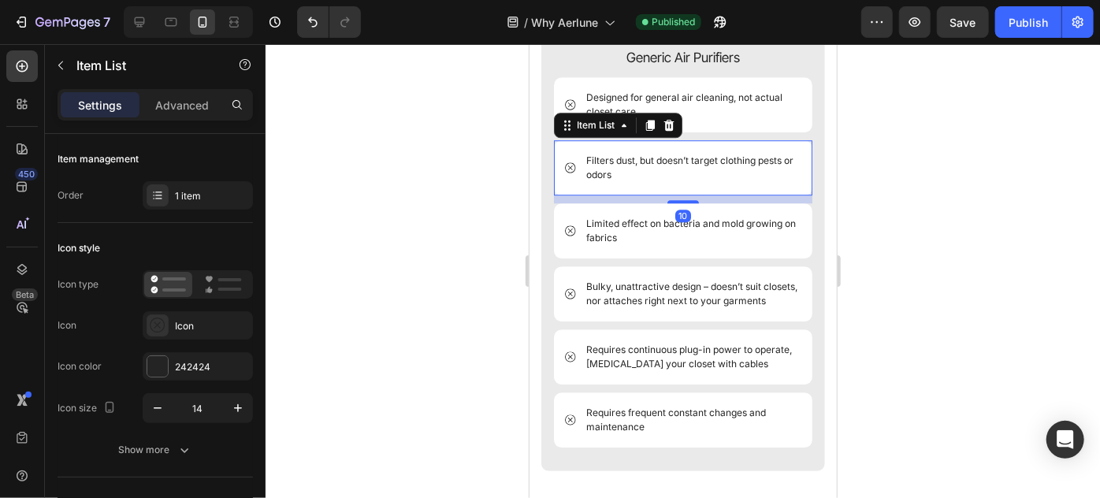
scroll to position [2346, 0]
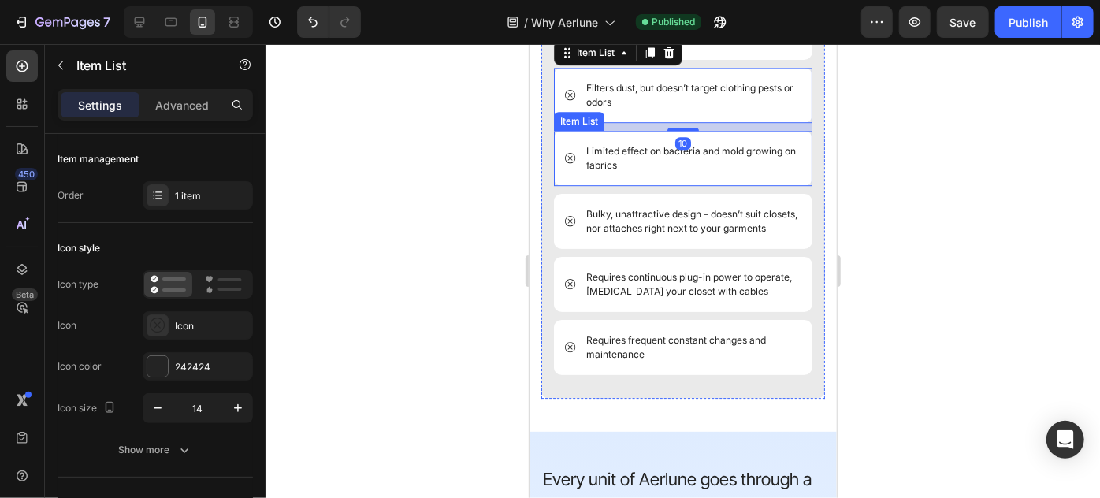
click at [628, 184] on div "Limited effect on bacteria and mold growing on fabrics" at bounding box center [682, 157] width 258 height 55
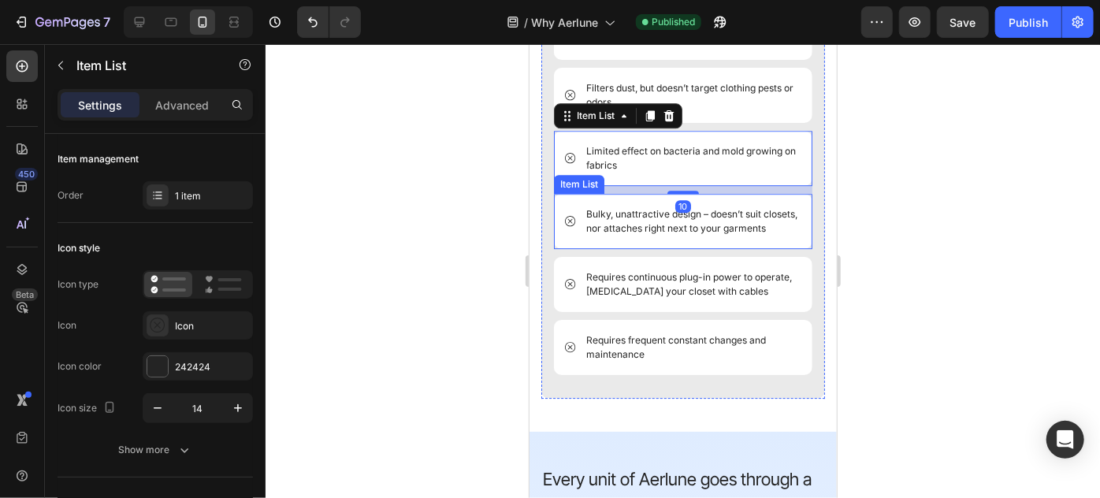
click at [628, 228] on p "Bulky, unattractive design – doesn’t suit closets, nor attaches right next to y…" at bounding box center [691, 220] width 213 height 28
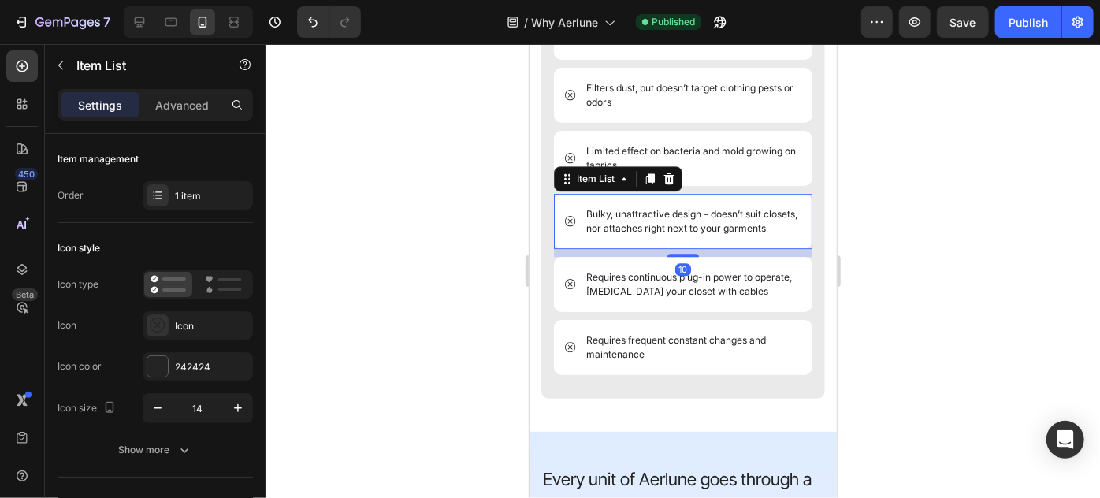
scroll to position [2542, 0]
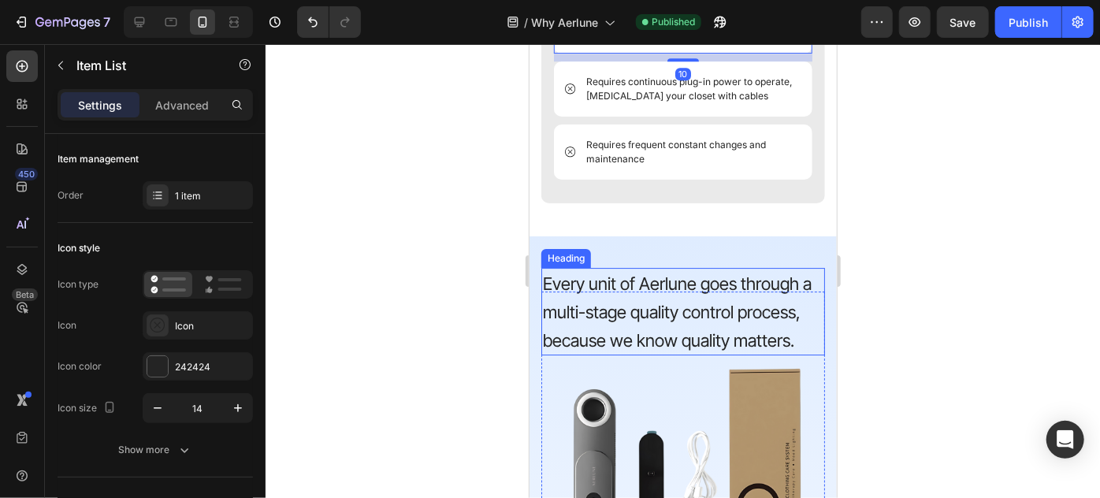
click at [656, 316] on h2 "Every unit of Aerlune goes through a multi-stage quality control process, becau…" at bounding box center [683, 310] width 284 height 87
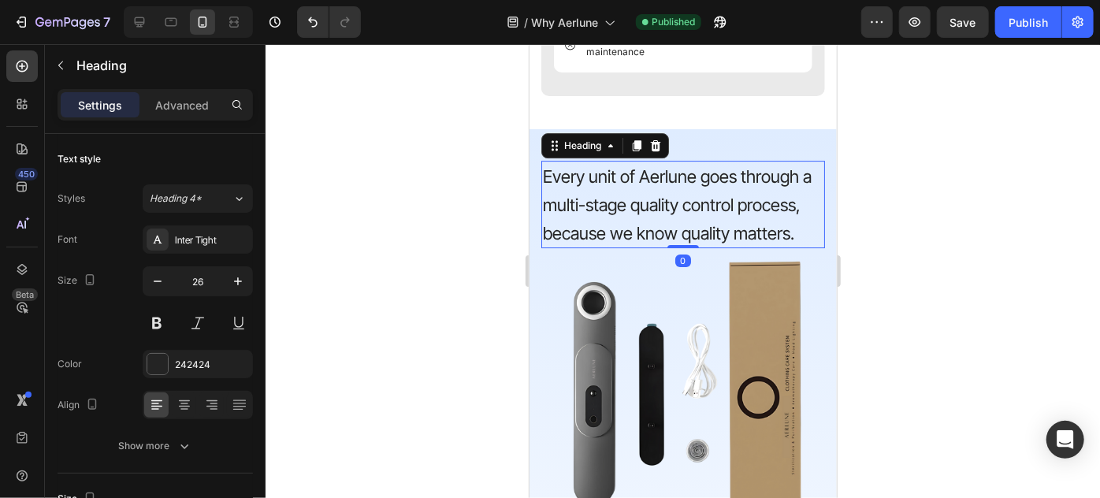
scroll to position [2650, 0]
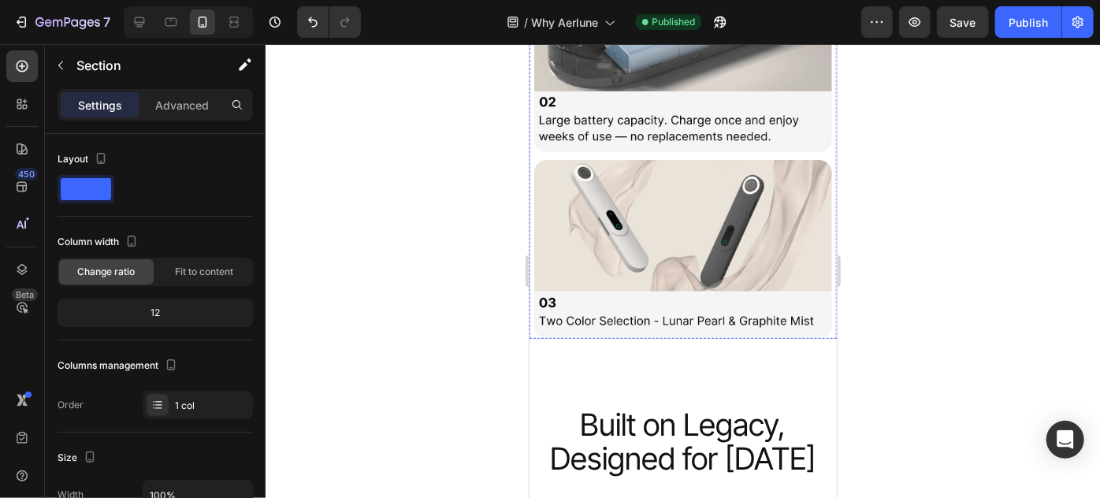
scroll to position [3448, 0]
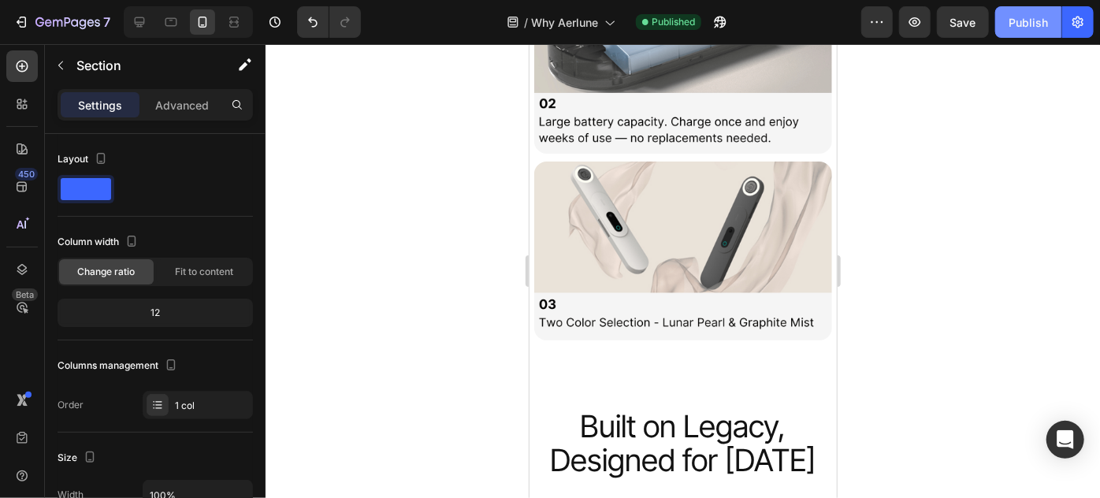
click at [1013, 9] on button "Publish" at bounding box center [1028, 22] width 66 height 32
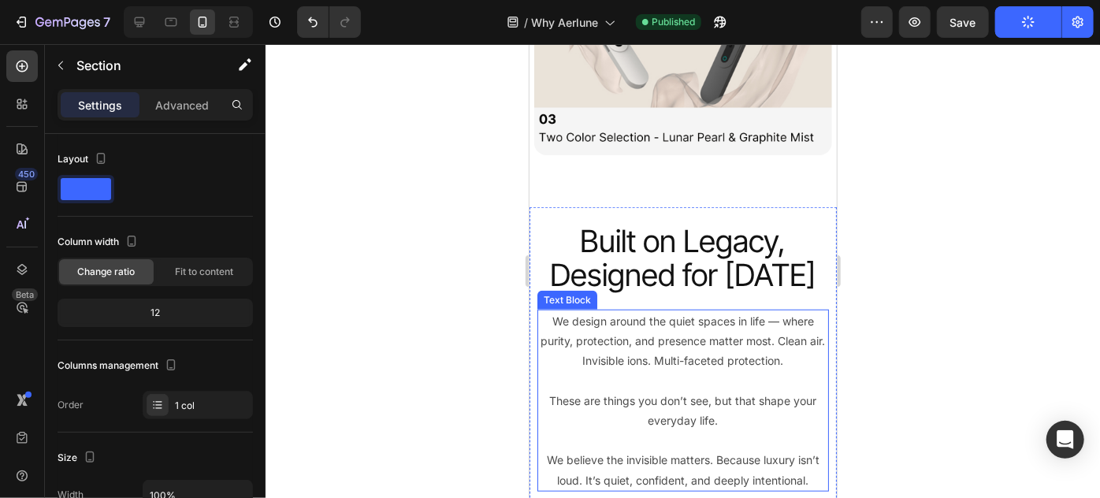
scroll to position [3683, 0]
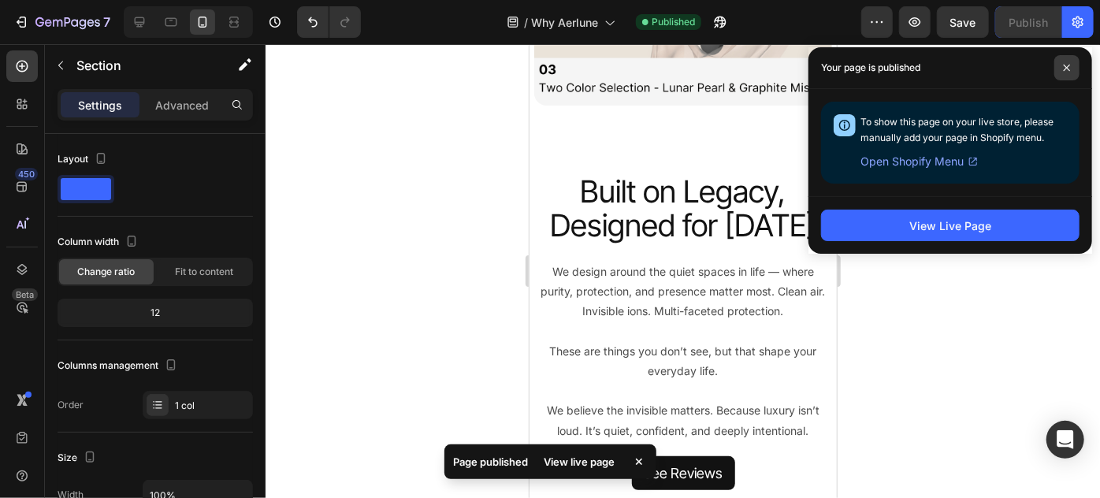
click at [1065, 67] on icon at bounding box center [1067, 68] width 8 height 8
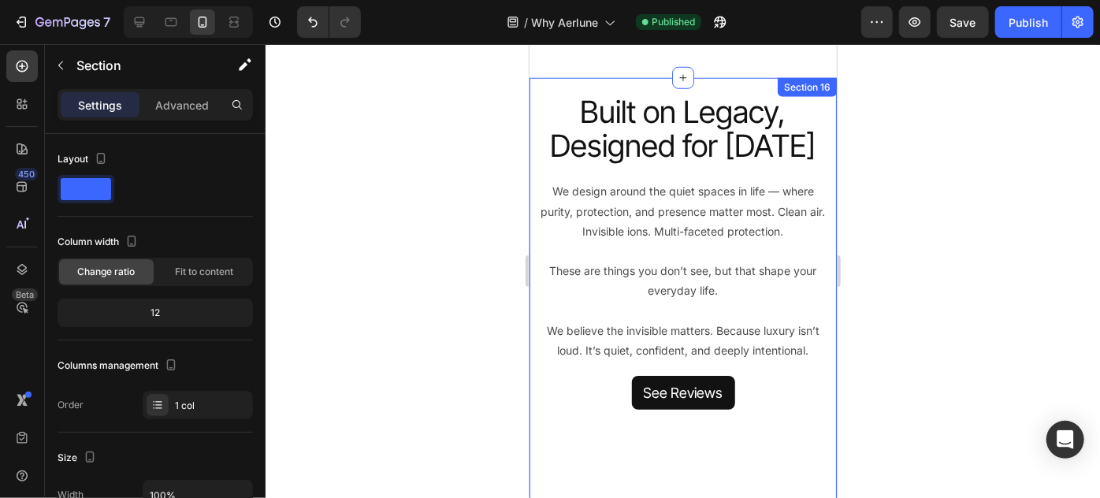
scroll to position [3802, 0]
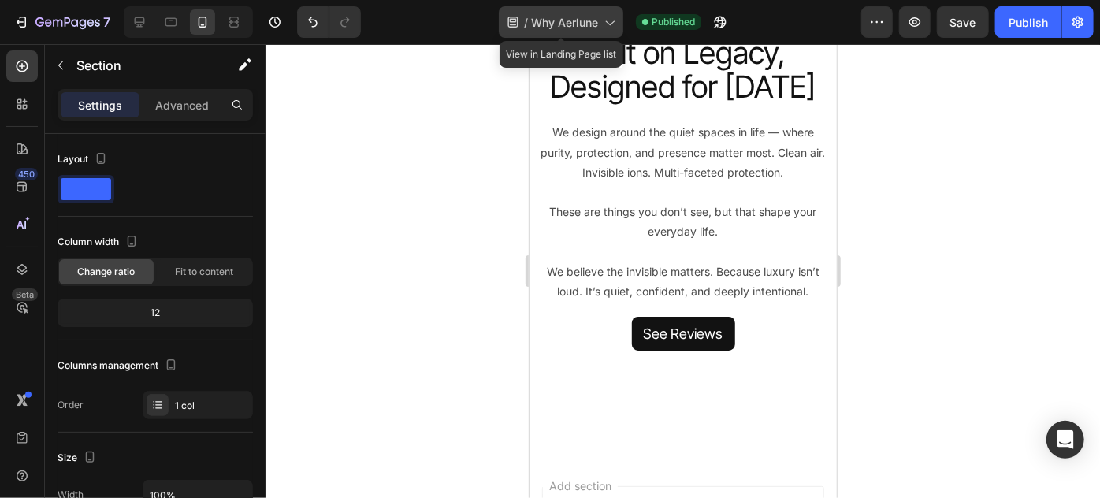
click at [567, 12] on div "/ Why Aerlune" at bounding box center [561, 22] width 124 height 32
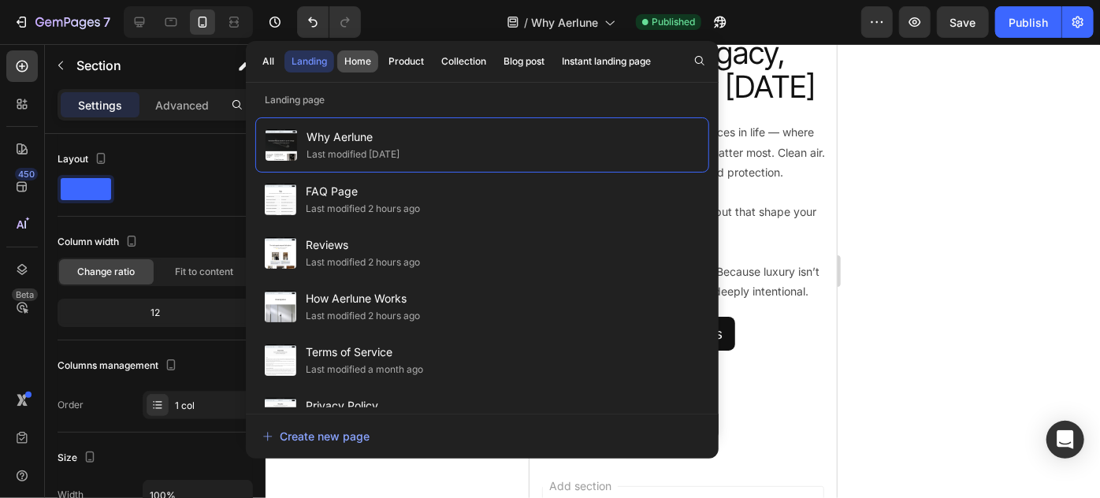
click at [355, 58] on div "Home" at bounding box center [357, 61] width 27 height 14
